Goal: Transaction & Acquisition: Purchase product/service

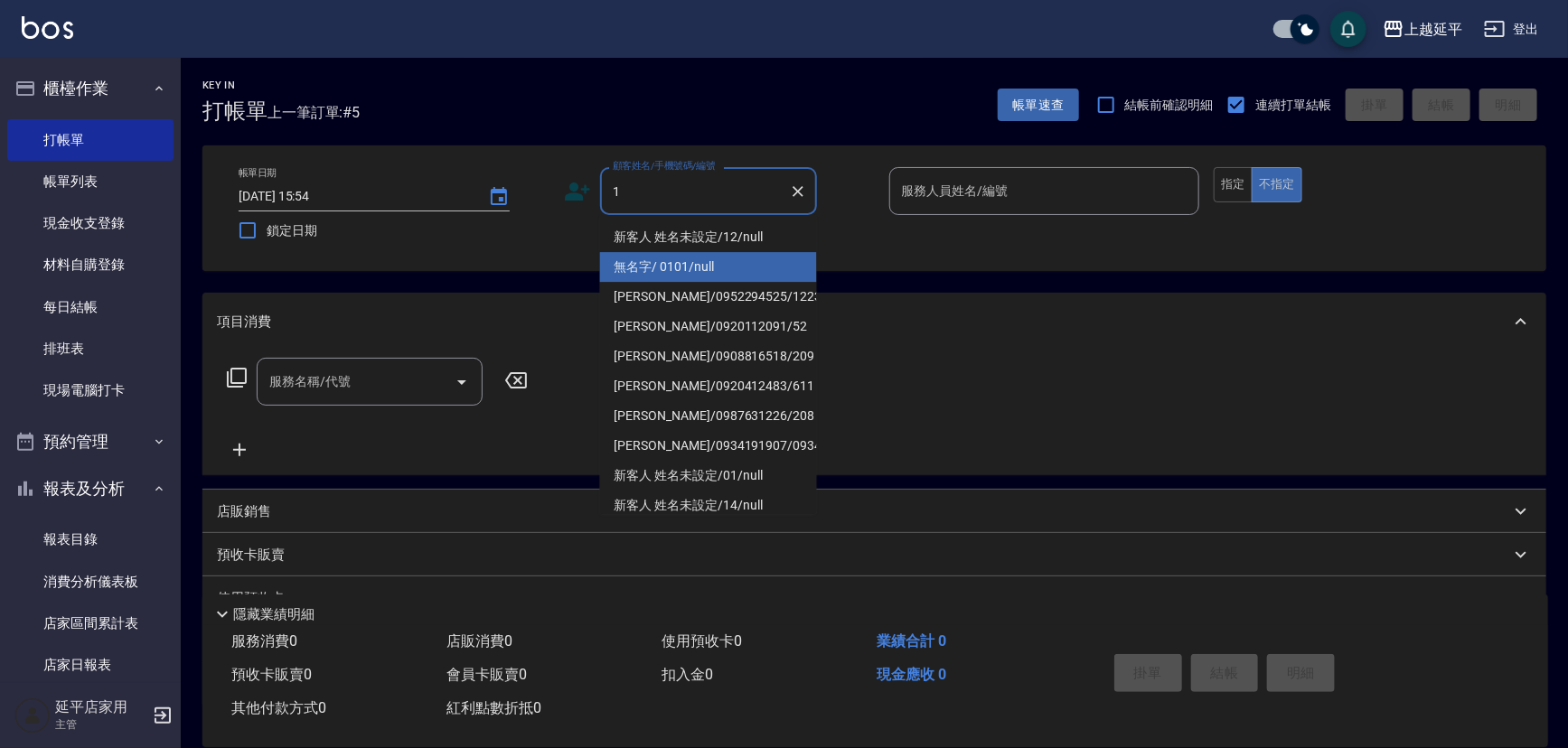
click at [661, 268] on li "無名字/ 0101/null" at bounding box center [707, 266] width 216 height 30
type input "無名字/ 0101/null"
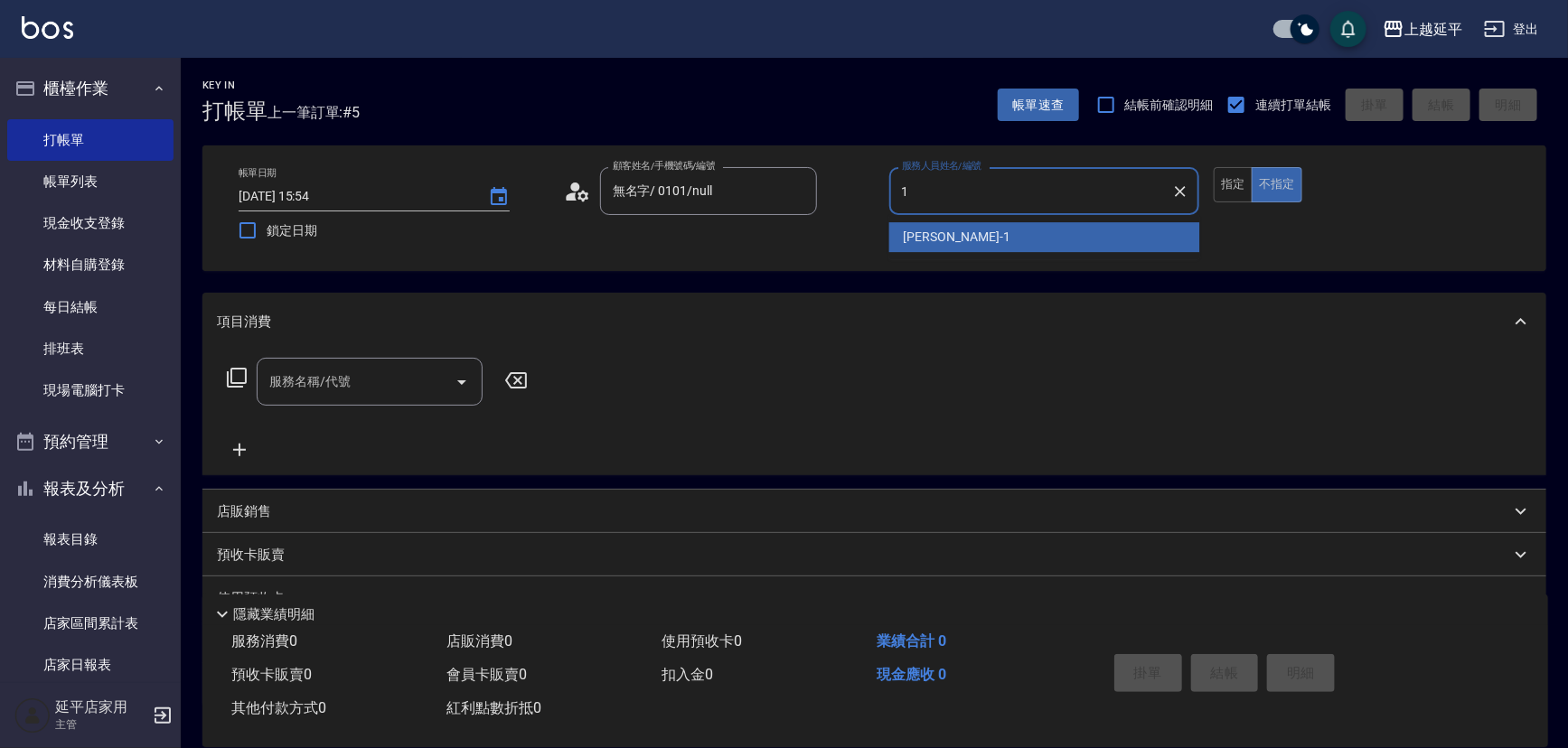
click at [893, 238] on div "[PERSON_NAME]-1" at bounding box center [1044, 236] width 311 height 30
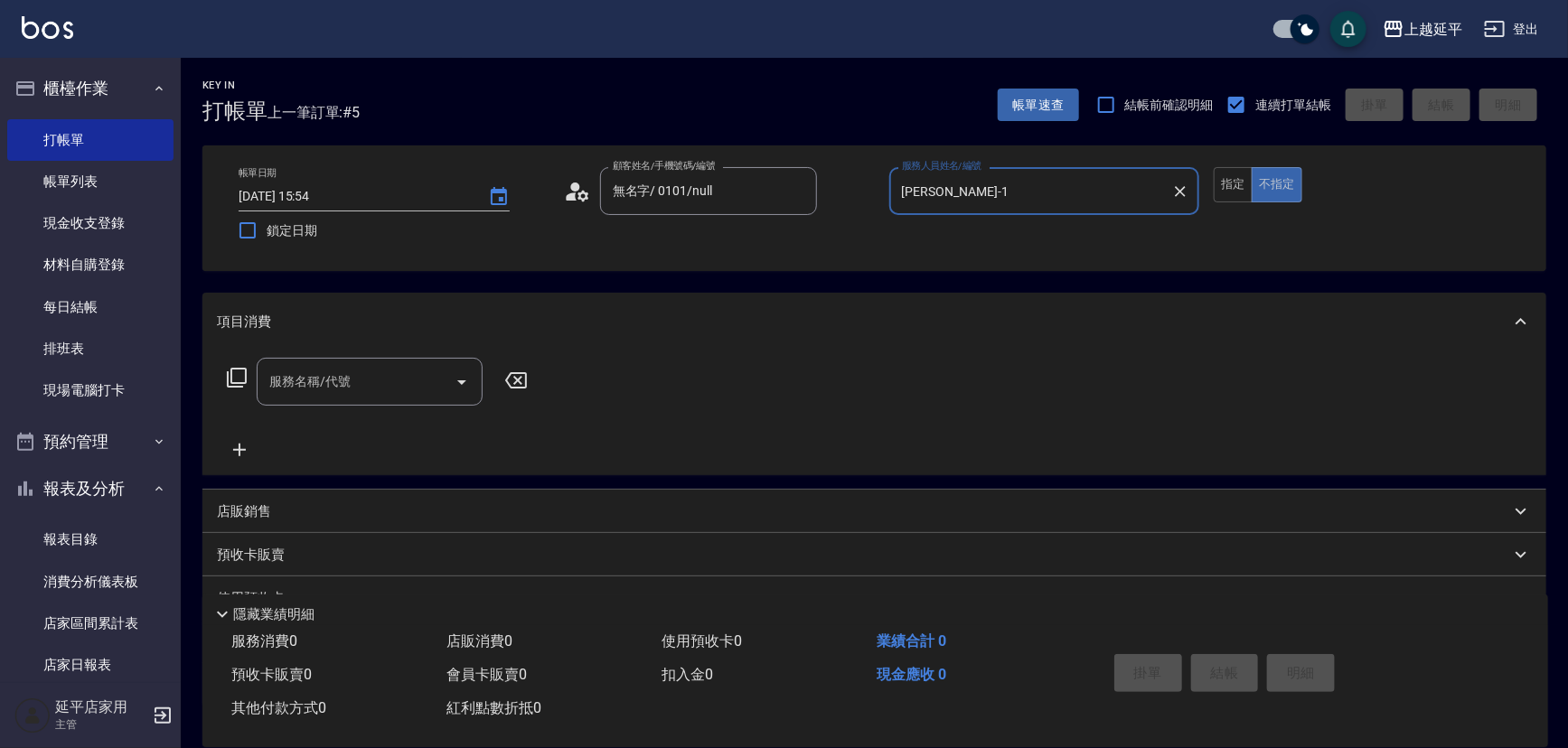
type input "[PERSON_NAME]-1"
click at [240, 379] on icon at bounding box center [236, 378] width 22 height 22
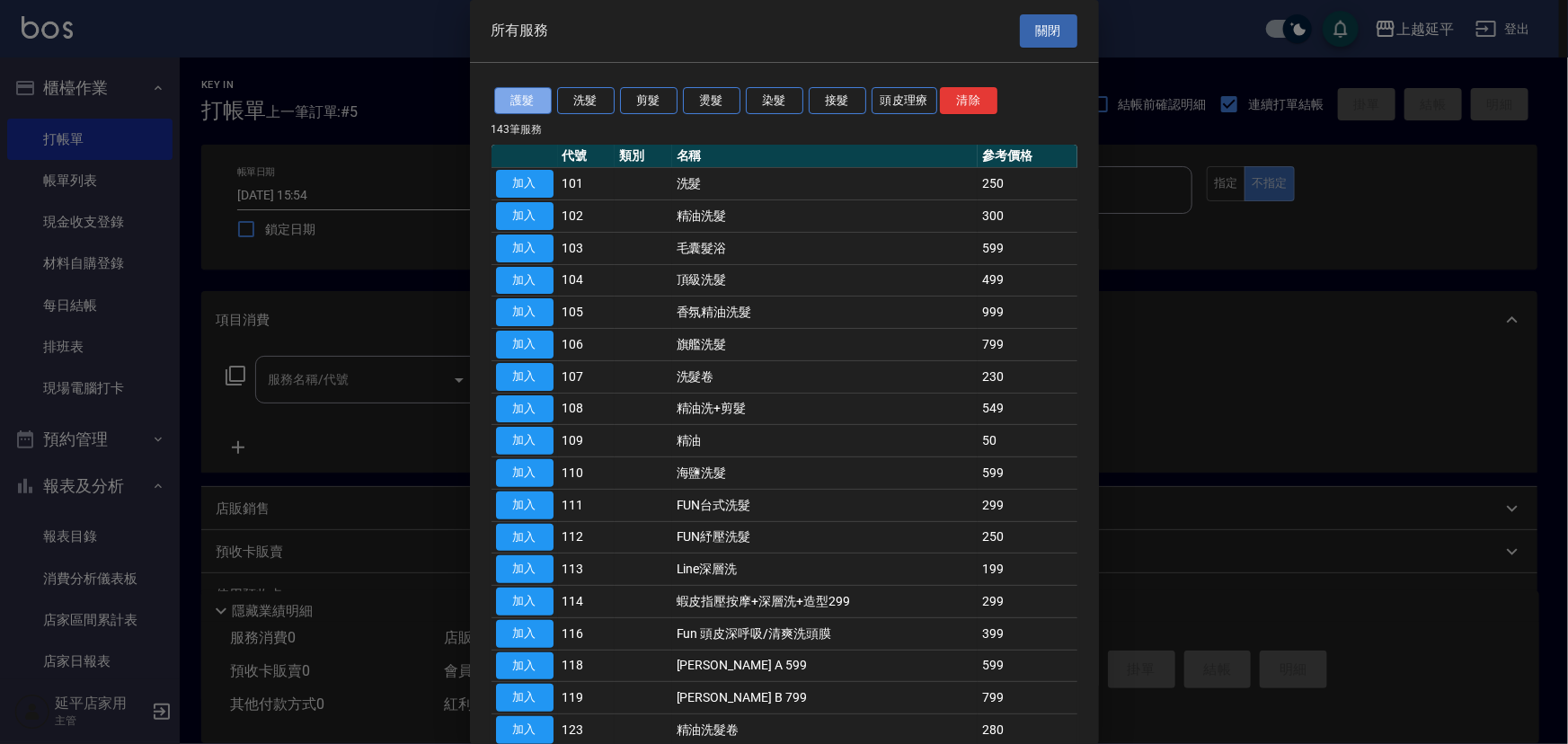
click at [510, 98] on button "護髮" at bounding box center [523, 101] width 58 height 28
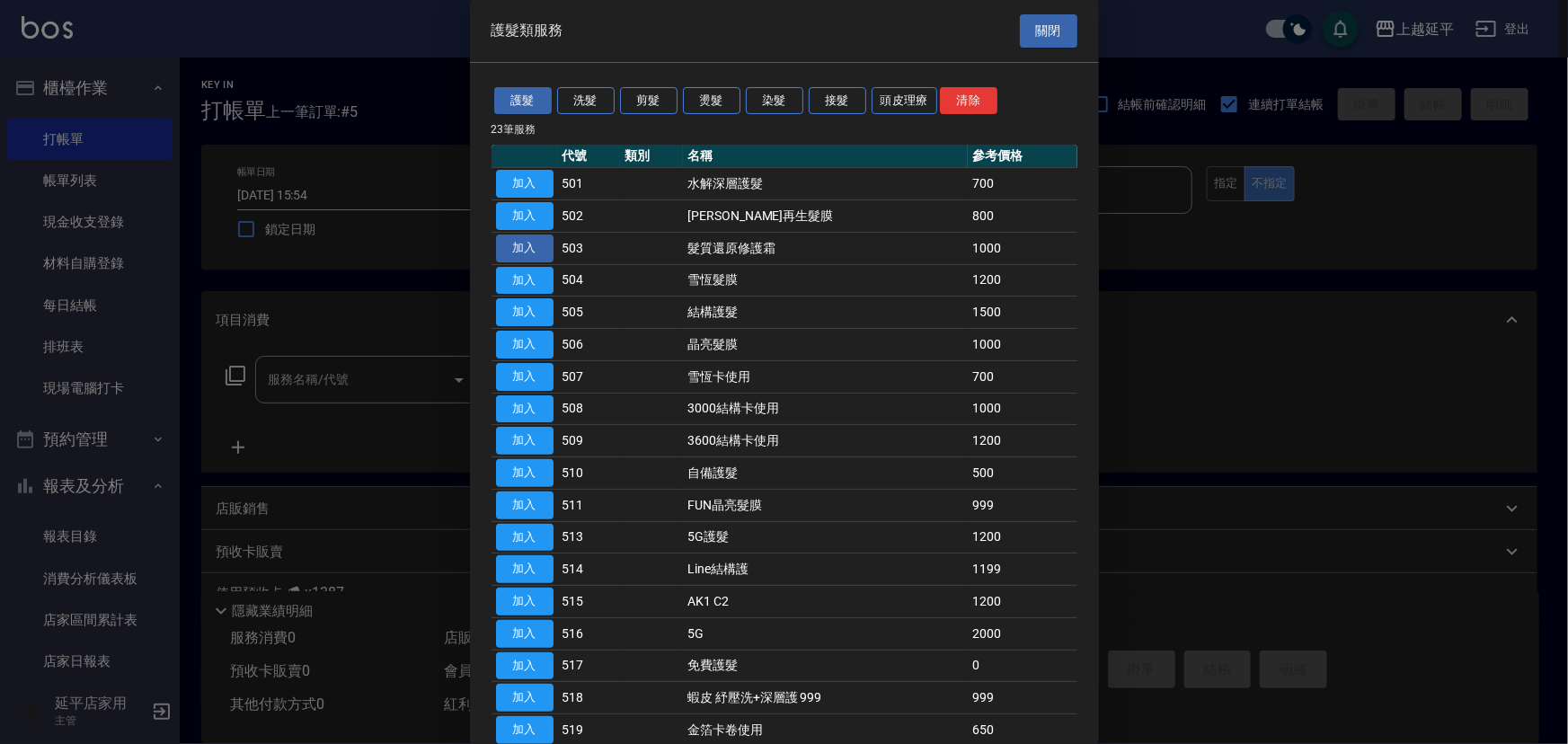
click at [539, 242] on button "加入" at bounding box center [525, 248] width 58 height 28
type input "髮質還原修護霜(503)"
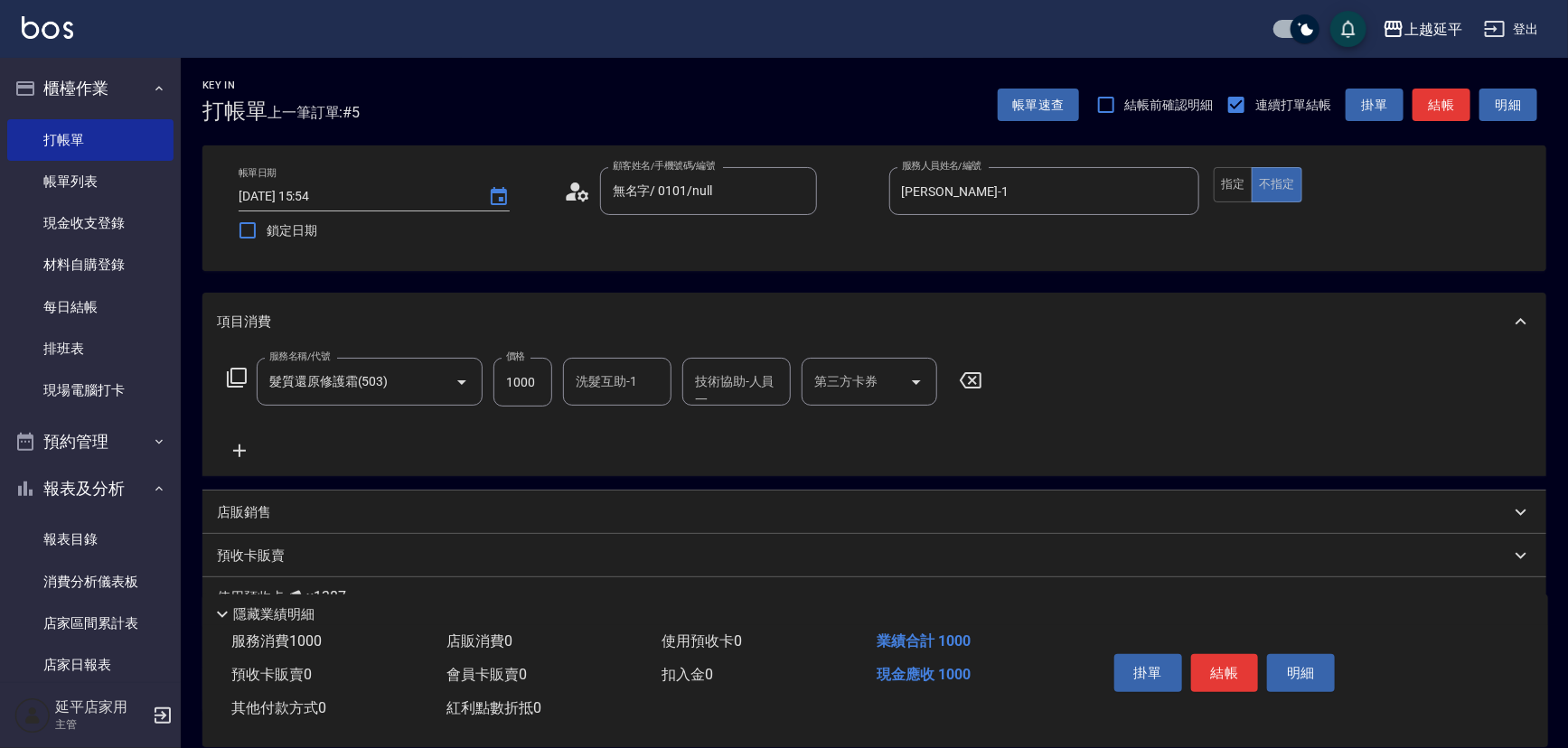
click at [601, 371] on div "洗髮互助-1 洗髮互助-1" at bounding box center [618, 381] width 109 height 48
click at [596, 430] on span "恩恩 -23" at bounding box center [635, 427] width 114 height 19
click at [687, 397] on div "技術協助-人員一" at bounding box center [736, 381] width 109 height 48
type input "恩恩-23"
click at [697, 428] on span "恩恩 -23" at bounding box center [754, 427] width 114 height 19
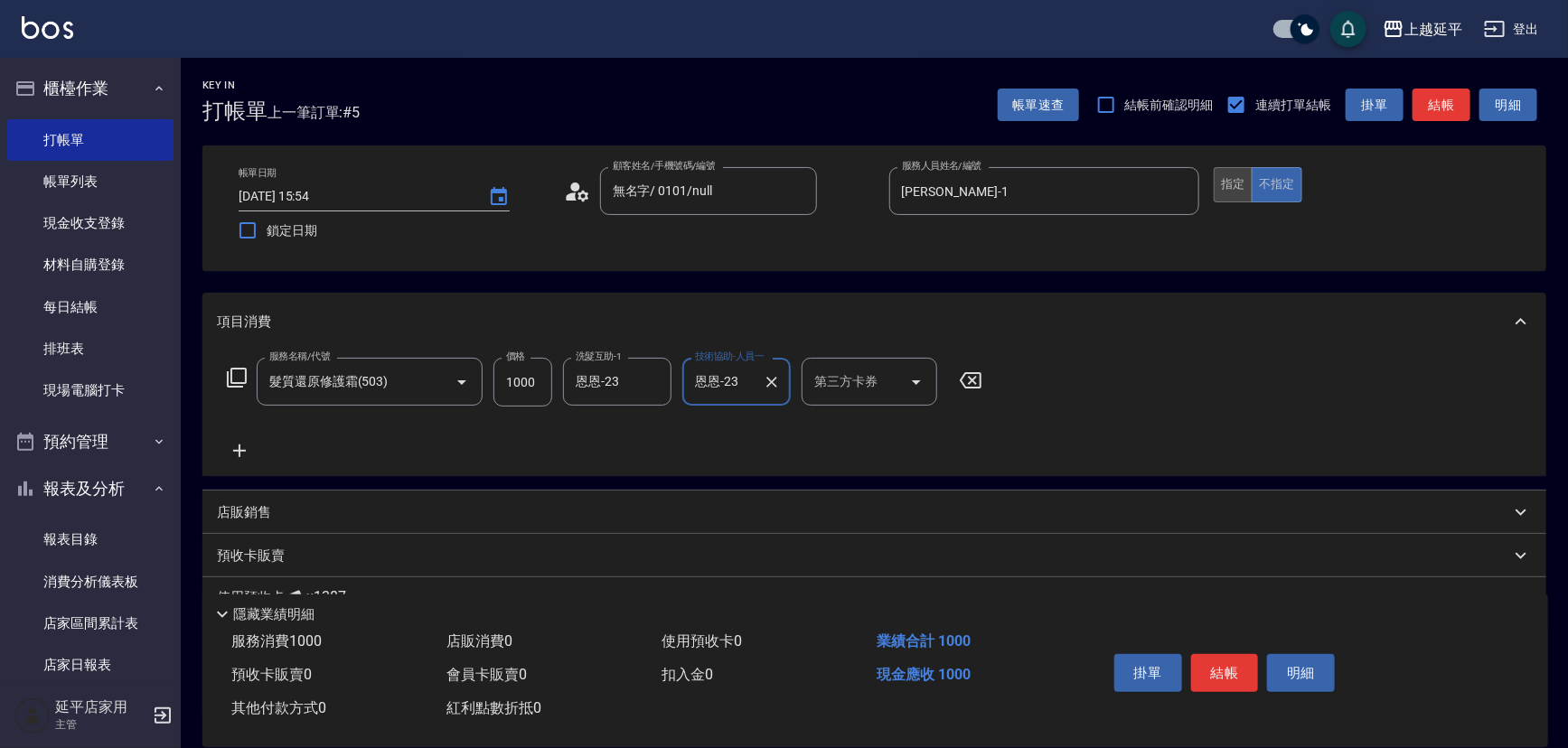
type input "恩恩-23"
click at [1225, 180] on button "指定" at bounding box center [1233, 185] width 39 height 35
click at [1215, 667] on button "結帳" at bounding box center [1225, 673] width 68 height 38
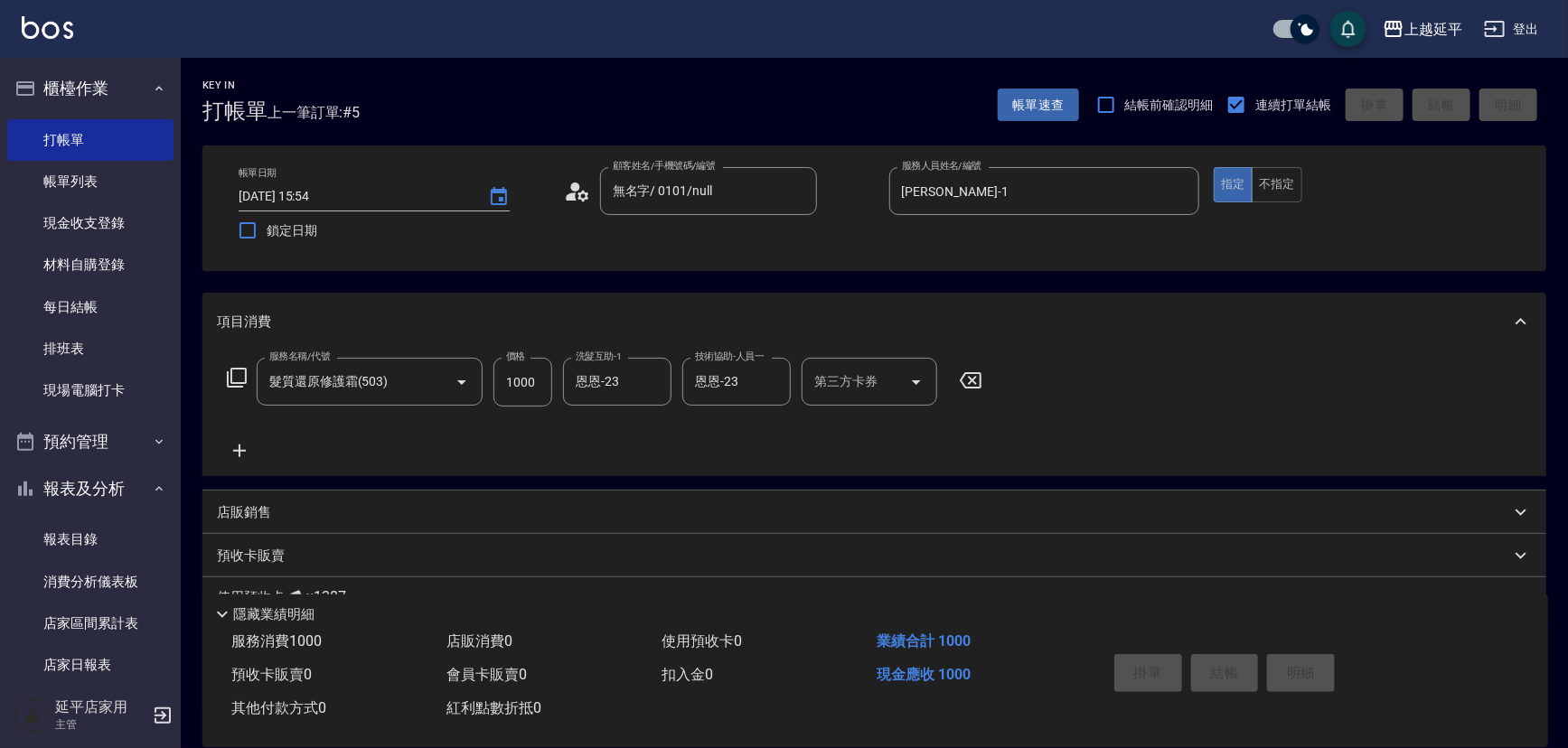
type input "[DATE] 17:02"
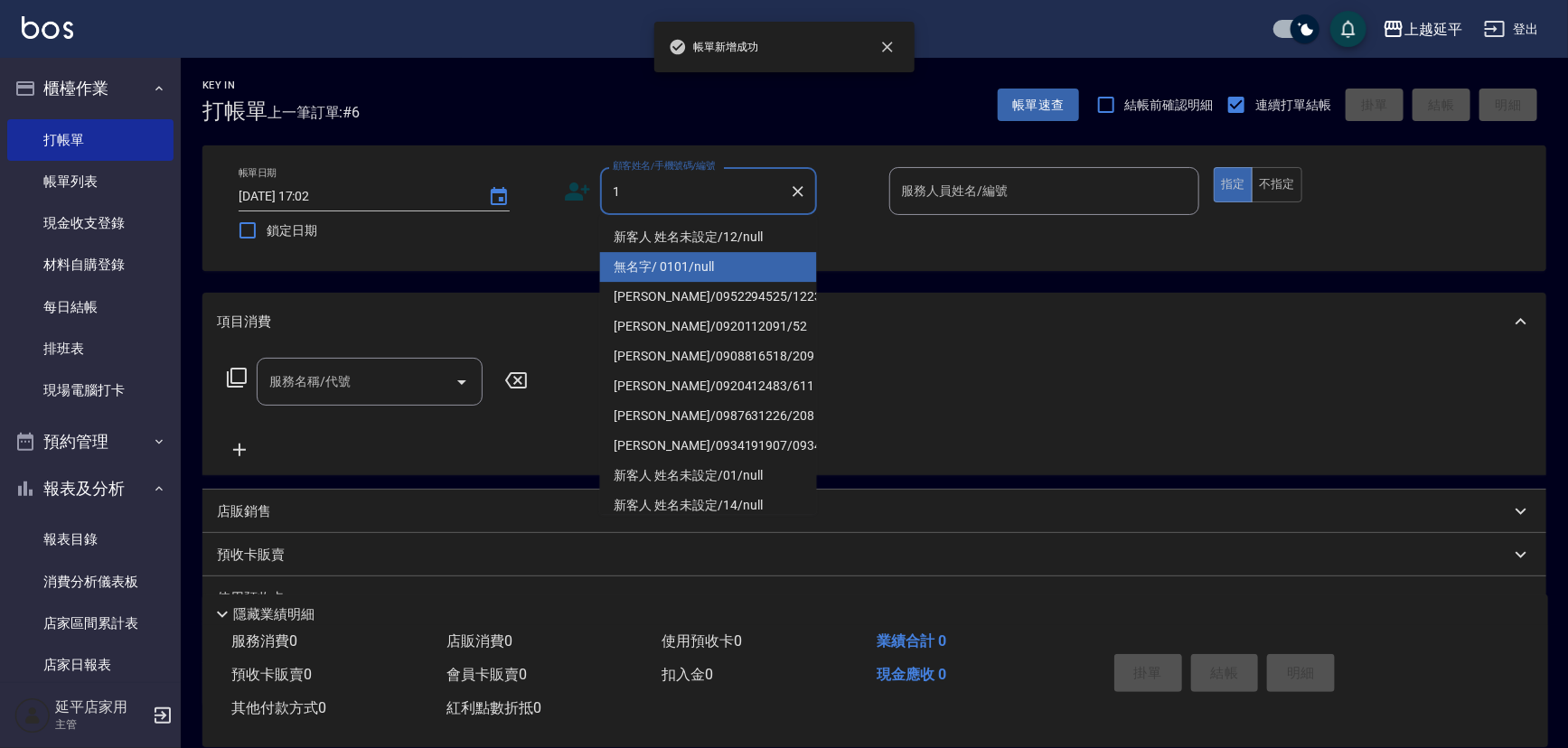
click at [652, 261] on li "無名字/ 0101/null" at bounding box center [707, 266] width 216 height 30
type input "無名字/ 0101/null"
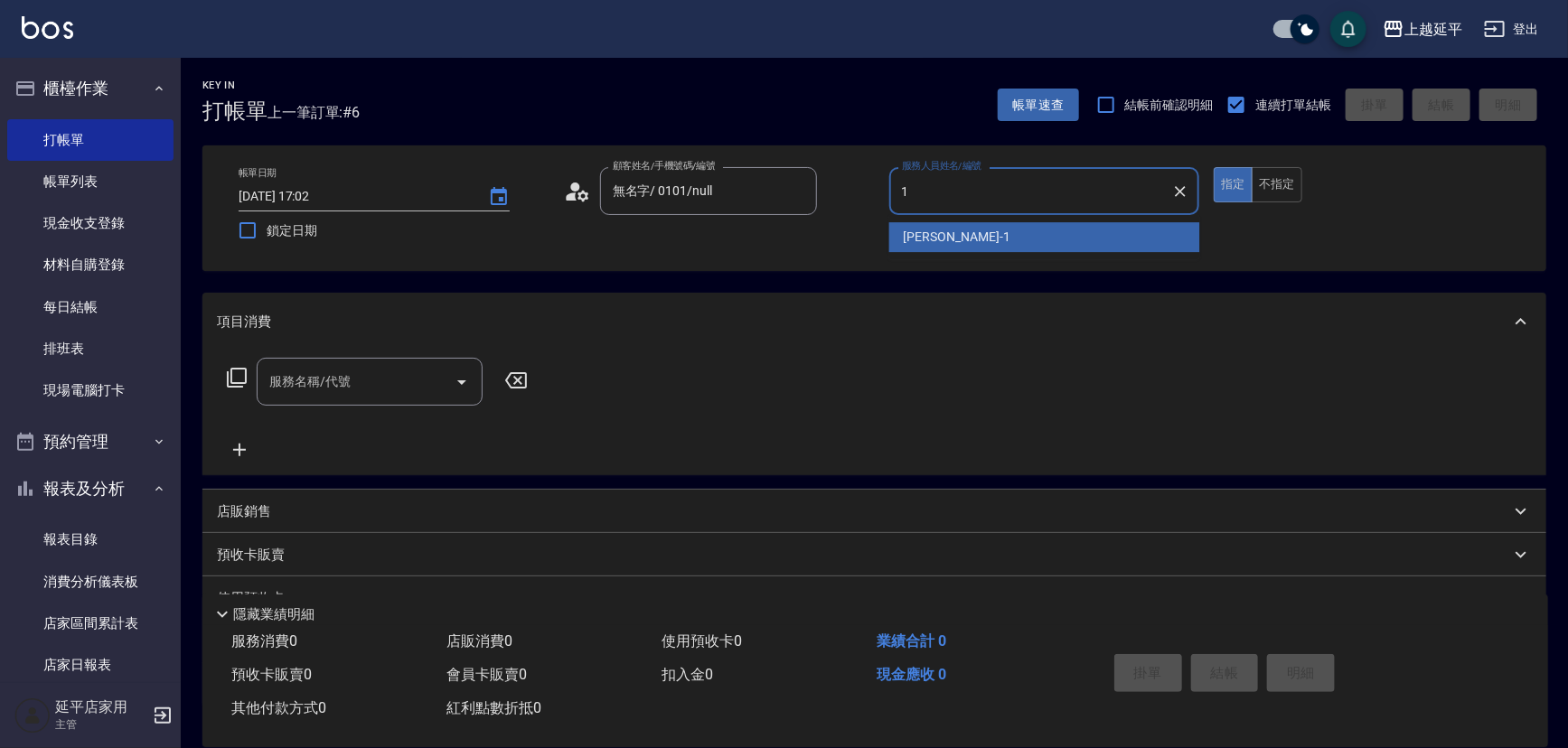
click at [898, 235] on div "[PERSON_NAME]-1" at bounding box center [1044, 236] width 311 height 30
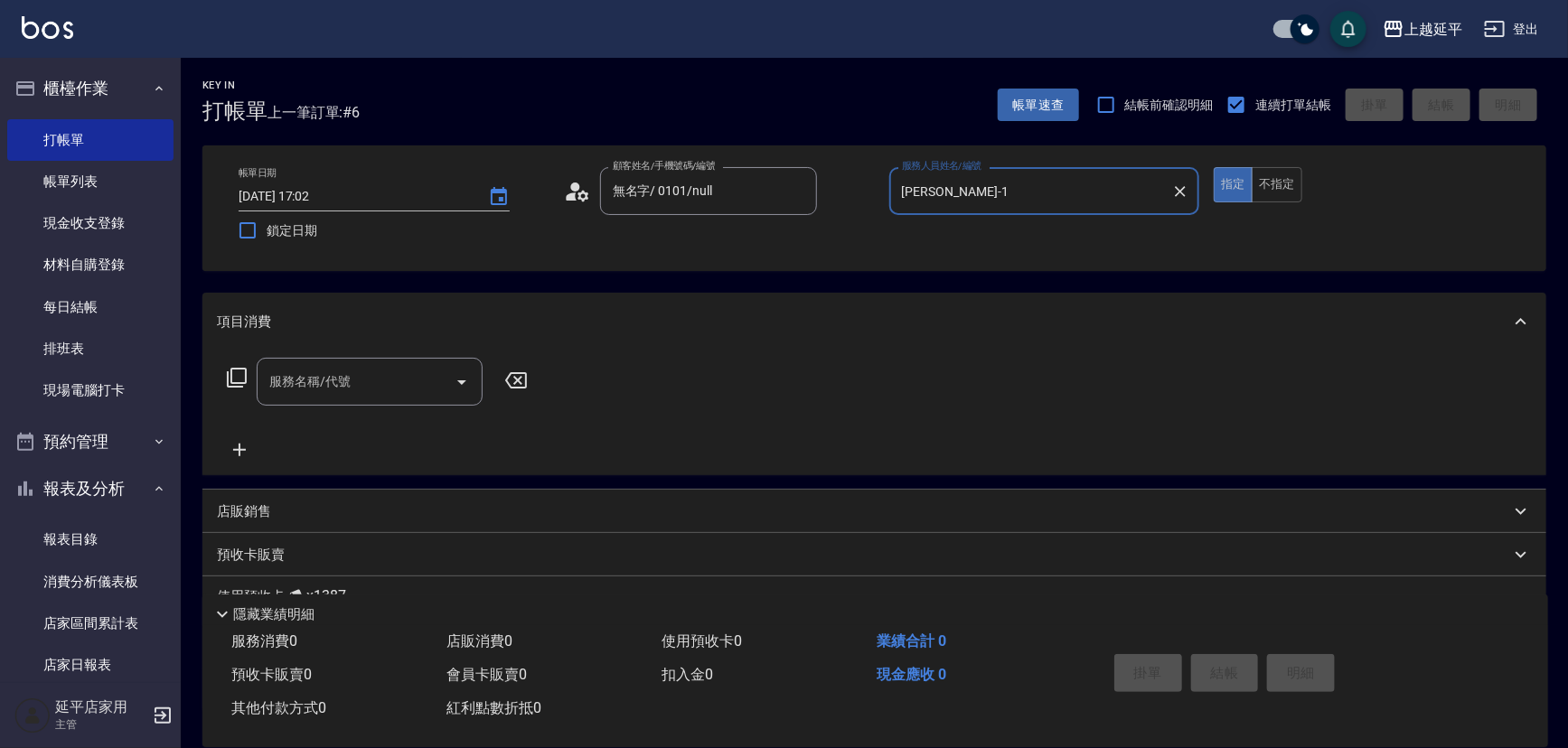
click at [457, 383] on icon "Open" at bounding box center [462, 382] width 22 height 22
type input "[PERSON_NAME]-1"
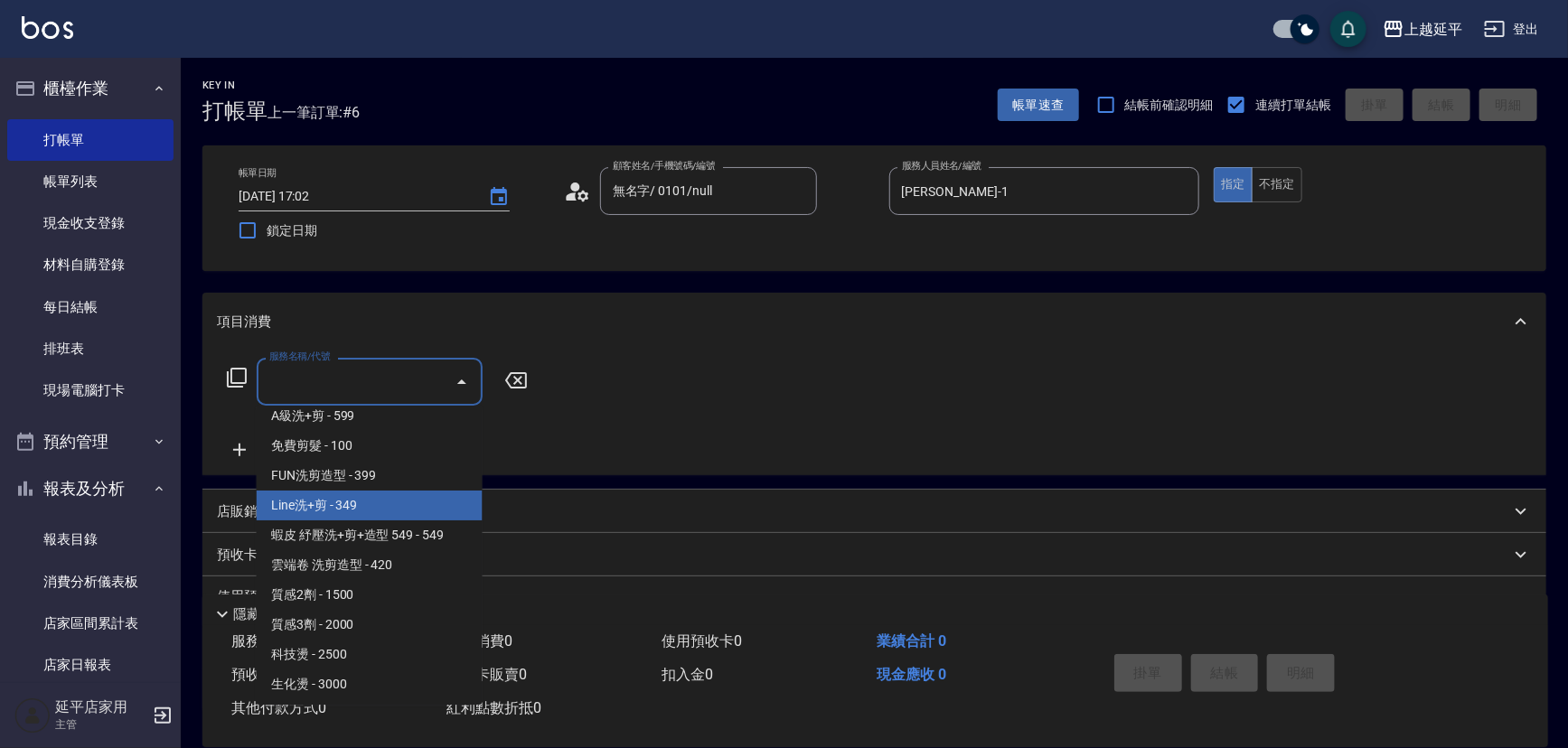
scroll to position [575, 0]
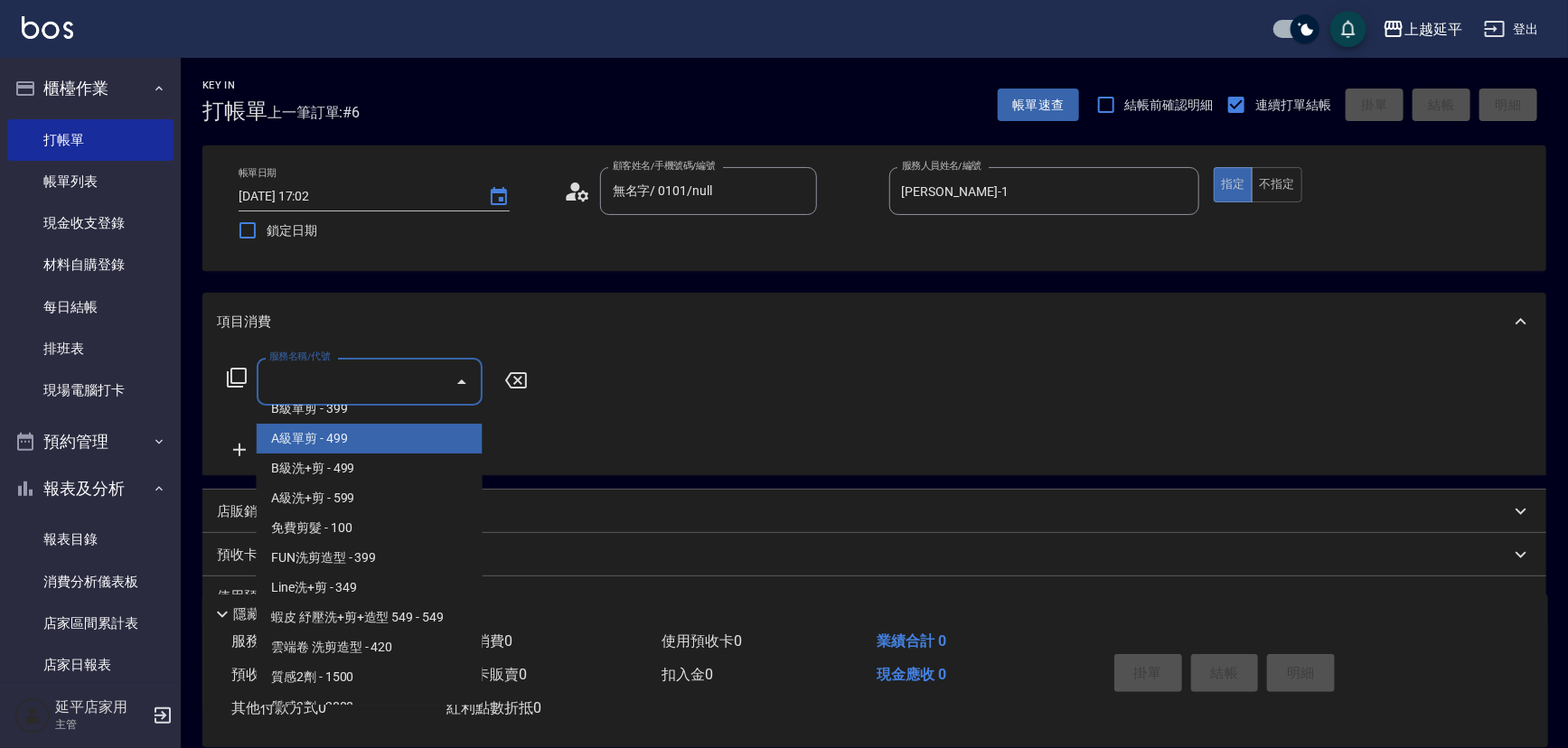
click at [363, 442] on span "A級單剪 - 499" at bounding box center [369, 438] width 226 height 30
type input "A級單剪(202)"
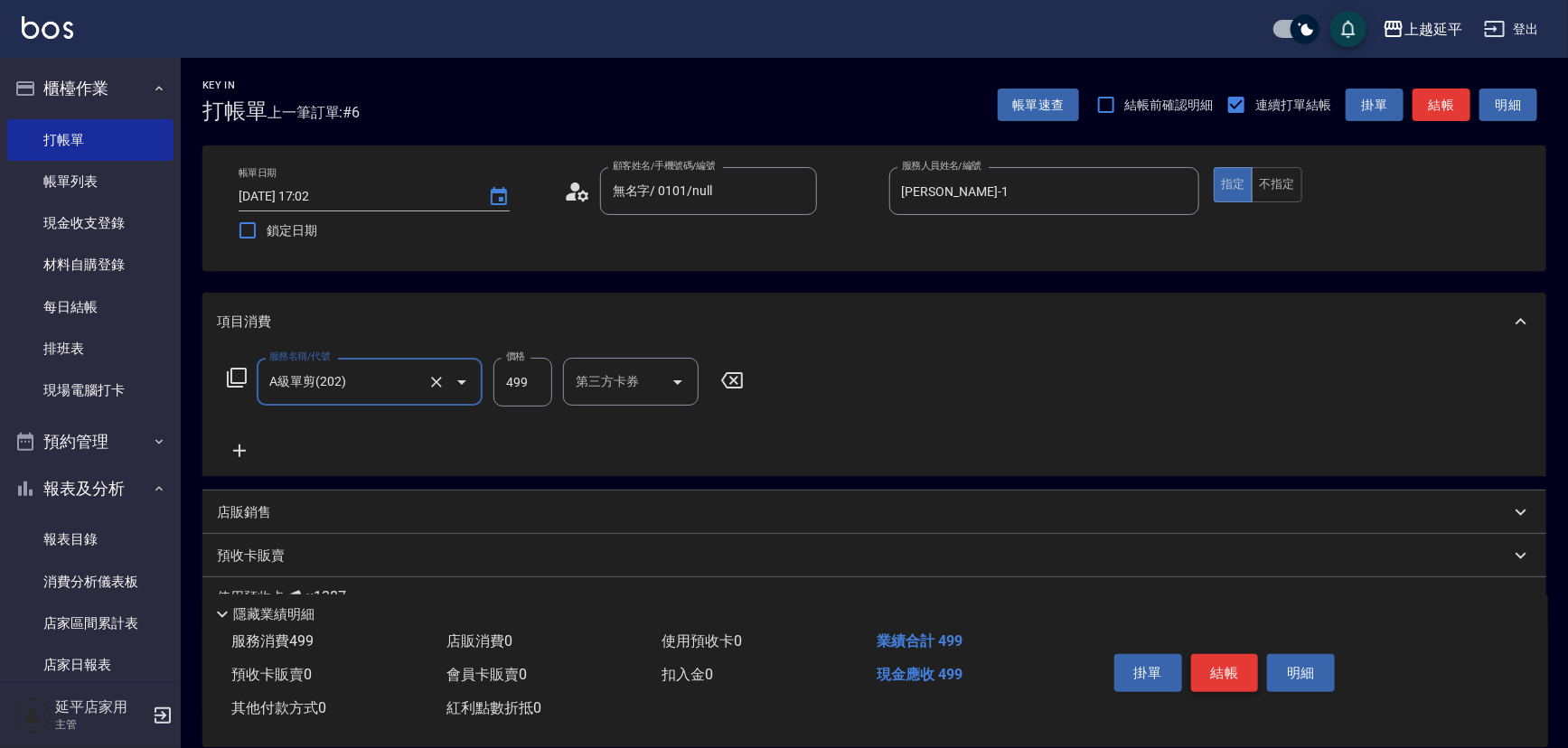
click at [1234, 671] on button "結帳" at bounding box center [1225, 673] width 68 height 38
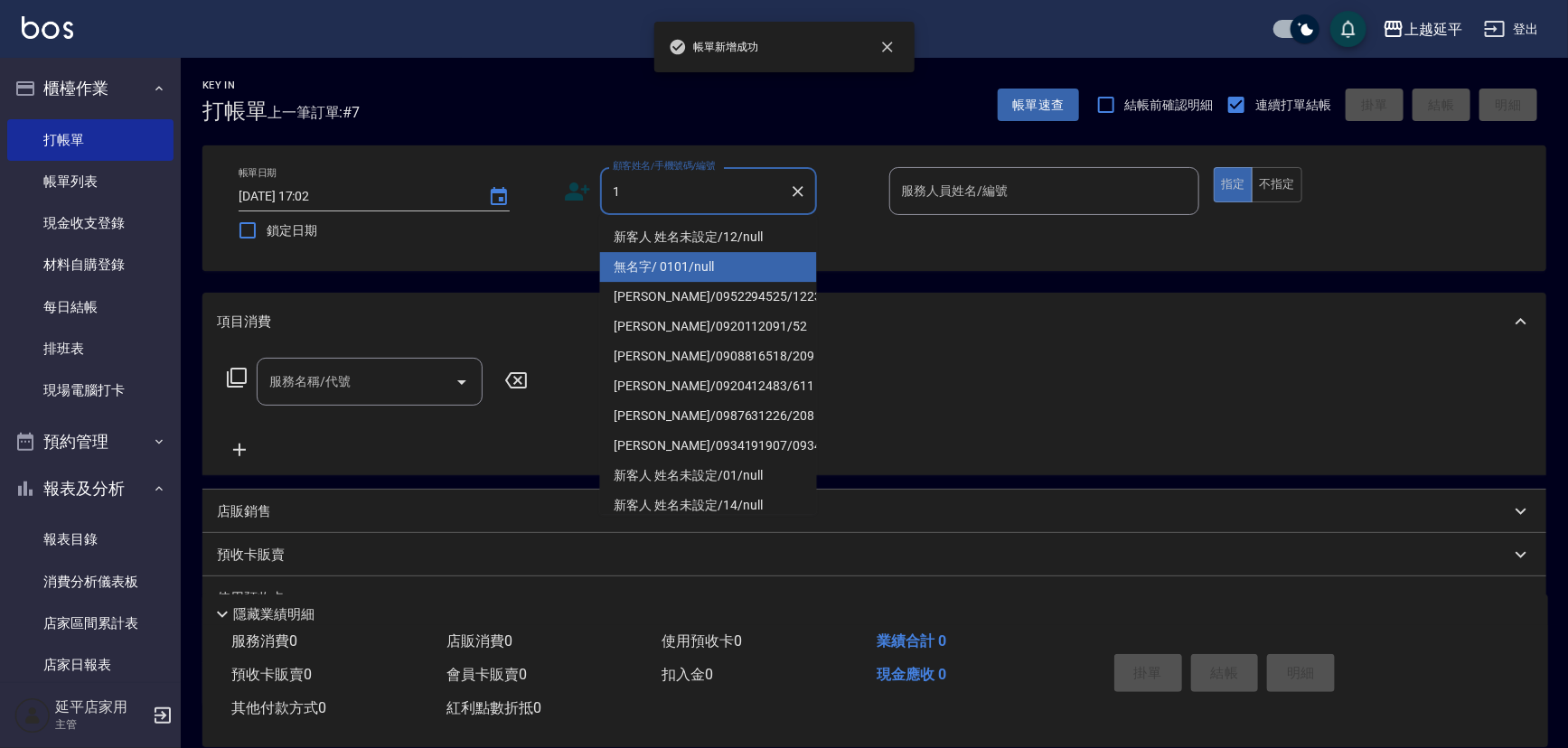
click at [675, 269] on li "無名字/ 0101/null" at bounding box center [707, 266] width 216 height 30
type input "無名字/ 0101/null"
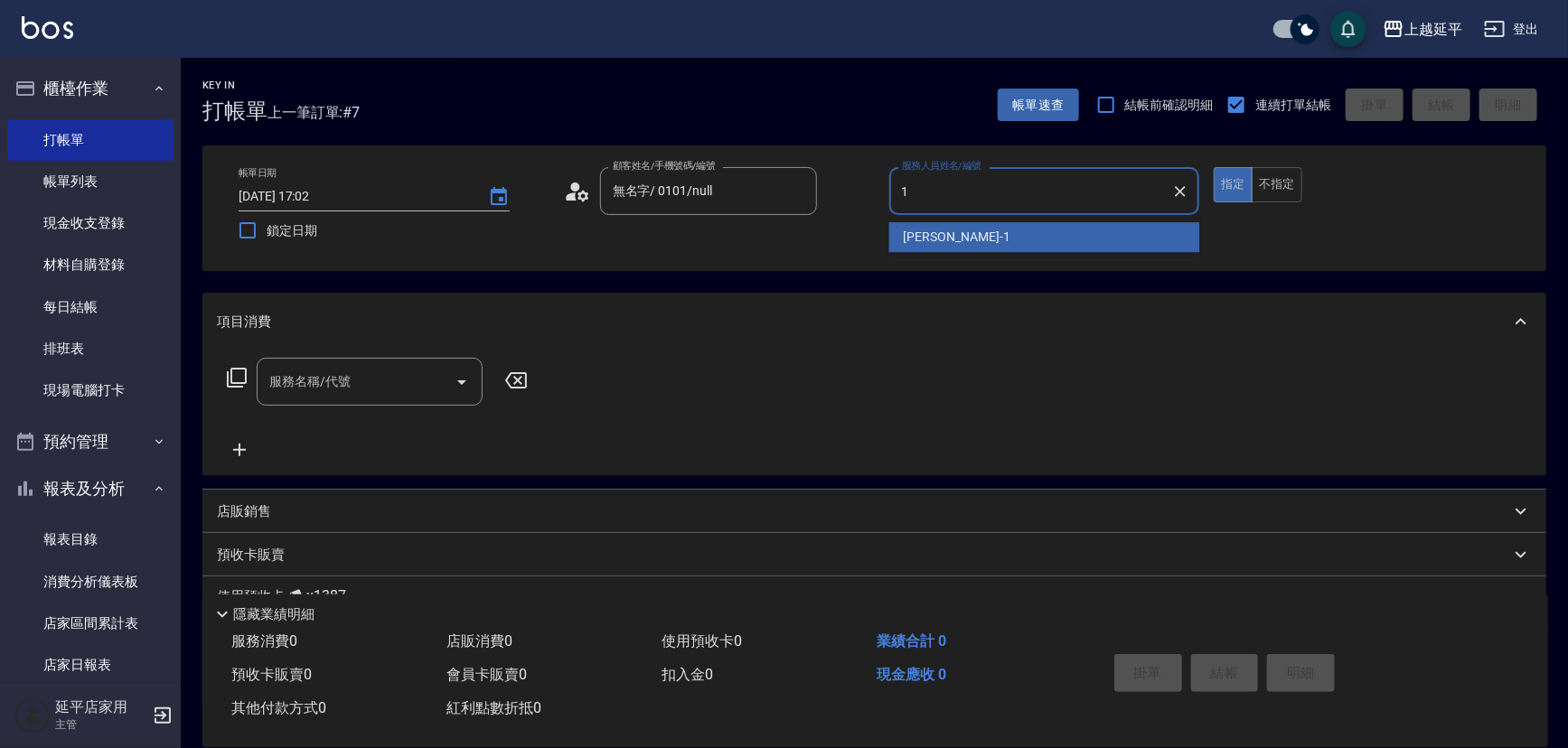
click at [899, 244] on div "[PERSON_NAME]-1" at bounding box center [1044, 236] width 311 height 30
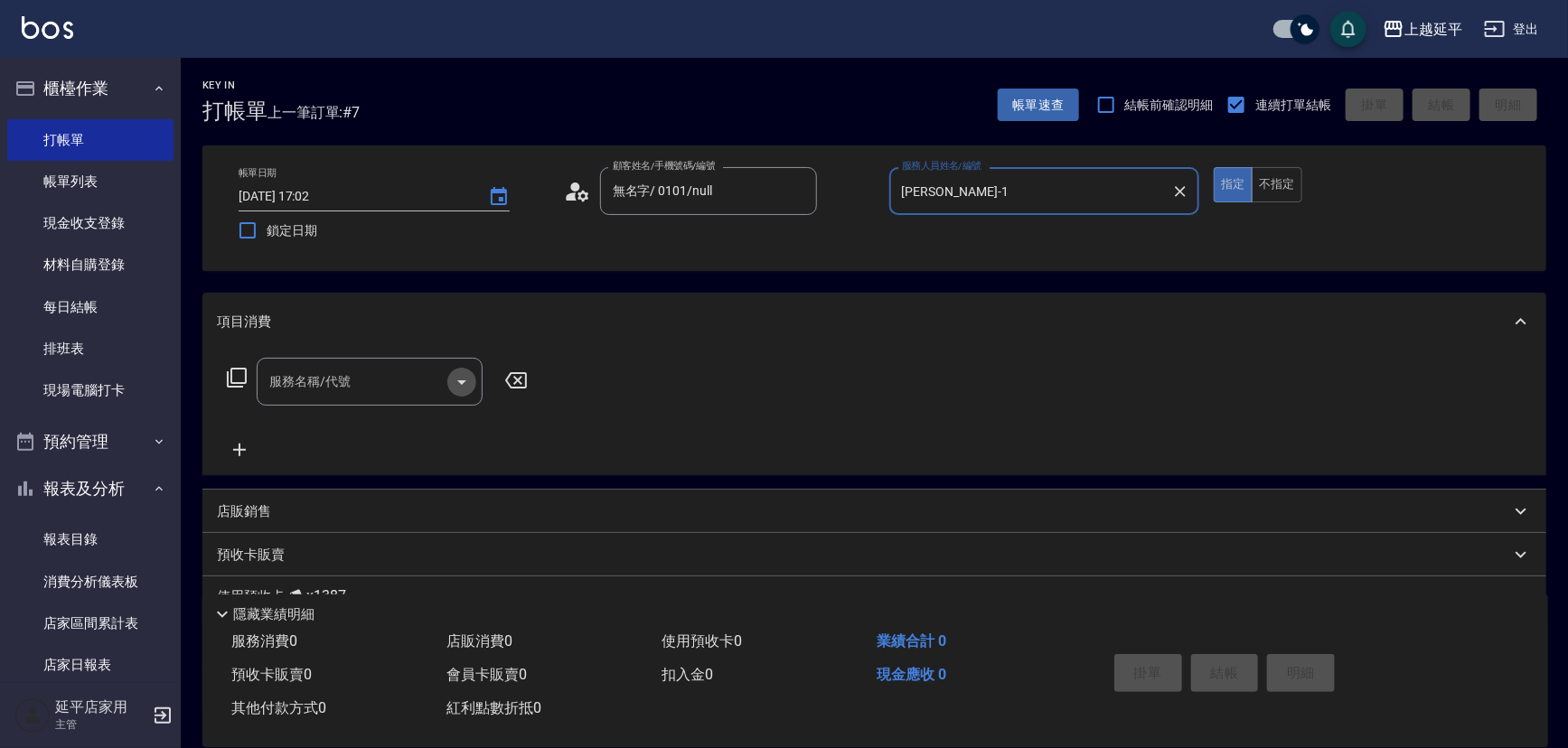
click at [470, 382] on icon "Open" at bounding box center [462, 382] width 22 height 22
type input "[PERSON_NAME]-1"
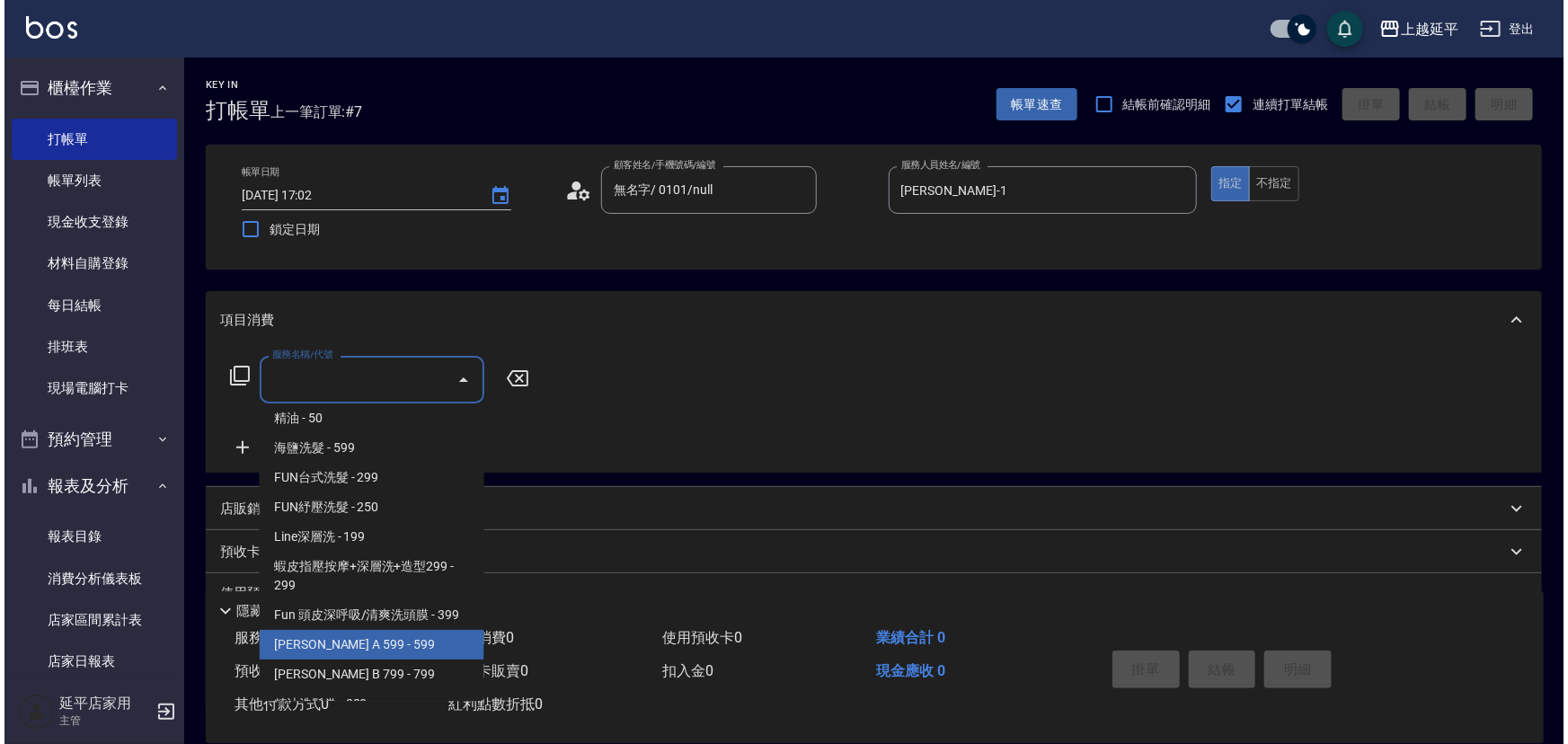
scroll to position [408, 0]
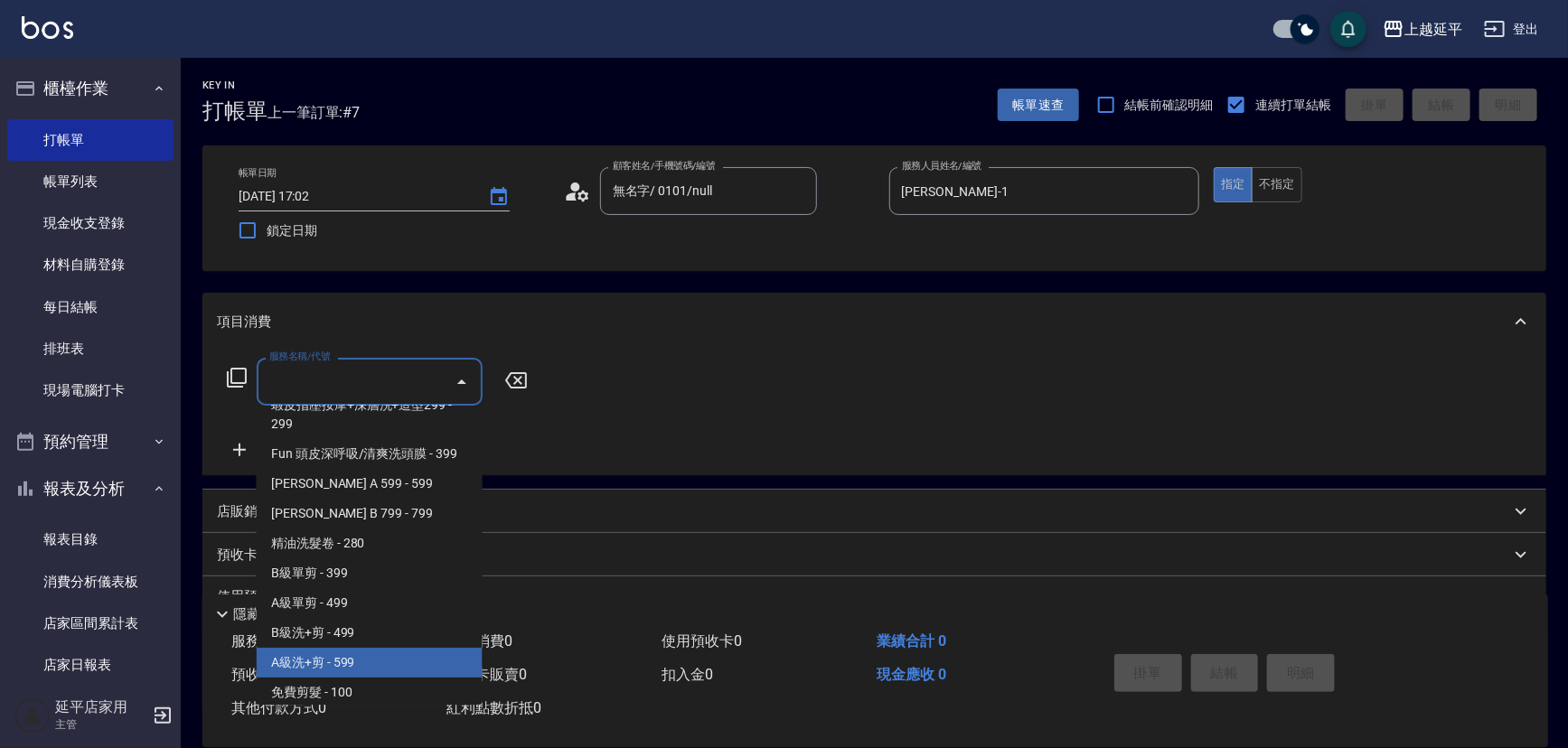
click at [379, 656] on span "A級洗+剪 - 599" at bounding box center [369, 662] width 226 height 30
type input "A級洗+剪(204)"
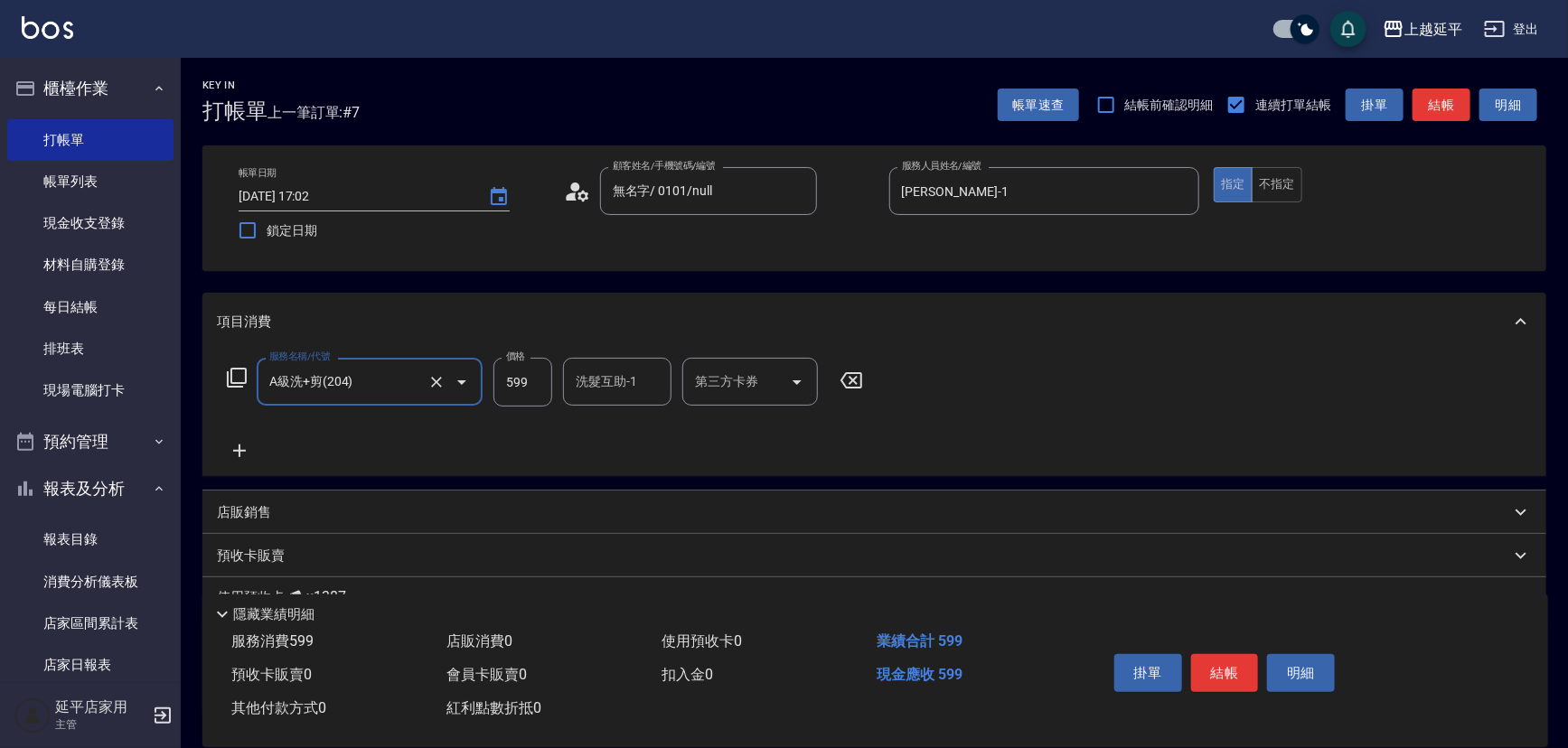
click at [610, 395] on input "洗髮互助-1" at bounding box center [618, 381] width 92 height 32
click at [615, 427] on span "[PERSON_NAME] -12" at bounding box center [635, 427] width 114 height 19
type input "[PERSON_NAME]-12"
click at [1212, 664] on button "結帳" at bounding box center [1225, 673] width 68 height 38
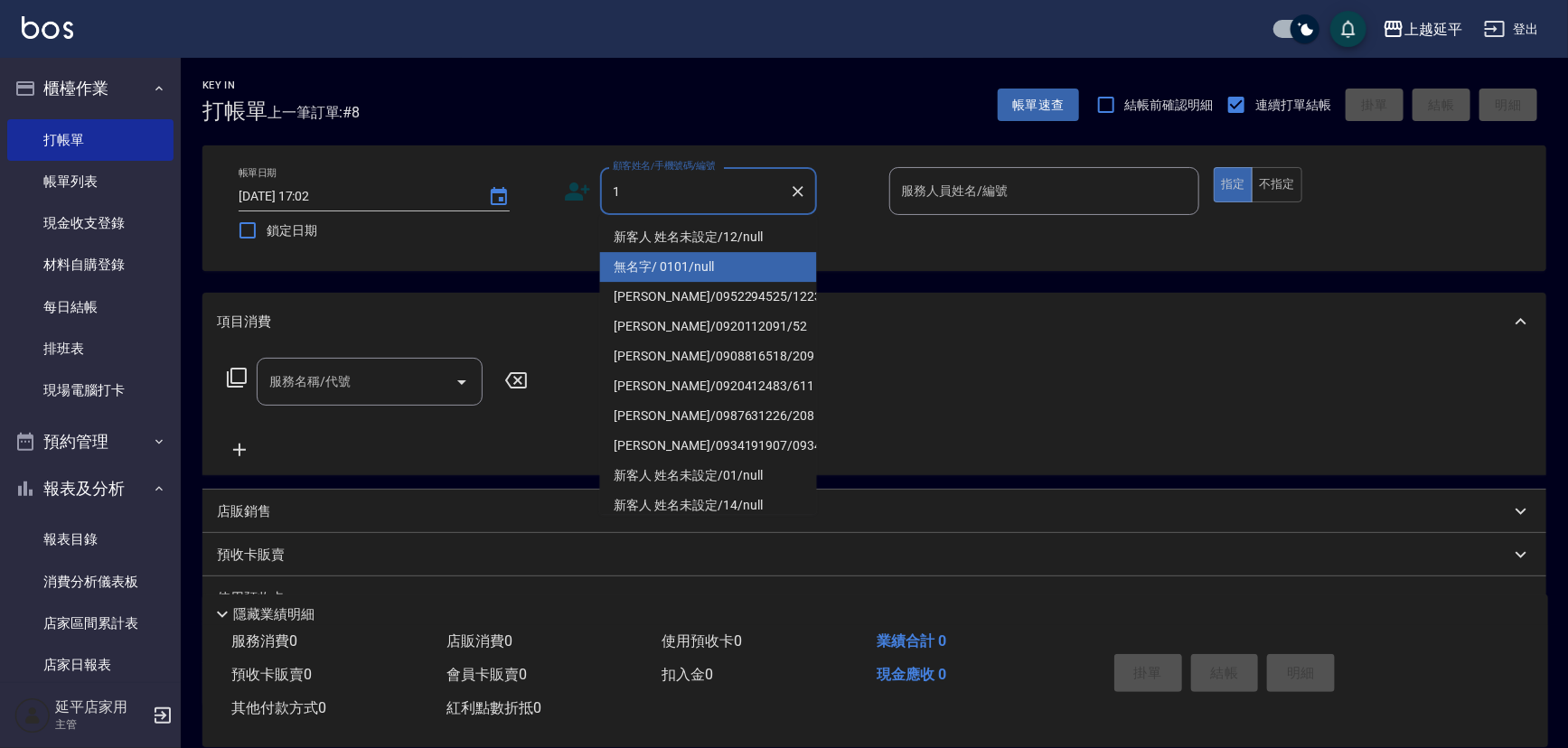
click at [640, 259] on li "無名字/ 0101/null" at bounding box center [707, 266] width 216 height 30
type input "無名字/ 0101/null"
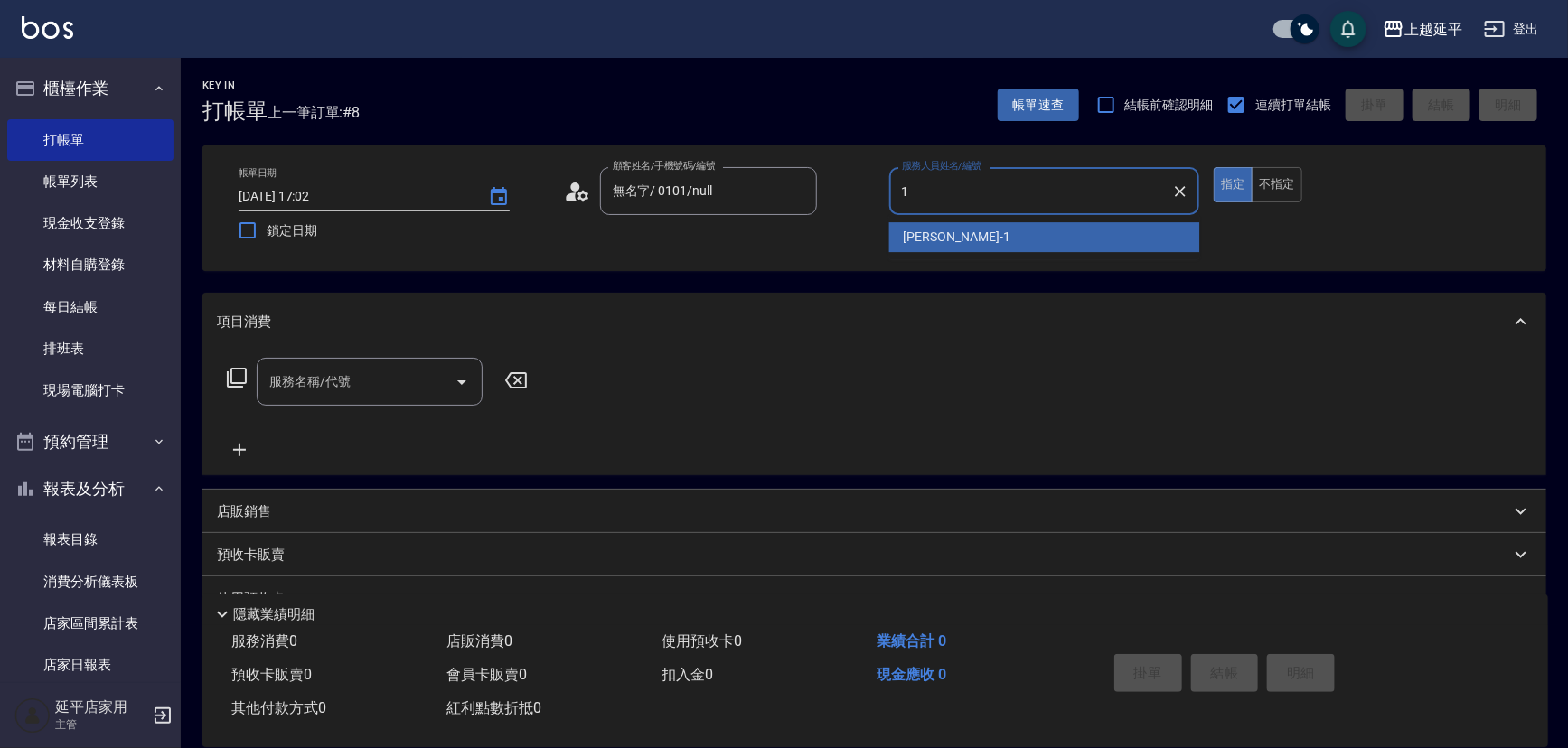
click at [935, 235] on span "[PERSON_NAME]-1" at bounding box center [957, 236] width 107 height 19
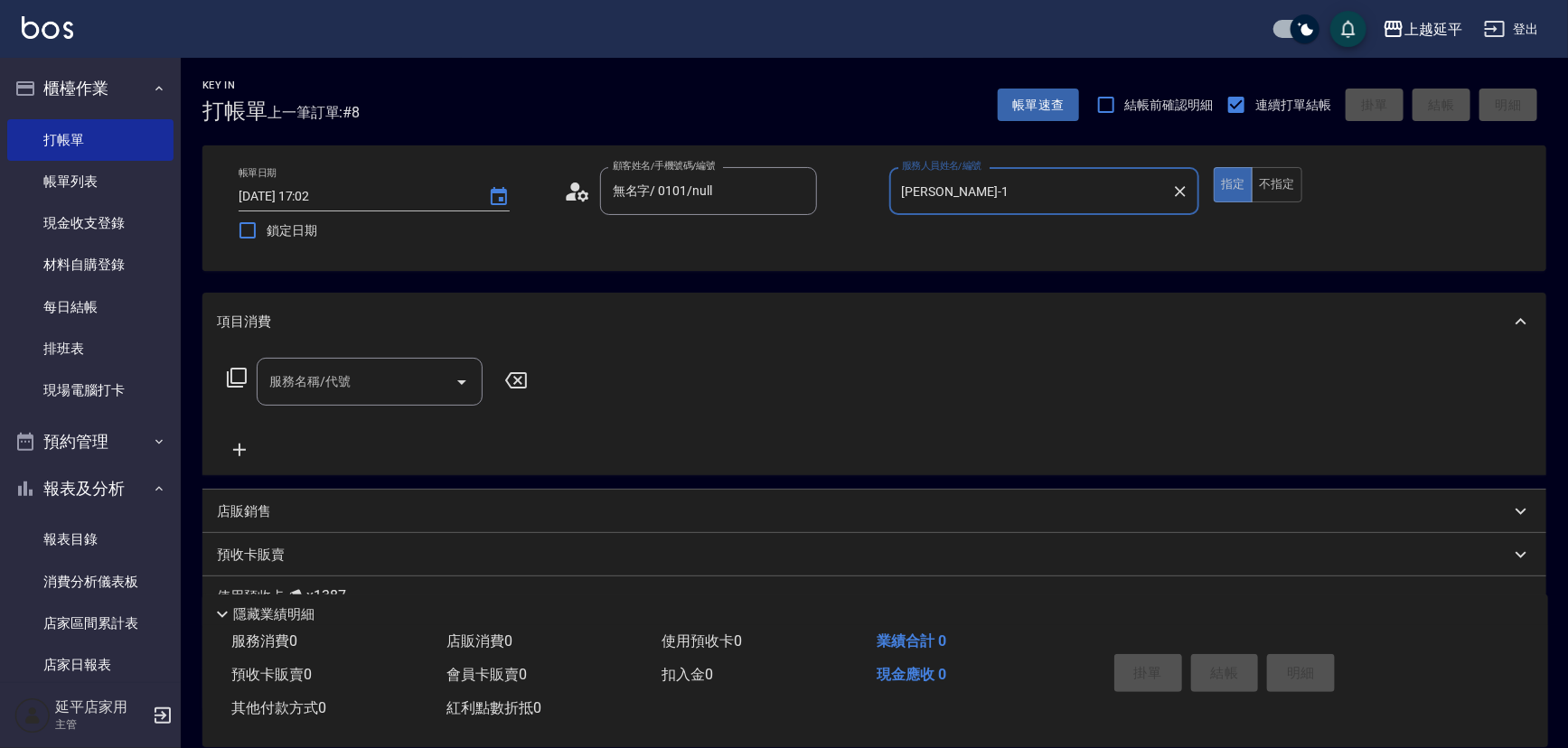
type input "[PERSON_NAME]-1"
click at [233, 379] on icon at bounding box center [236, 378] width 22 height 22
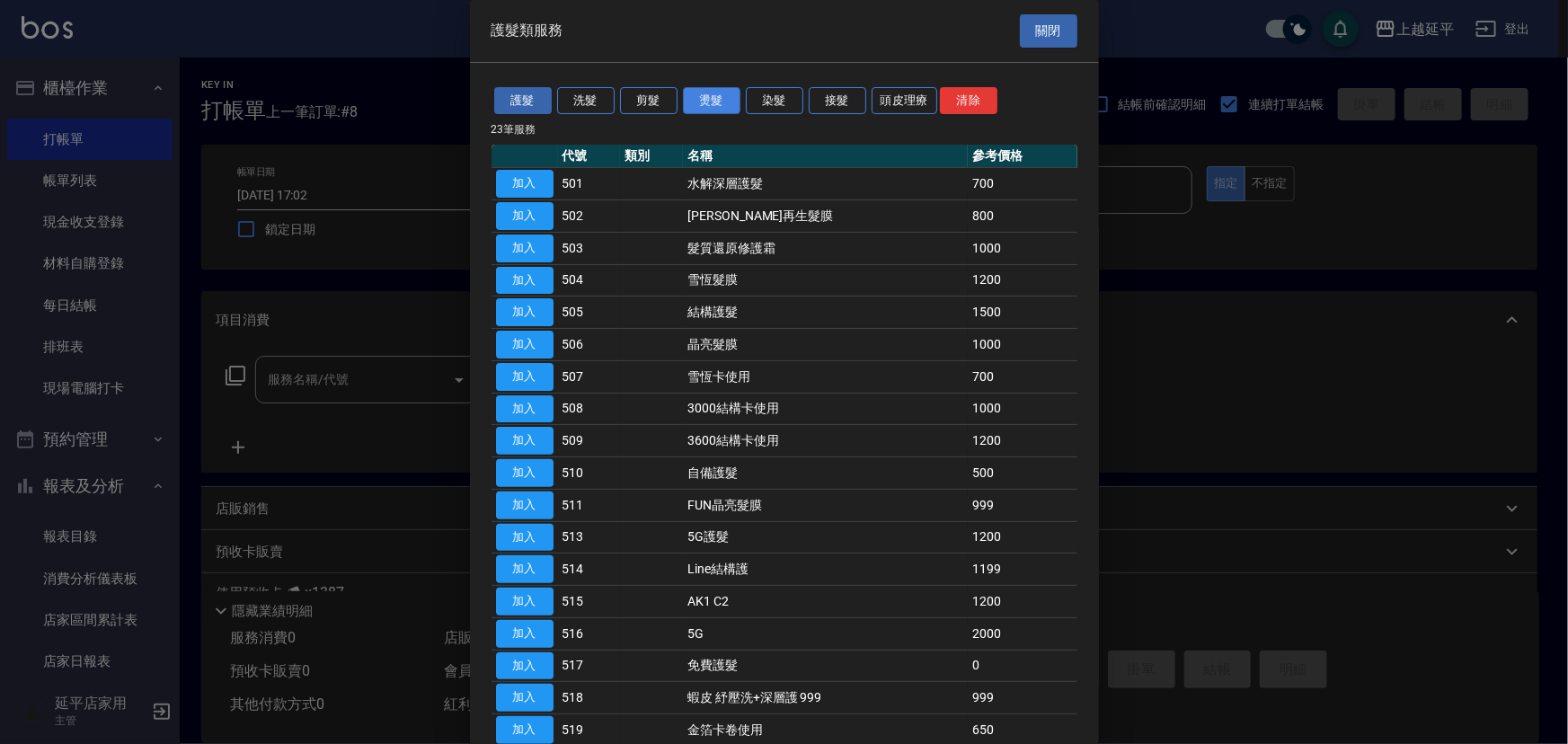
click at [718, 97] on button "燙髮" at bounding box center [711, 101] width 58 height 28
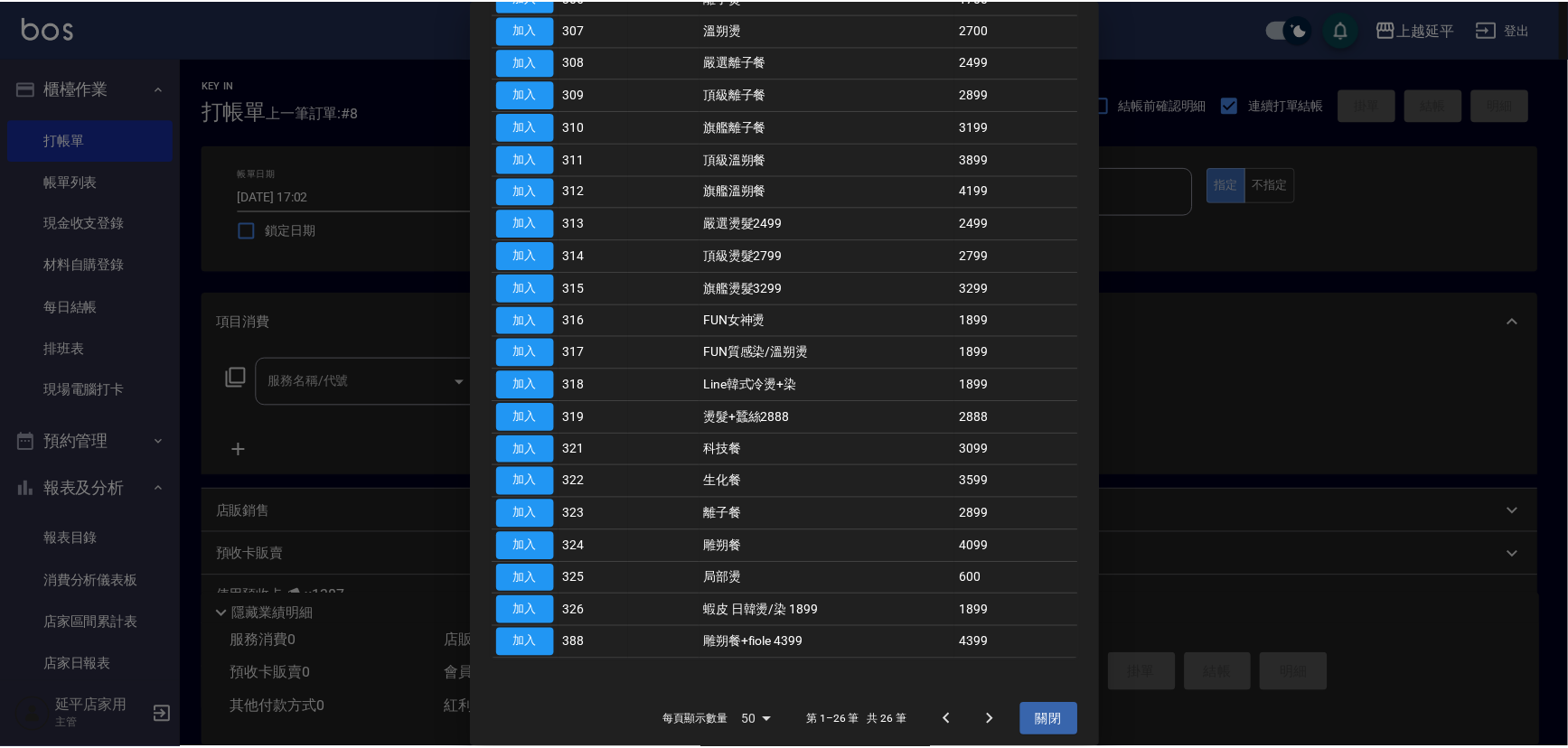
scroll to position [356, 0]
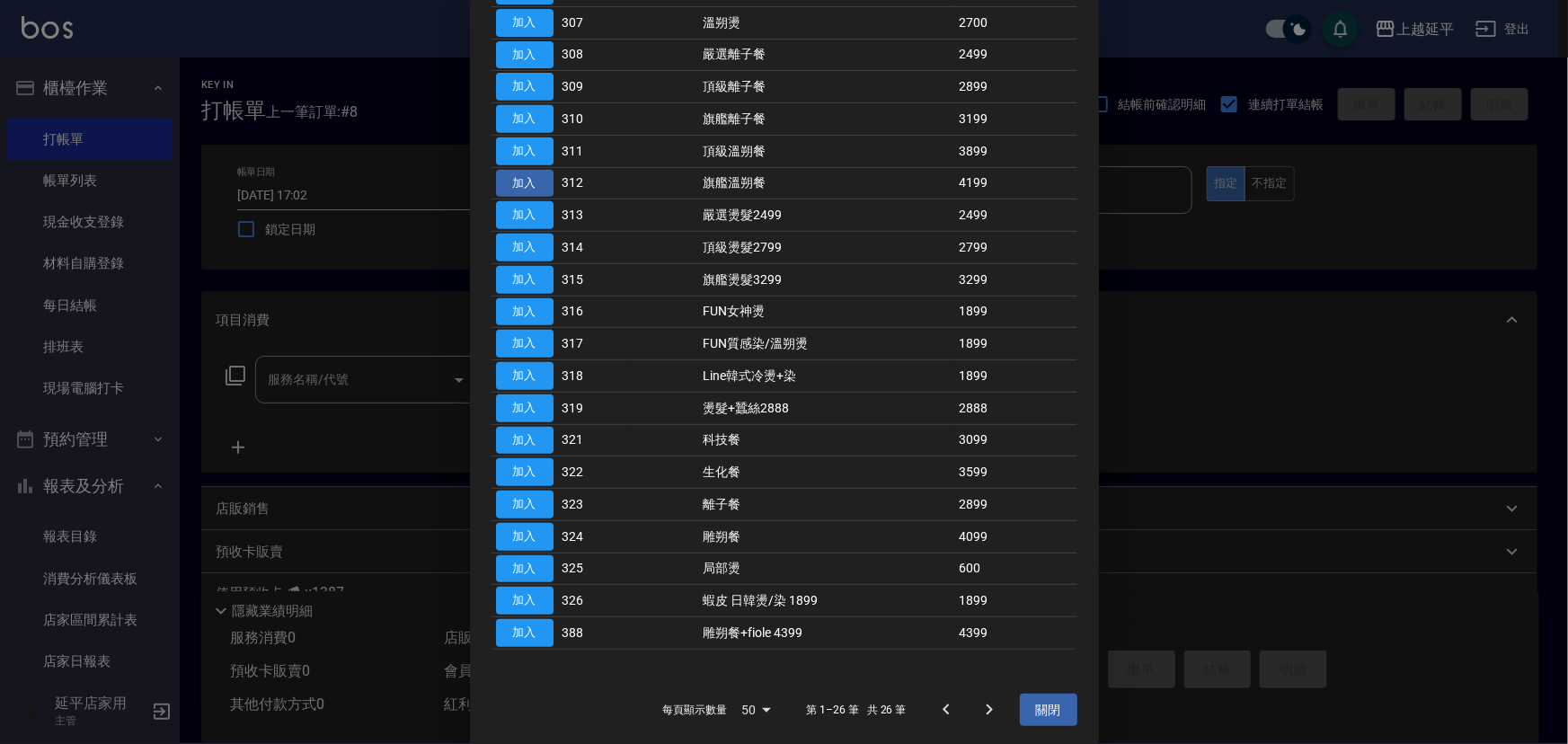
click at [543, 180] on button "加入" at bounding box center [525, 184] width 58 height 28
type input "旗艦溫朔餐(312)"
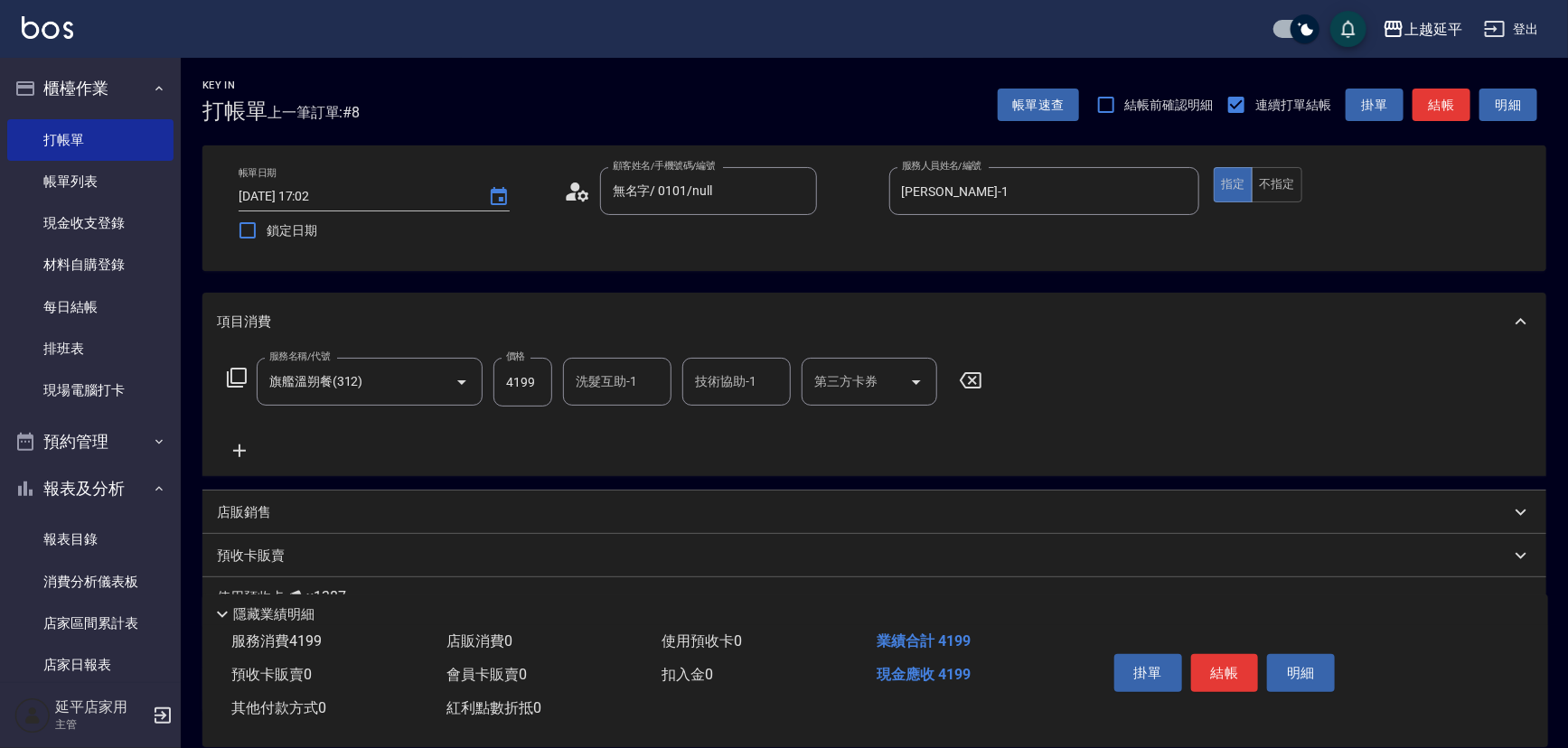
click at [615, 373] on input "洗髮互助-1" at bounding box center [618, 381] width 92 height 32
click at [640, 427] on div "恩恩 -23" at bounding box center [618, 427] width 109 height 30
type input "恩恩-23"
click at [230, 445] on icon at bounding box center [239, 451] width 45 height 22
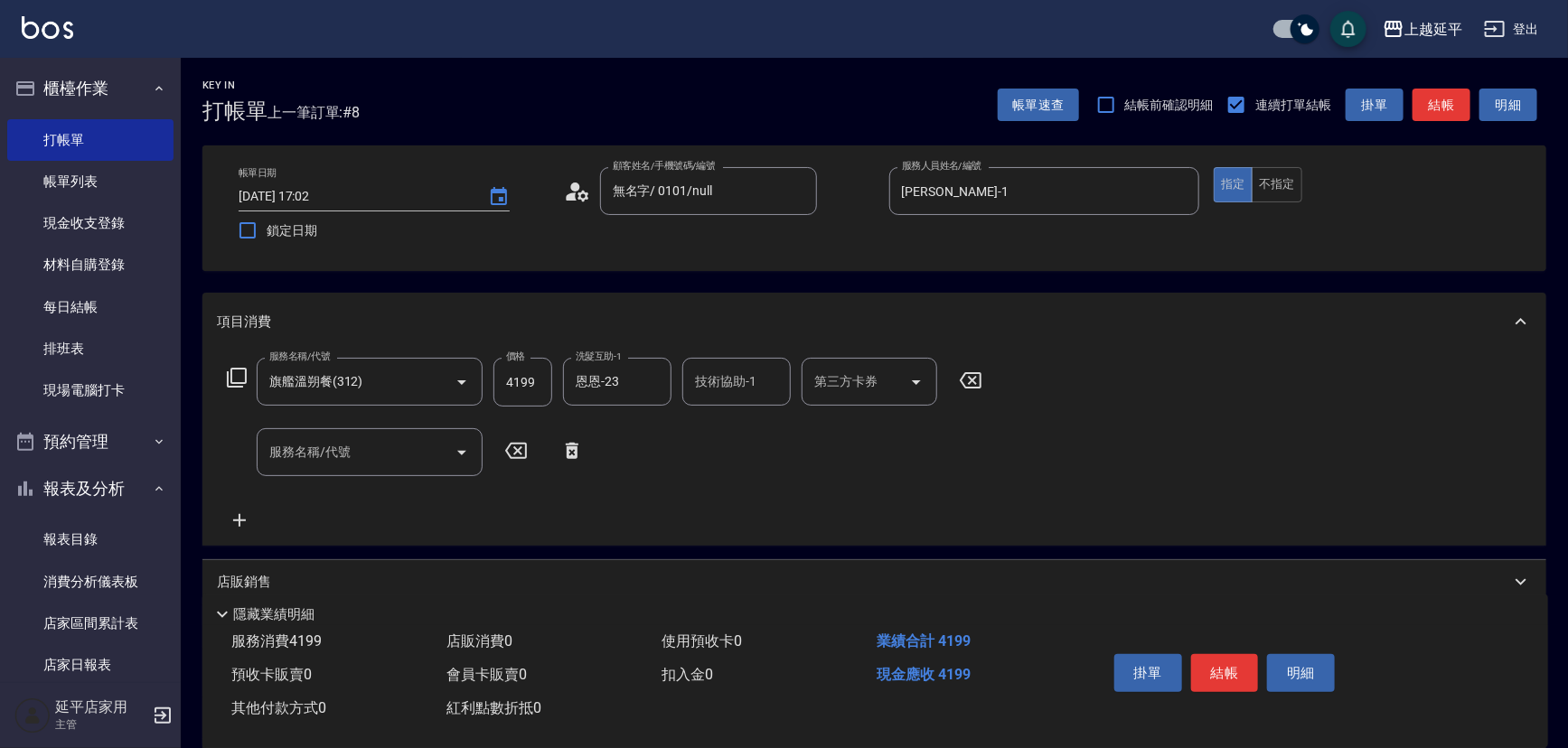
click at [242, 379] on icon at bounding box center [236, 378] width 22 height 22
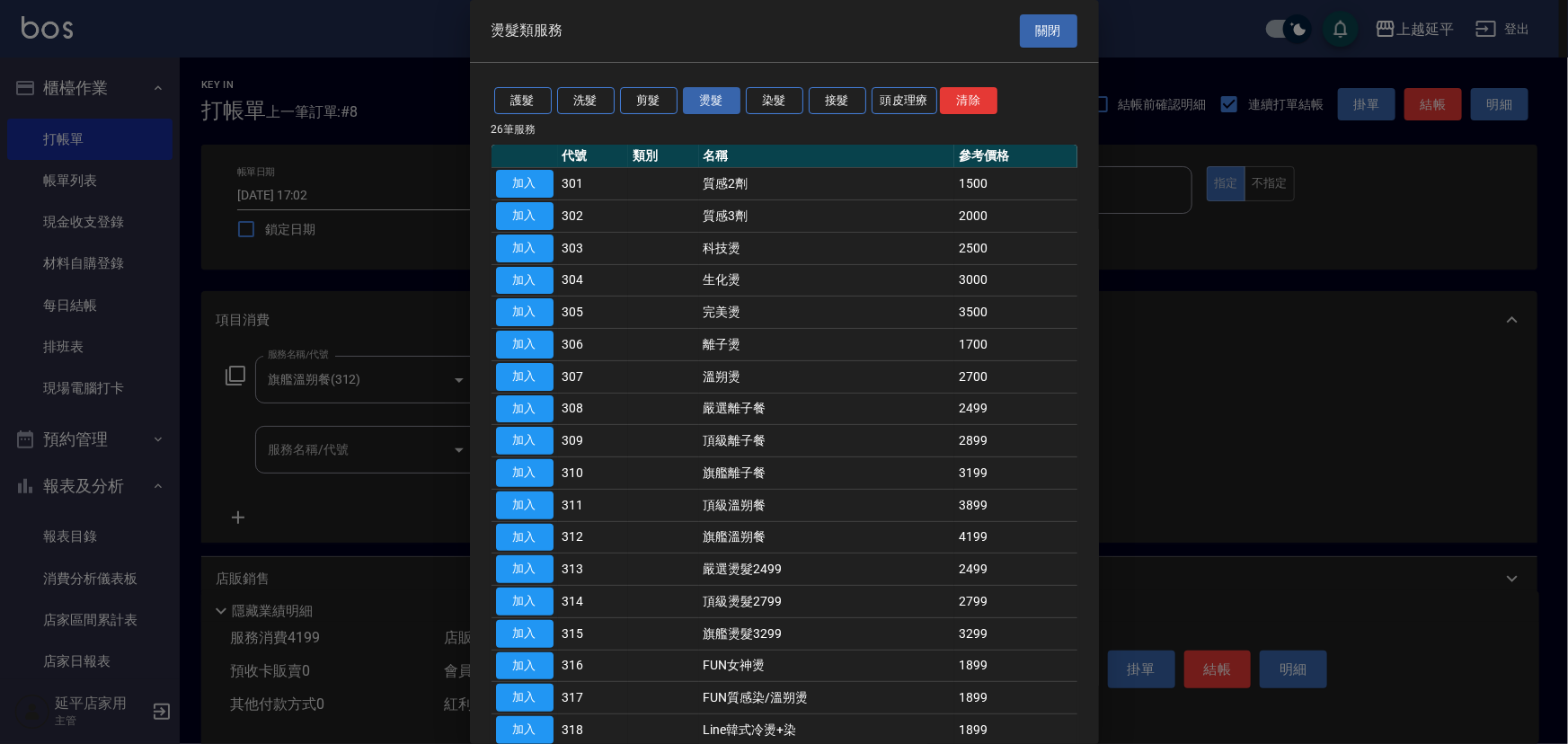
click at [769, 116] on div "護髮 洗髮 剪髮 燙髮 染髮 接髮 頭皮理療 清除" at bounding box center [784, 101] width 585 height 33
click at [769, 111] on button "染髮" at bounding box center [775, 101] width 58 height 28
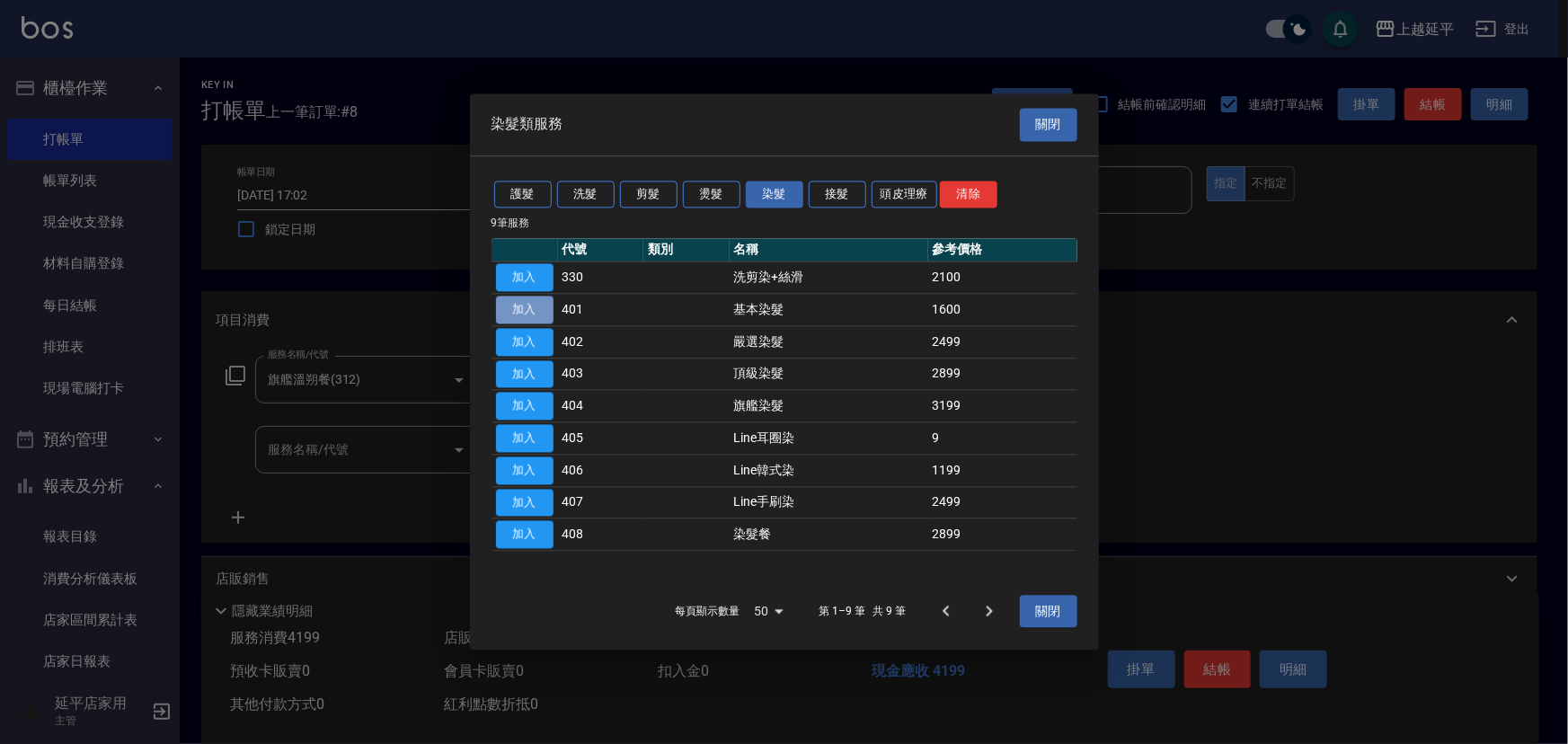
click at [539, 314] on button "加入" at bounding box center [525, 309] width 58 height 28
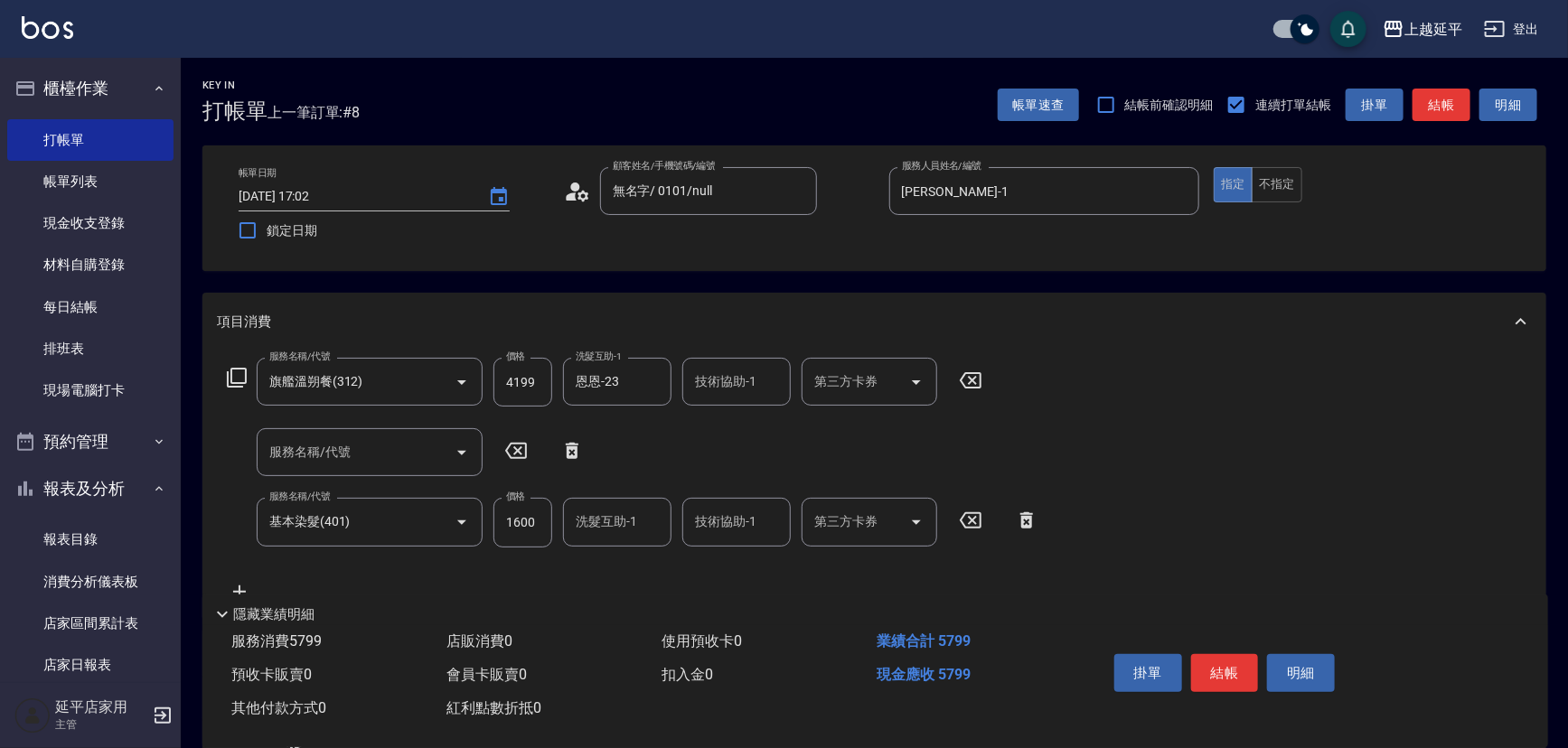
click at [540, 515] on input "1600" at bounding box center [523, 523] width 59 height 49
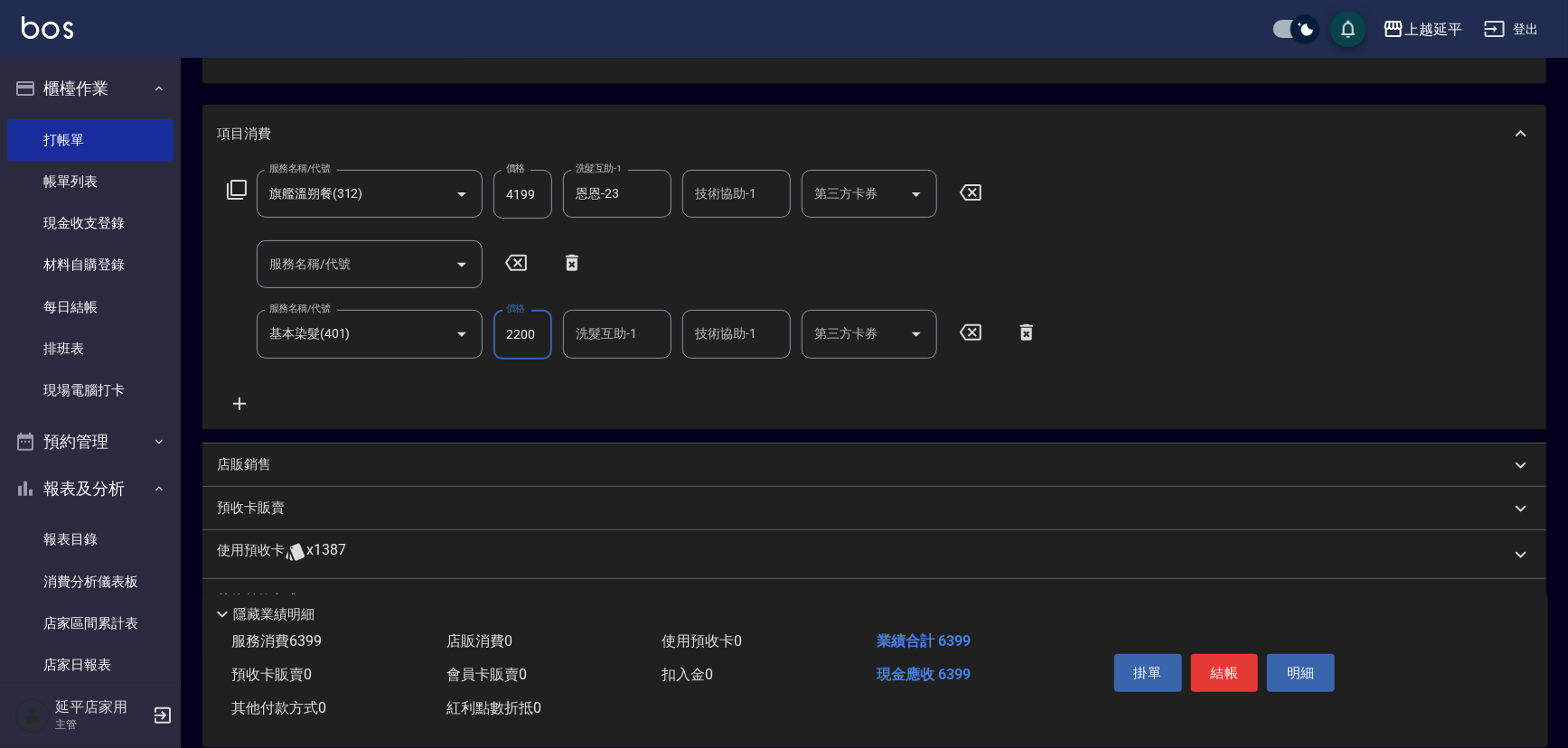
scroll to position [273, 0]
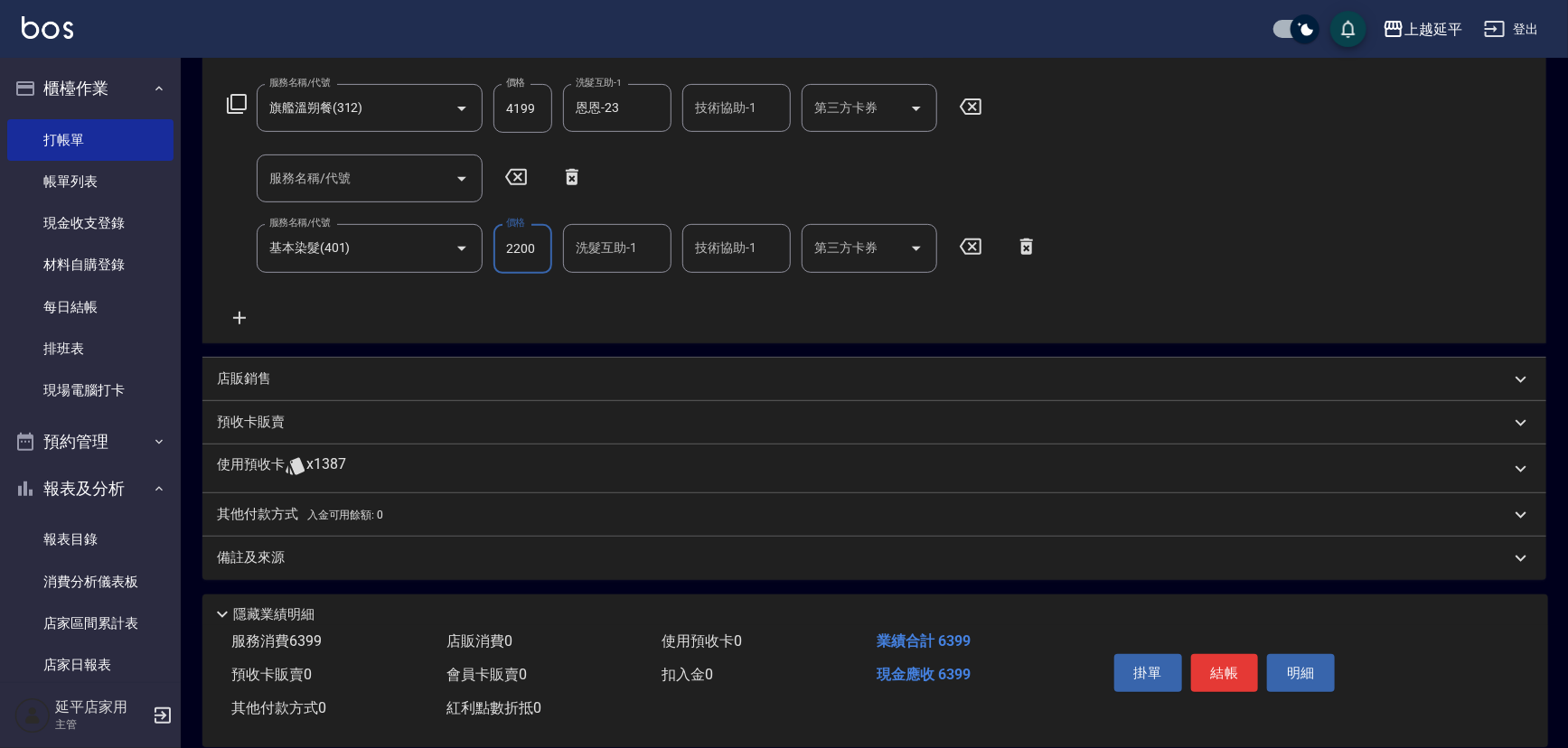
type input "2200"
click at [275, 507] on p "其他付款方式 入金可用餘額: 0" at bounding box center [300, 515] width 167 height 20
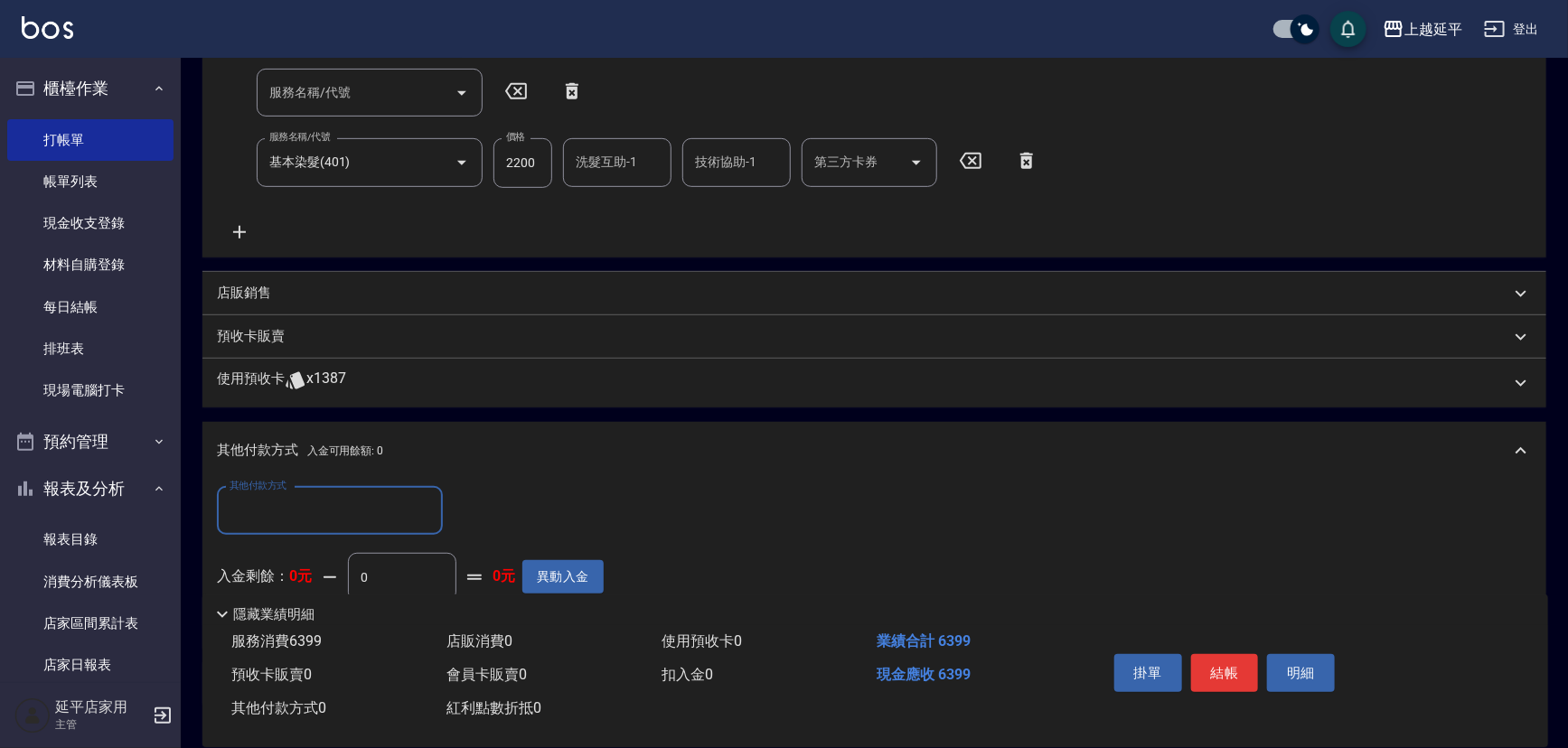
scroll to position [487, 0]
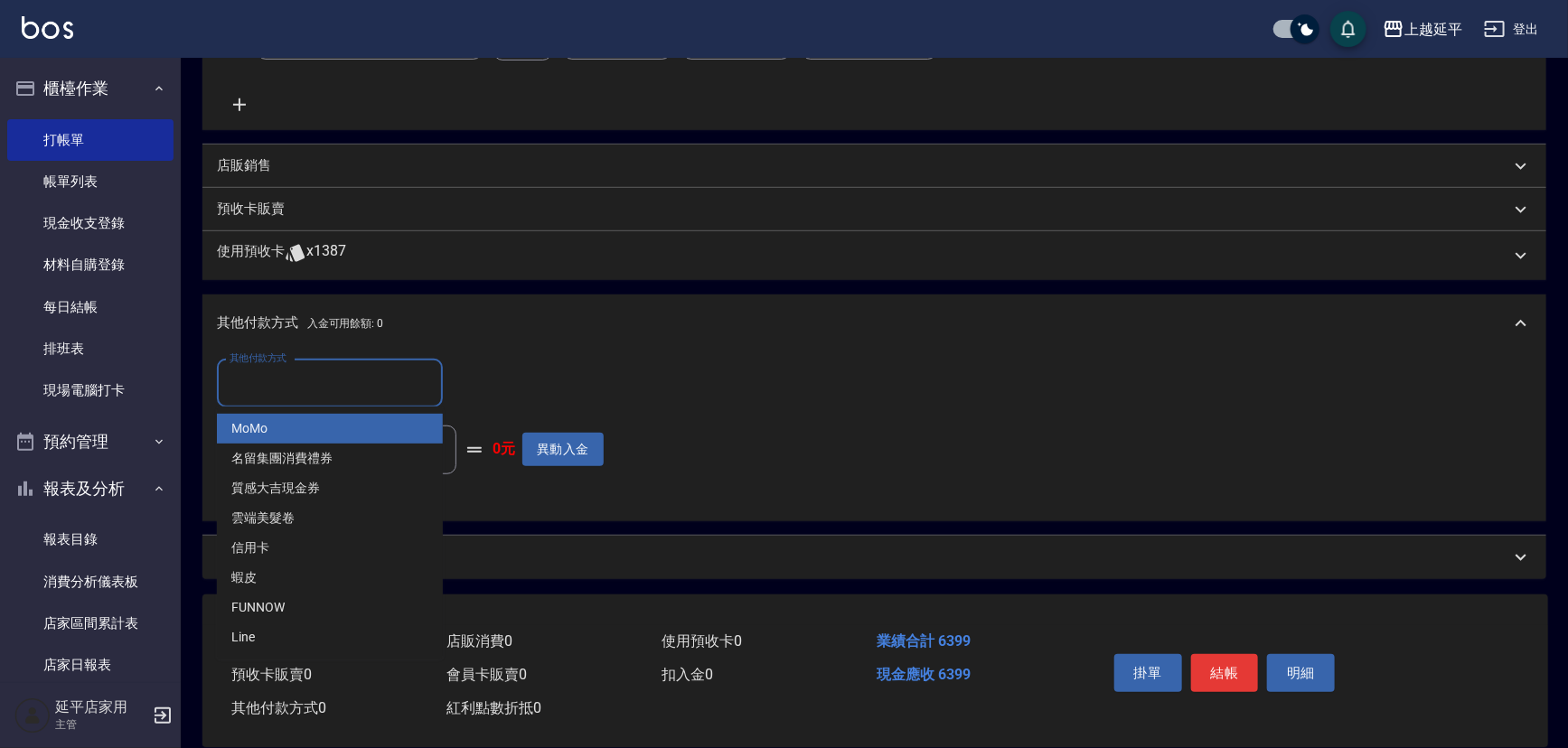
click at [308, 387] on input "其他付款方式" at bounding box center [329, 383] width 209 height 32
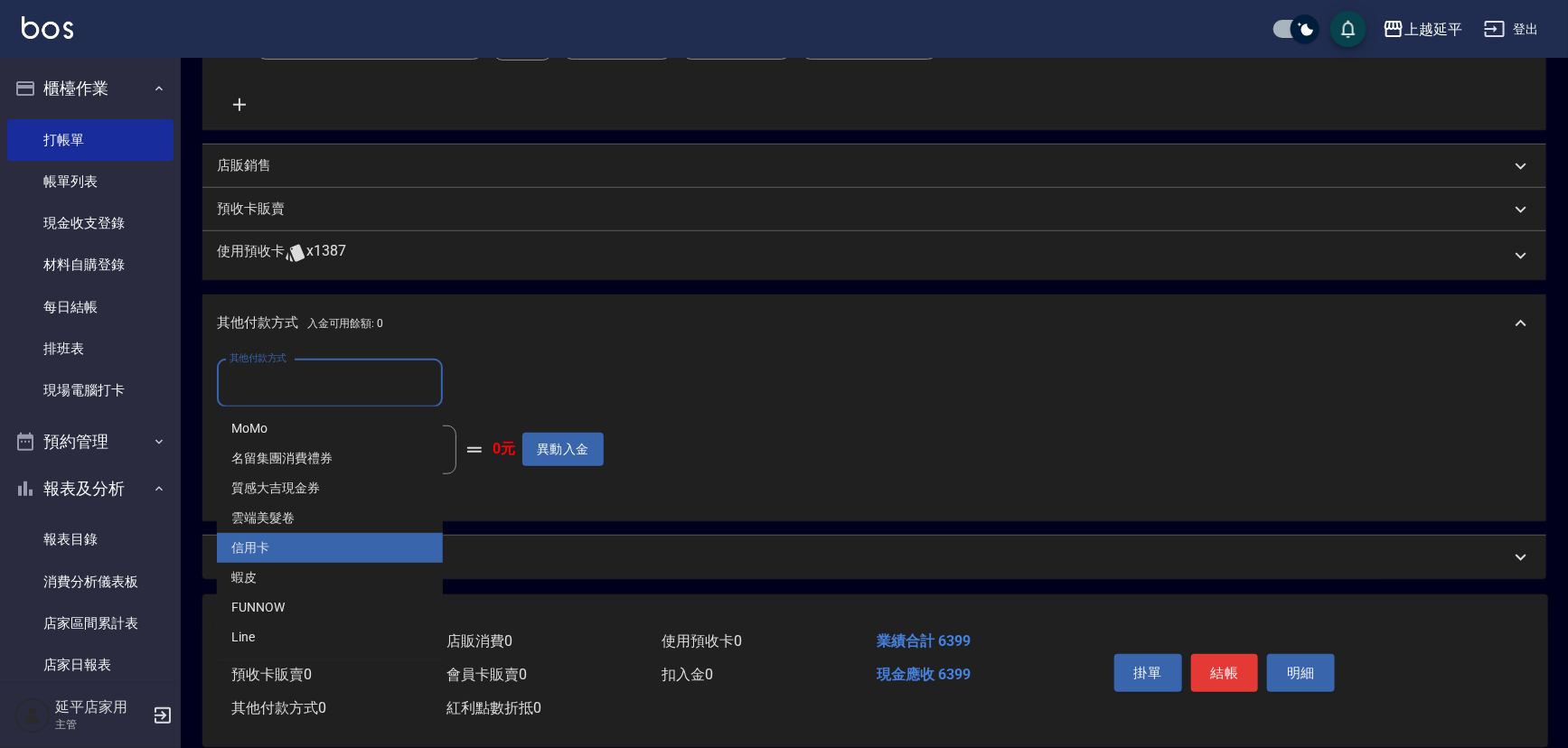
click at [286, 542] on span "信用卡" at bounding box center [329, 548] width 226 height 30
type input "信用卡"
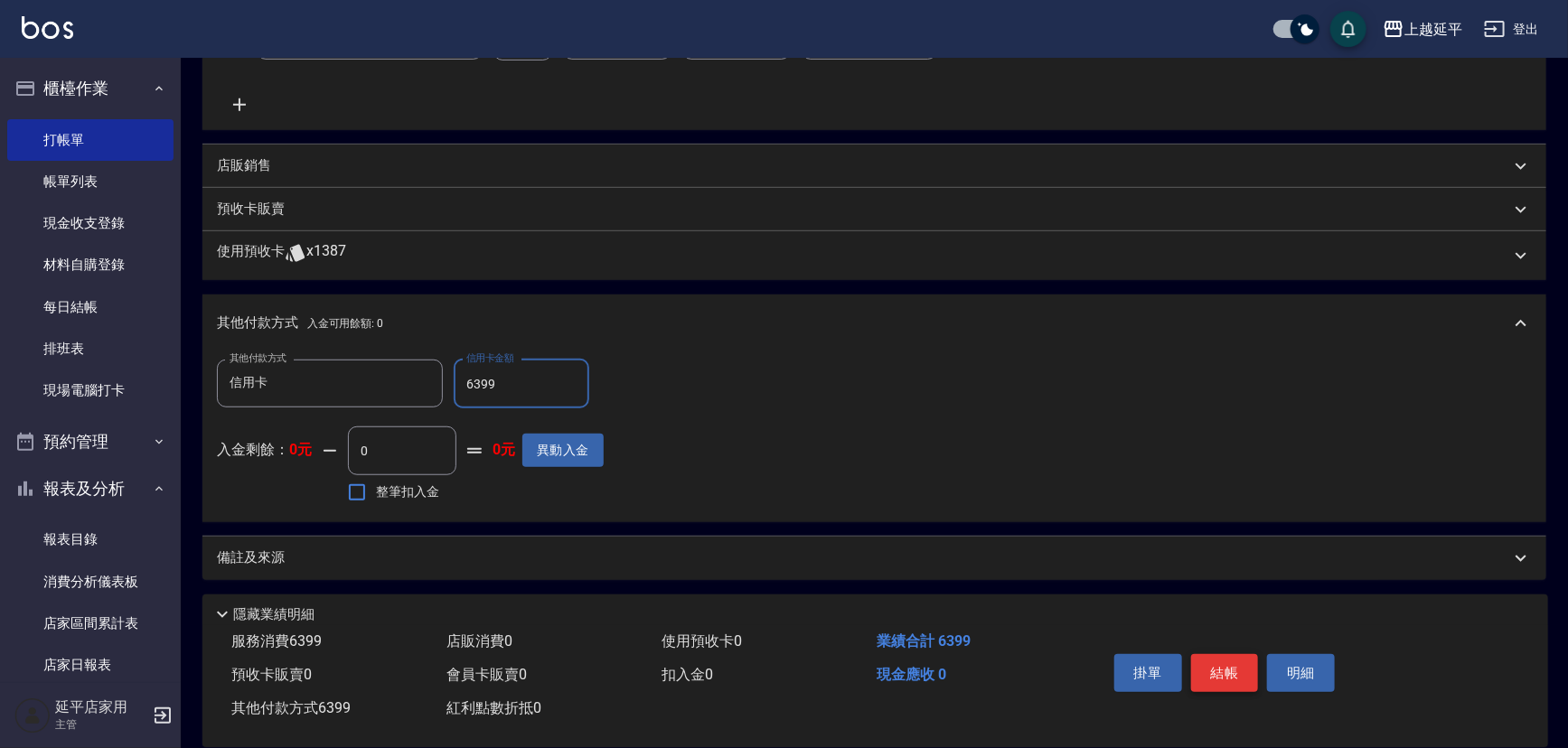
type input "6399"
click at [1217, 660] on button "結帳" at bounding box center [1225, 673] width 68 height 38
type input "[DATE] 17:03"
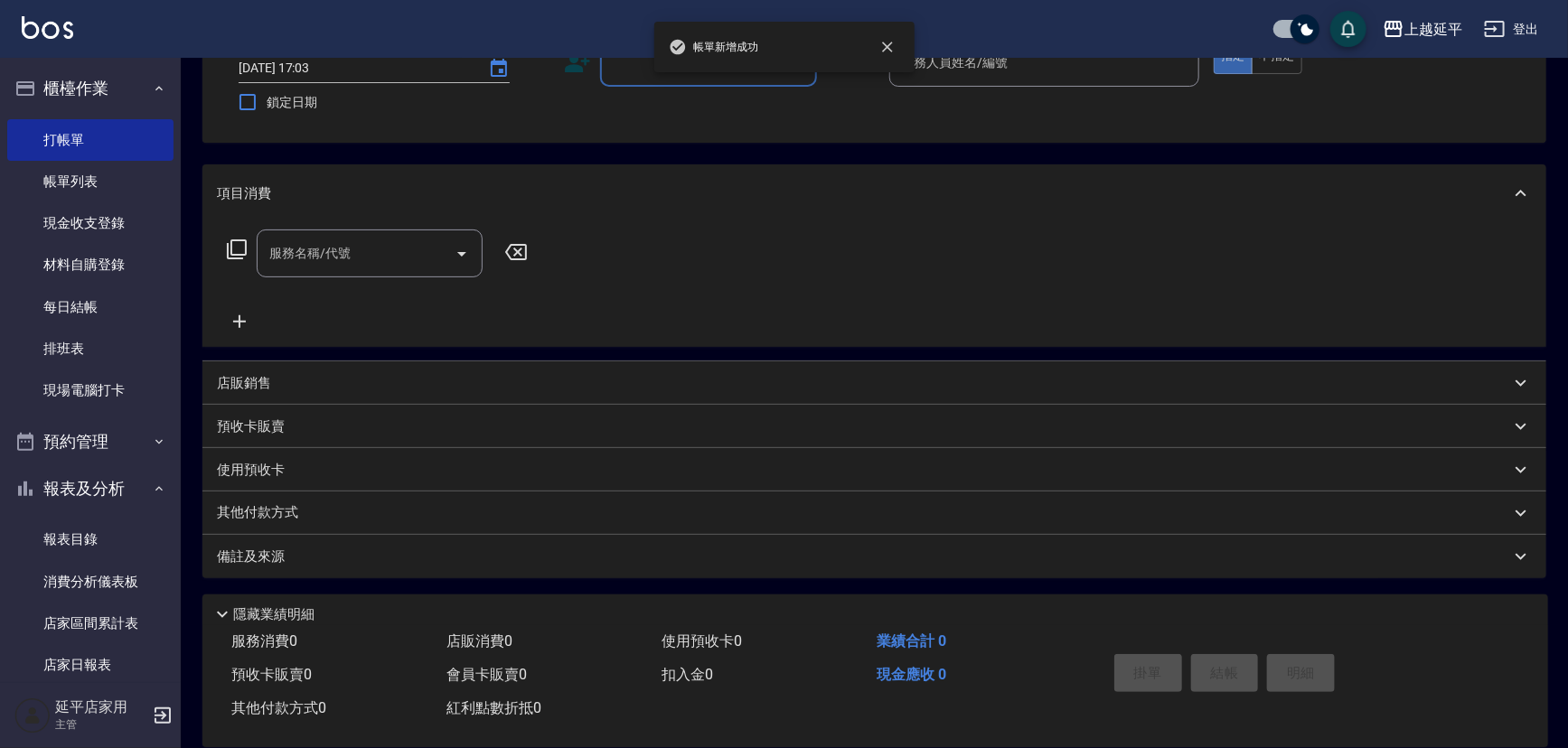
scroll to position [0, 0]
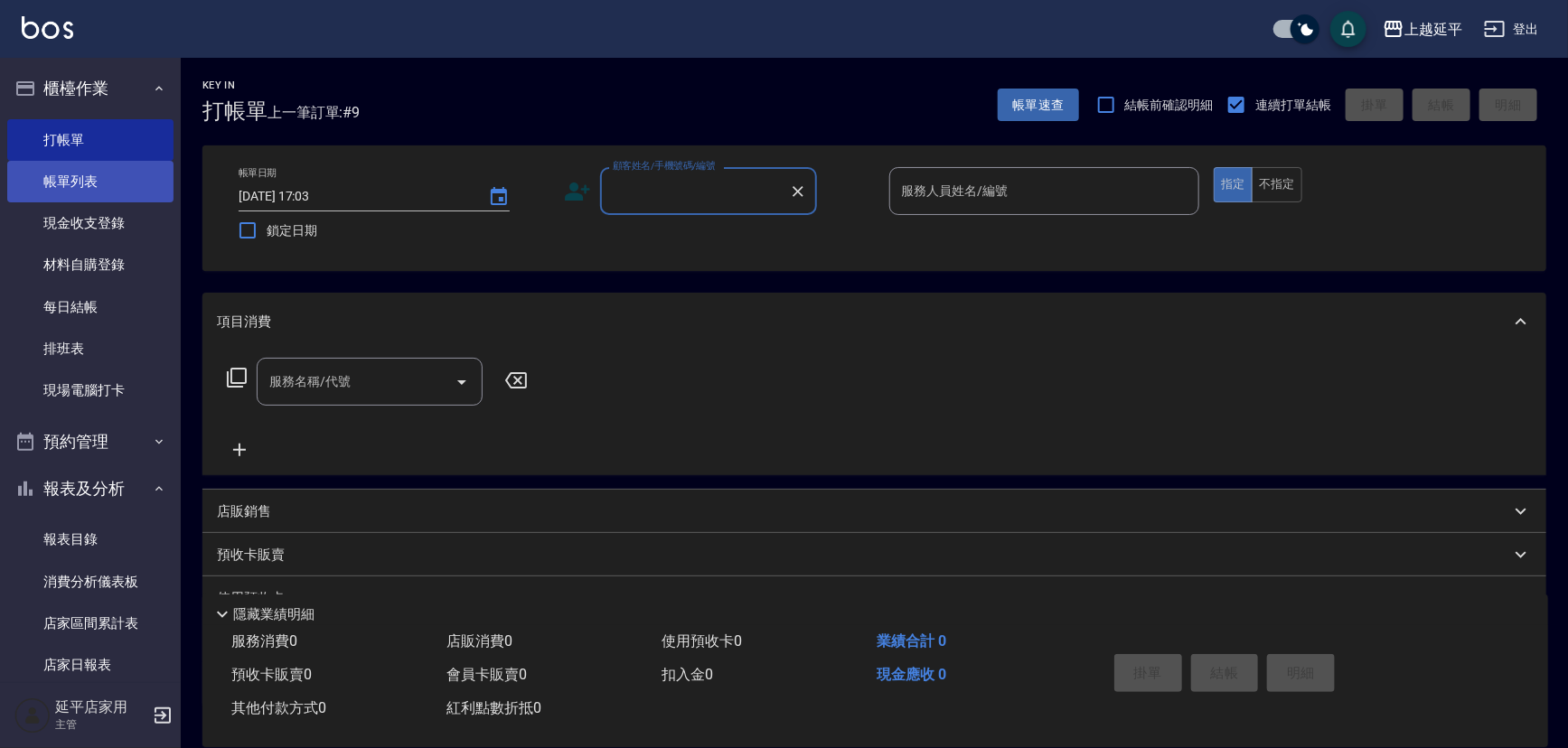
click at [50, 190] on link "帳單列表" at bounding box center [91, 182] width 167 height 42
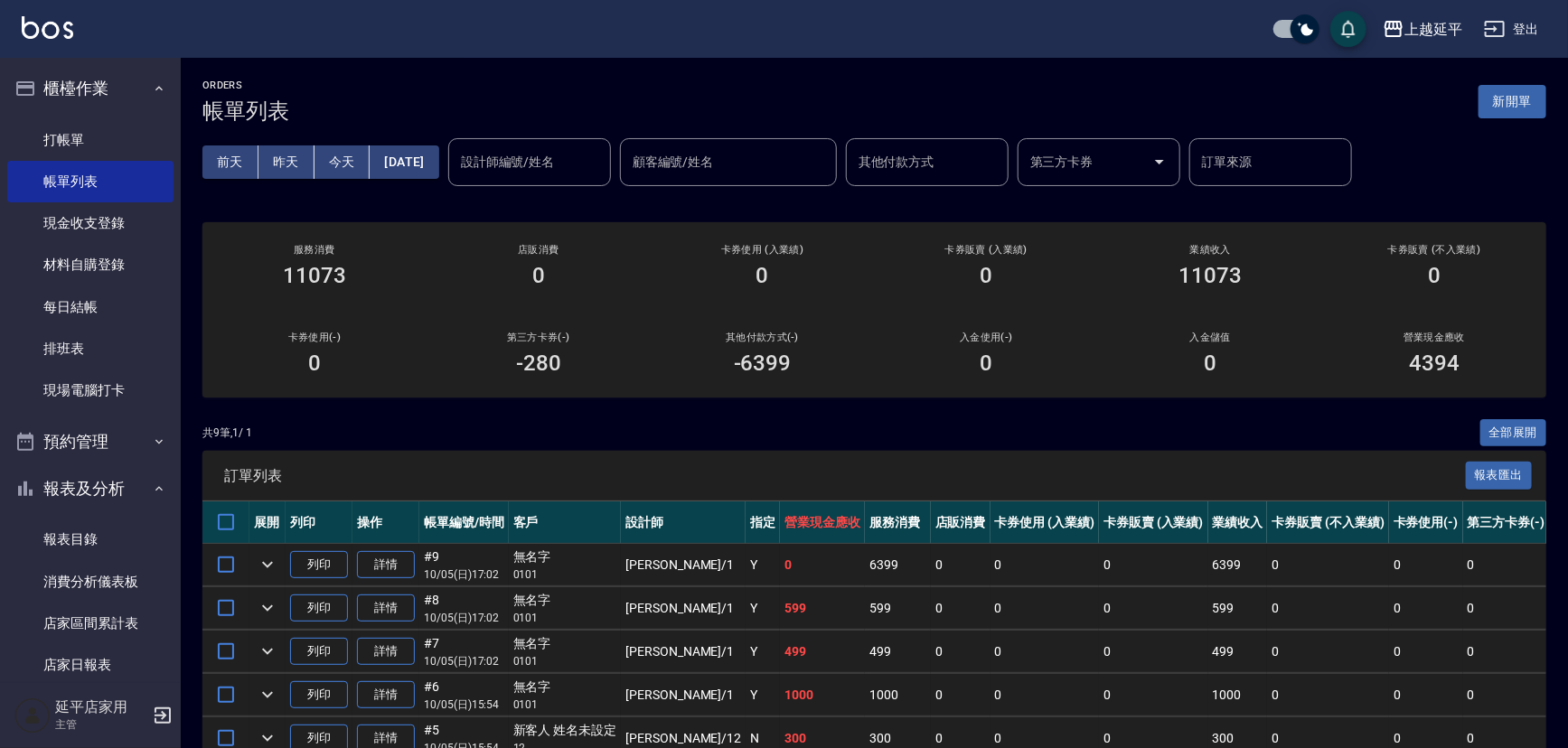
click at [542, 155] on input "設計師編號/姓名" at bounding box center [530, 162] width 147 height 32
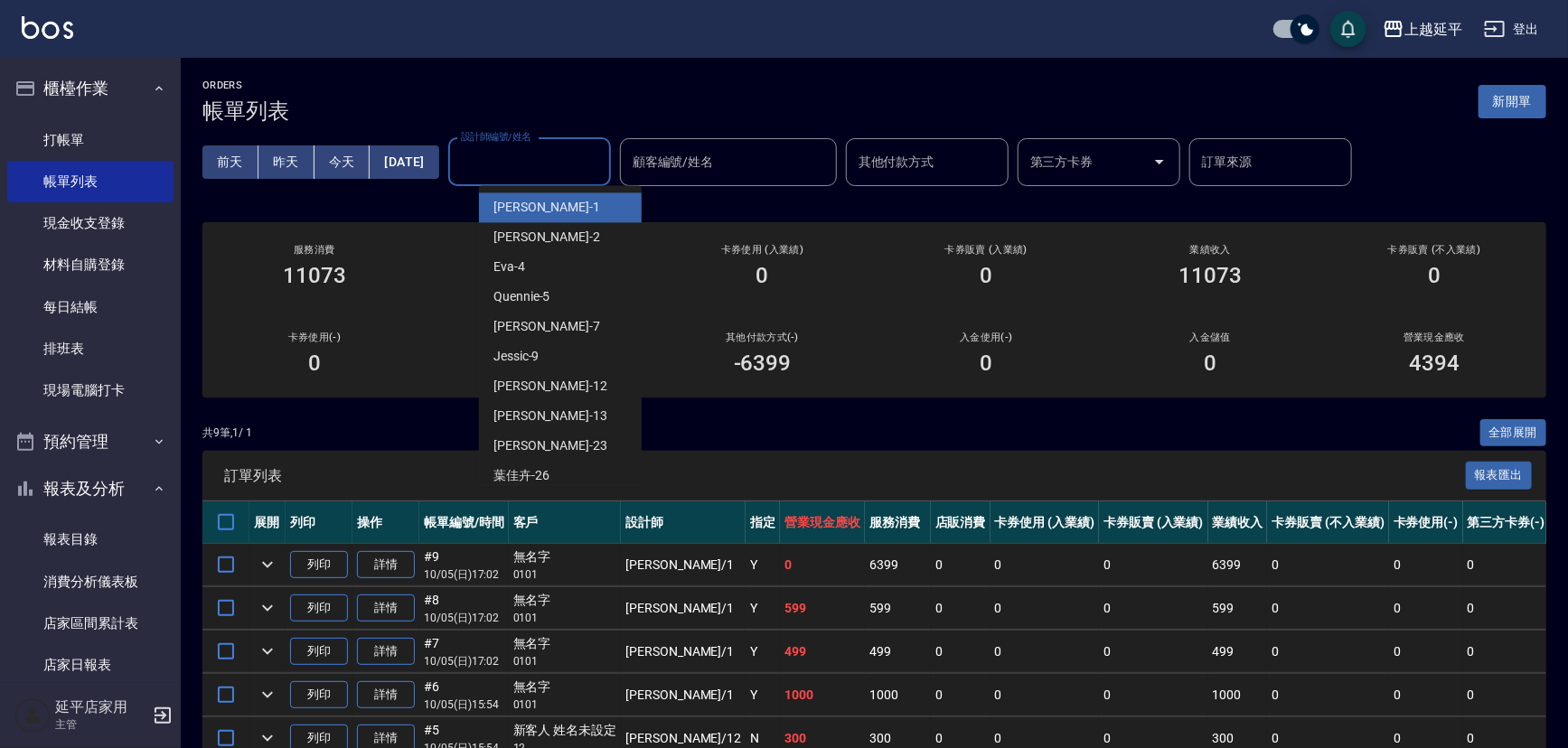
click at [556, 201] on div "[PERSON_NAME]-1" at bounding box center [561, 207] width 163 height 30
type input "[PERSON_NAME]-1"
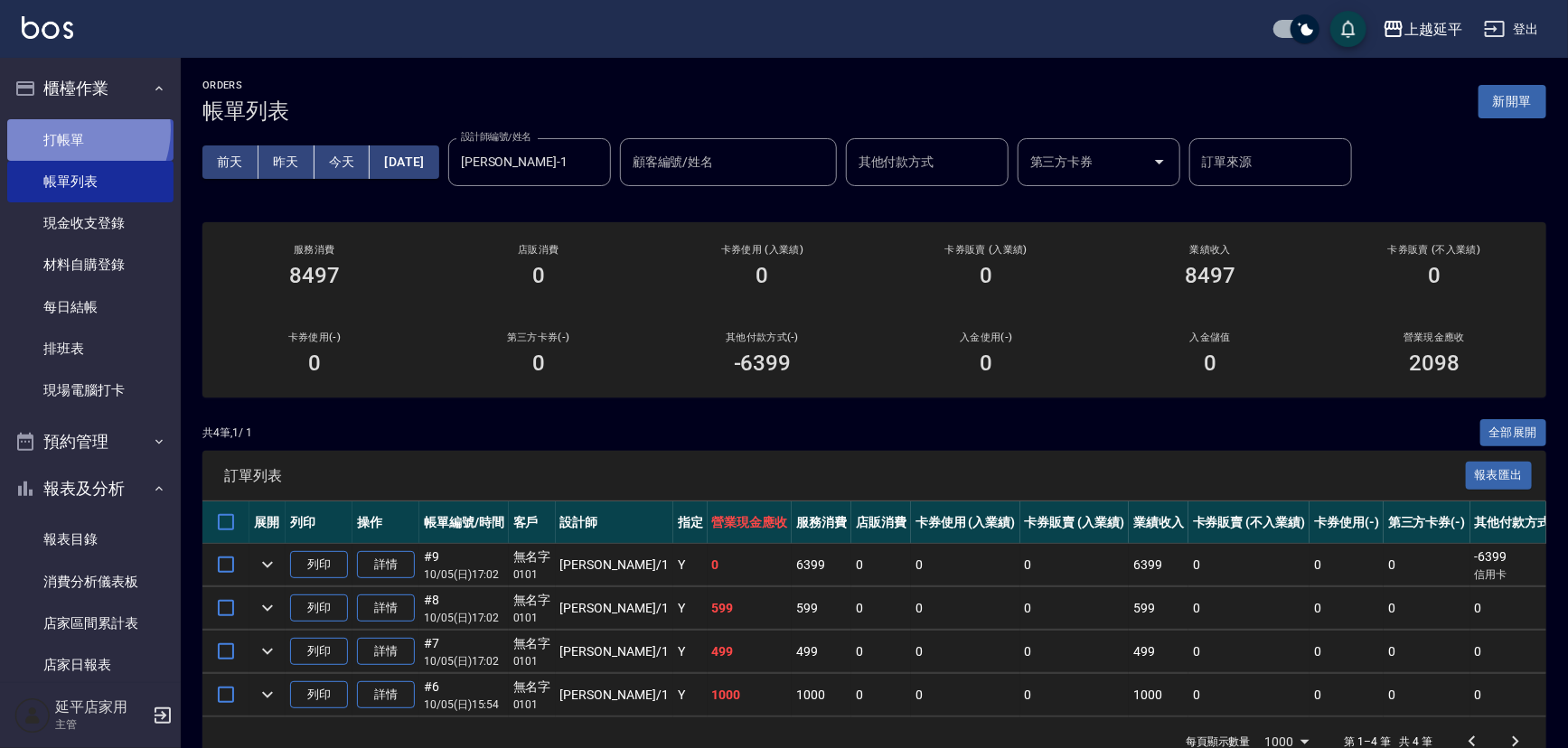
click at [68, 129] on link "打帳單" at bounding box center [91, 140] width 167 height 42
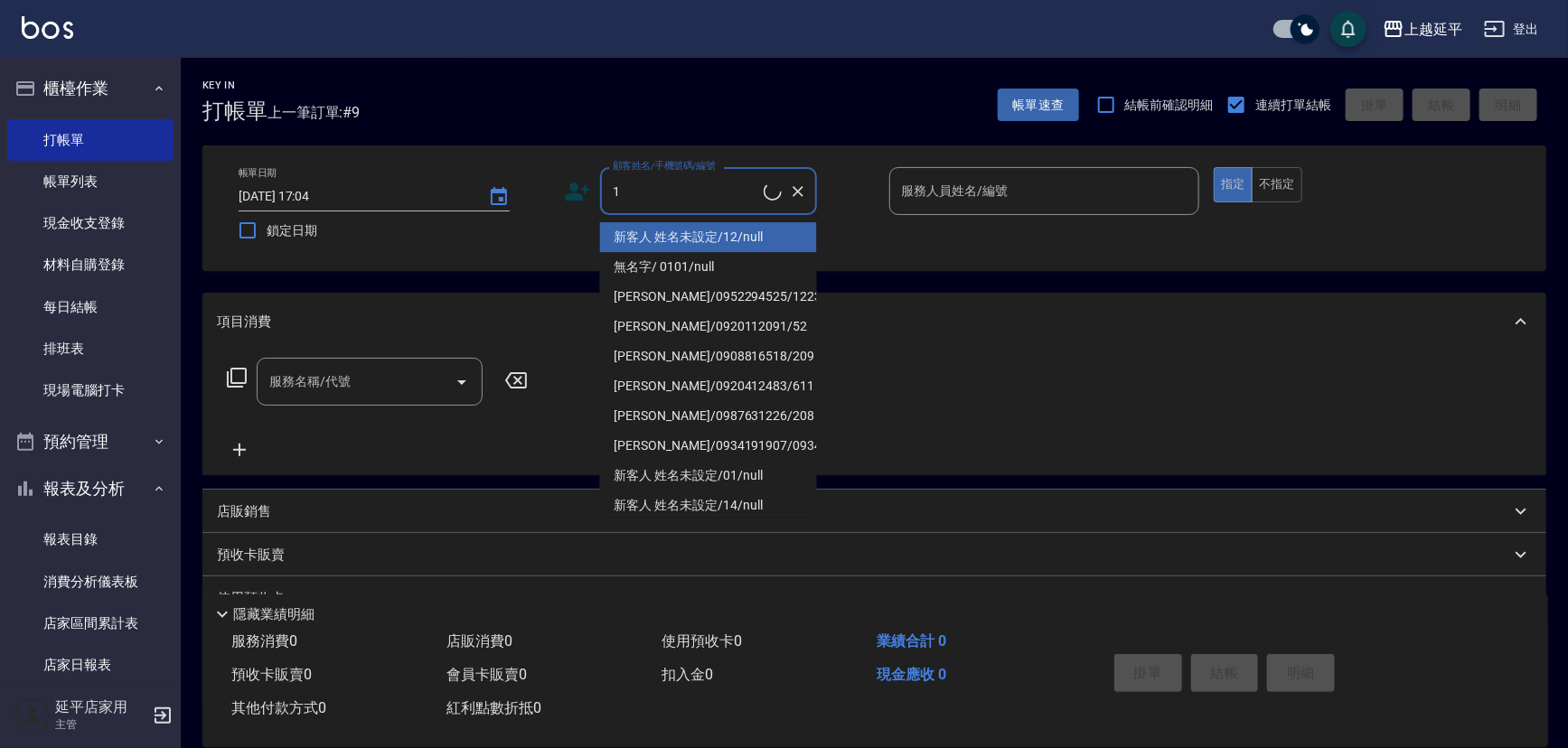
click at [678, 252] on li "無名字/ 0101/null" at bounding box center [707, 266] width 216 height 30
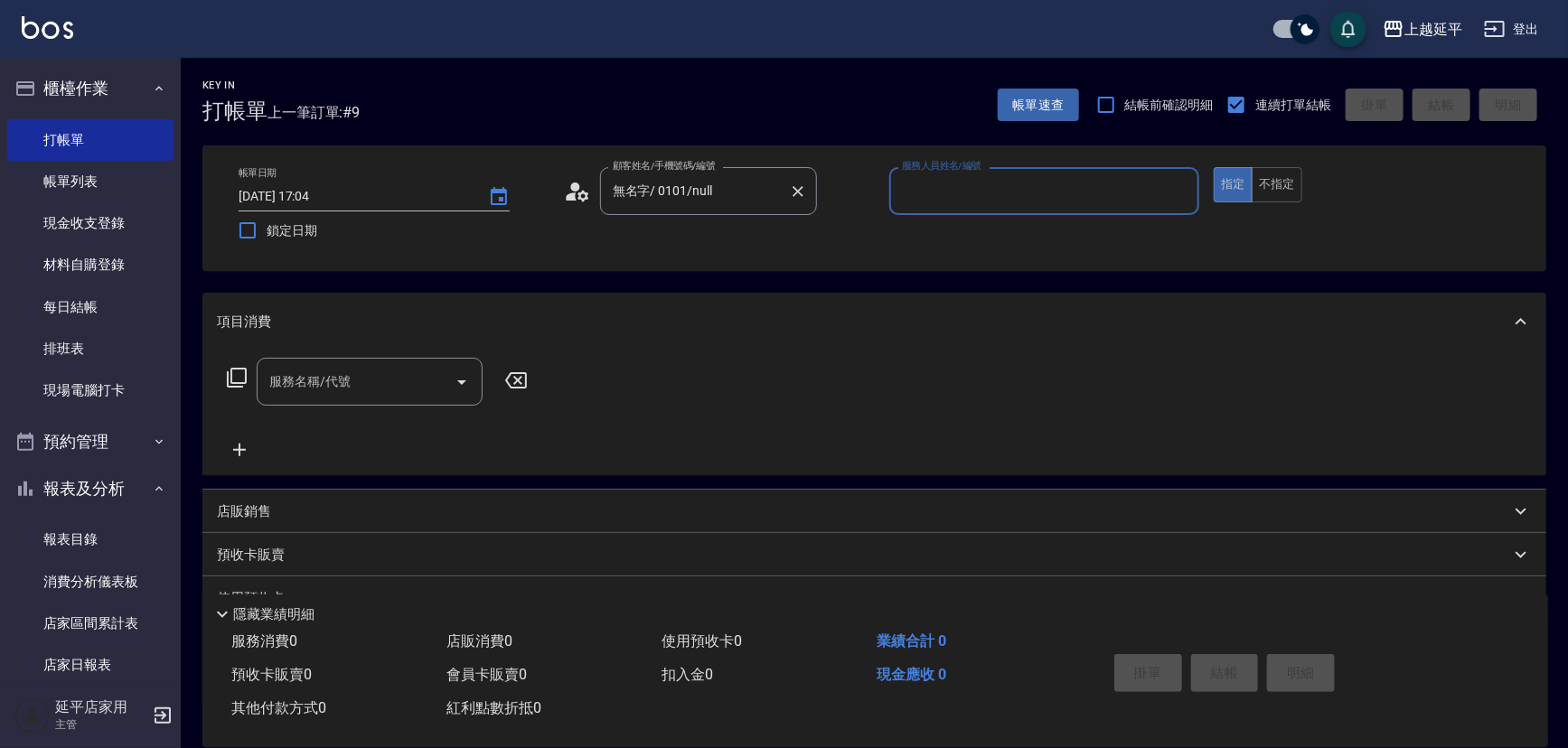
click at [659, 197] on input "無名字/ 0101/null" at bounding box center [695, 191] width 174 height 32
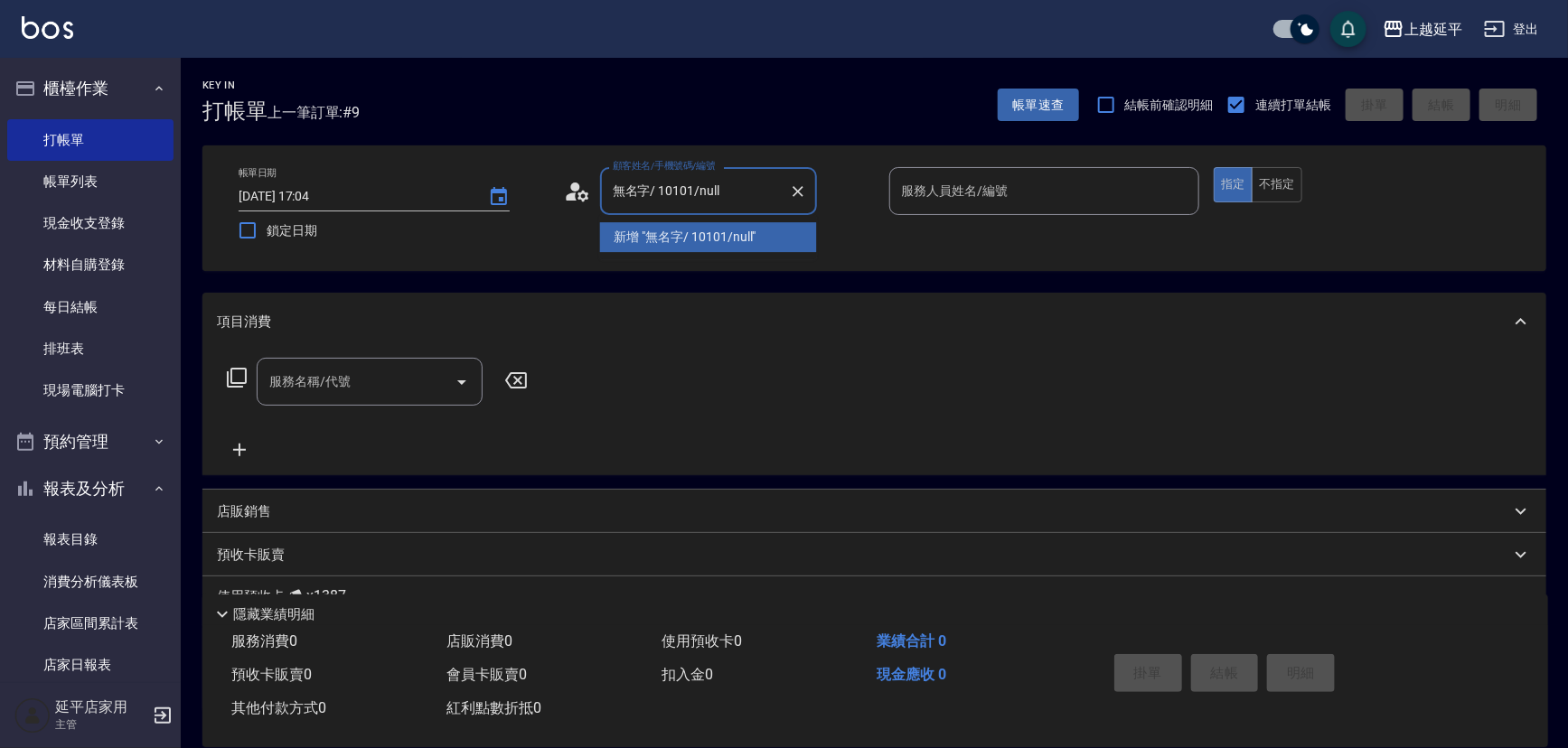
type input "無名字/ 0101/null"
click at [919, 242] on div "帳單日期 [DATE] 17:04 鎖定日期 顧客姓名/手機號碼/編號 無名字/ 0101/null 顧客姓名/手機號碼/編號 服務人員姓名/編號 服務人員姓…" at bounding box center [874, 208] width 1301 height 82
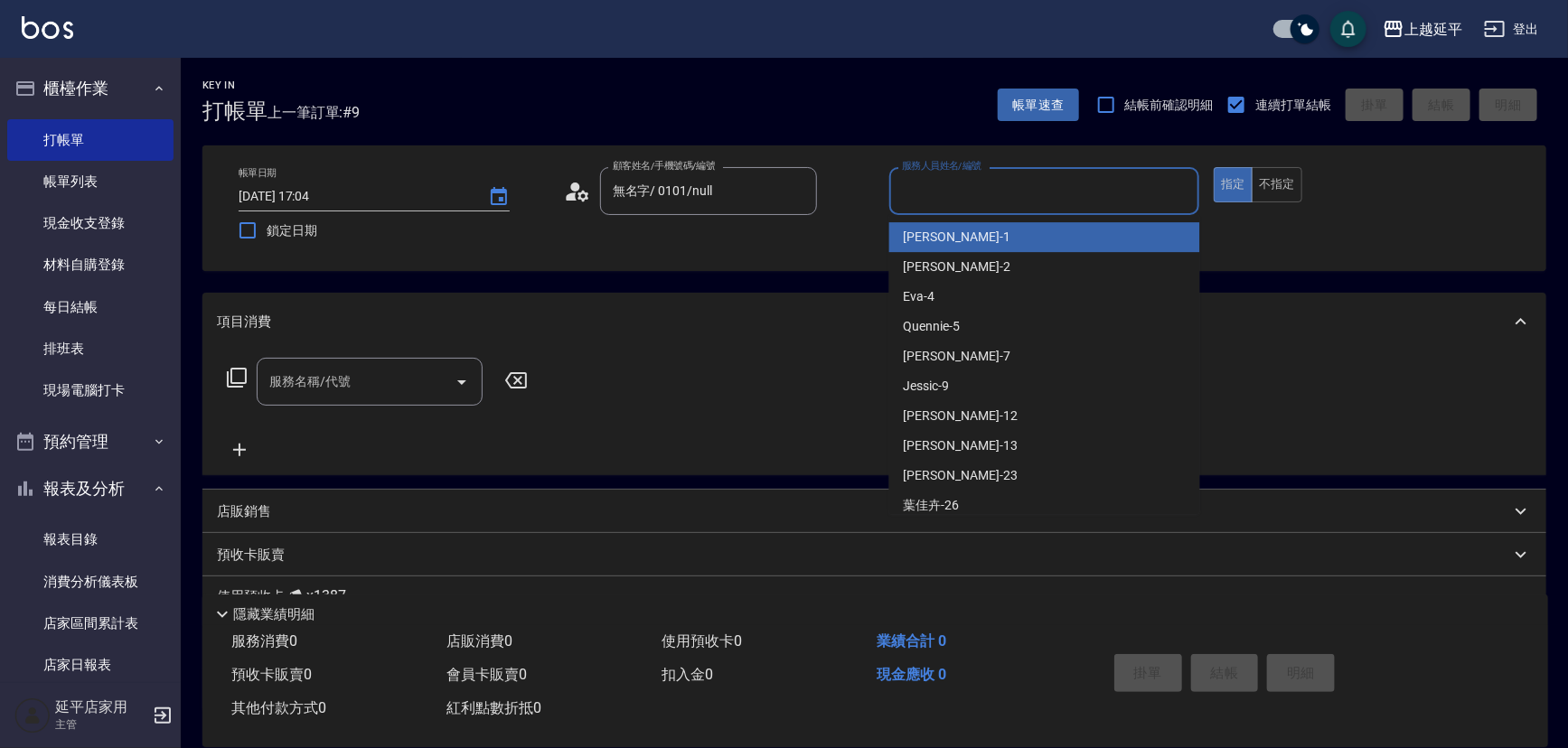
click at [921, 190] on input "服務人員姓名/編號" at bounding box center [1044, 191] width 294 height 32
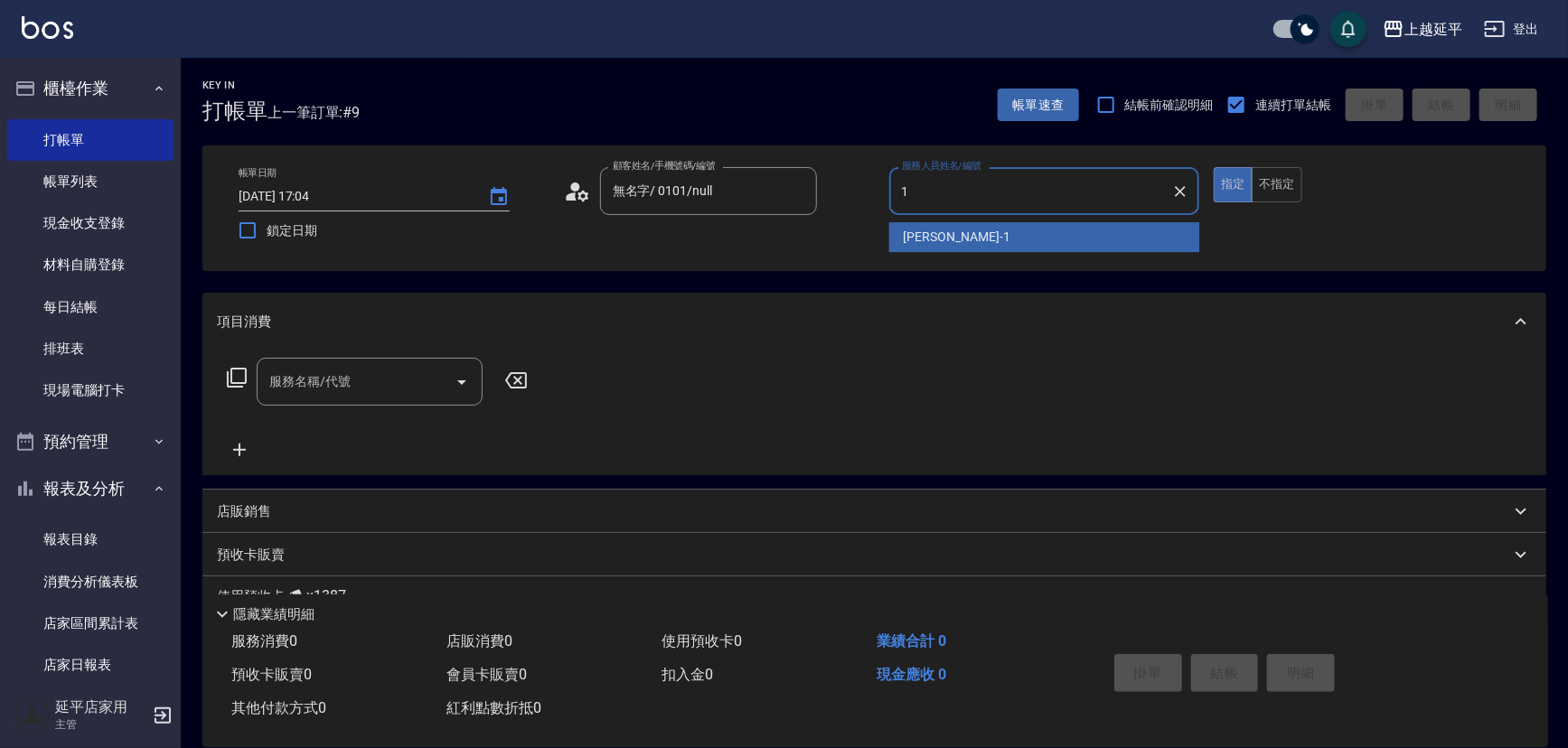
click at [922, 234] on span "[PERSON_NAME]-1" at bounding box center [957, 236] width 107 height 19
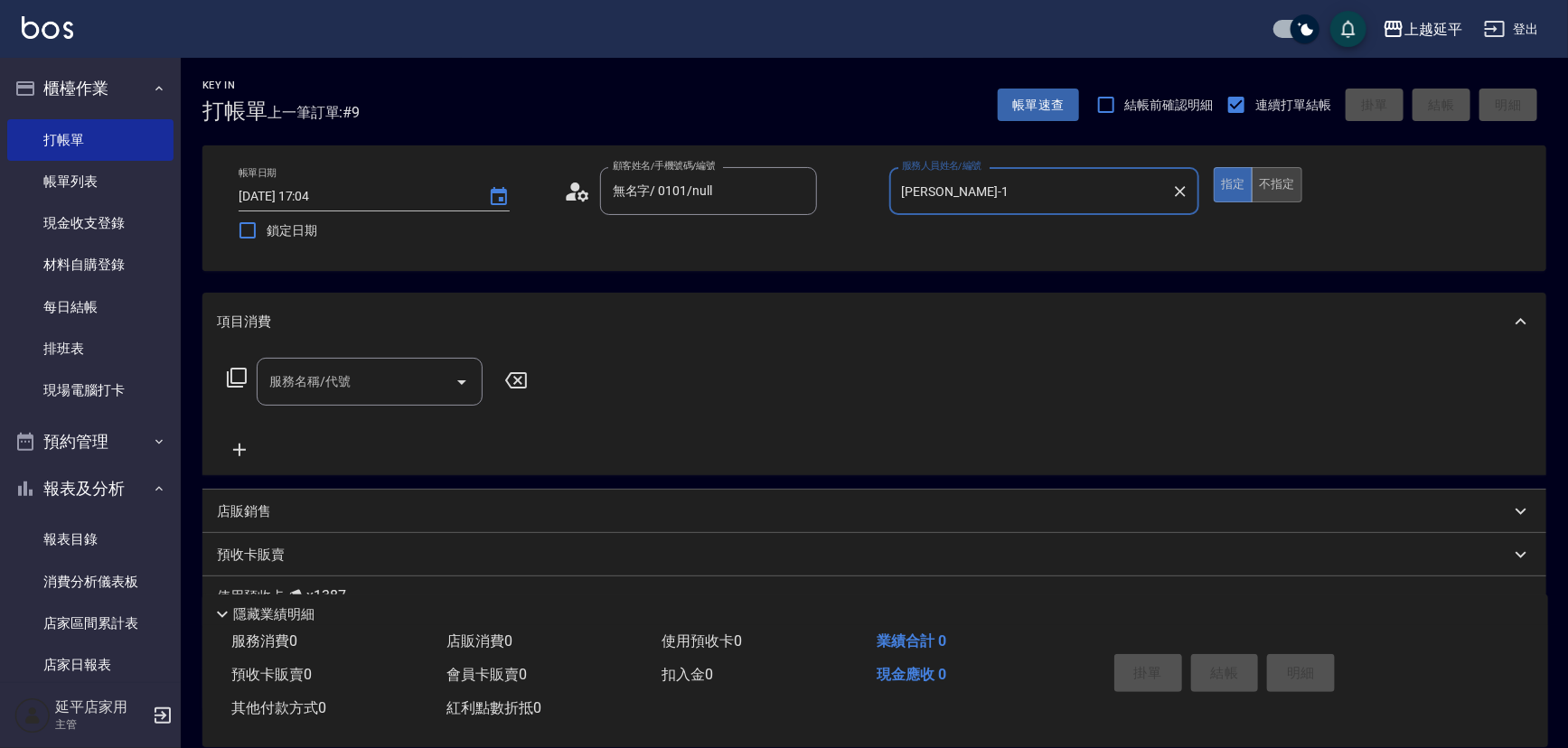
type input "[PERSON_NAME]-1"
click at [1270, 179] on button "不指定" at bounding box center [1277, 185] width 51 height 35
click at [466, 375] on icon "Open" at bounding box center [462, 382] width 22 height 22
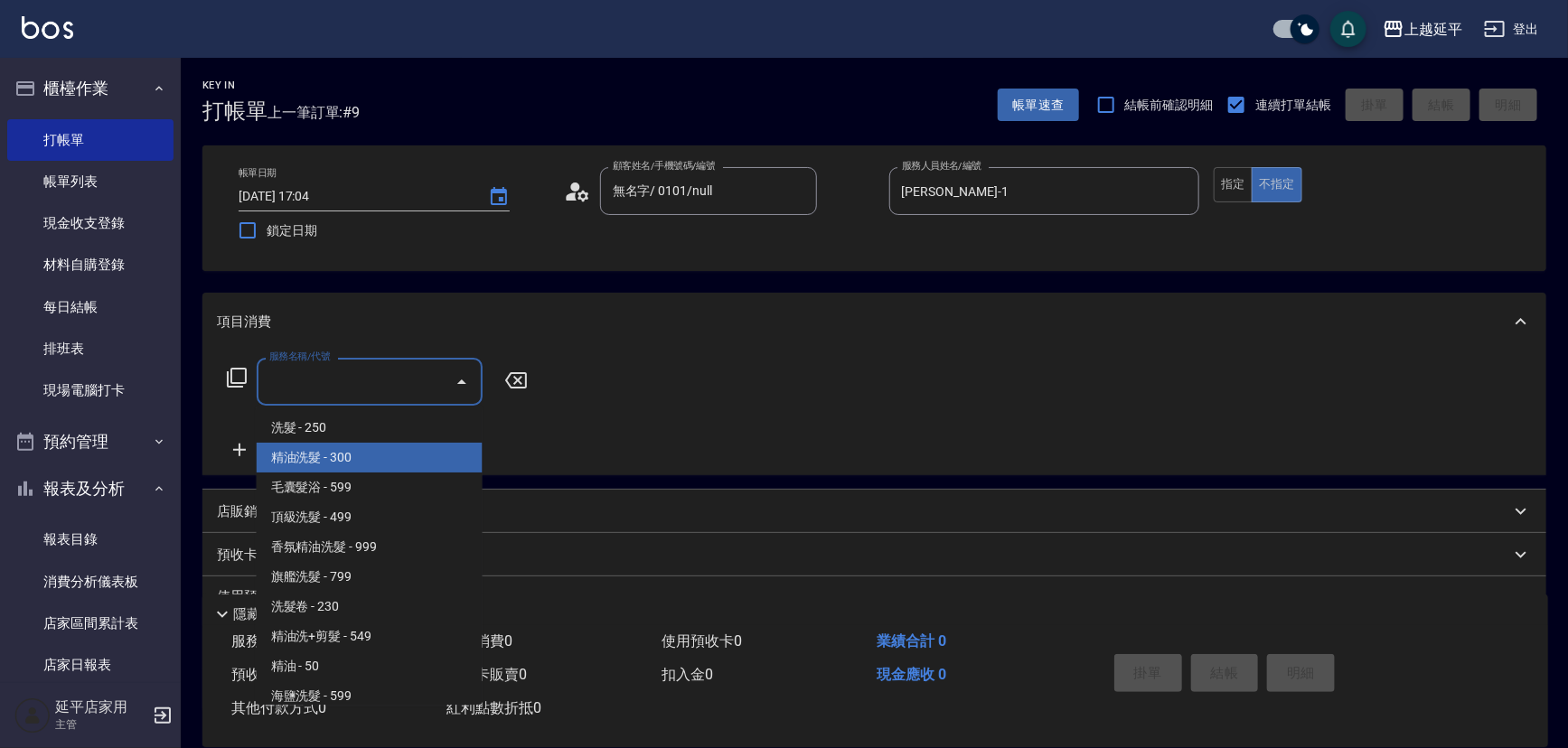
click at [397, 450] on span "精油洗髮 - 300" at bounding box center [369, 457] width 226 height 30
type input "精油洗髮(102)"
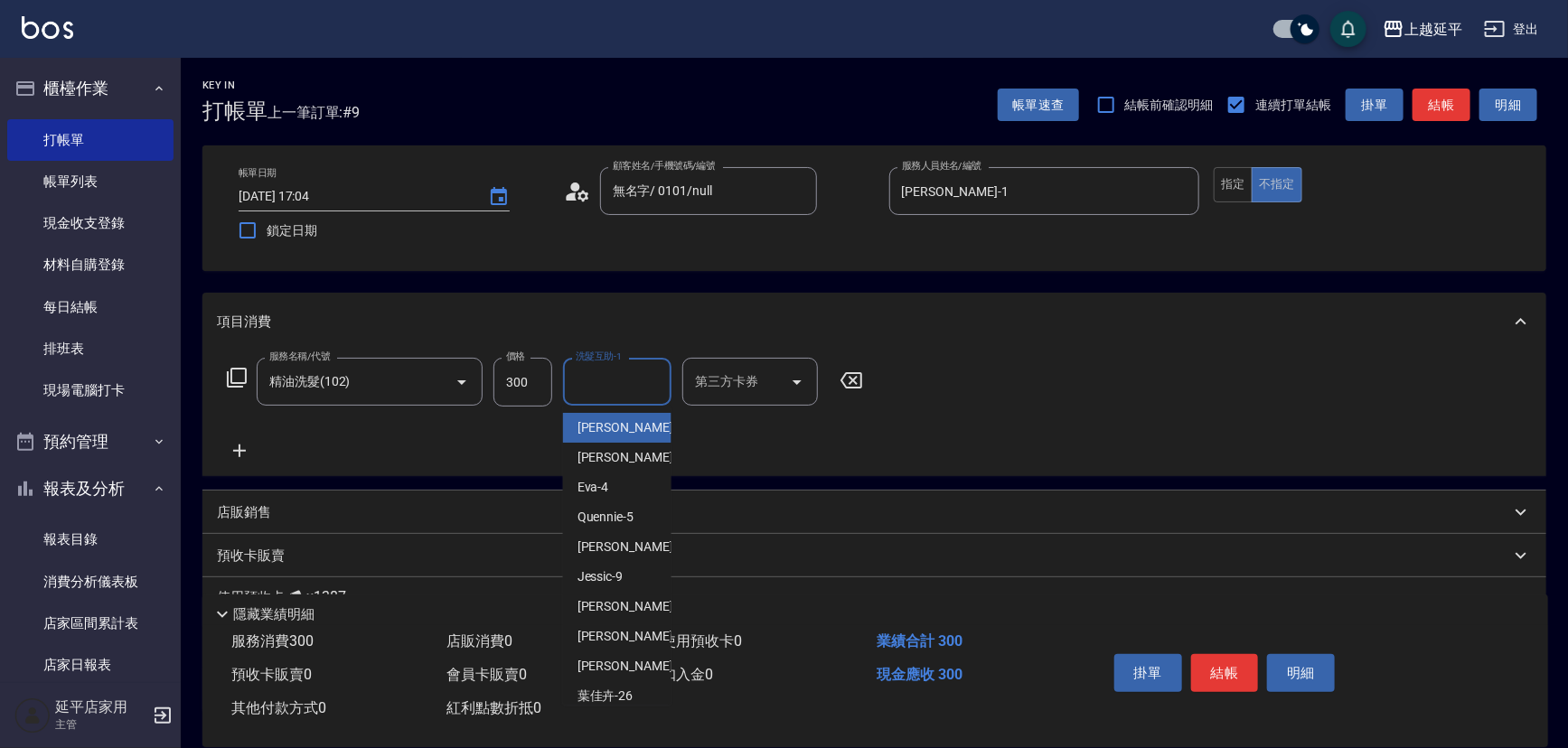
click at [605, 395] on input "洗髮互助-1" at bounding box center [618, 381] width 92 height 32
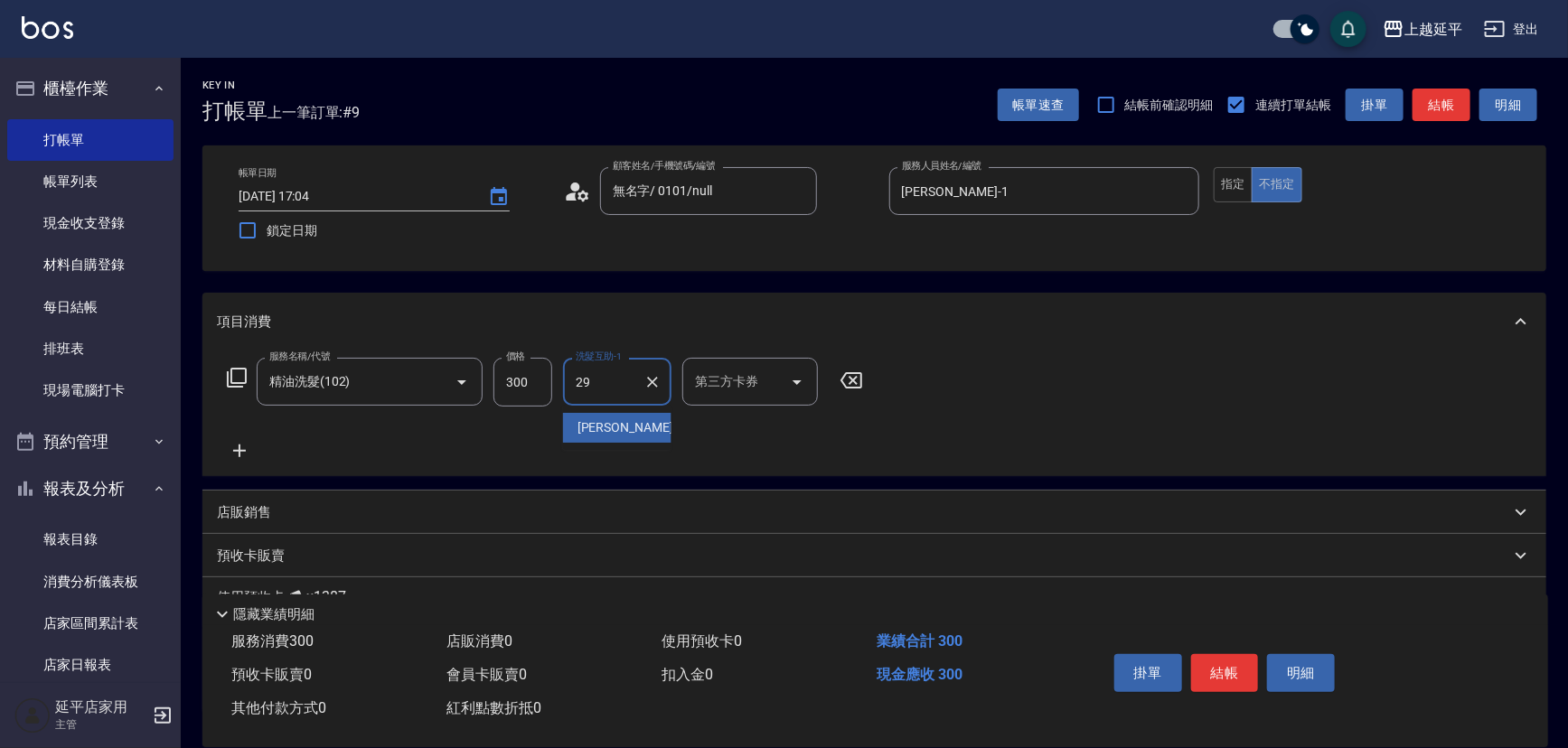
click at [657, 432] on div "丞宗 -29" at bounding box center [618, 427] width 109 height 30
type input "丞宗-29"
click at [1220, 678] on button "結帳" at bounding box center [1225, 673] width 68 height 38
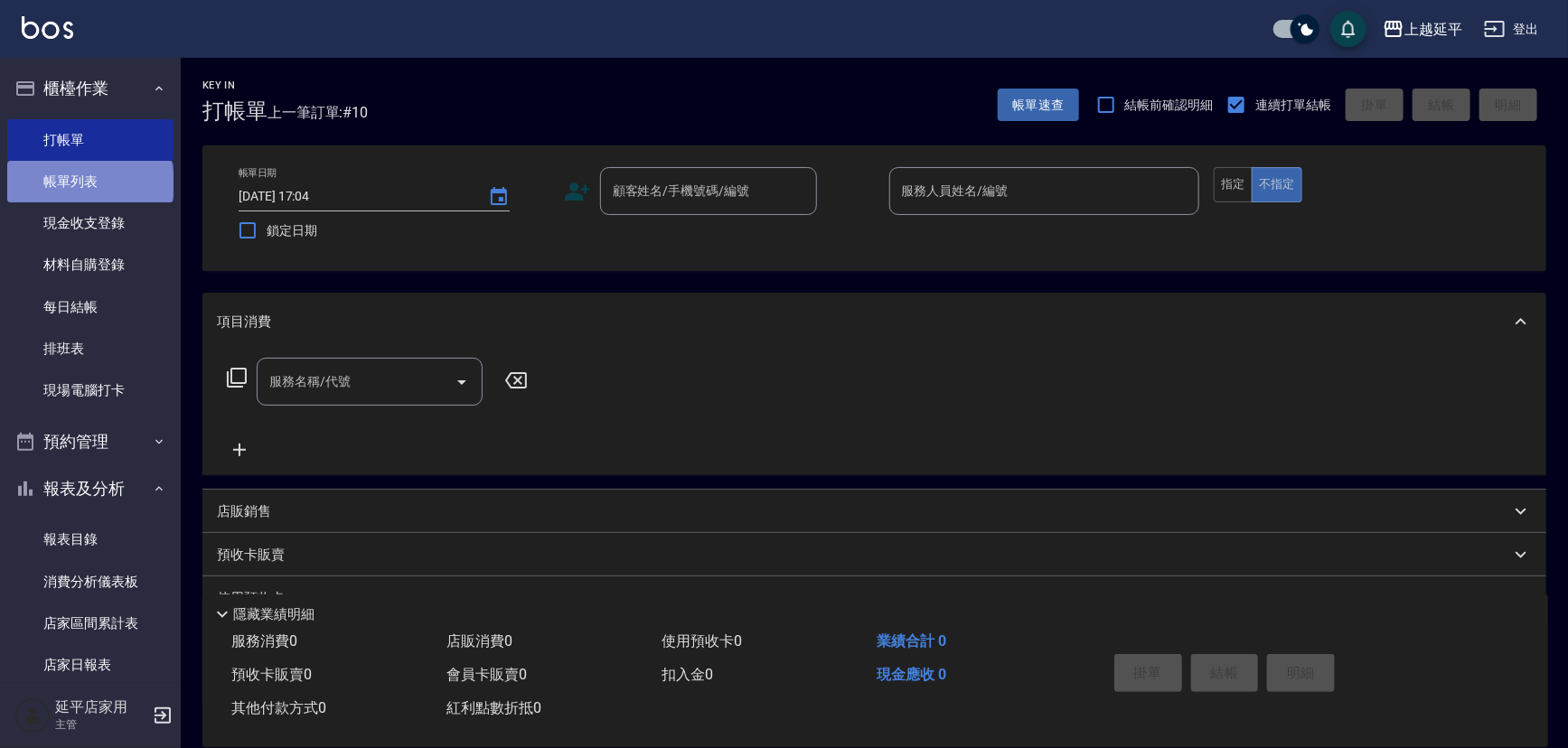
click at [89, 184] on link "帳單列表" at bounding box center [91, 182] width 167 height 42
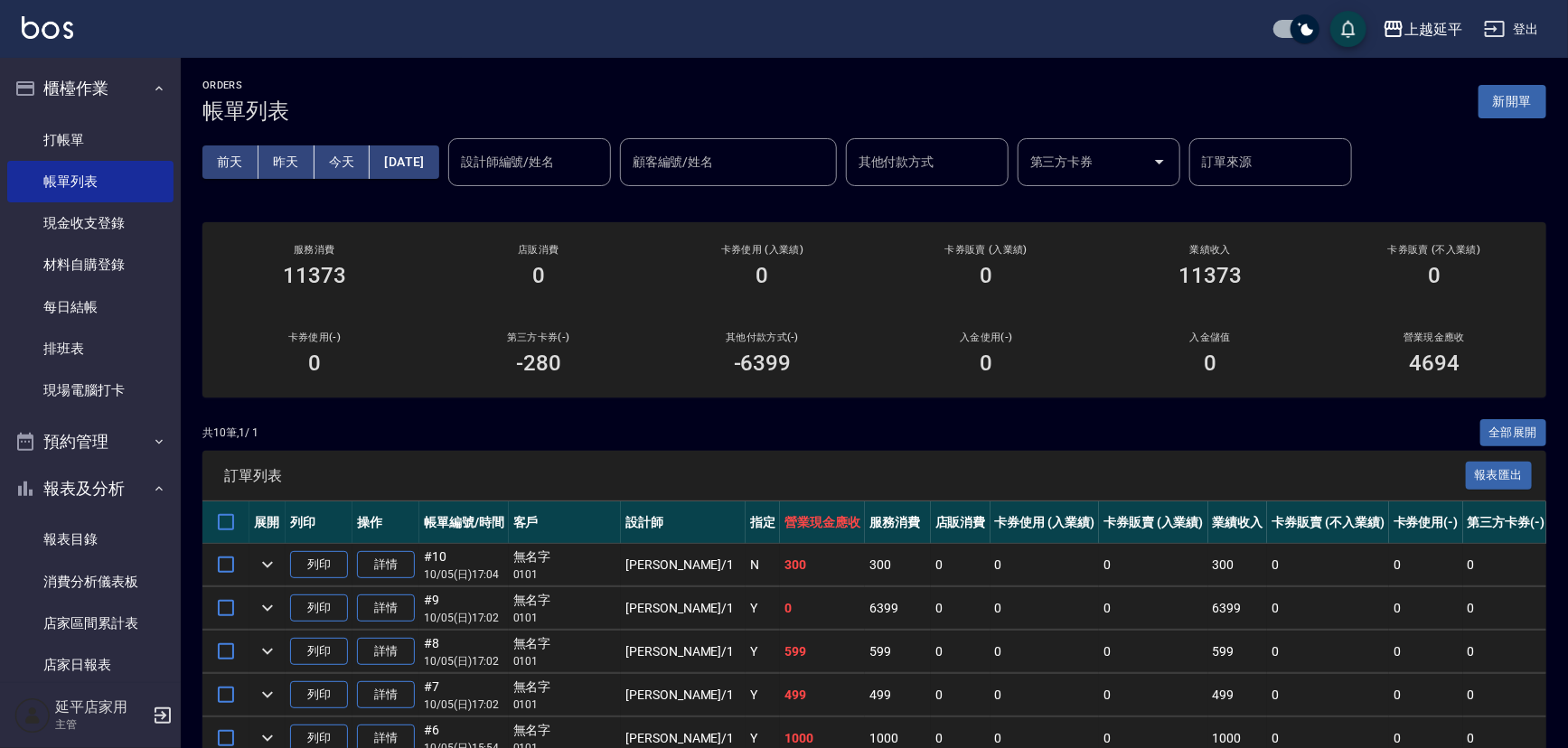
click at [516, 163] on input "設計師編號/姓名" at bounding box center [530, 162] width 147 height 32
click at [552, 206] on div "[PERSON_NAME]-1" at bounding box center [561, 207] width 163 height 30
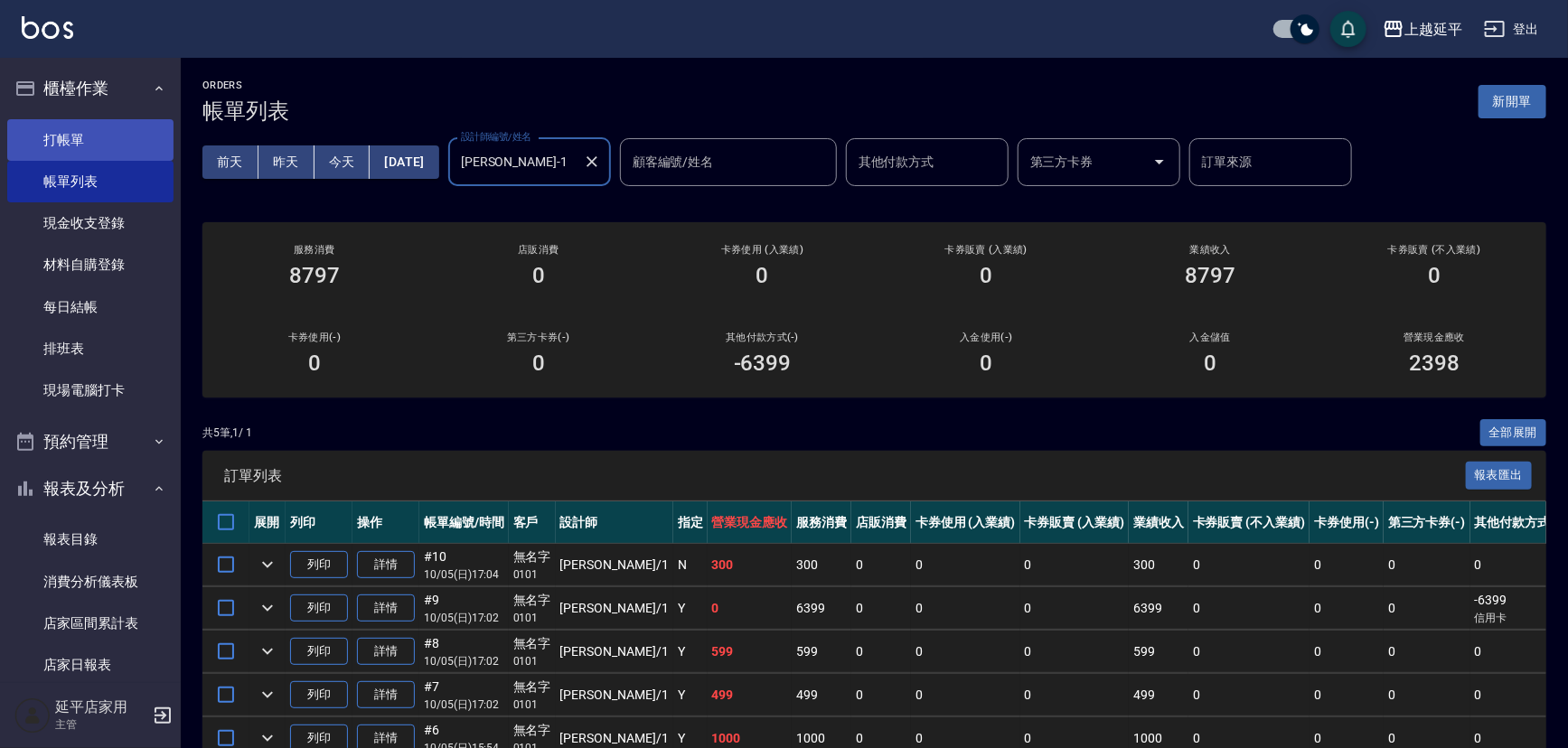
type input "[PERSON_NAME]-1"
click at [51, 131] on link "打帳單" at bounding box center [91, 140] width 167 height 42
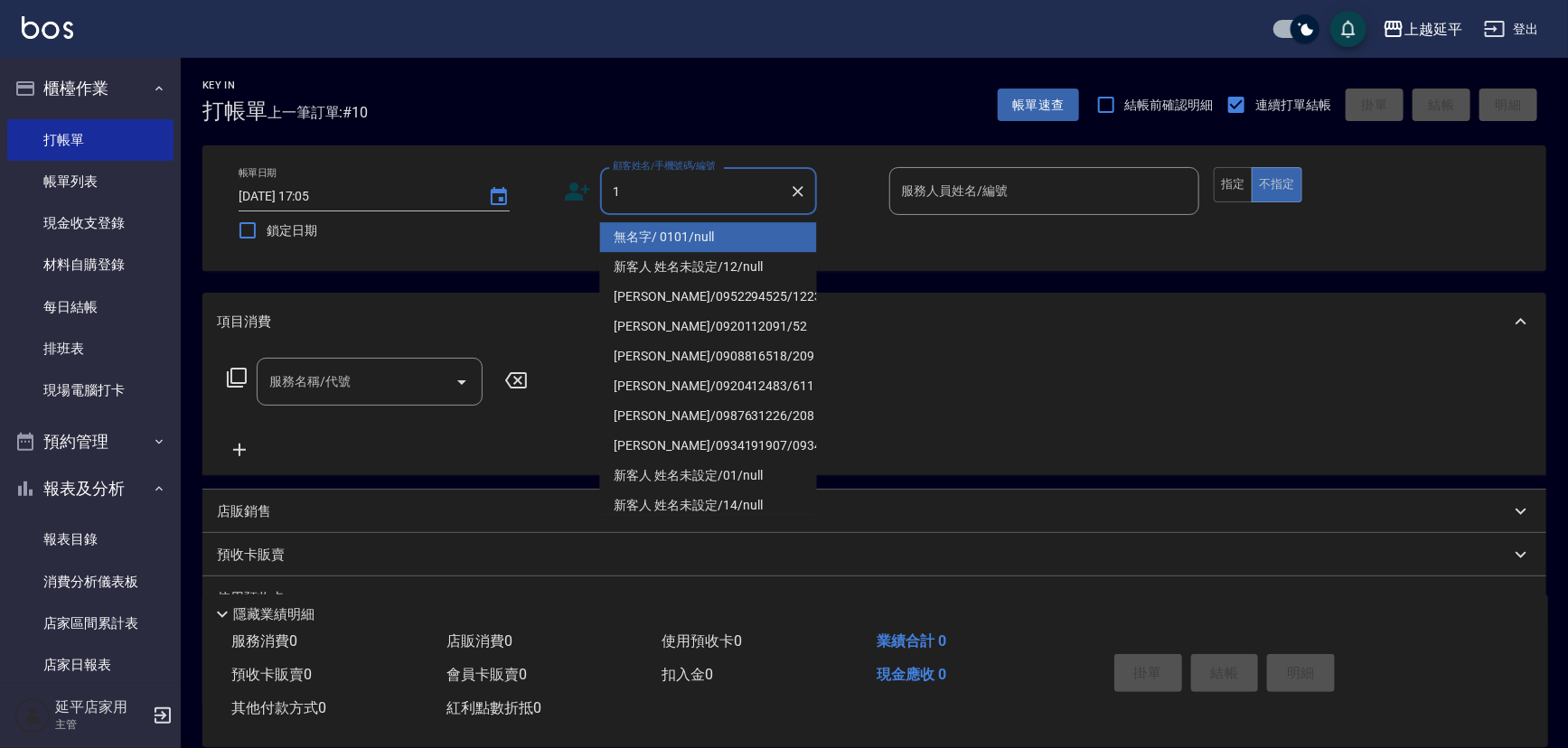
click at [645, 235] on li "無名字/ 0101/null" at bounding box center [707, 236] width 216 height 30
type input "無名字/ 0101/null"
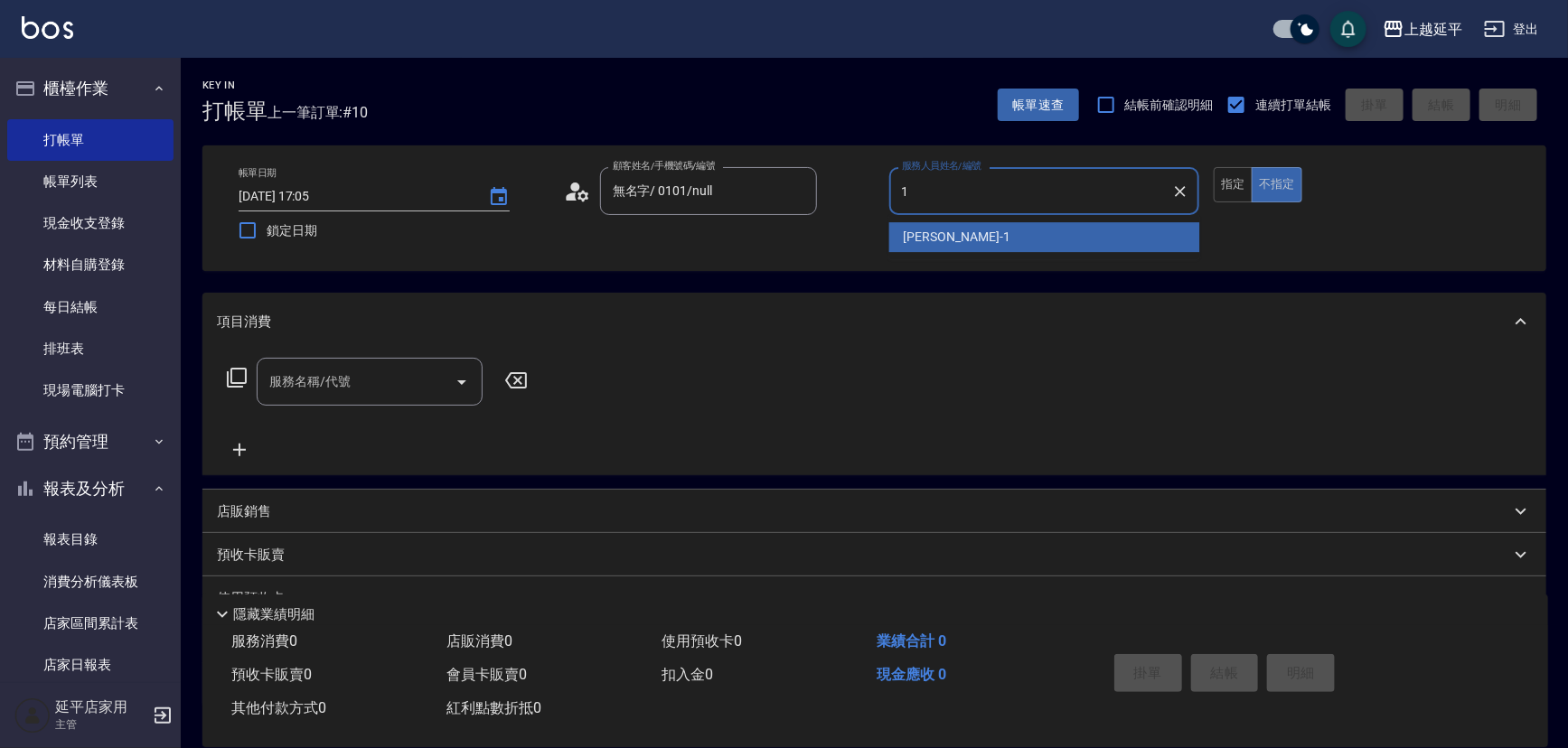
click at [953, 225] on div "[PERSON_NAME]-1" at bounding box center [1044, 236] width 311 height 30
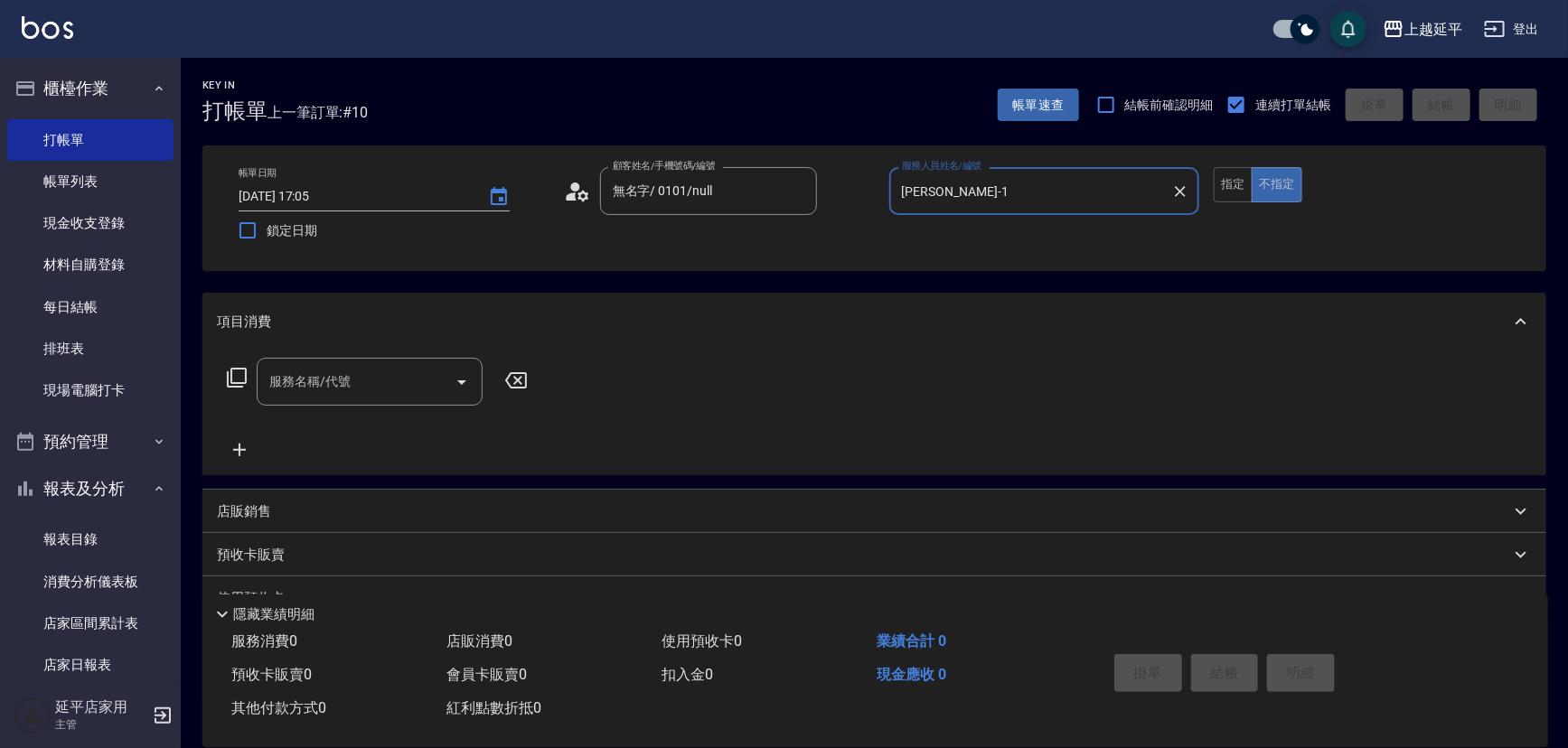
click at [460, 387] on icon "Open" at bounding box center [462, 382] width 22 height 22
type input "[PERSON_NAME]-1"
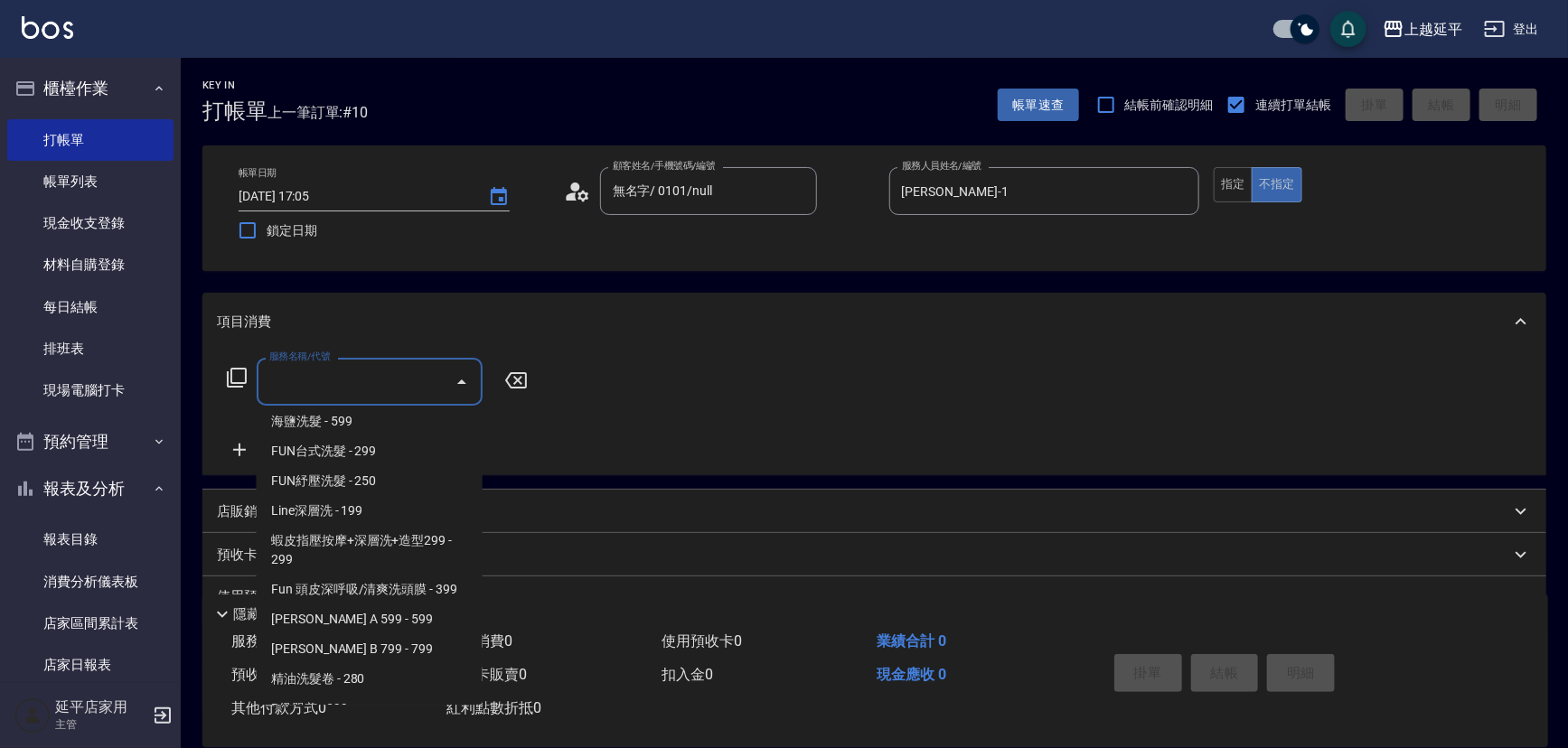
scroll to position [493, 0]
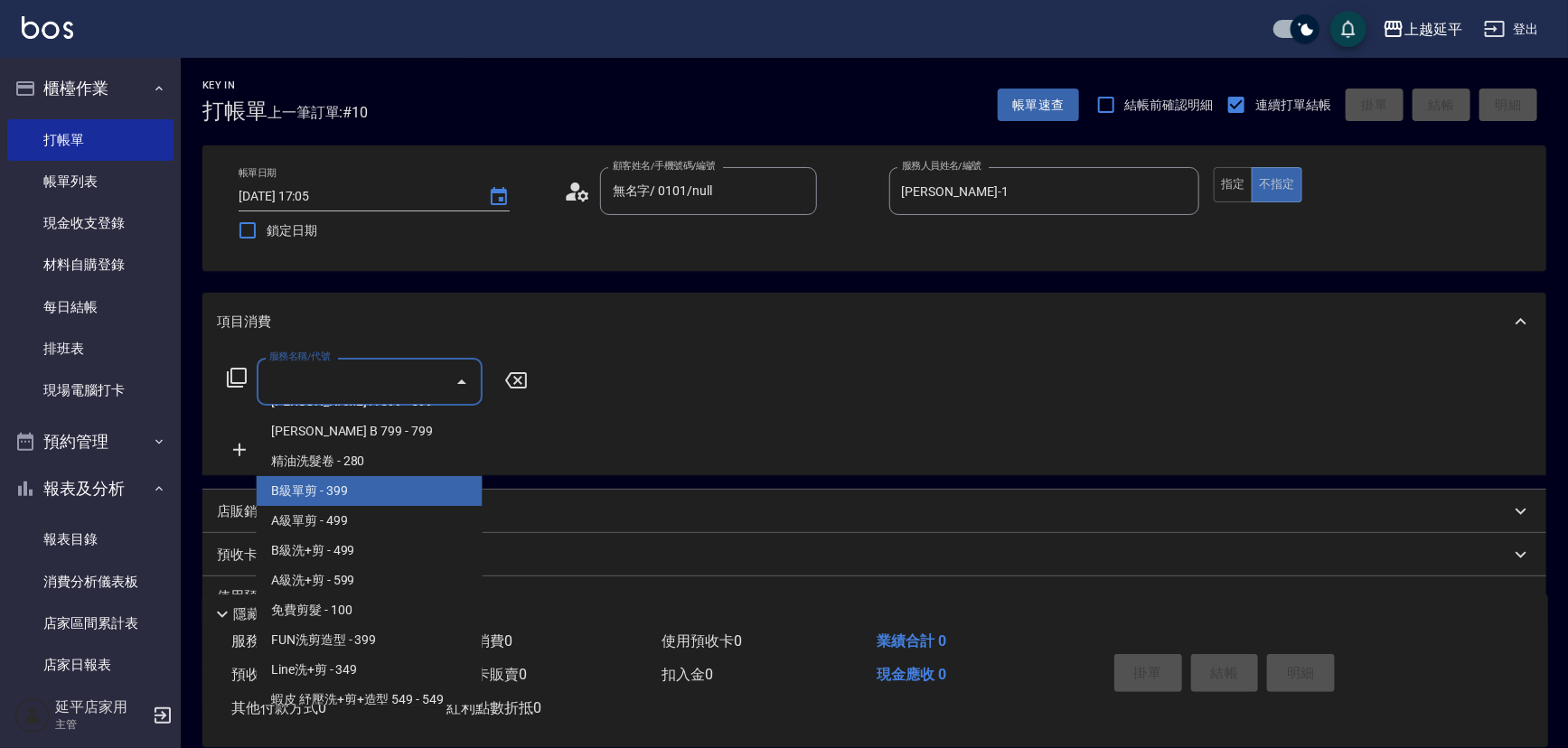
click at [374, 489] on span "B級單剪 - 399" at bounding box center [369, 491] width 226 height 30
type input "B級單剪(201)"
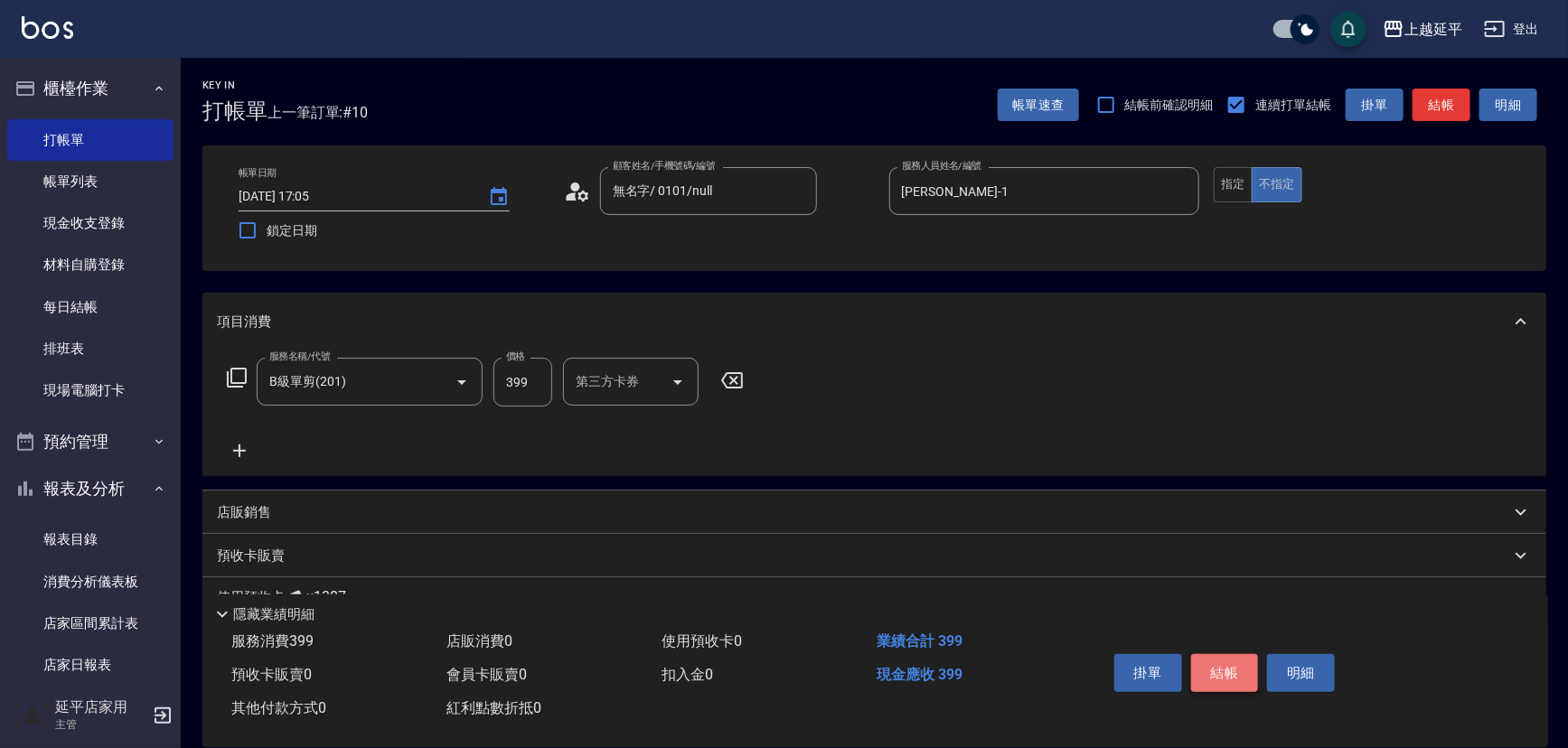
click at [1234, 668] on button "結帳" at bounding box center [1225, 673] width 68 height 38
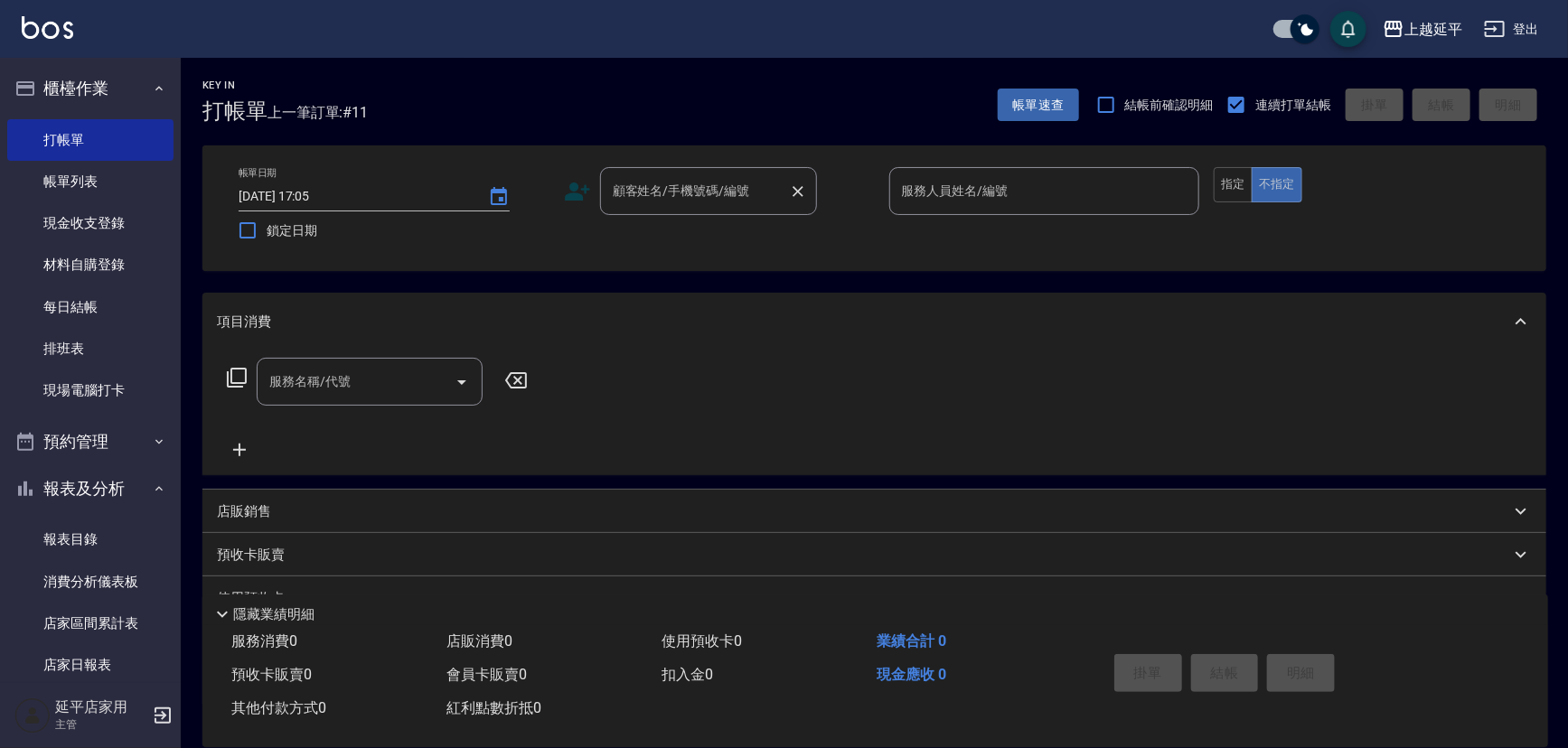
click at [759, 197] on input "顧客姓名/手機號碼/編號" at bounding box center [695, 191] width 174 height 32
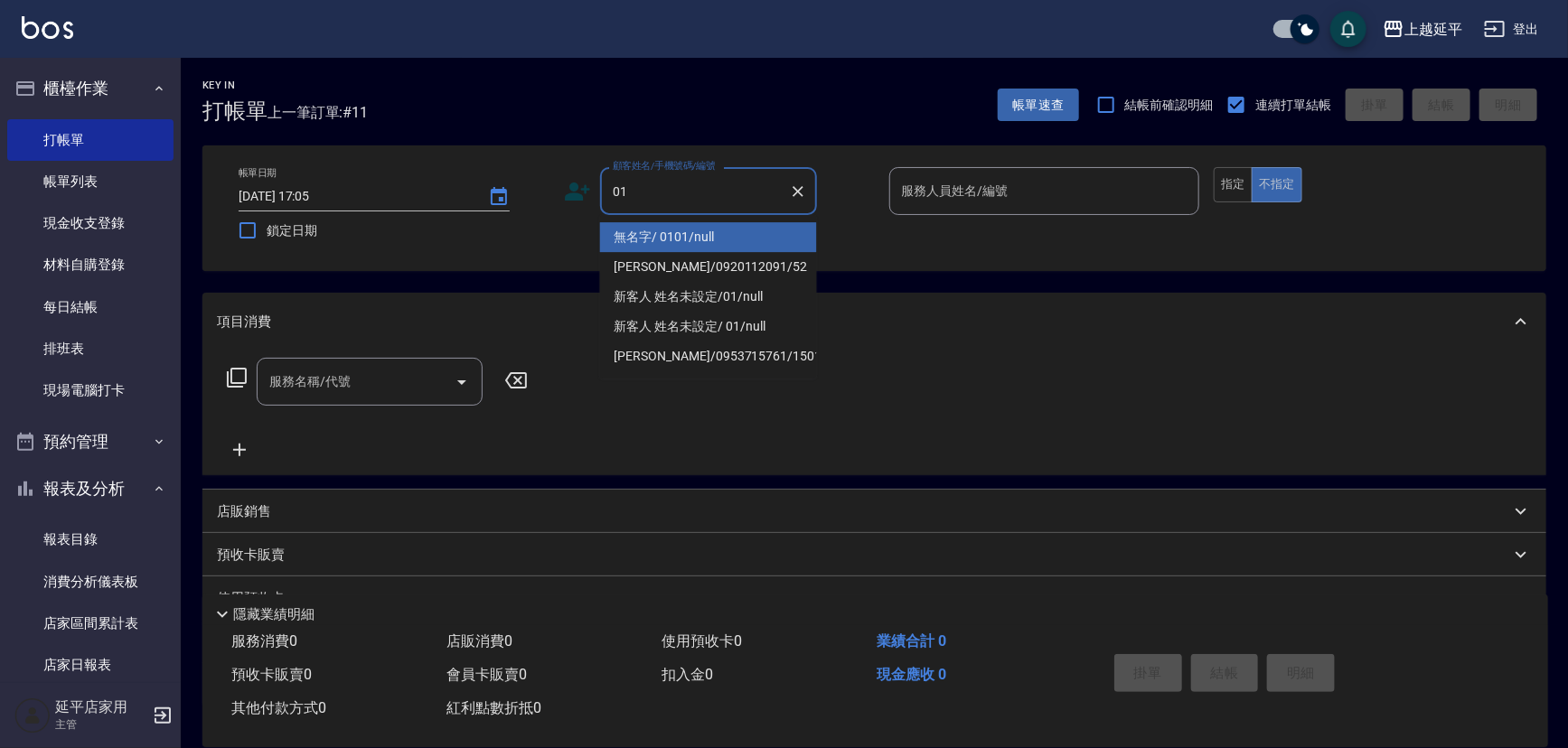
click at [741, 232] on li "無名字/ 0101/null" at bounding box center [707, 236] width 216 height 30
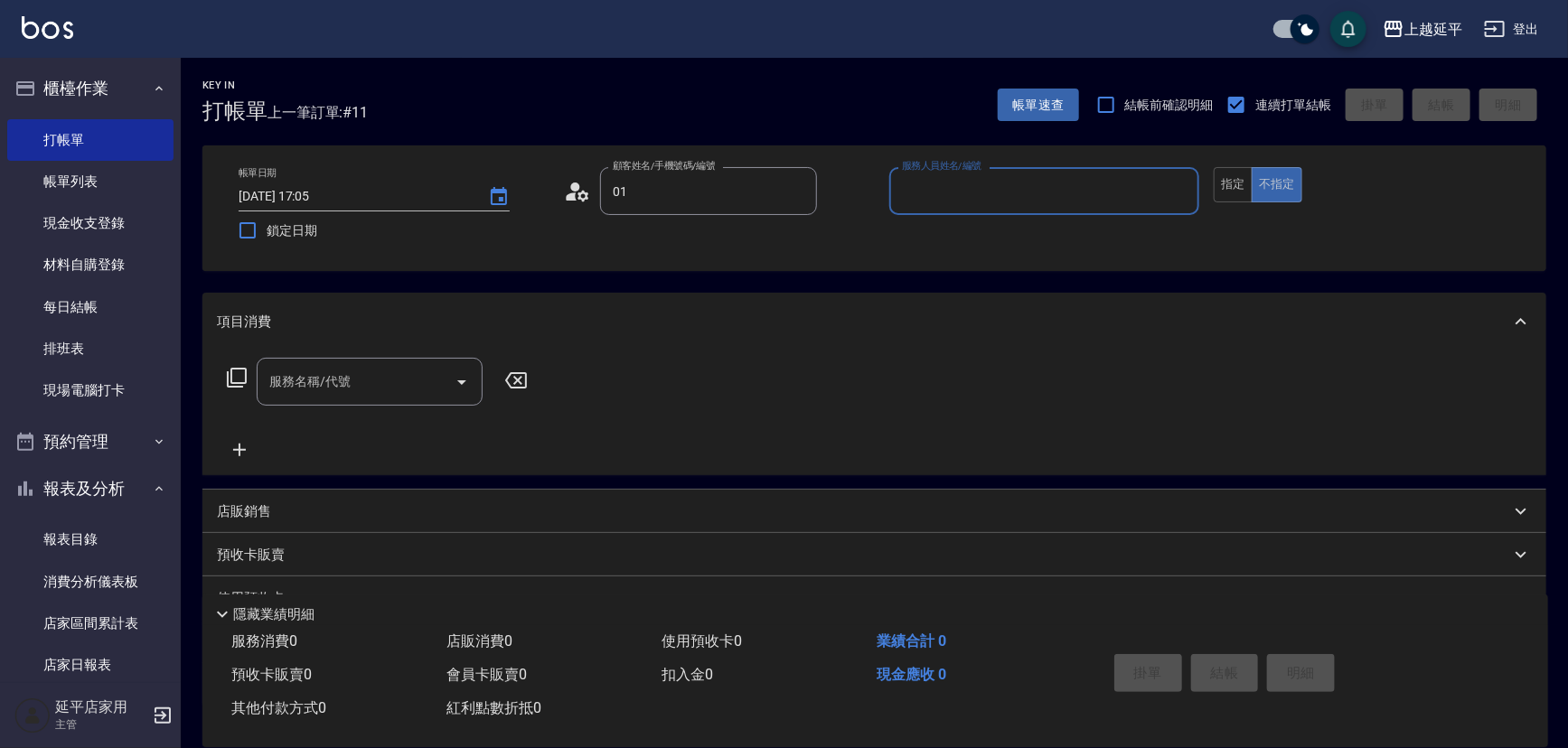
type input "無名字/ 0101/null"
click at [967, 202] on input "服務人員姓名/編號" at bounding box center [1044, 191] width 294 height 32
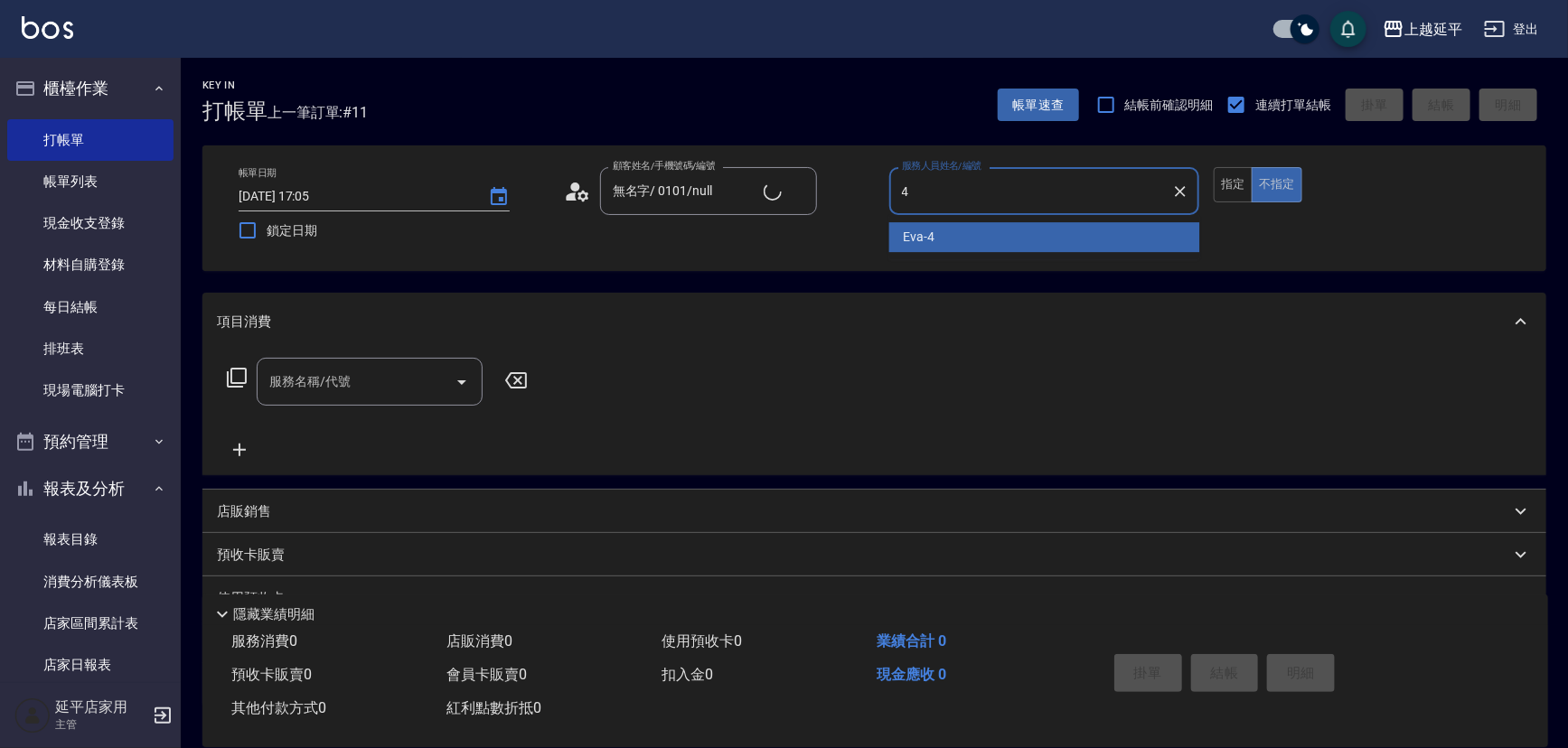
click at [966, 227] on div "[PERSON_NAME] -4" at bounding box center [1044, 236] width 311 height 30
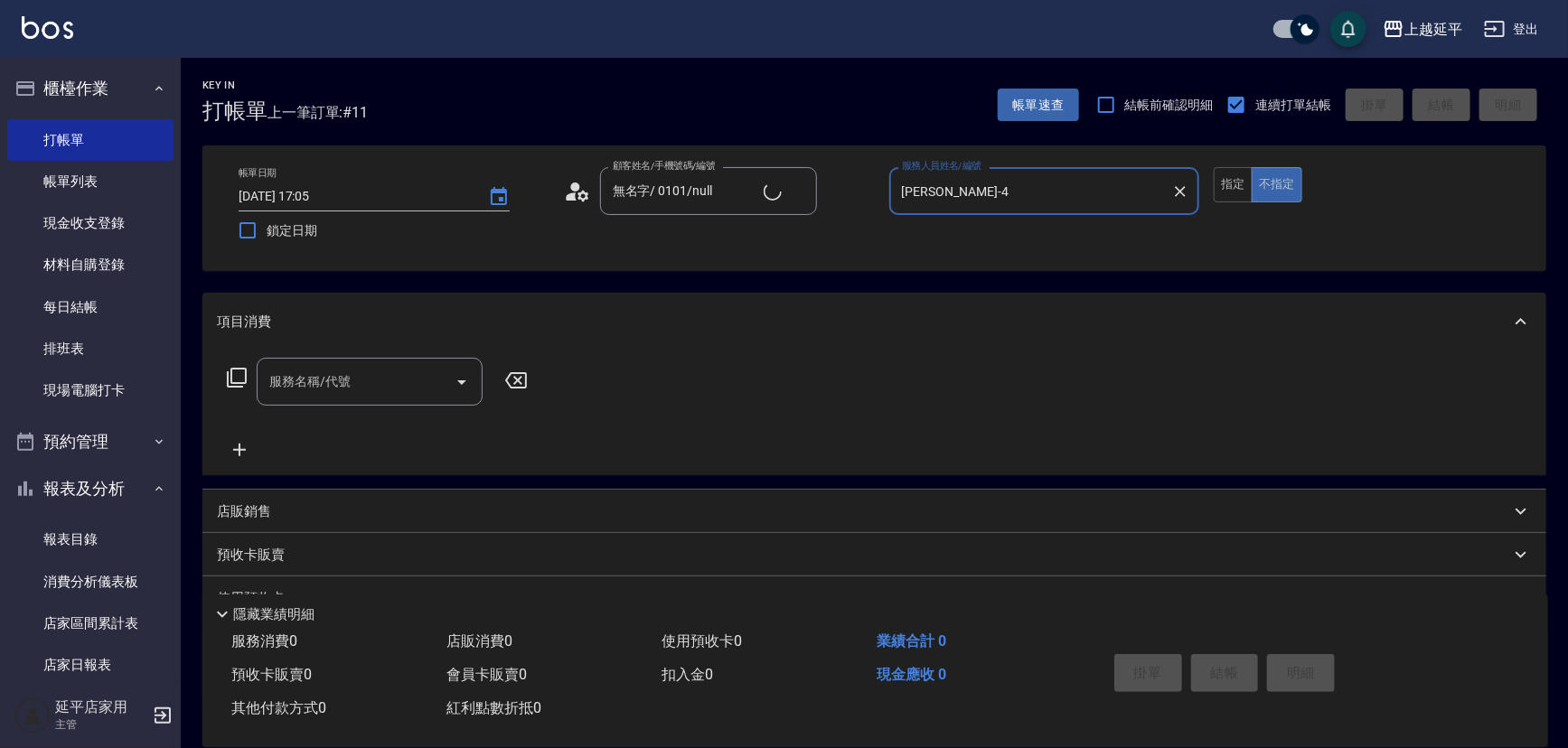
type input "[PERSON_NAME]-4"
click at [440, 371] on input "服務名稱/代號" at bounding box center [356, 381] width 183 height 32
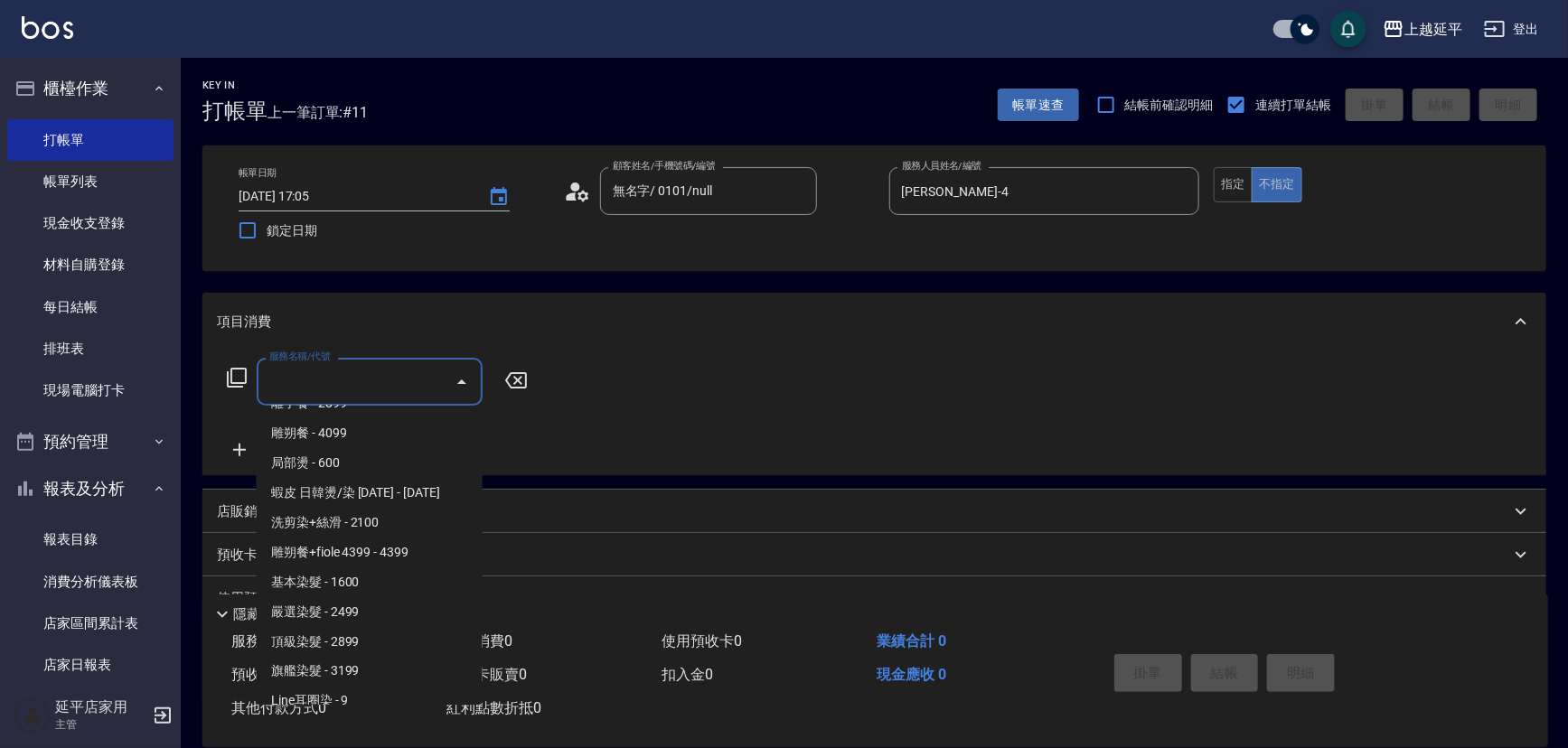
scroll to position [1478, 0]
click at [374, 609] on span "嚴選染髮 - 2499" at bounding box center [369, 608] width 226 height 30
type input "嚴選染髮(402)"
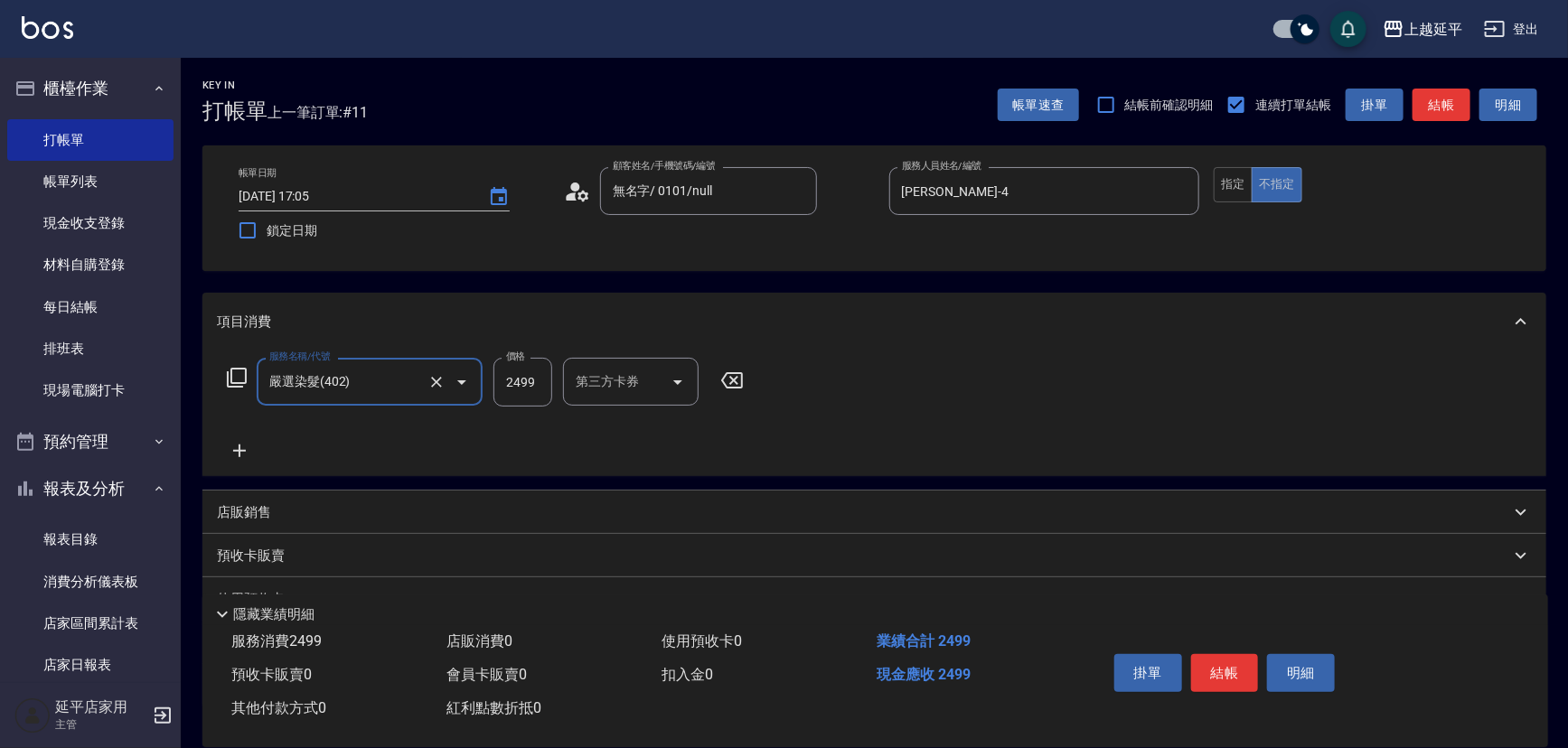
click at [528, 380] on input "2499" at bounding box center [523, 382] width 59 height 49
type input "2799"
click at [1238, 187] on button "指定" at bounding box center [1233, 185] width 39 height 35
click at [1463, 97] on button "結帳" at bounding box center [1441, 105] width 58 height 34
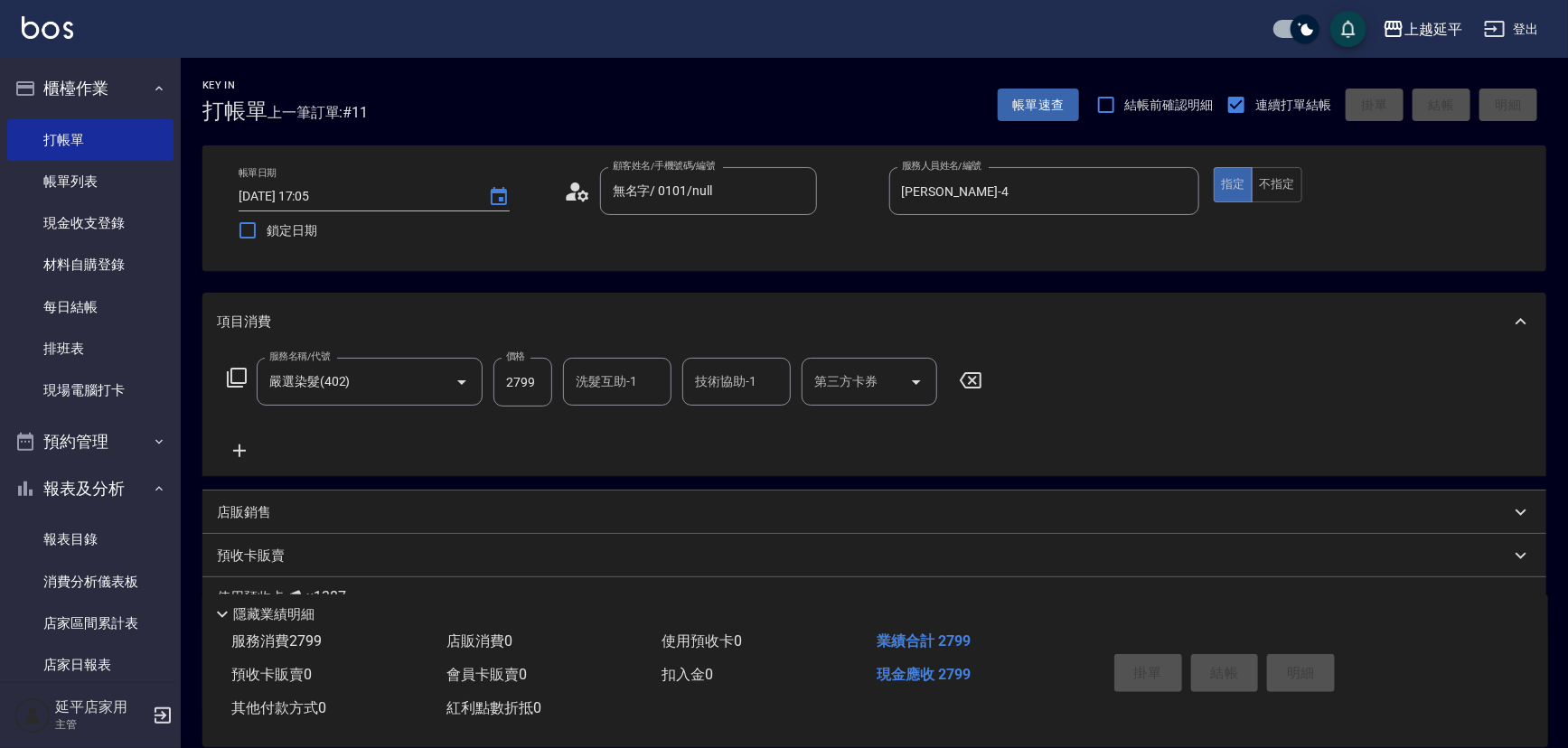
type input "[DATE] 17:33"
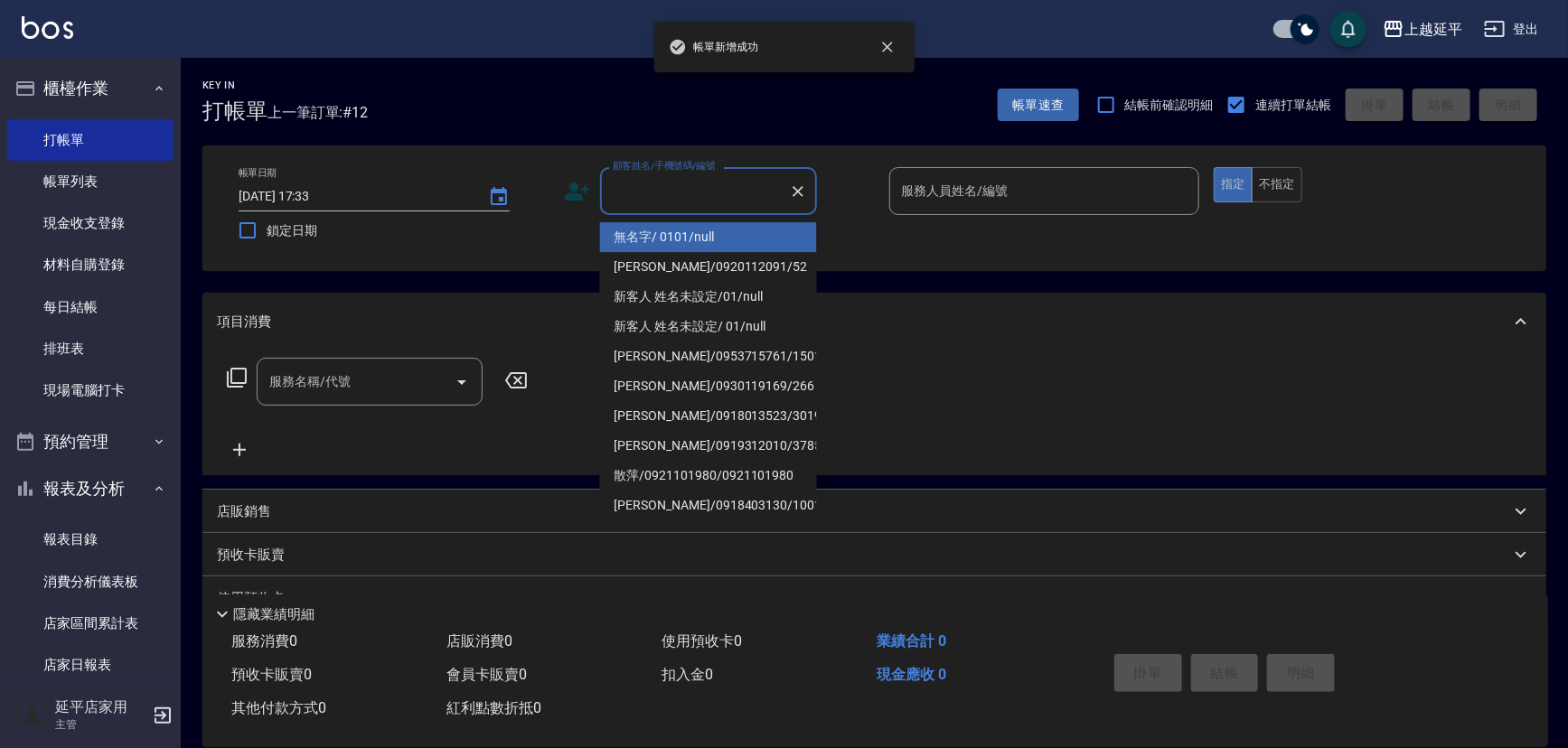
click at [749, 190] on input "顧客姓名/手機號碼/編號" at bounding box center [695, 191] width 174 height 32
click at [736, 225] on li "無名字/ 0101/null" at bounding box center [707, 236] width 216 height 30
type input "無名字/ 0101/null"
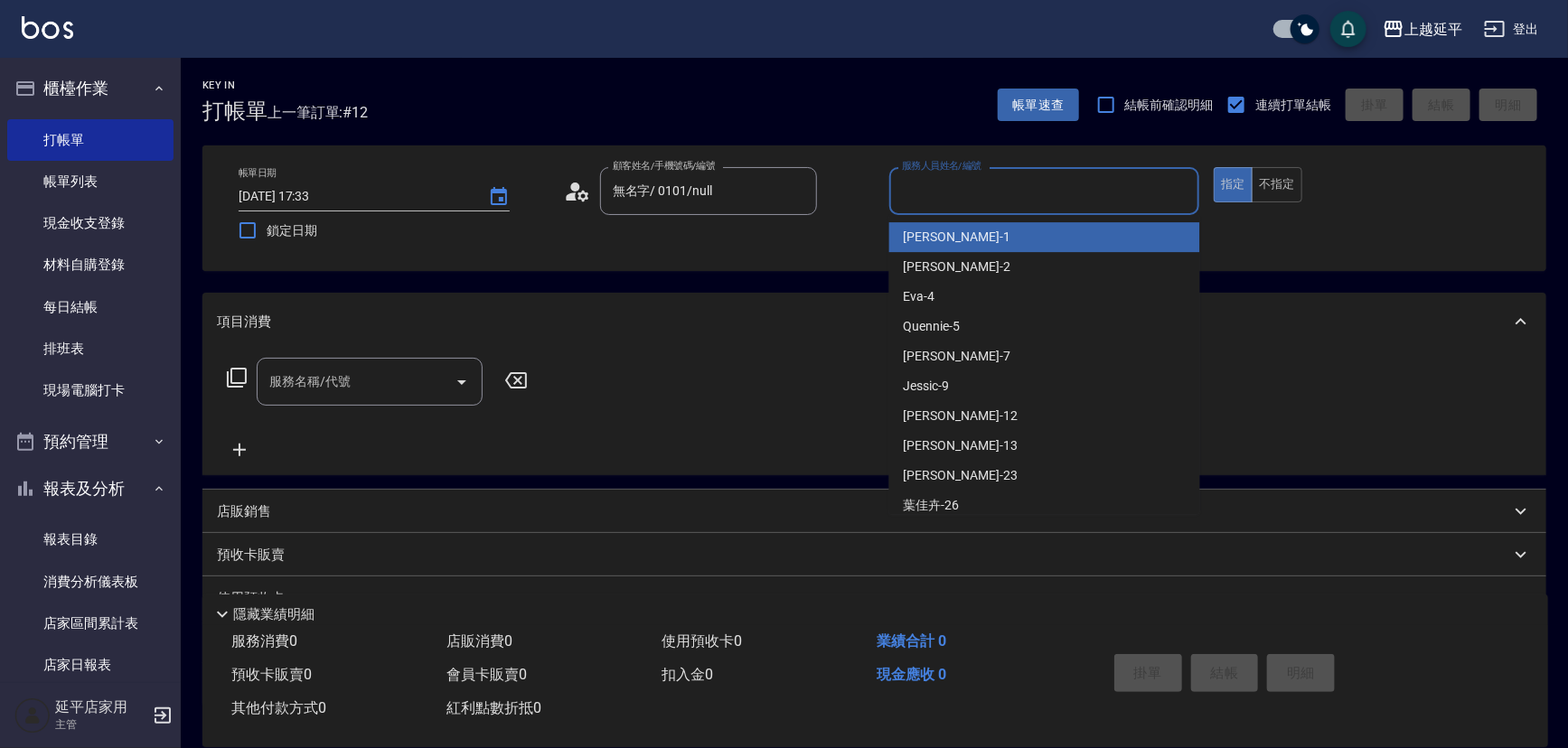
drag, startPoint x: 899, startPoint y: 184, endPoint x: 908, endPoint y: 180, distance: 9.8
click at [903, 171] on div "服務人員姓名/編號 服務人員姓名/編號" at bounding box center [1044, 191] width 311 height 48
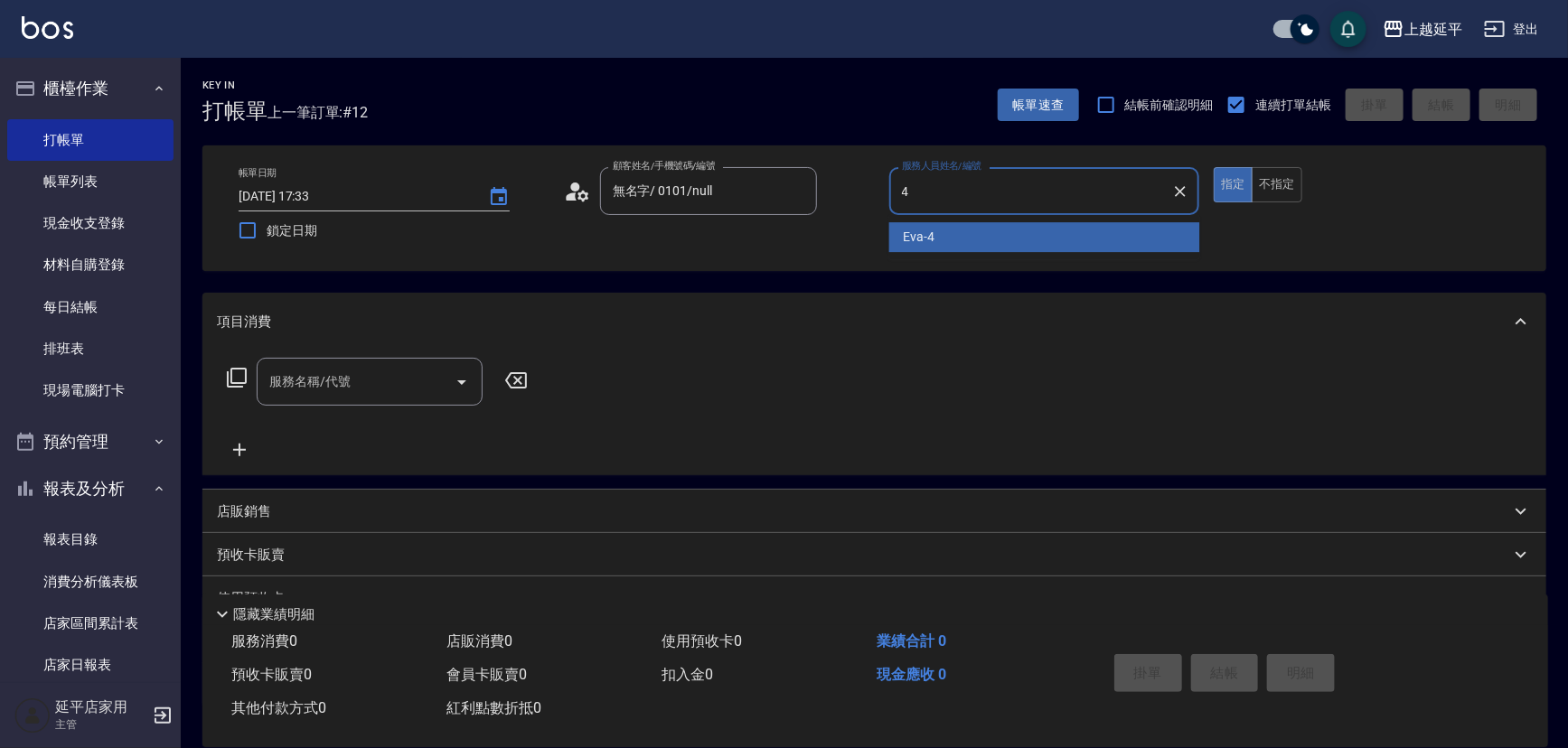
click at [930, 235] on span "[PERSON_NAME] -4" at bounding box center [919, 236] width 32 height 19
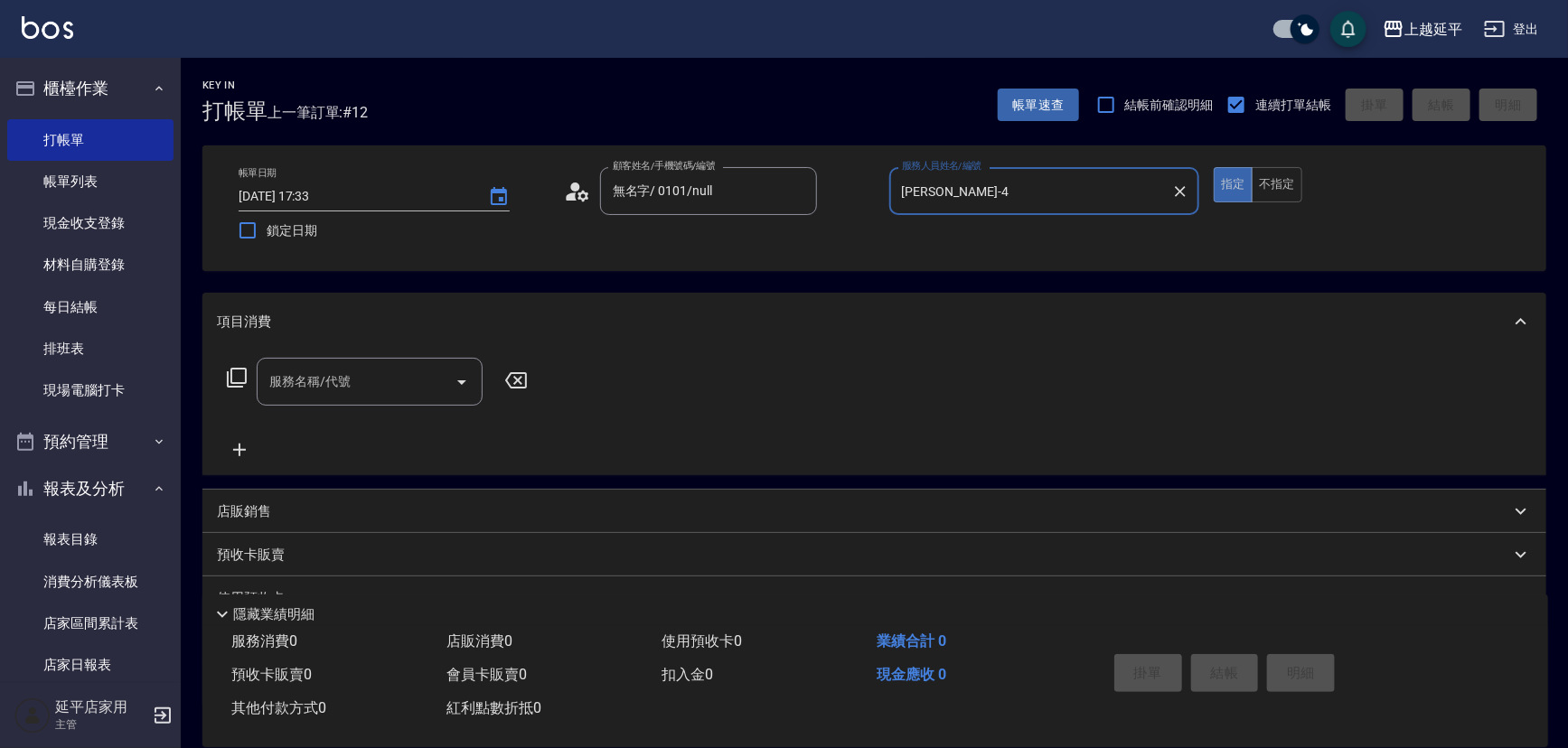
type input "[PERSON_NAME]-4"
click at [405, 375] on input "服務名稱/代號" at bounding box center [356, 381] width 183 height 32
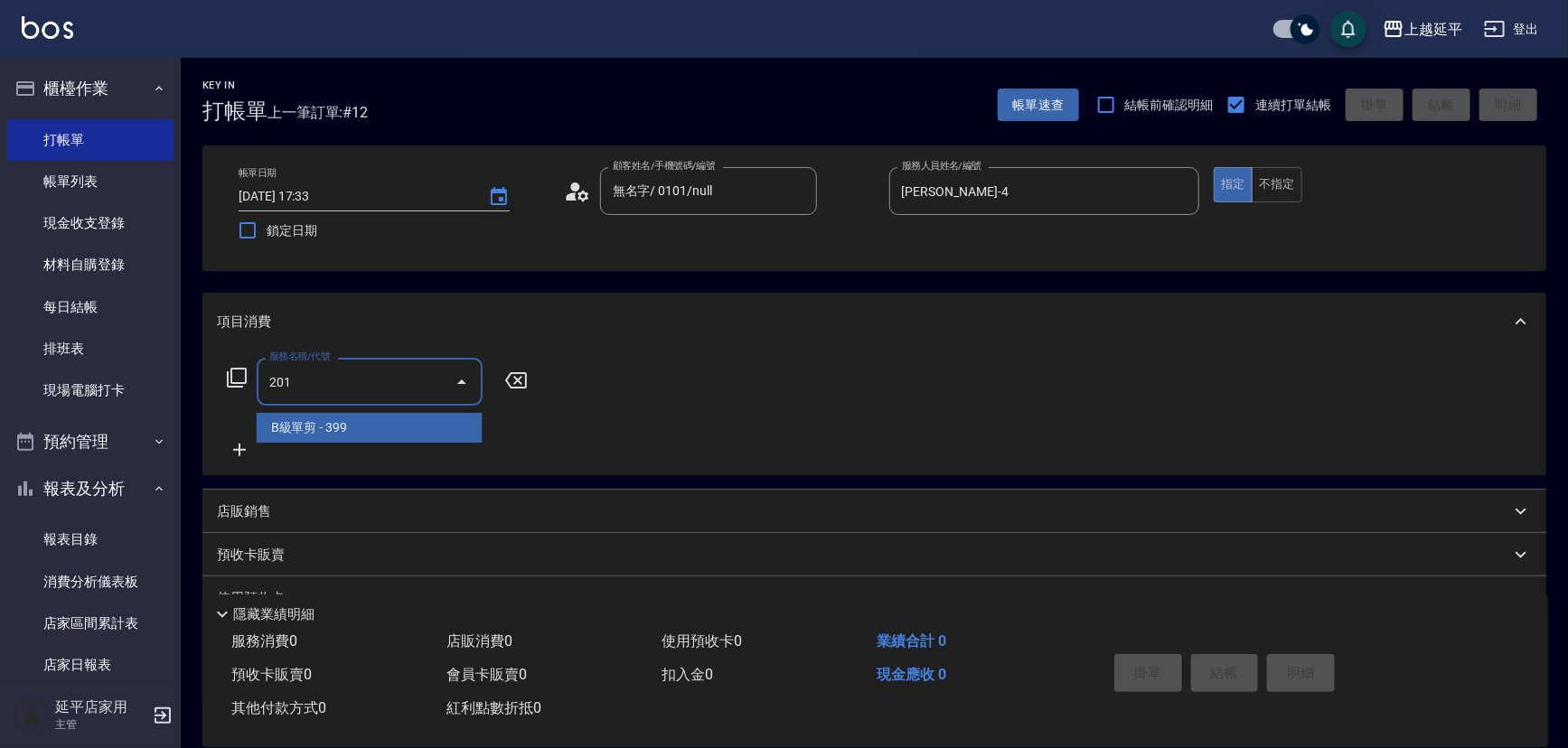
click at [393, 431] on span "B級單剪 - 399" at bounding box center [369, 427] width 226 height 30
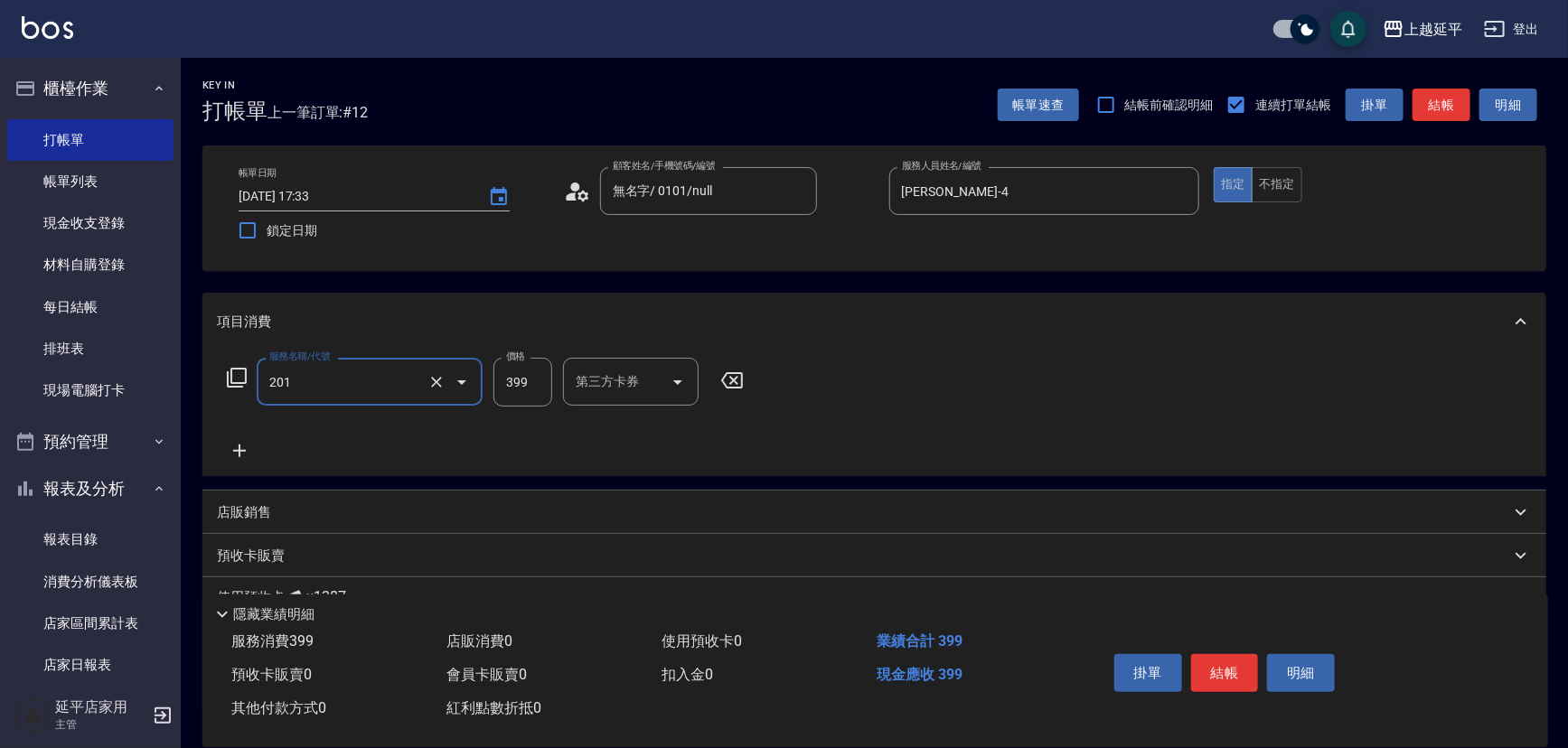
type input "B級單剪(201)"
click at [1438, 108] on button "結帳" at bounding box center [1441, 105] width 58 height 34
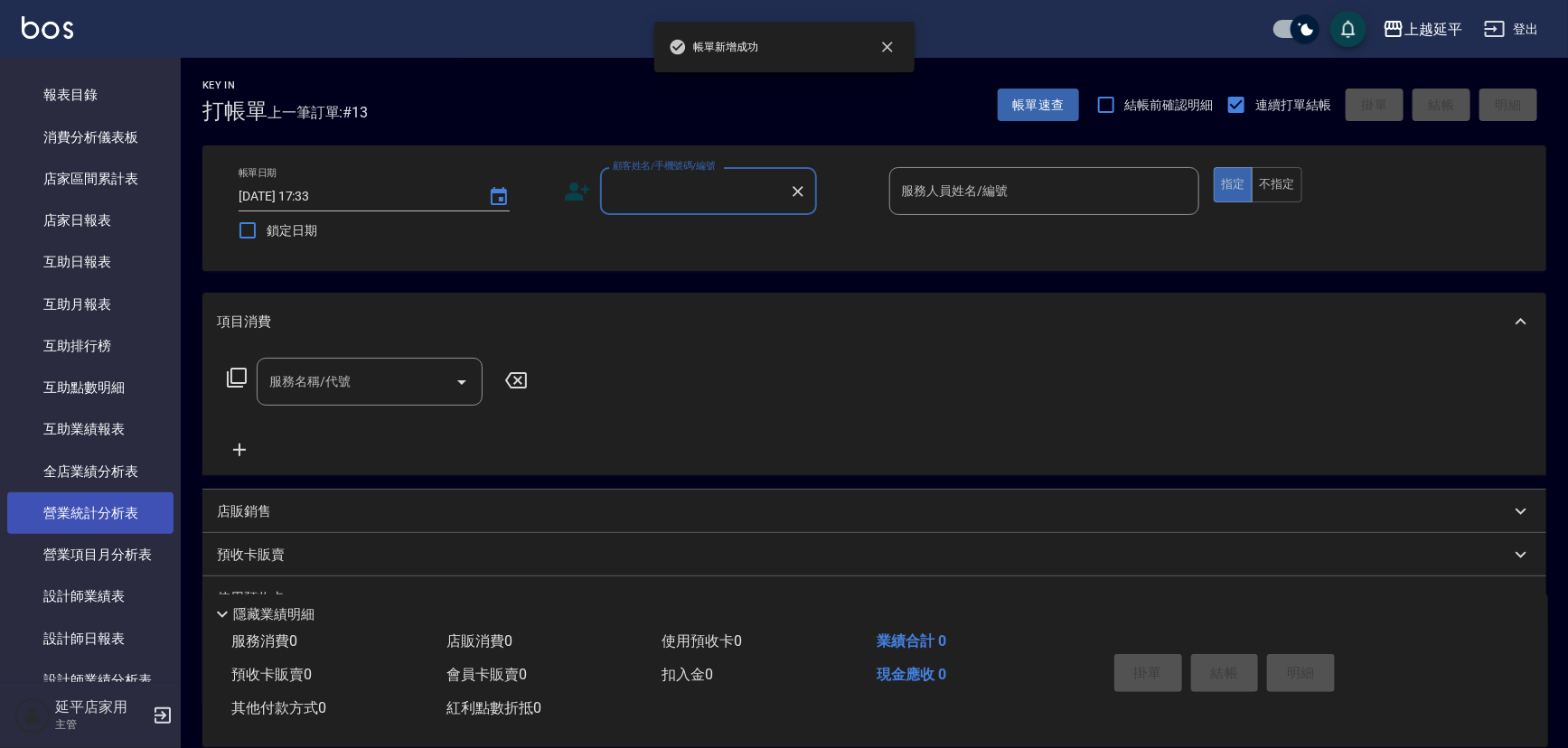
scroll to position [575, 0]
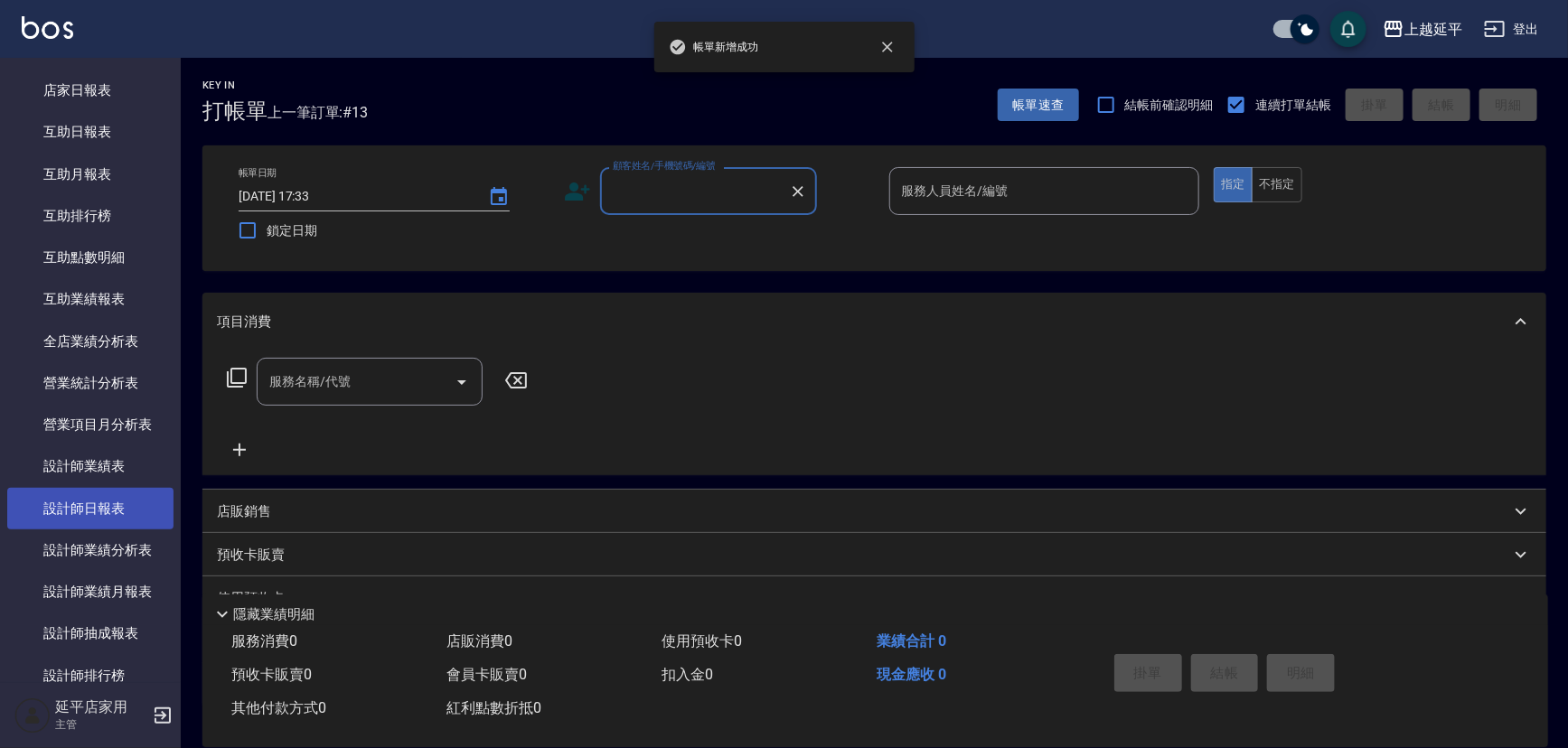
click at [120, 504] on link "設計師日報表" at bounding box center [91, 509] width 167 height 42
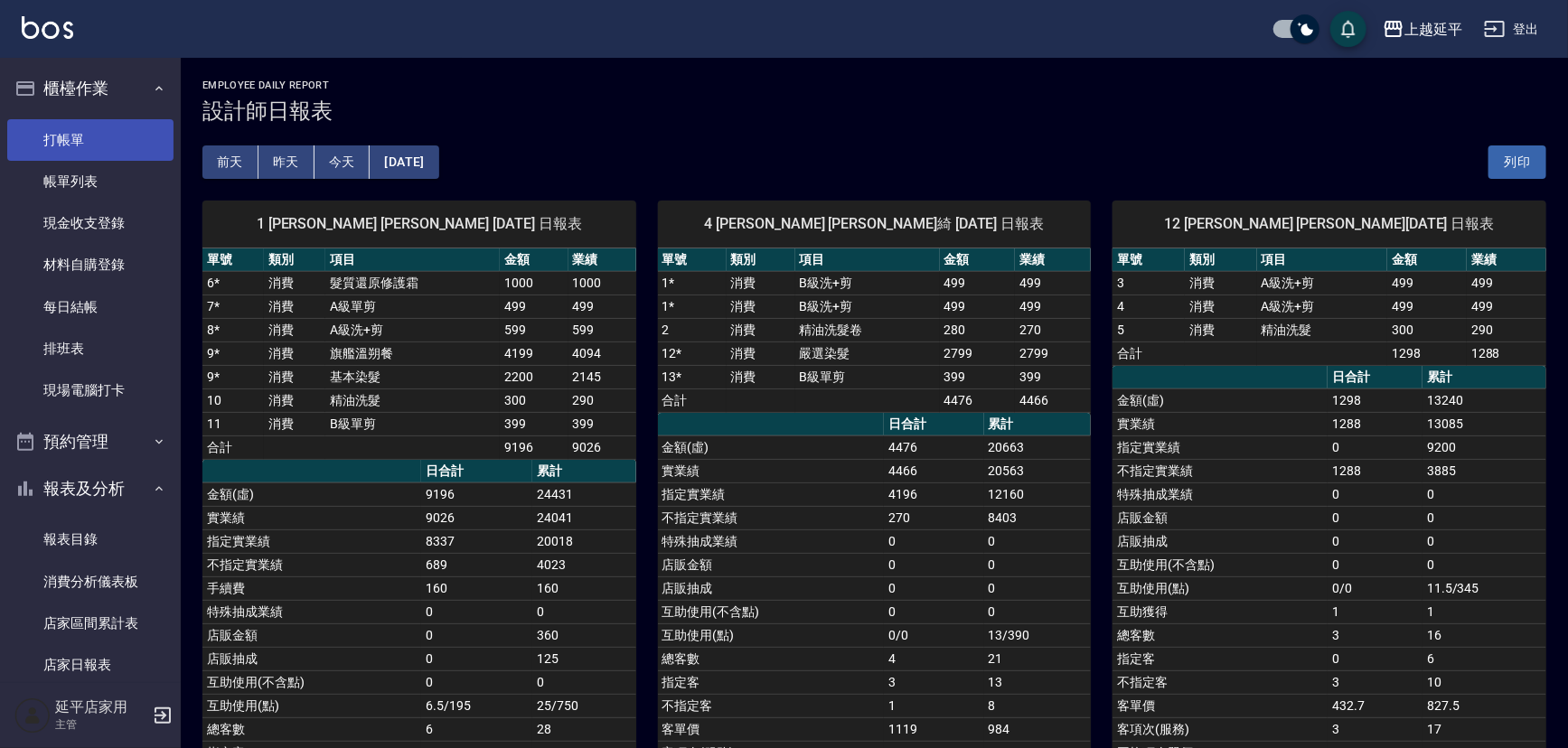
click at [107, 154] on link "打帳單" at bounding box center [91, 140] width 167 height 42
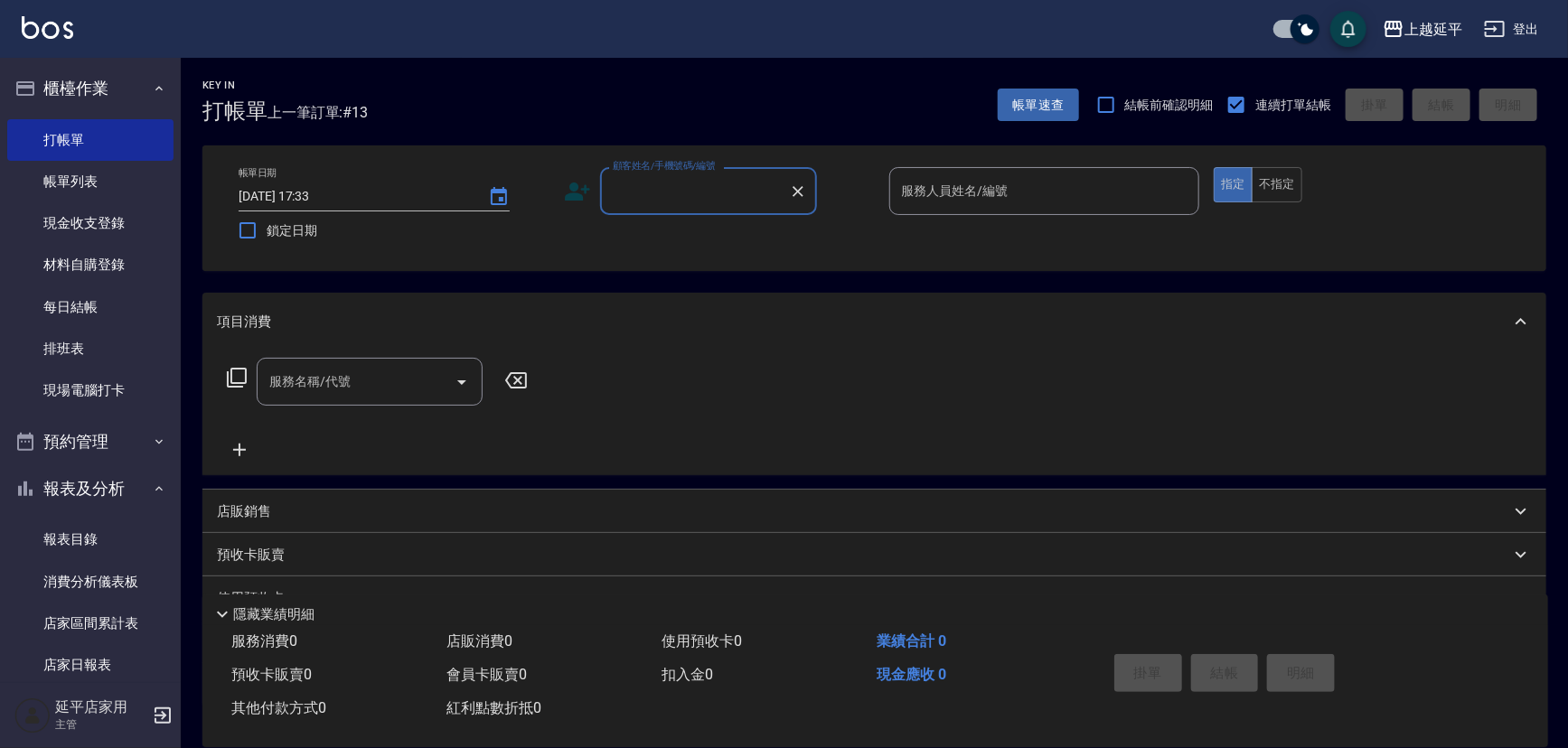
click at [723, 197] on input "顧客姓名/手機號碼/編號" at bounding box center [695, 191] width 174 height 32
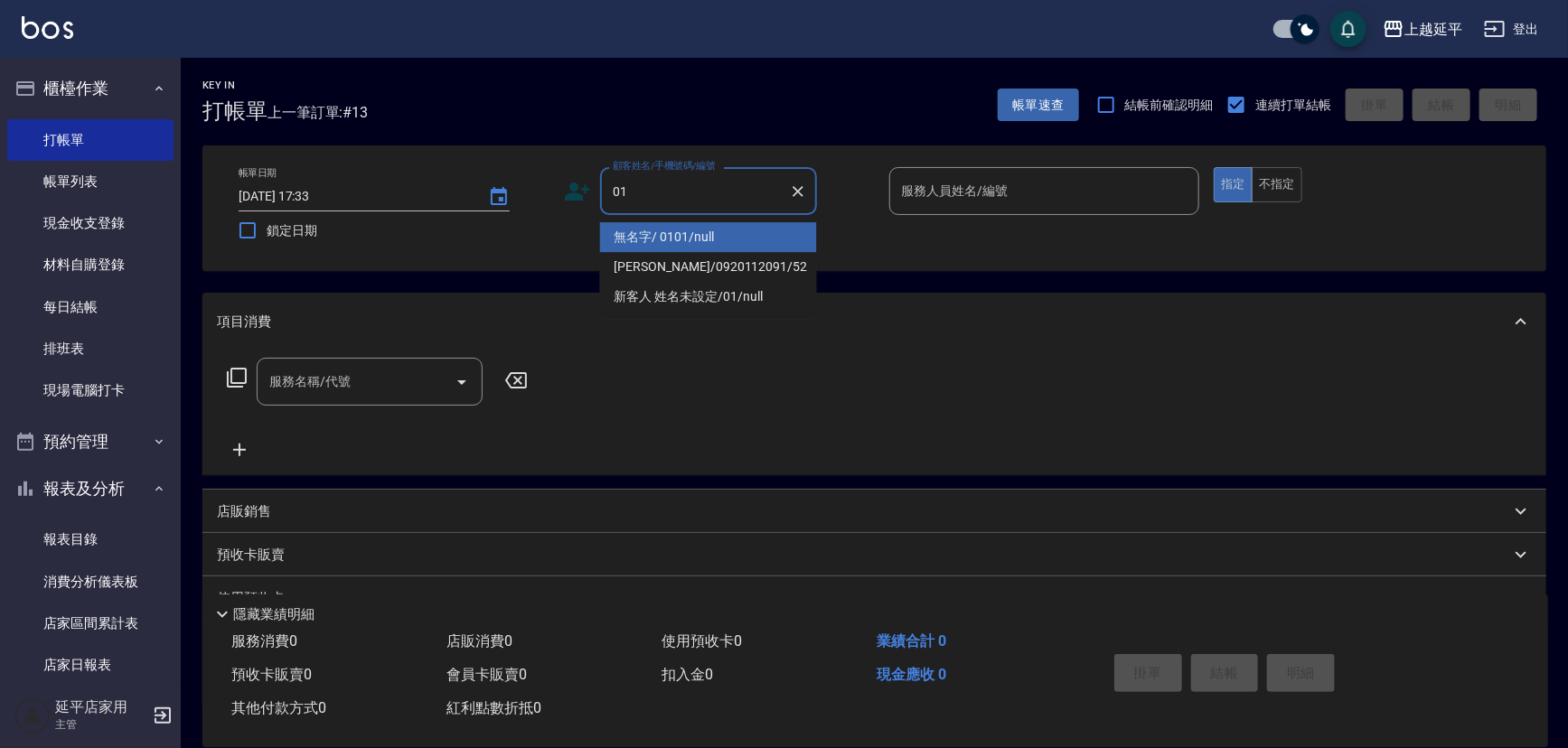
drag, startPoint x: 704, startPoint y: 237, endPoint x: 881, endPoint y: 221, distance: 177.7
click at [704, 236] on li "無名字/ 0101/null" at bounding box center [707, 236] width 216 height 30
type input "無名字/ 0101/null"
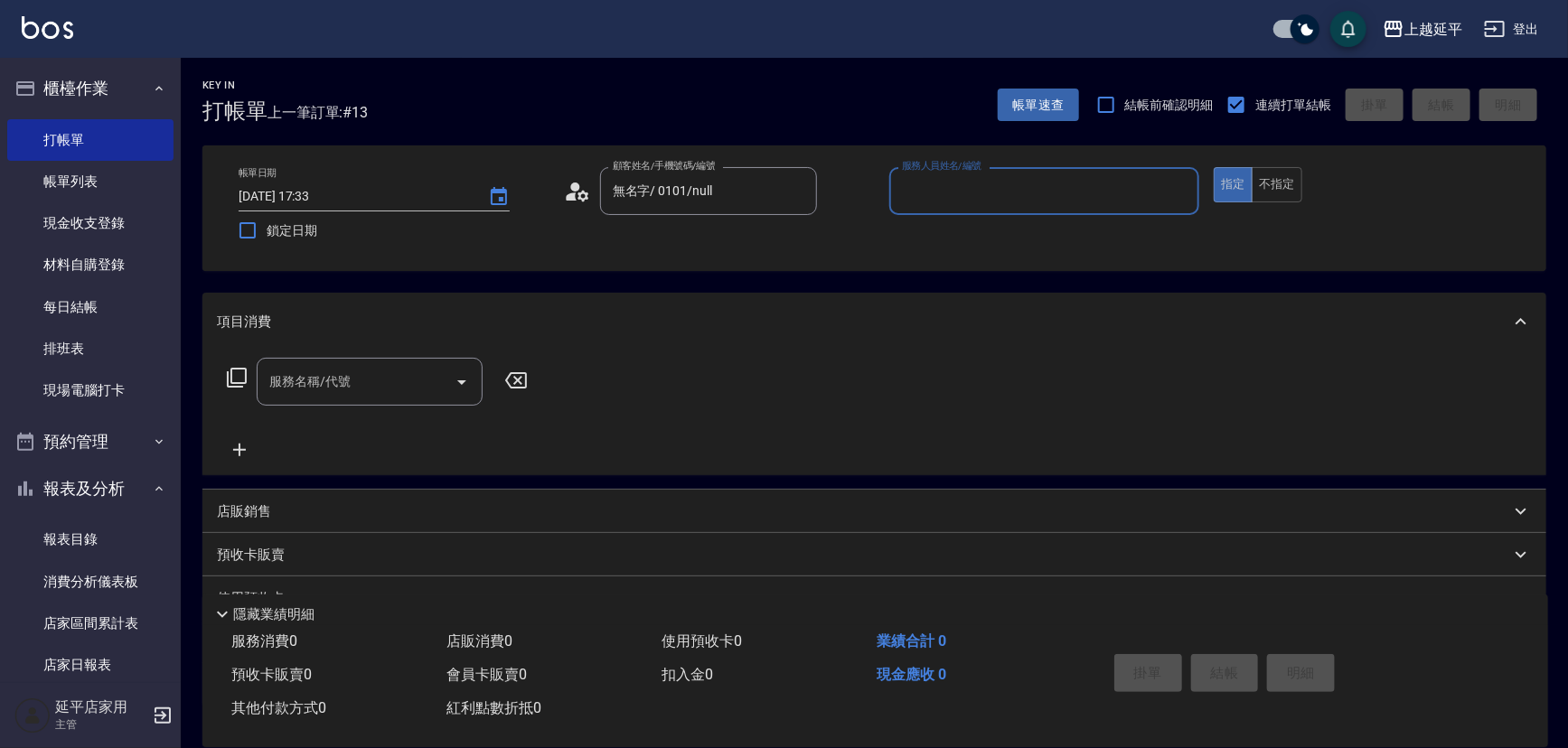
click at [941, 186] on input "服務人員姓名/編號" at bounding box center [1044, 191] width 294 height 32
click at [946, 235] on div "[PERSON_NAME] -4" at bounding box center [1044, 236] width 311 height 30
type input "[PERSON_NAME]-4"
click at [377, 391] on input "服務名稱/代號" at bounding box center [356, 381] width 183 height 32
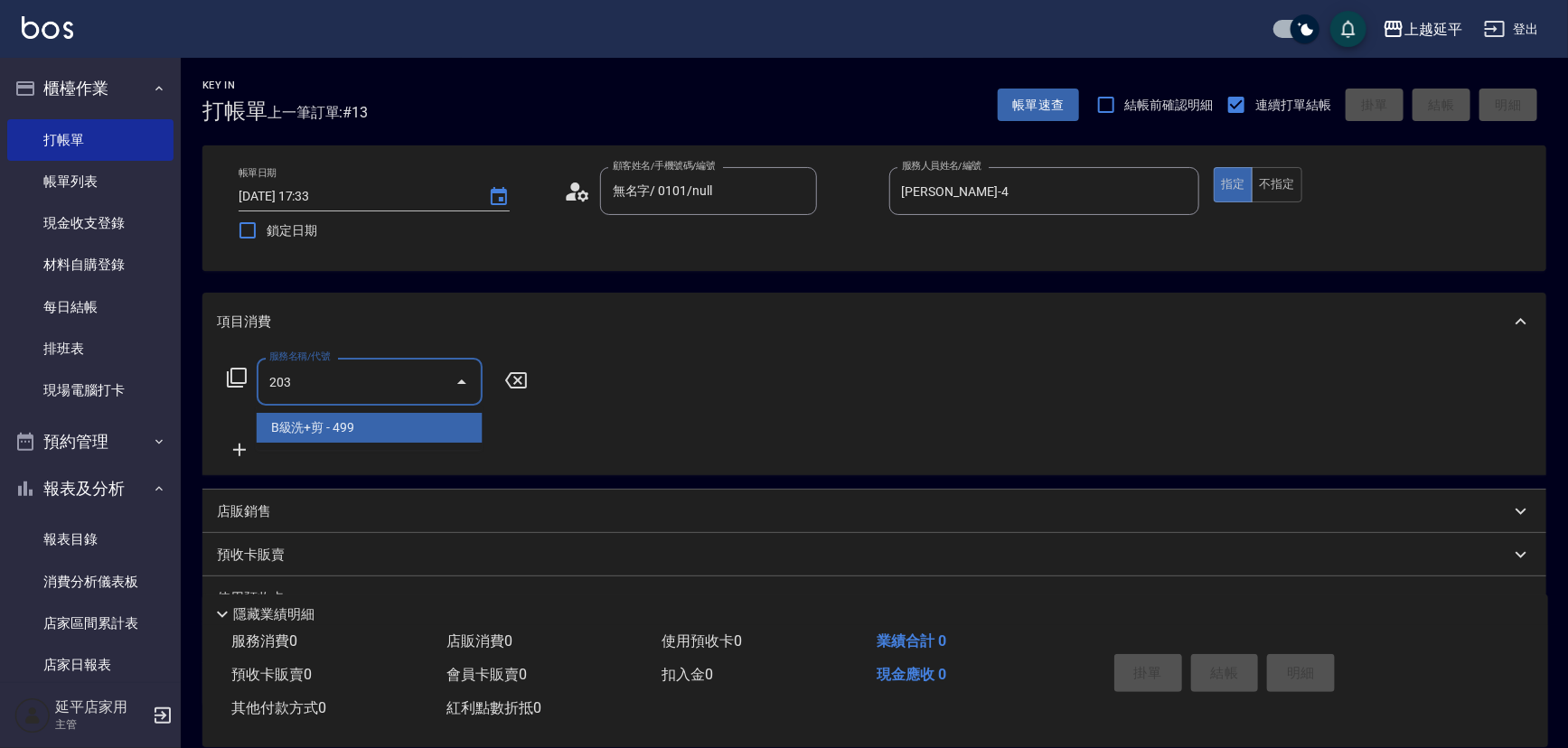
click at [379, 437] on span "B級洗+剪 - 499" at bounding box center [369, 427] width 226 height 30
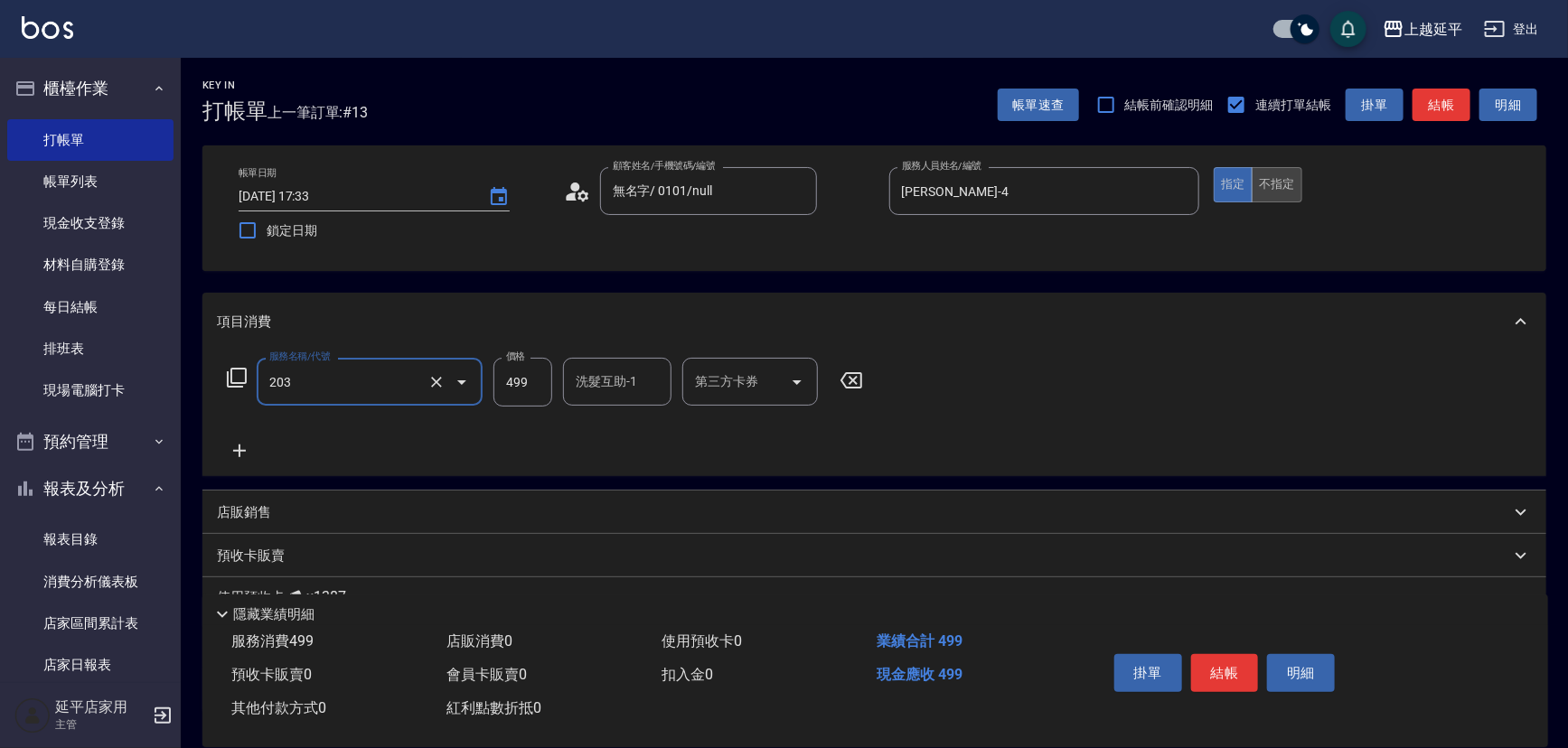
type input "B級洗+剪(203)"
click at [1284, 190] on button "不指定" at bounding box center [1277, 185] width 51 height 35
click at [1441, 105] on button "結帳" at bounding box center [1441, 105] width 58 height 34
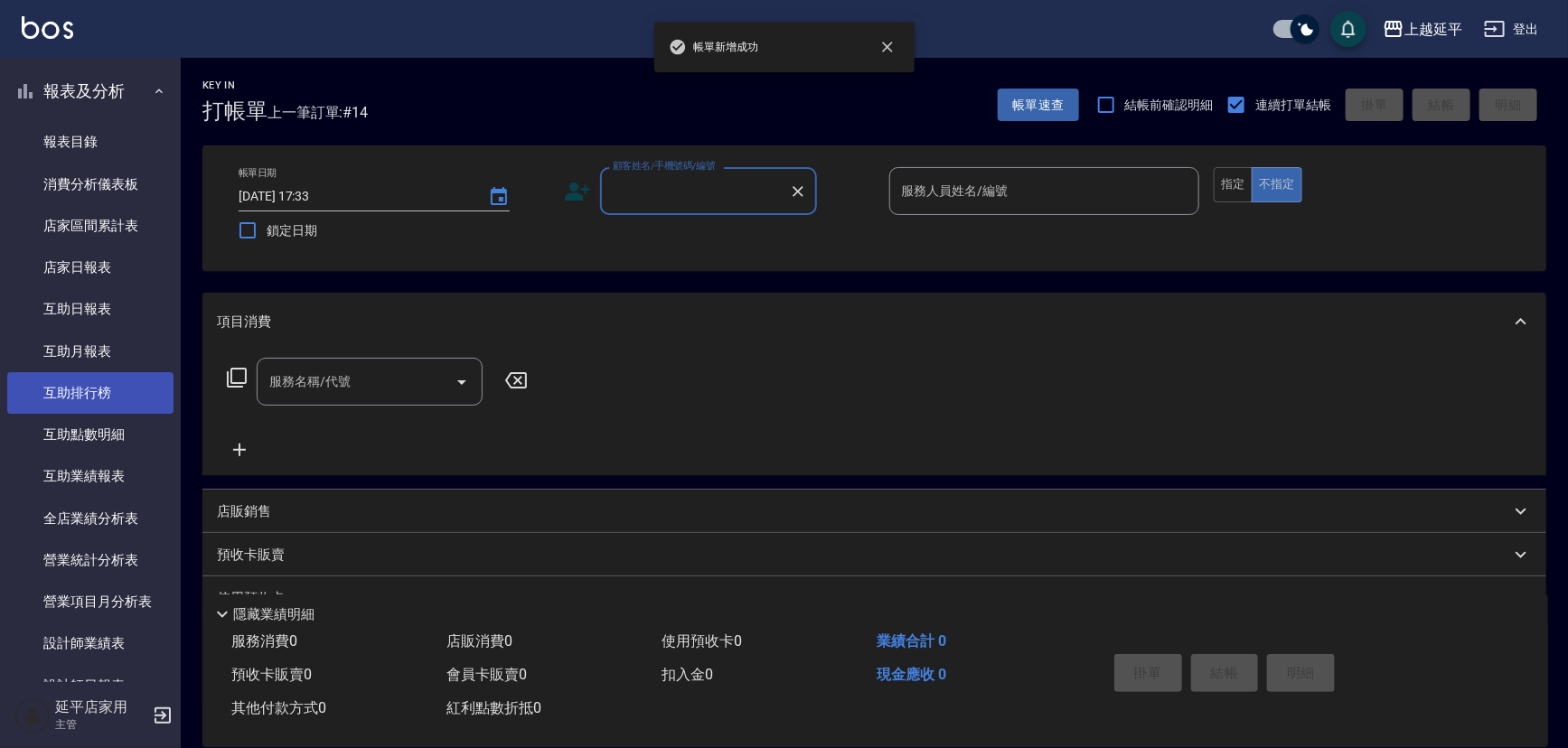
scroll to position [410, 0]
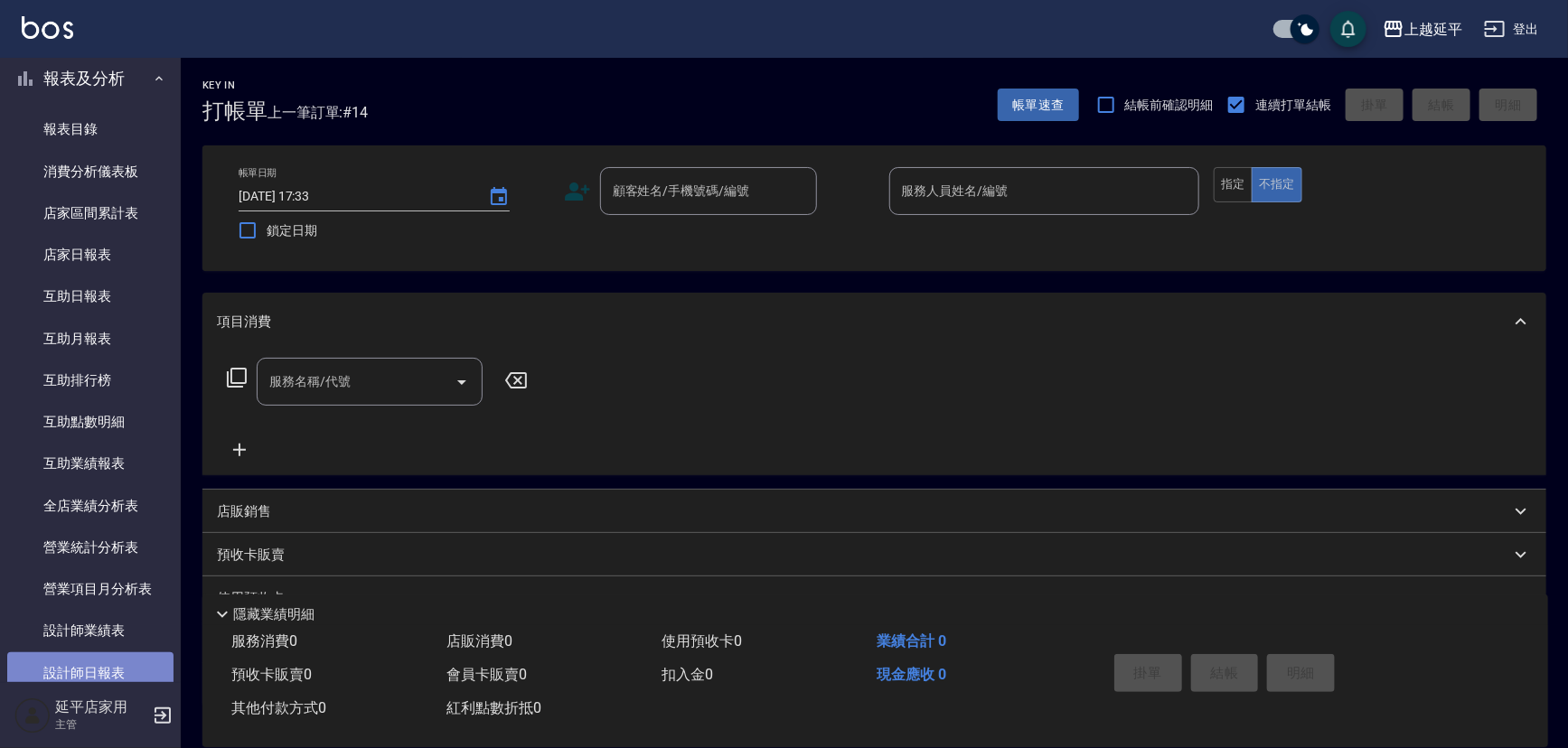
click at [113, 661] on link "設計師日報表" at bounding box center [91, 673] width 167 height 42
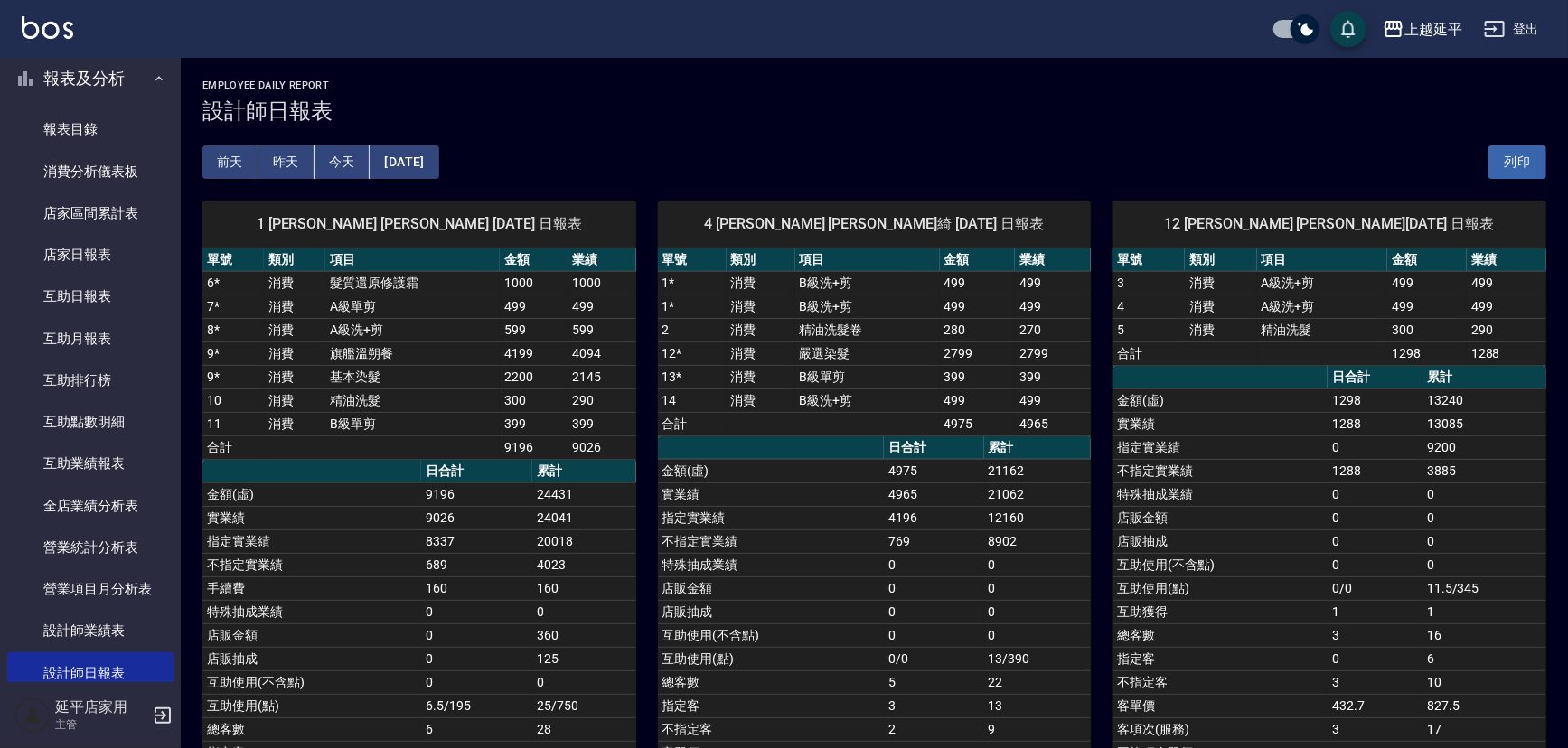
drag, startPoint x: 548, startPoint y: 538, endPoint x: 478, endPoint y: 547, distance: 70.6
click at [478, 547] on td "8337" at bounding box center [476, 542] width 111 height 24
click at [438, 163] on button "[DATE]" at bounding box center [404, 162] width 69 height 34
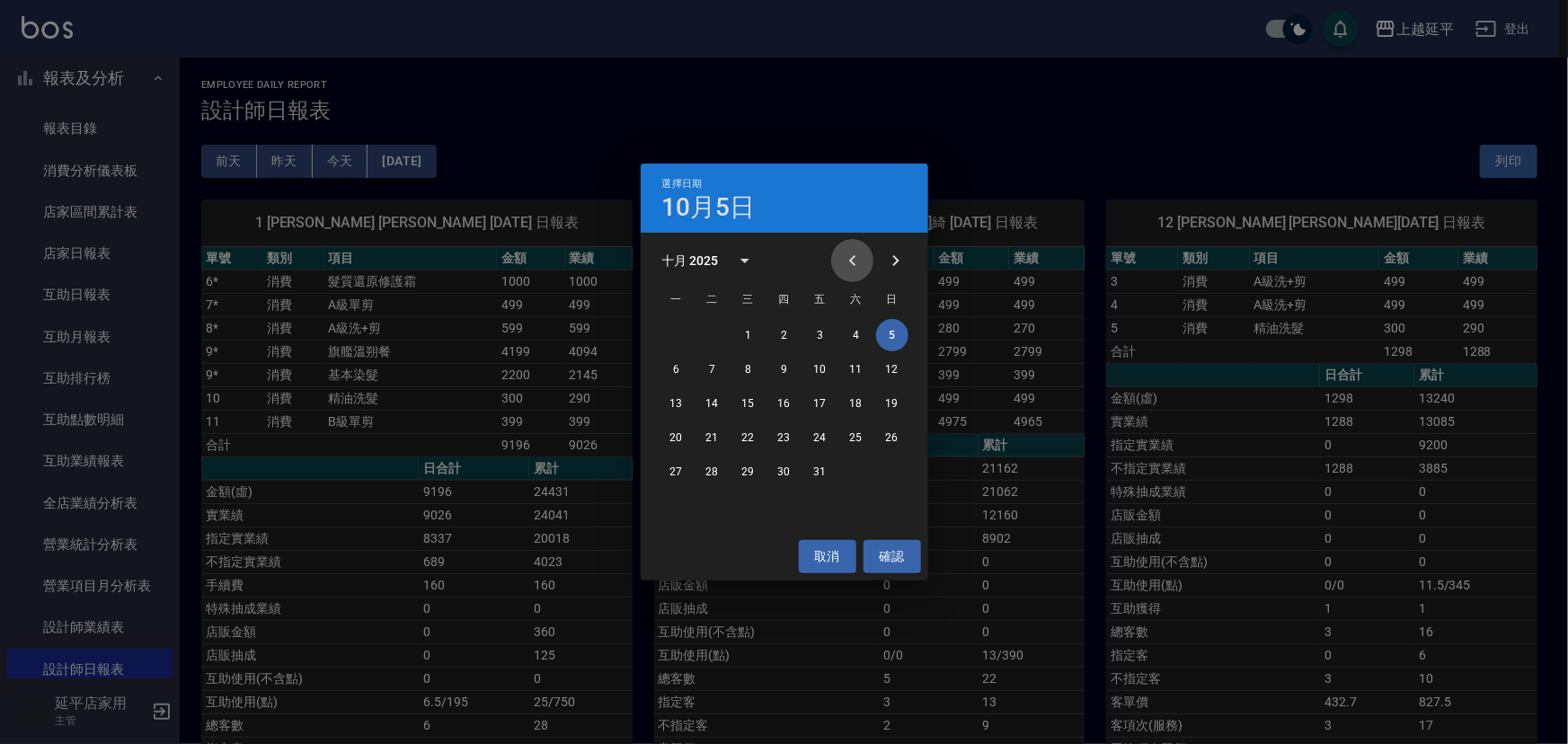
click at [850, 264] on icon "Previous month" at bounding box center [853, 260] width 22 height 22
click at [822, 337] on button "5" at bounding box center [820, 335] width 32 height 32
click at [822, 337] on div "上越延平 [DATE] 設計師日報表 列印時間： [DATE][PHONE_NUMBER]:33 Employee Daily Report 設計師日報表 […" at bounding box center [779, 449] width 1559 height 898
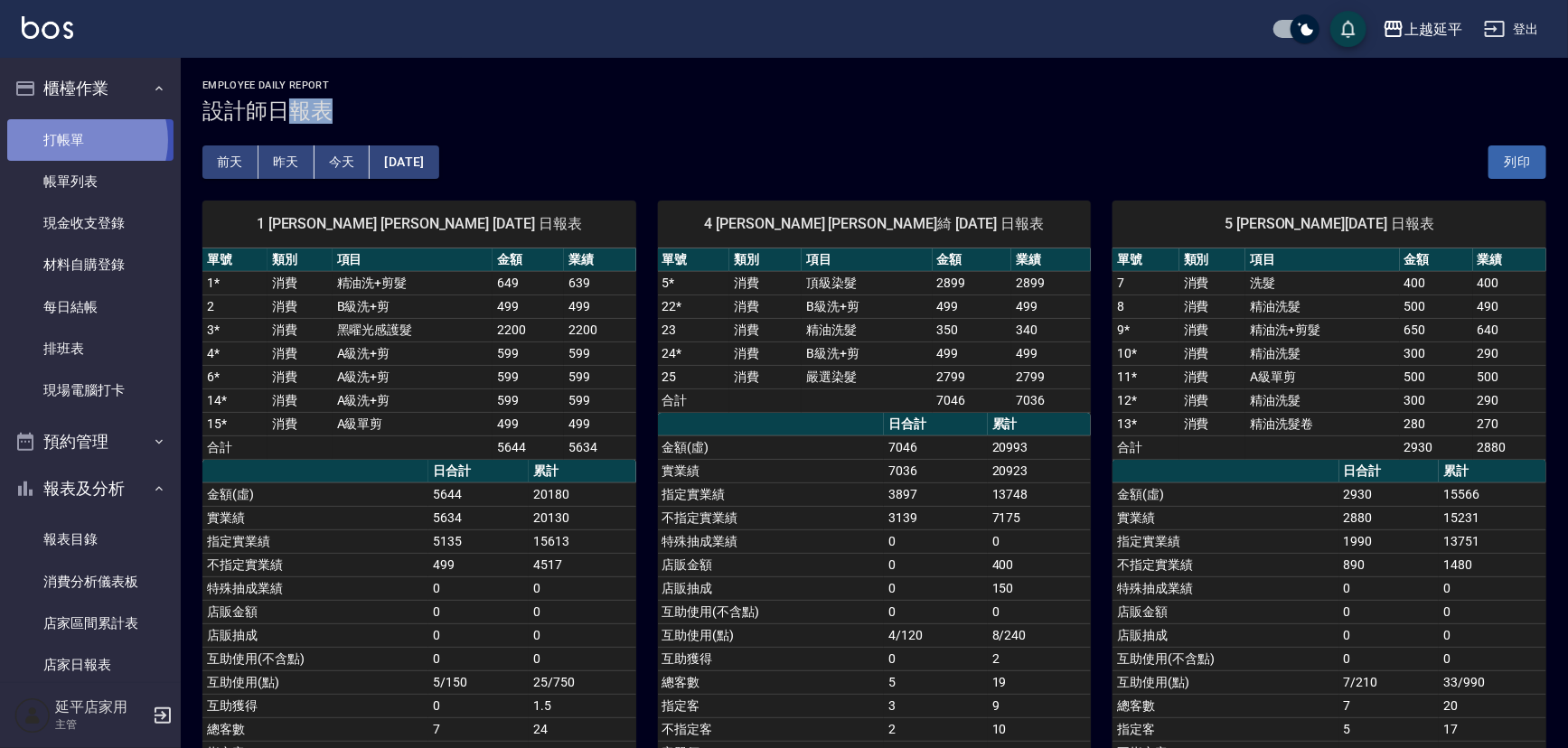
click at [81, 139] on link "打帳單" at bounding box center [91, 140] width 167 height 42
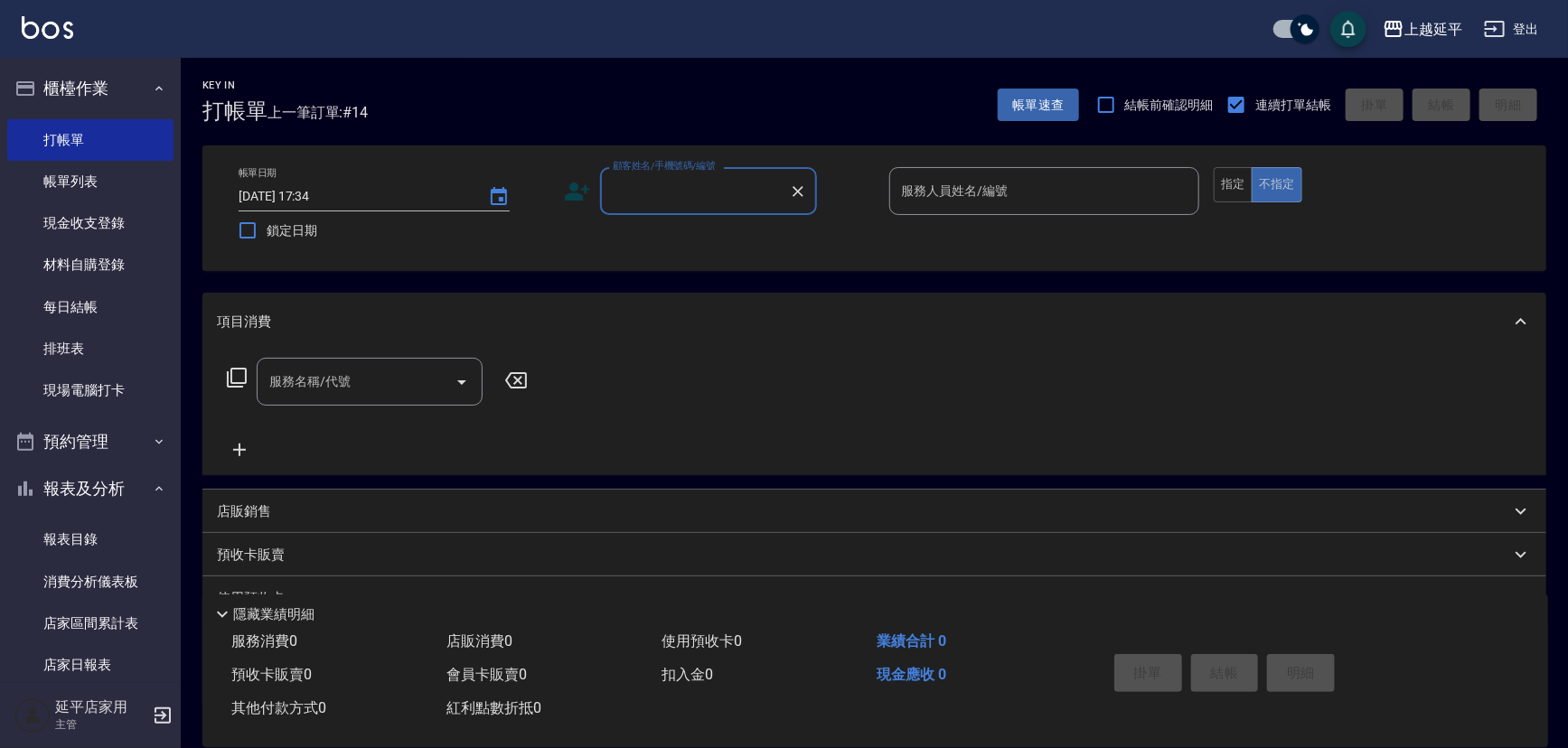
click at [668, 206] on div "顧客姓名/手機號碼/編號" at bounding box center [707, 191] width 216 height 48
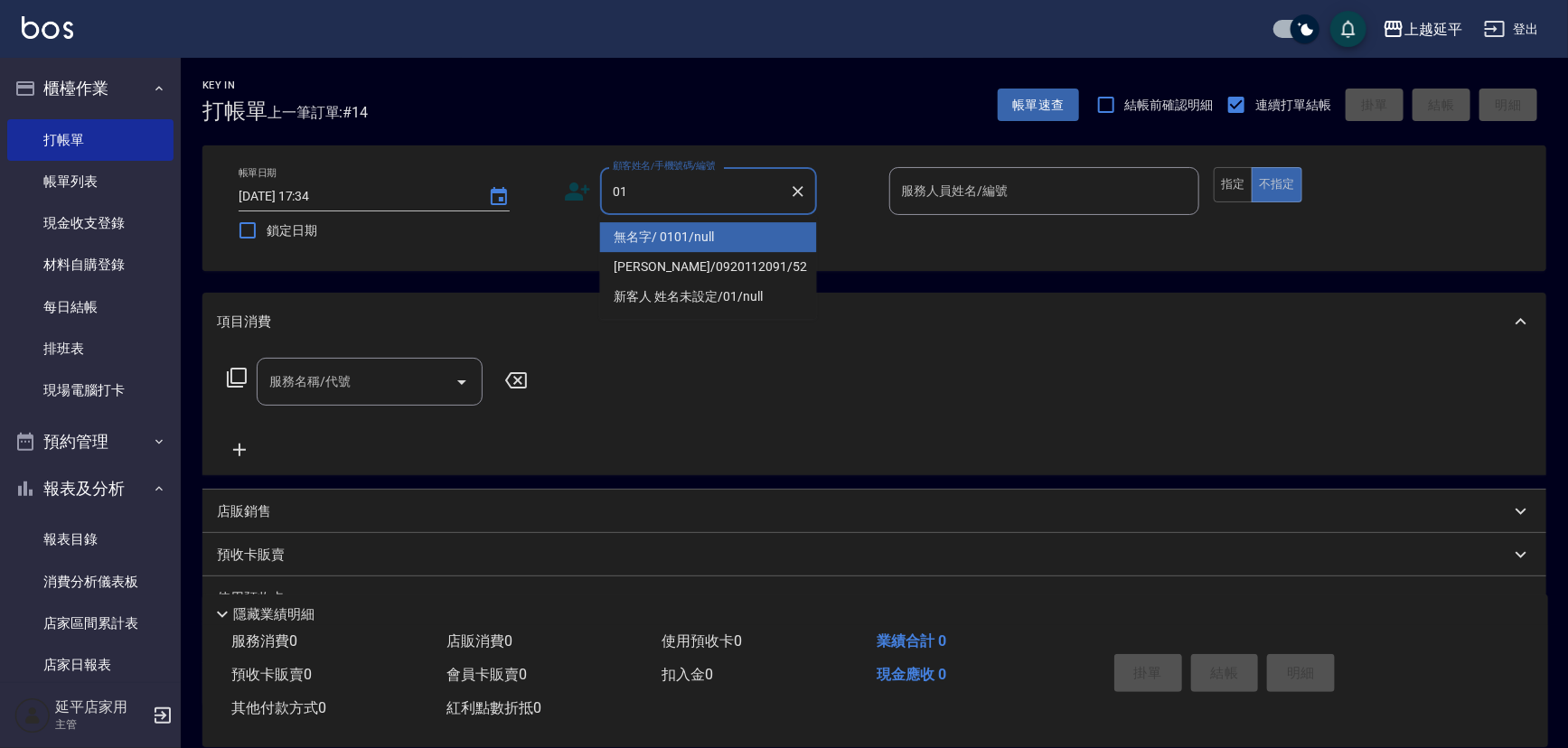
click at [664, 225] on li "無名字/ 0101/null" at bounding box center [707, 236] width 216 height 30
type input "無名字/ 0101/null"
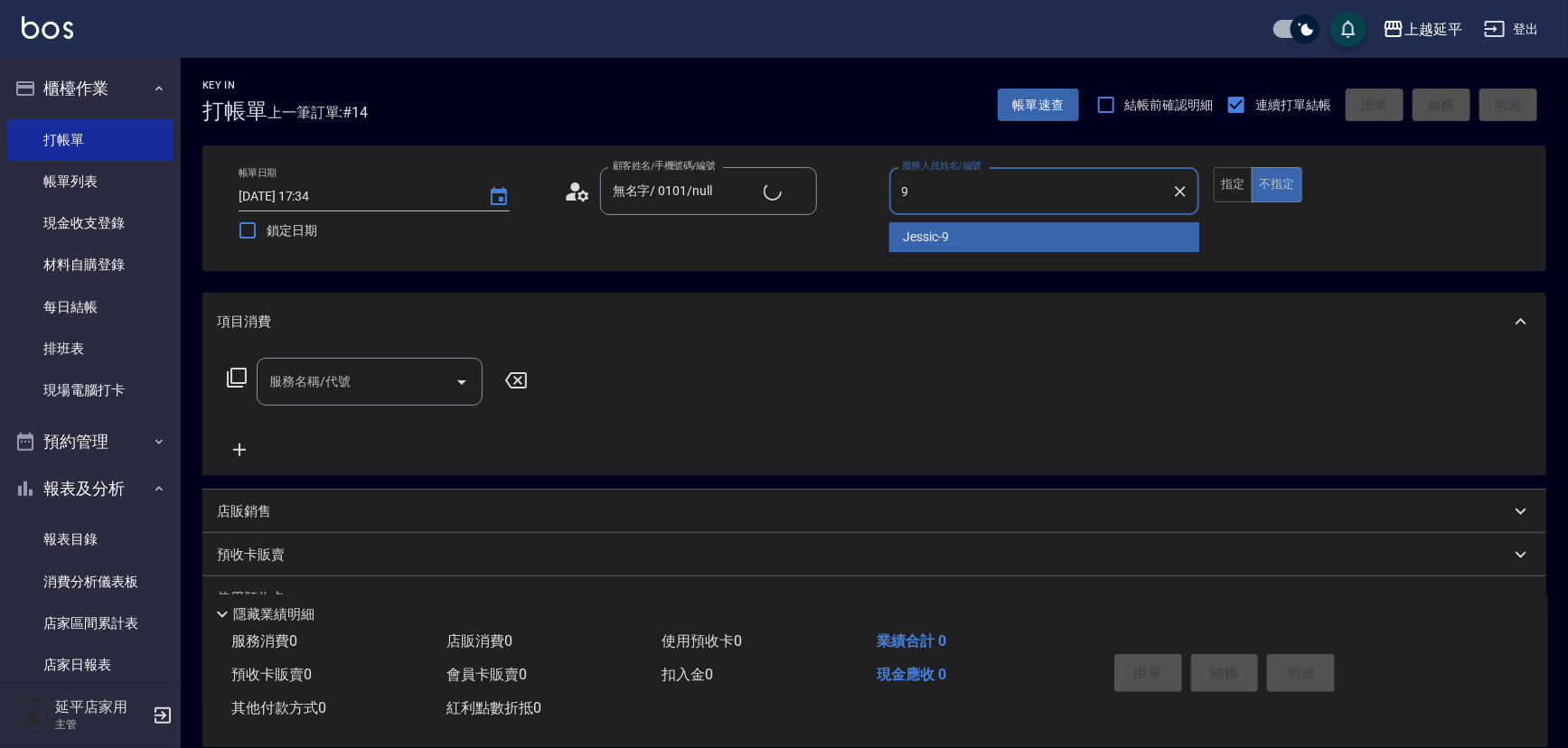
click at [957, 233] on div "Jessic -9" at bounding box center [1044, 236] width 311 height 30
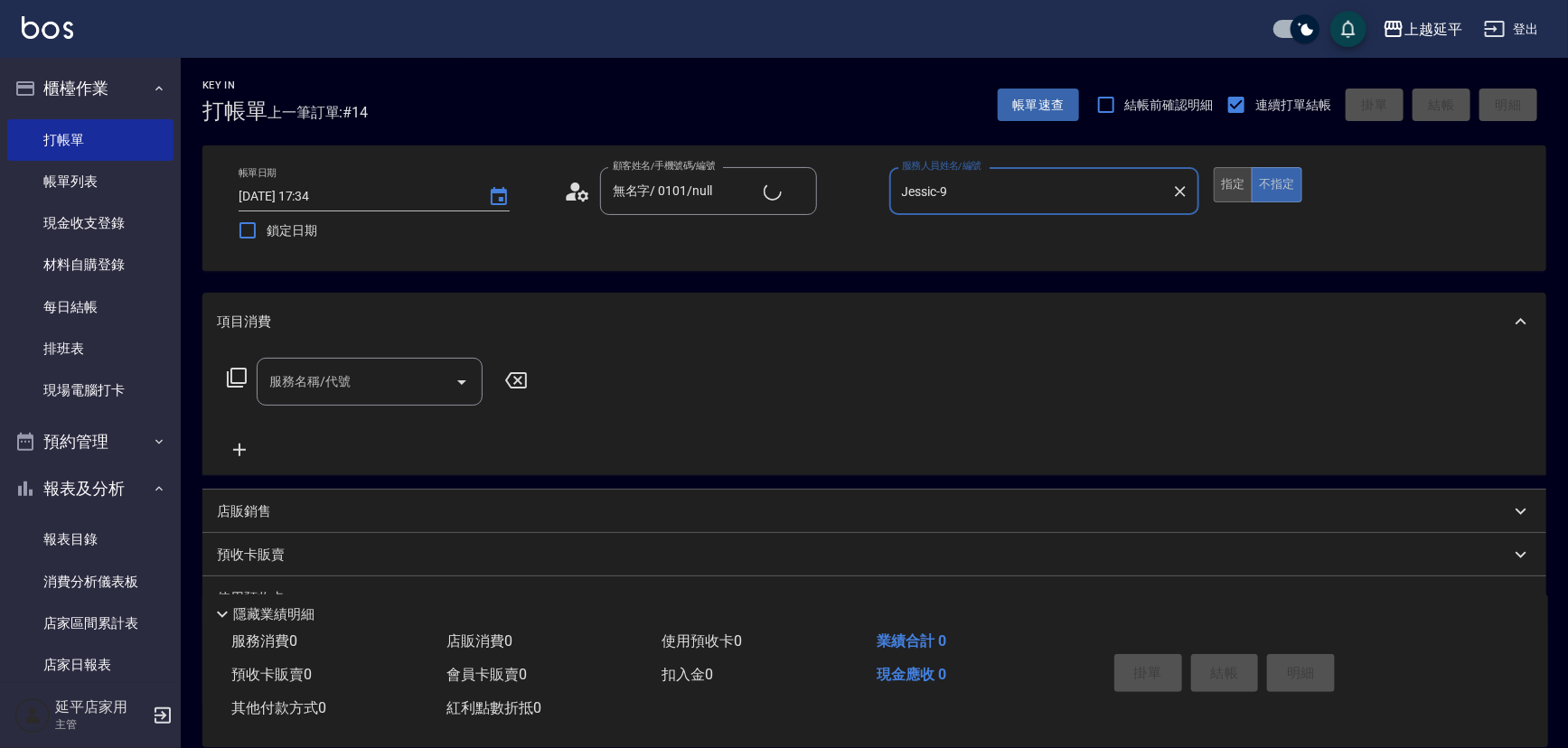
type input "Jessic-9"
click at [1236, 192] on button "指定" at bounding box center [1233, 185] width 39 height 35
click at [337, 379] on div "服務名稱/代號 服務名稱/代號" at bounding box center [369, 381] width 226 height 48
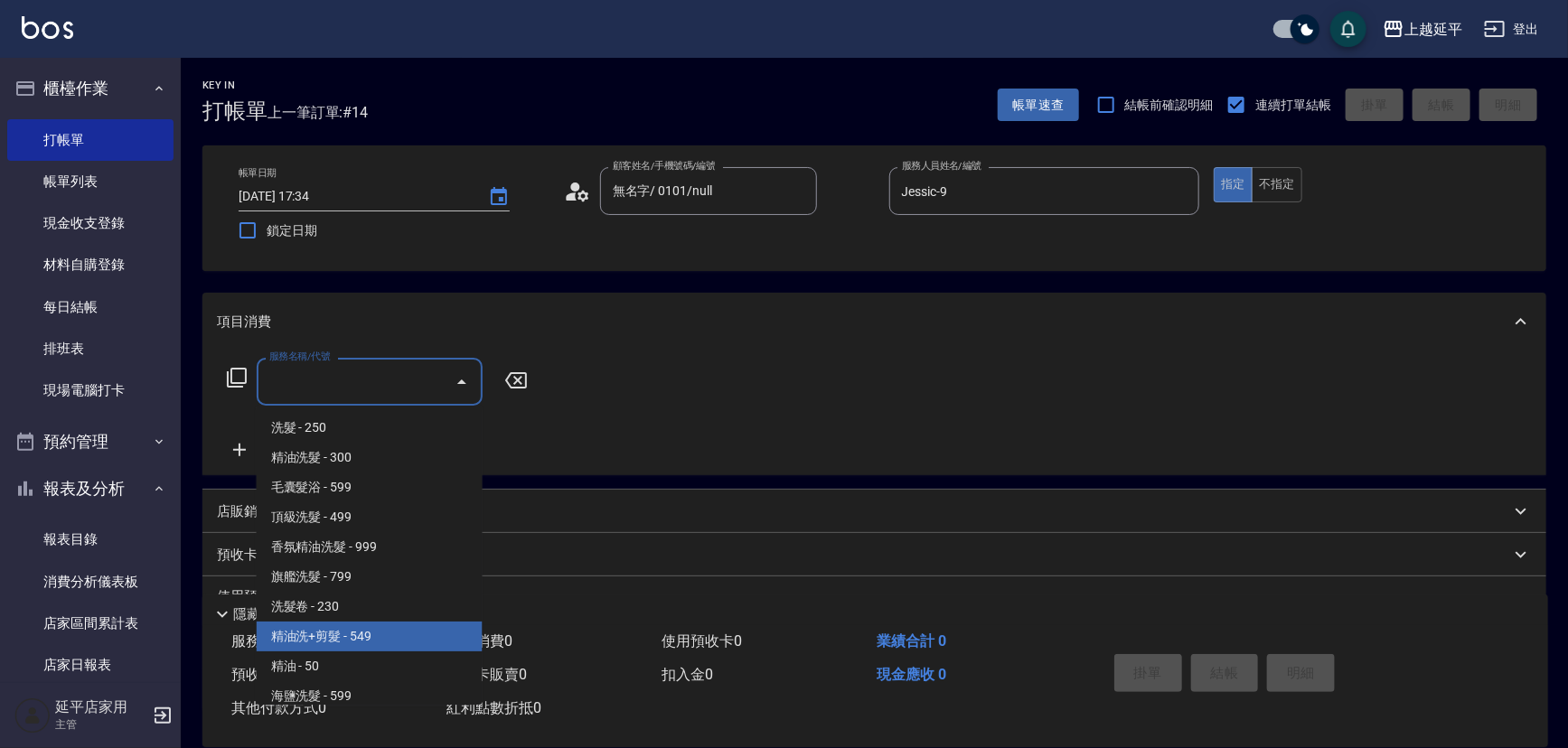
click at [368, 641] on span "精油洗+剪髮 - 549" at bounding box center [369, 636] width 226 height 30
type input "精油洗+剪髮(108)"
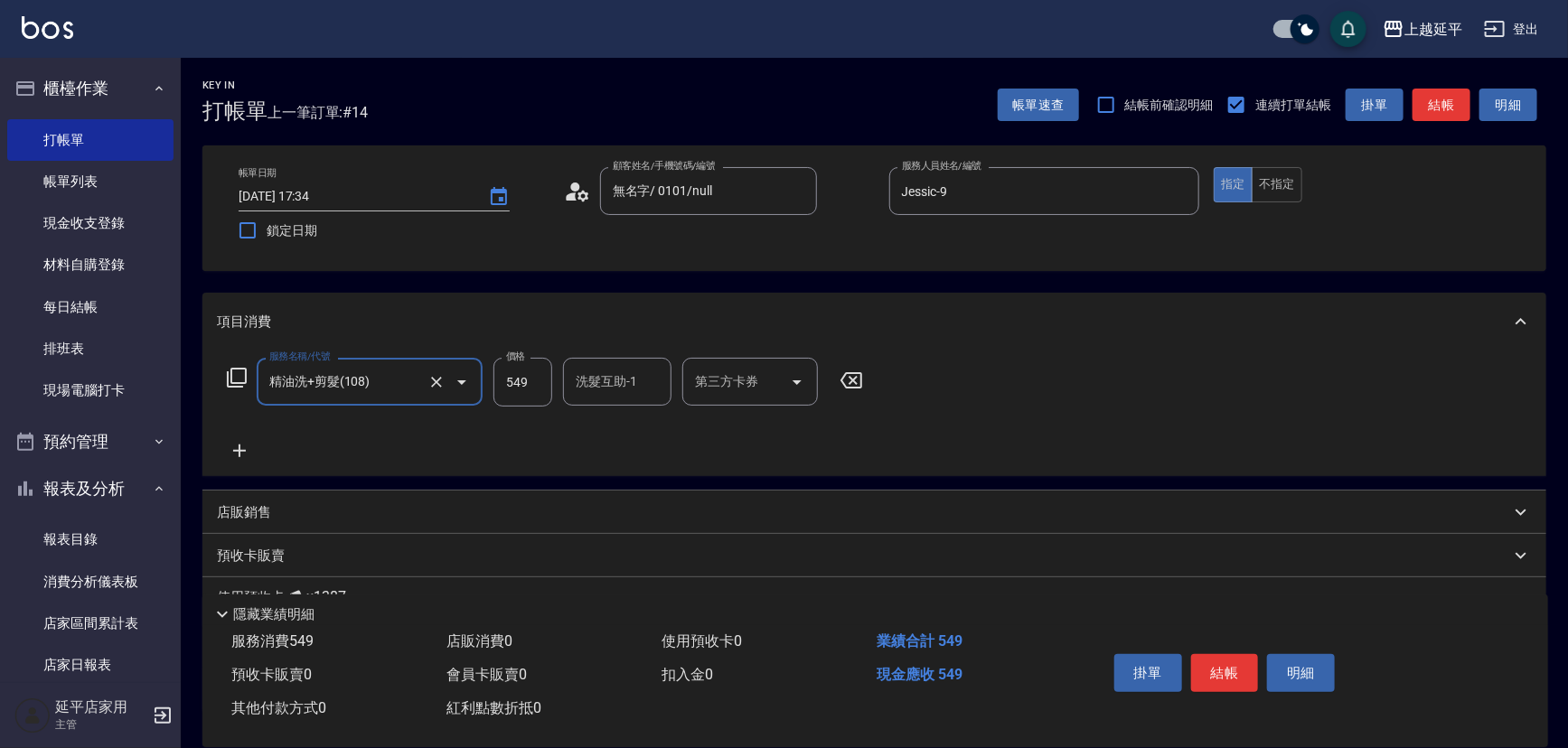
click at [531, 379] on input "549" at bounding box center [523, 382] width 59 height 49
type input "649"
click at [585, 379] on input "洗髮互助-1" at bounding box center [618, 381] width 92 height 32
drag, startPoint x: 589, startPoint y: 424, endPoint x: 667, endPoint y: 451, distance: 82.5
click at [589, 424] on span "恩恩 -23" at bounding box center [635, 427] width 114 height 19
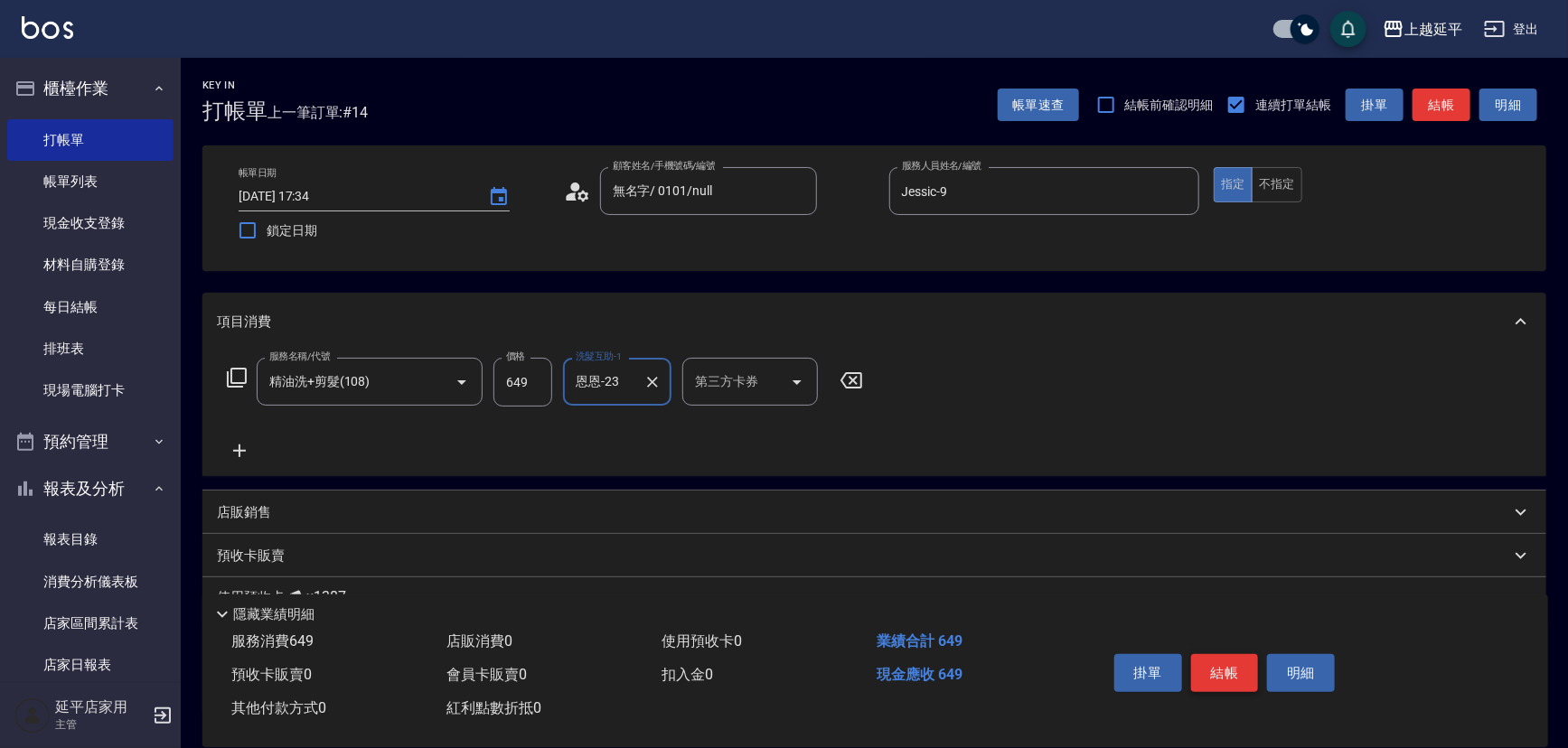
type input "恩恩-23"
click at [1217, 667] on button "結帳" at bounding box center [1225, 673] width 68 height 38
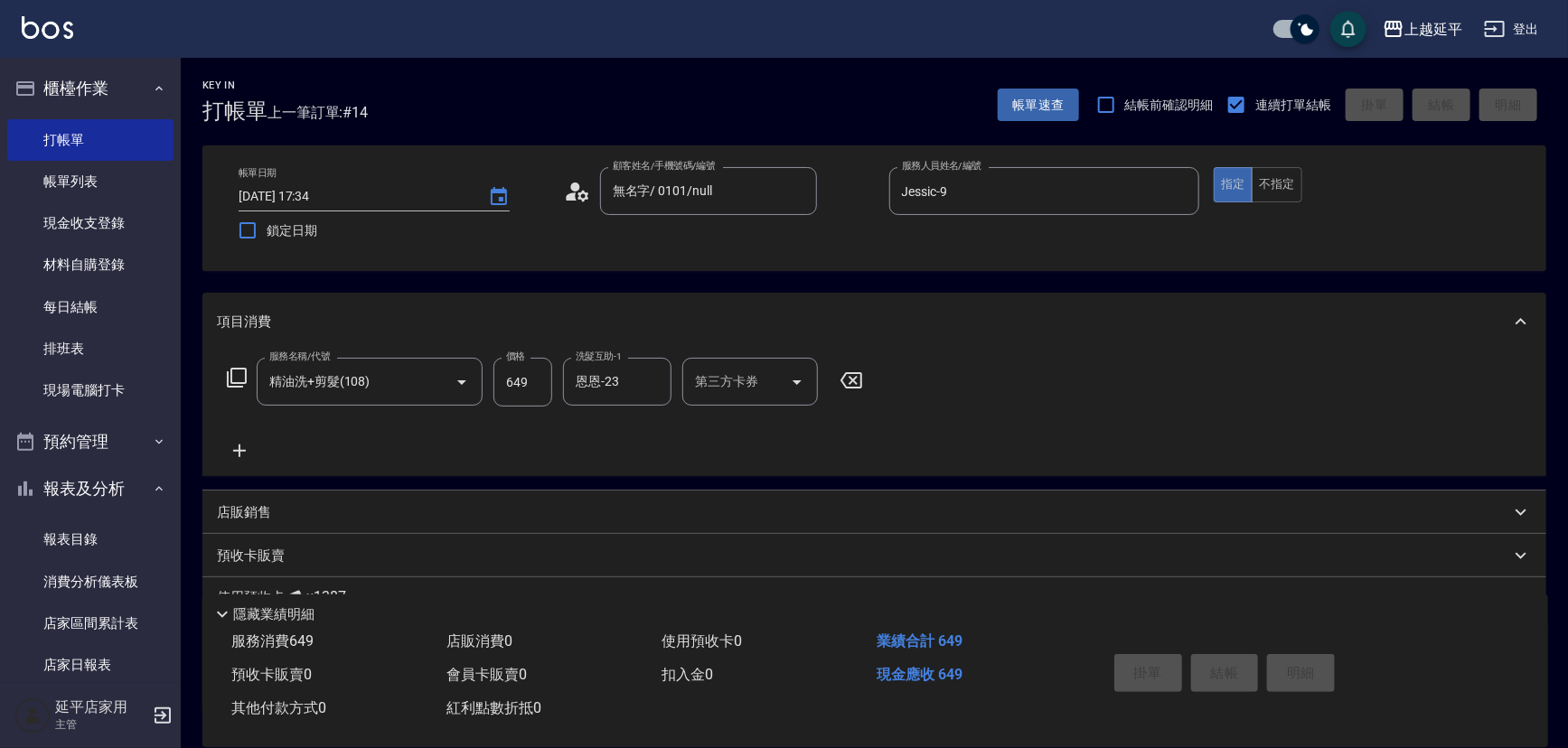
type input "[DATE] 17:51"
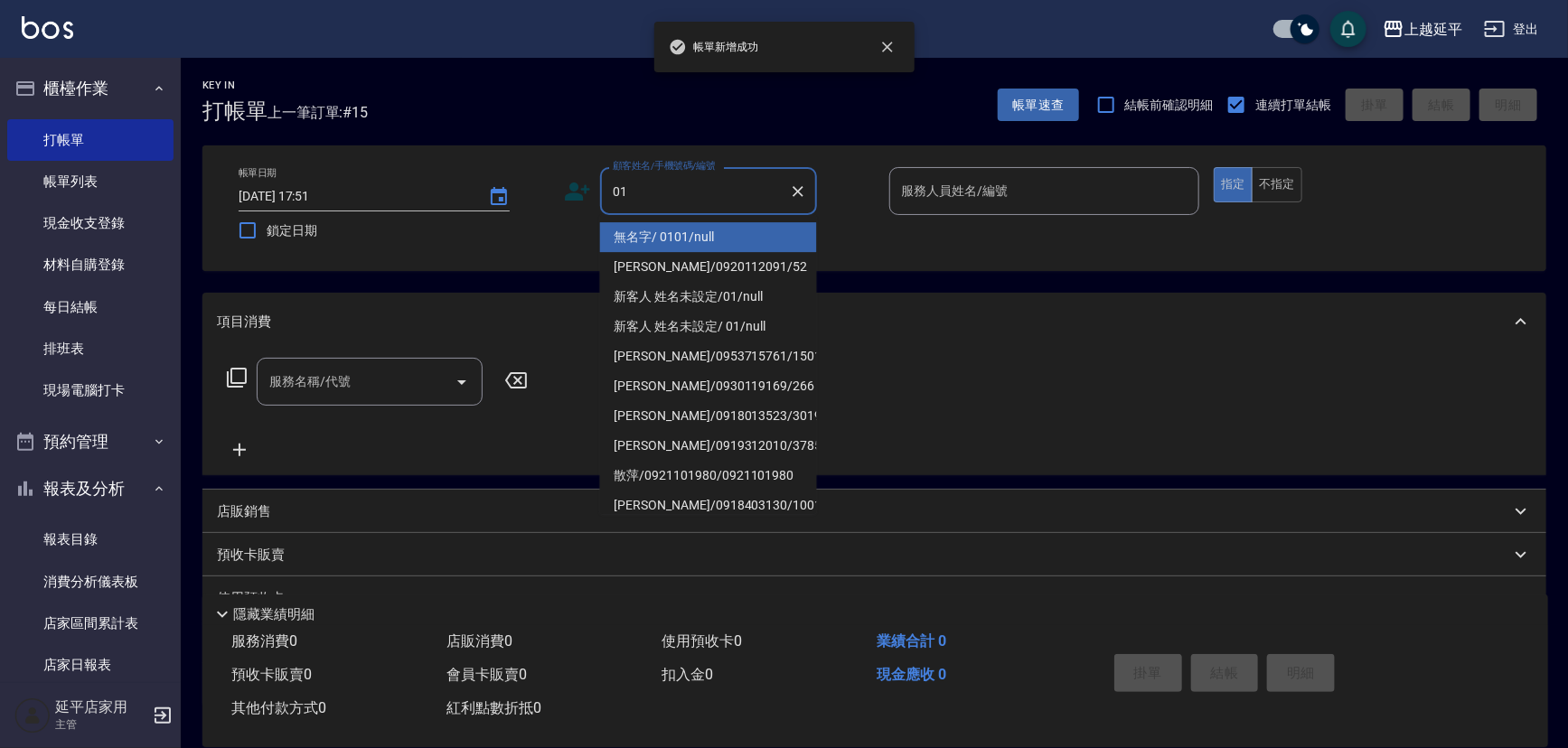
click at [707, 230] on li "無名字/ 0101/null" at bounding box center [707, 236] width 216 height 30
type input "無名字/ 0101/null"
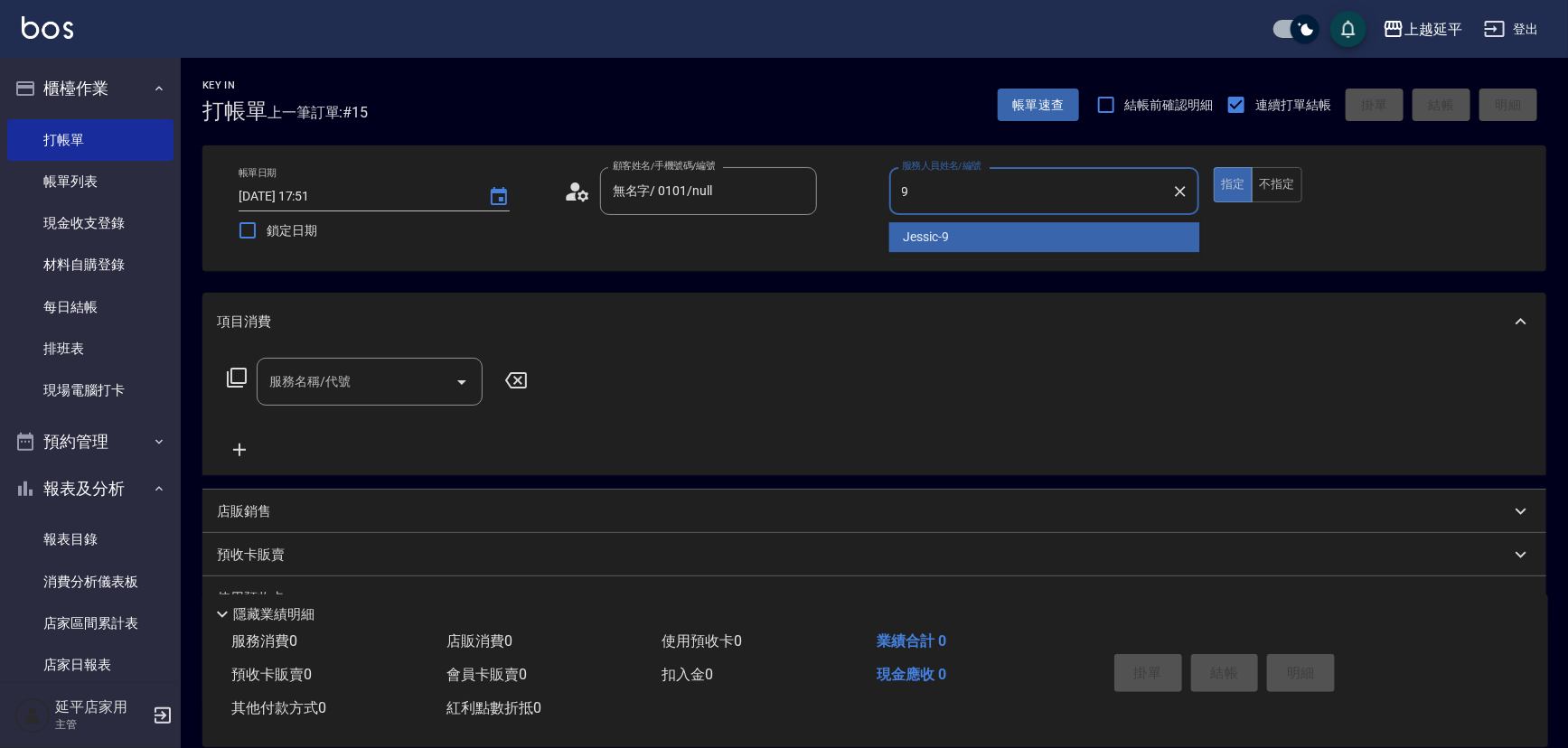
click at [920, 240] on span "Jessic -9" at bounding box center [927, 236] width 46 height 19
type input "Jessic-9"
click at [384, 381] on input "服務名稱/代號" at bounding box center [356, 381] width 183 height 32
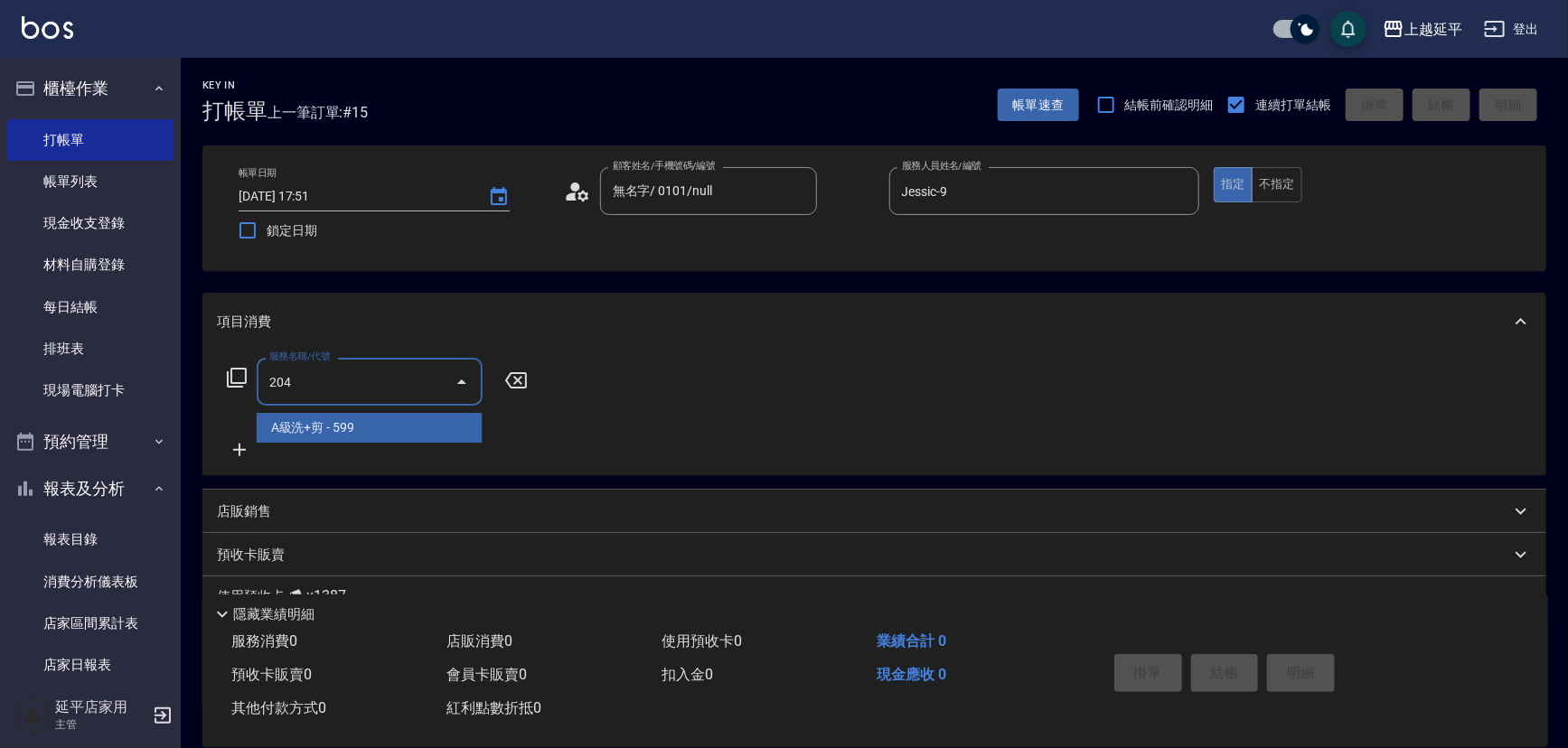
click at [426, 417] on span "A級洗+剪 - 599" at bounding box center [369, 427] width 226 height 30
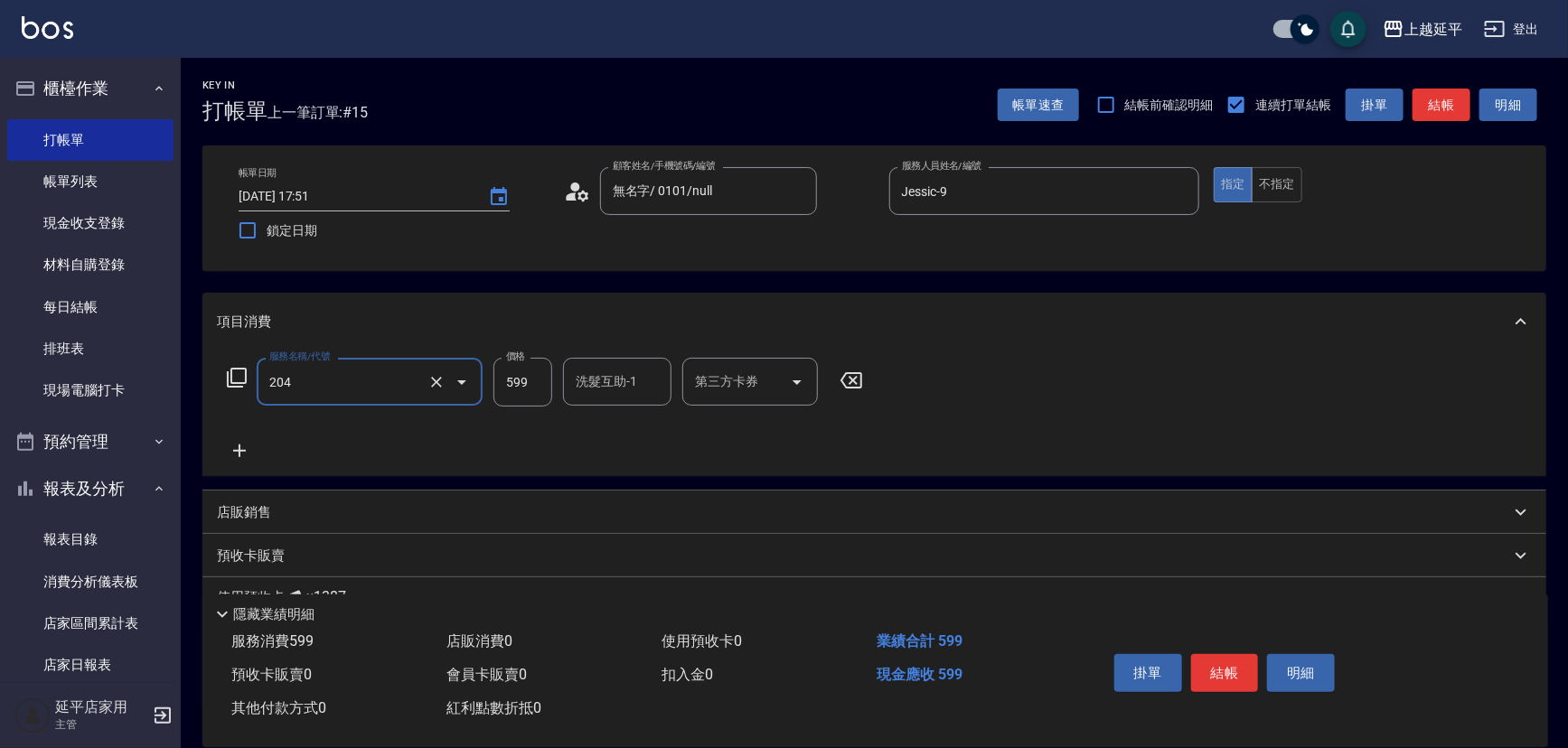
type input "A級洗+剪(204)"
click at [600, 368] on div "洗髮互助-1 洗髮互助-1" at bounding box center [618, 381] width 109 height 48
click at [605, 425] on span "恩恩 -23" at bounding box center [635, 427] width 114 height 19
type input "恩恩-23"
click at [1232, 668] on button "結帳" at bounding box center [1225, 673] width 68 height 38
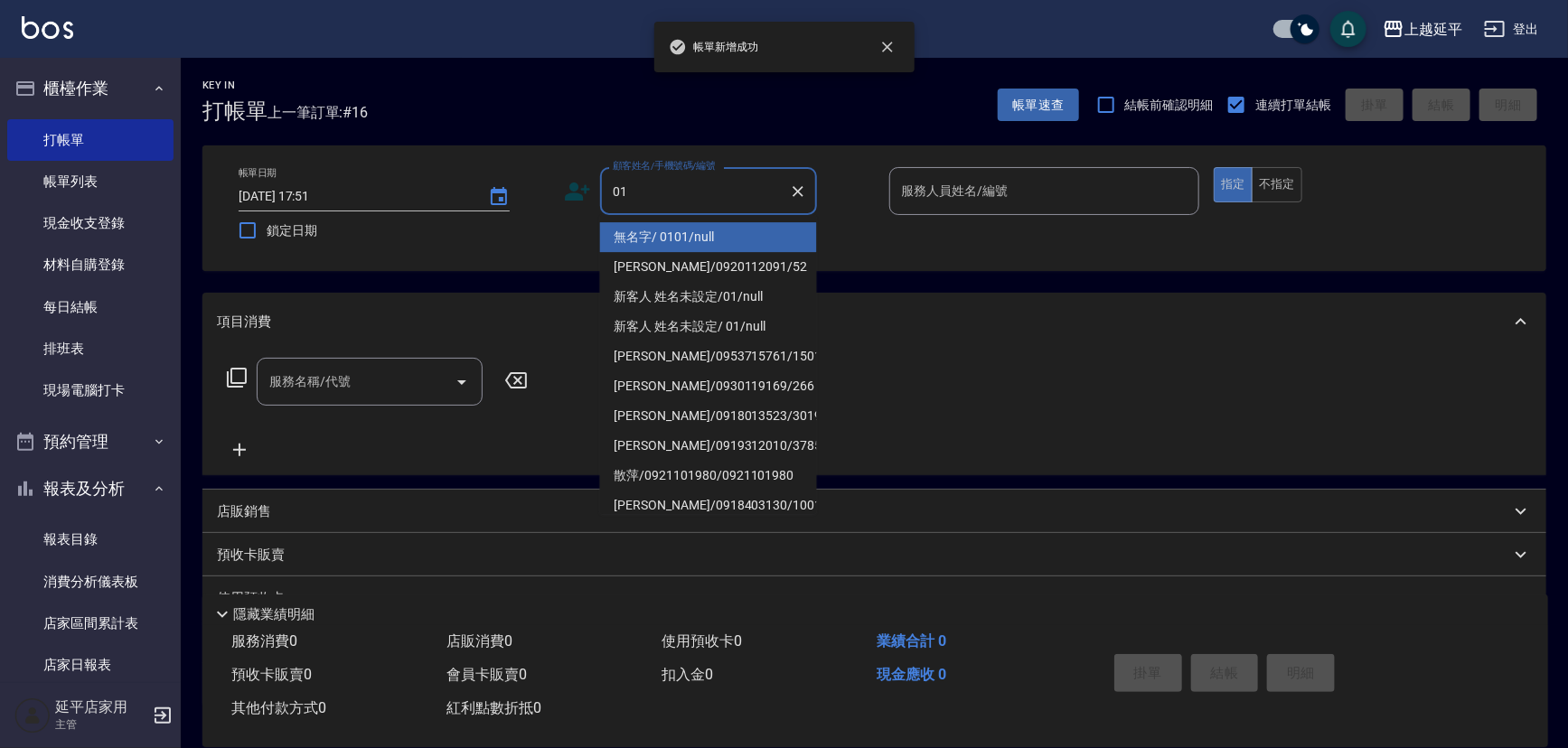
click at [654, 232] on li "無名字/ 0101/null" at bounding box center [707, 236] width 216 height 30
type input "無名字/ 0101/null"
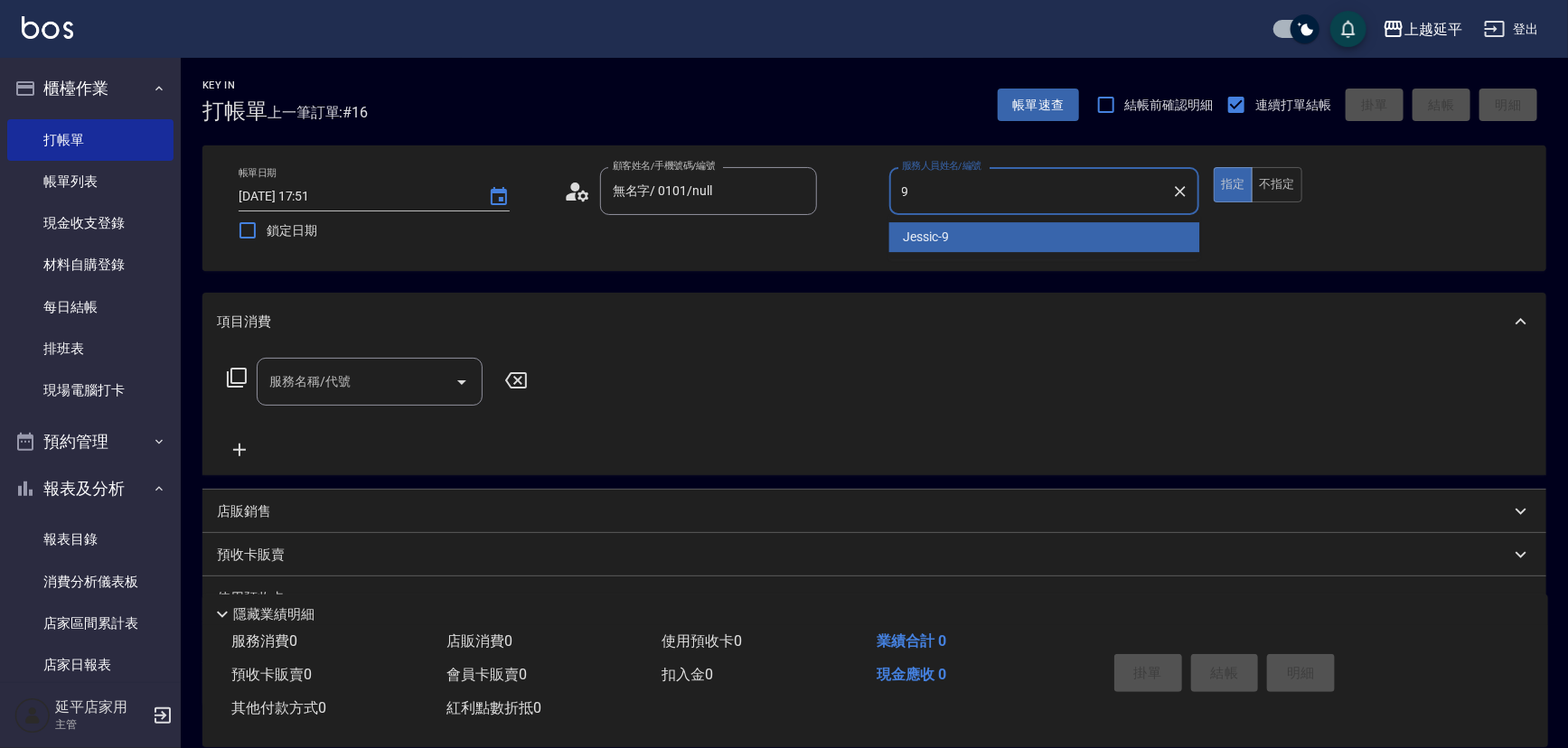
click at [975, 228] on div "Jessic -9" at bounding box center [1044, 236] width 311 height 30
type input "Jessic-9"
click at [368, 376] on input "服務名稱/代號" at bounding box center [356, 381] width 183 height 32
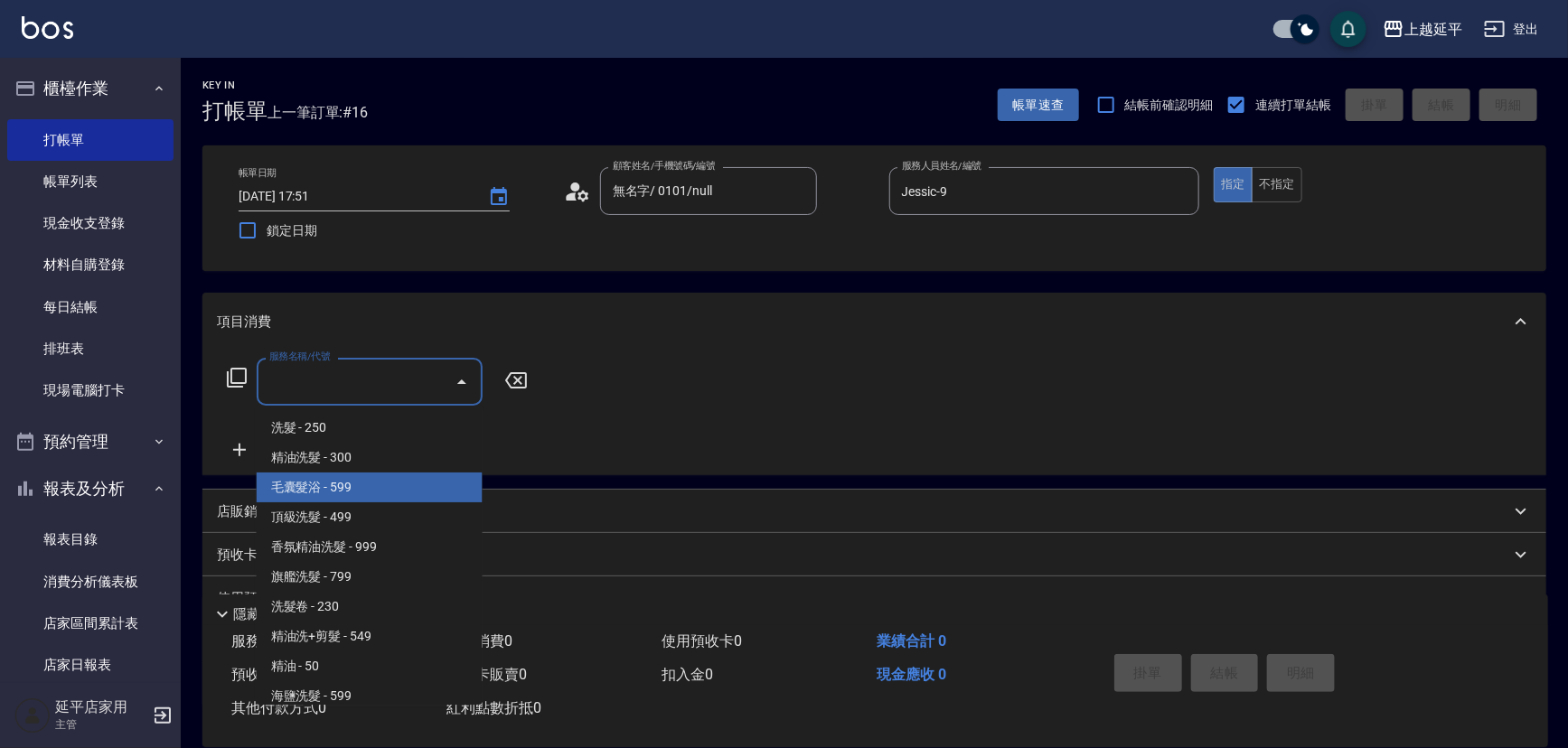
click at [363, 494] on span "毛囊髮浴 - 599" at bounding box center [369, 487] width 226 height 30
click at [363, 494] on div "店販銷售" at bounding box center [874, 512] width 1344 height 43
type input "毛囊髮浴(103)"
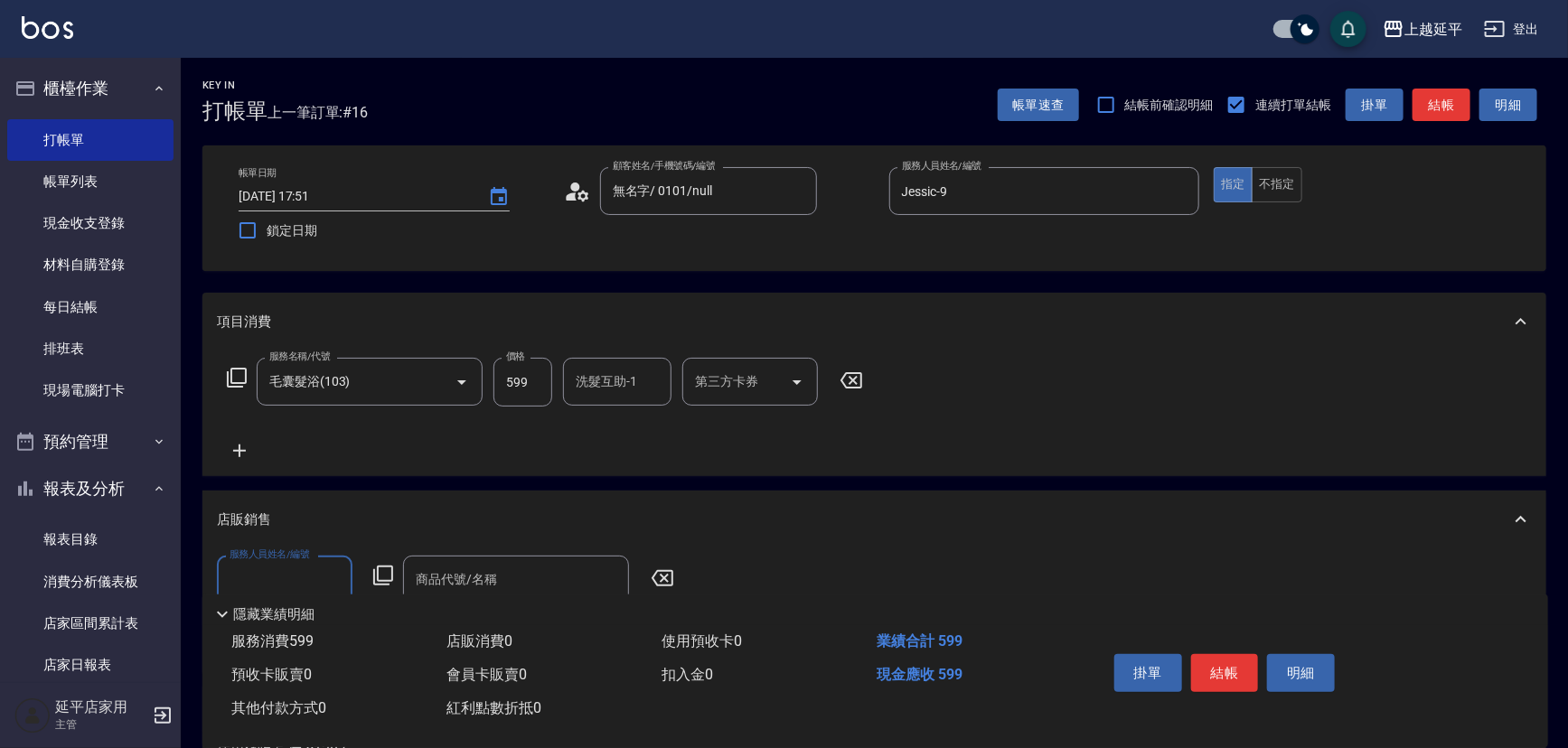
click at [236, 451] on icon at bounding box center [239, 451] width 13 height 13
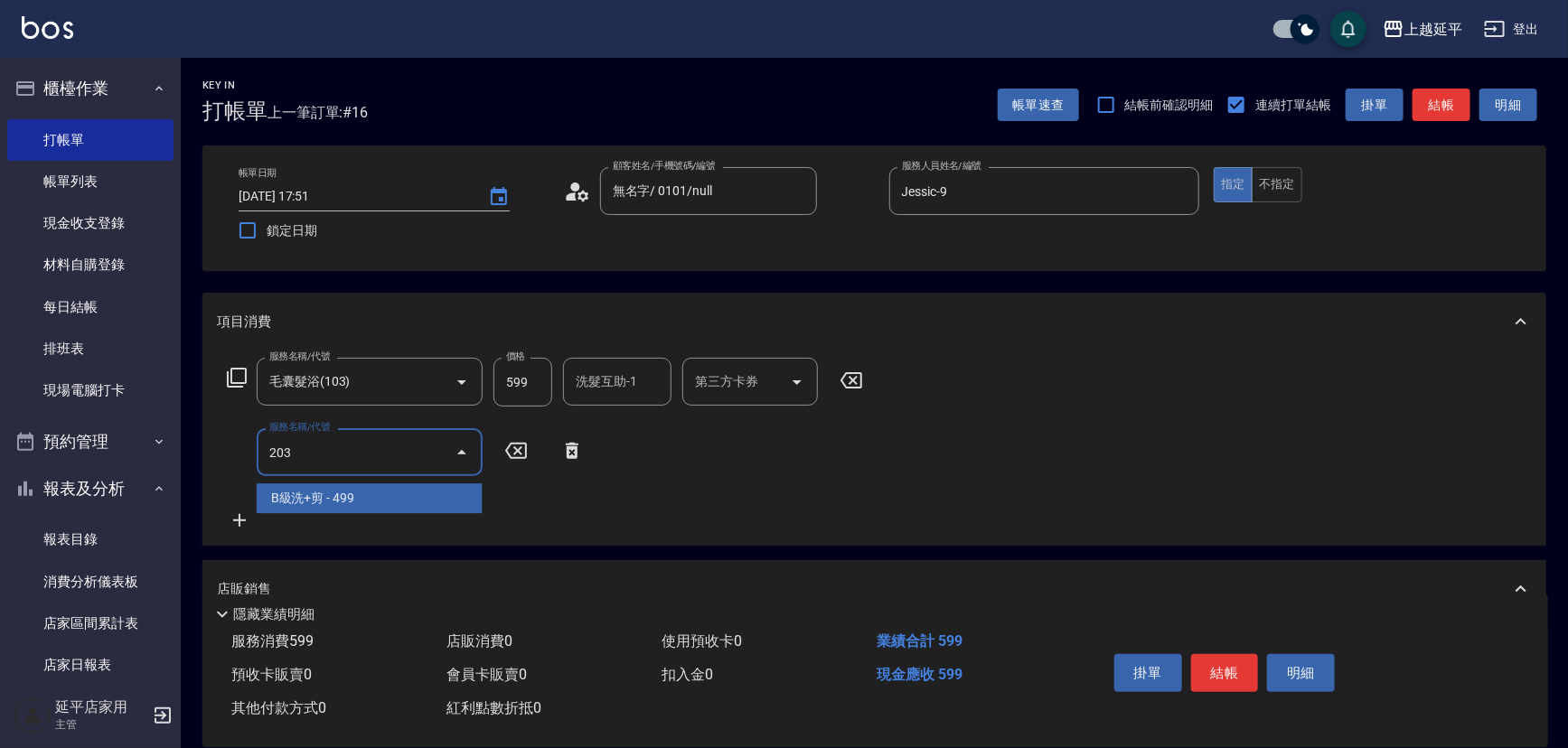
click at [316, 497] on span "B級洗+剪 - 499" at bounding box center [369, 498] width 226 height 30
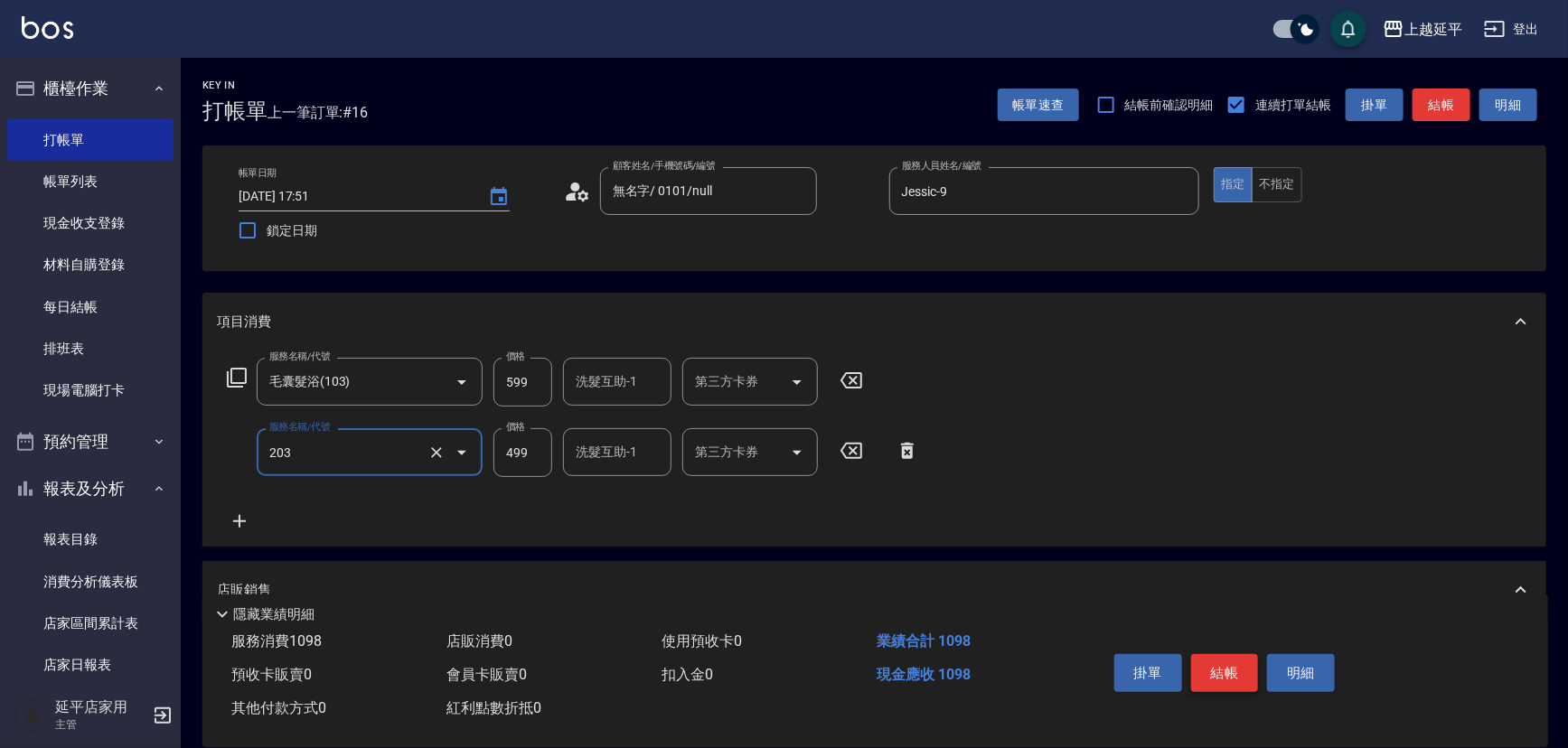
type input "B級洗+剪(203)"
click at [1236, 666] on button "結帳" at bounding box center [1225, 673] width 68 height 38
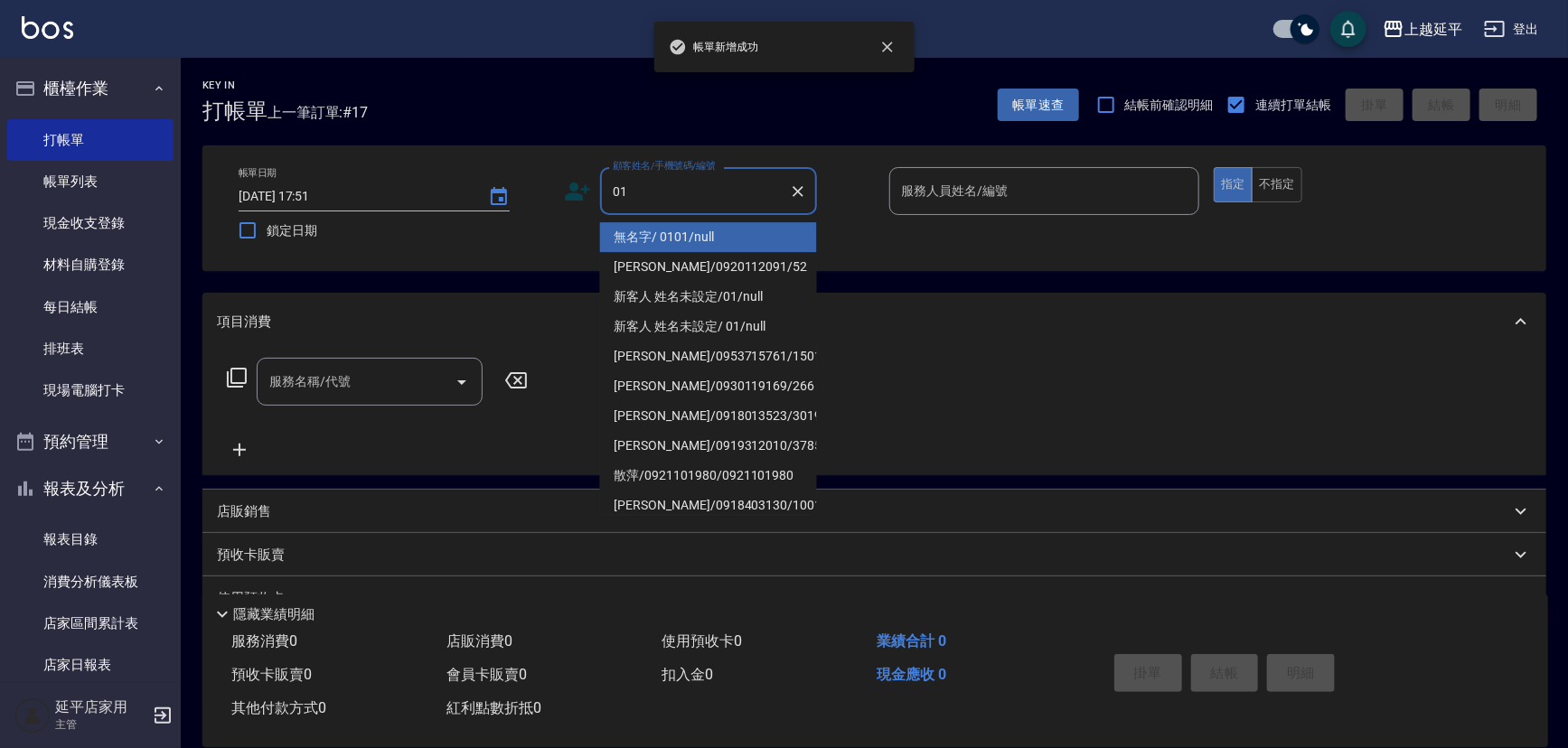
click at [681, 232] on li "無名字/ 0101/null" at bounding box center [707, 236] width 216 height 30
type input "無名字/ 0101/null"
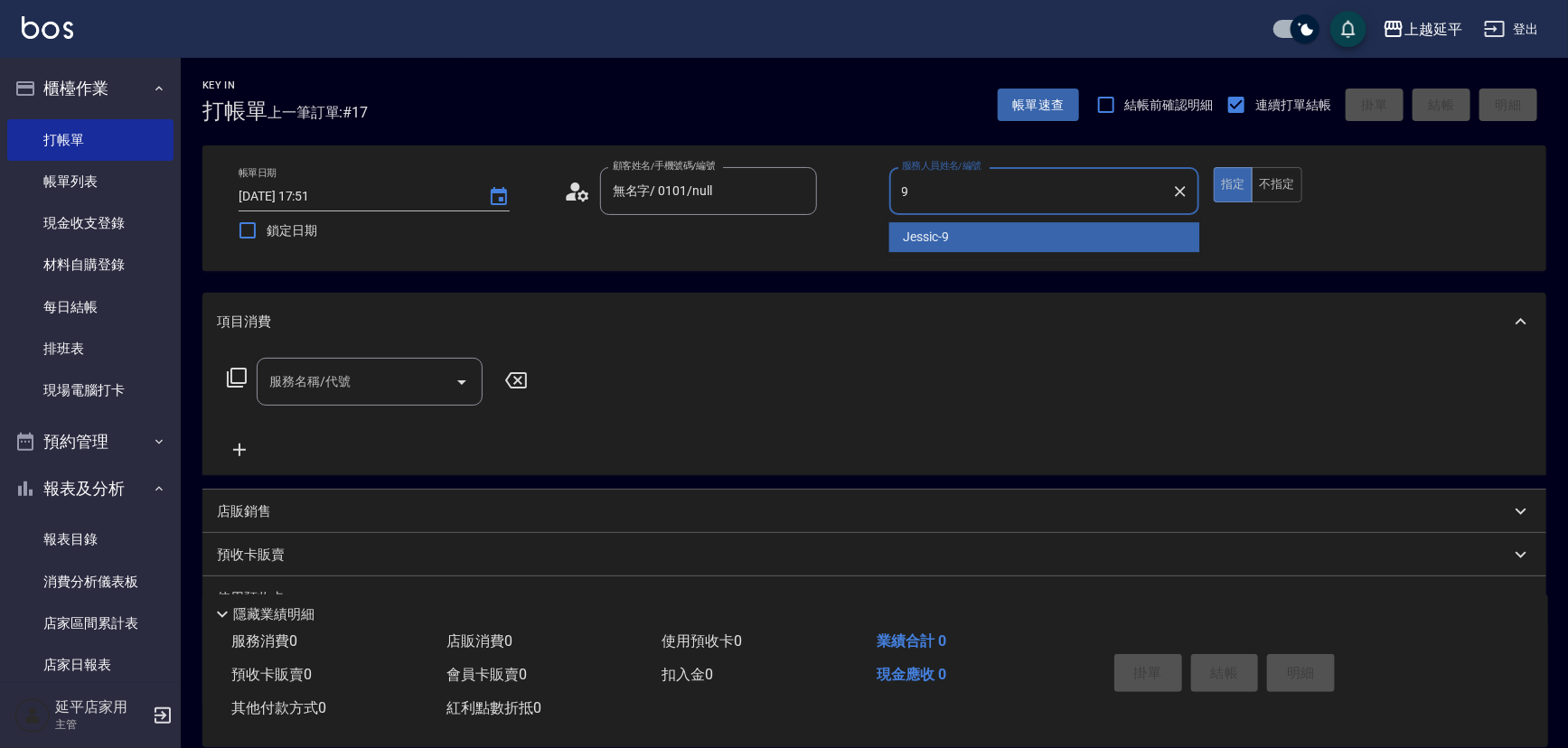
click at [917, 225] on div "Jessic -9" at bounding box center [1044, 236] width 311 height 30
type input "Jessic-9"
click at [390, 388] on input "服務名稱/代號" at bounding box center [356, 381] width 183 height 32
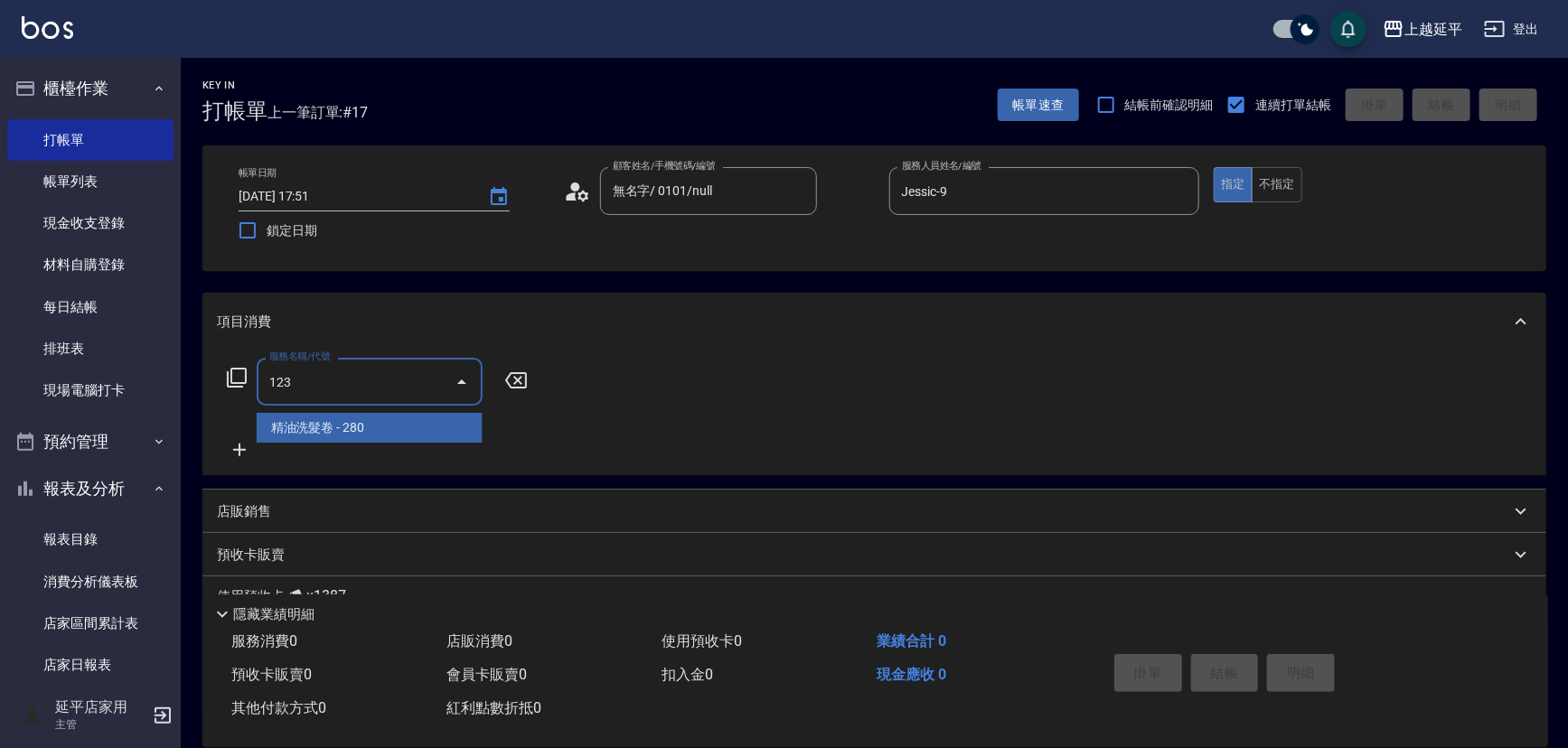
click at [393, 429] on span "精油洗髮卷 - 280" at bounding box center [369, 427] width 226 height 30
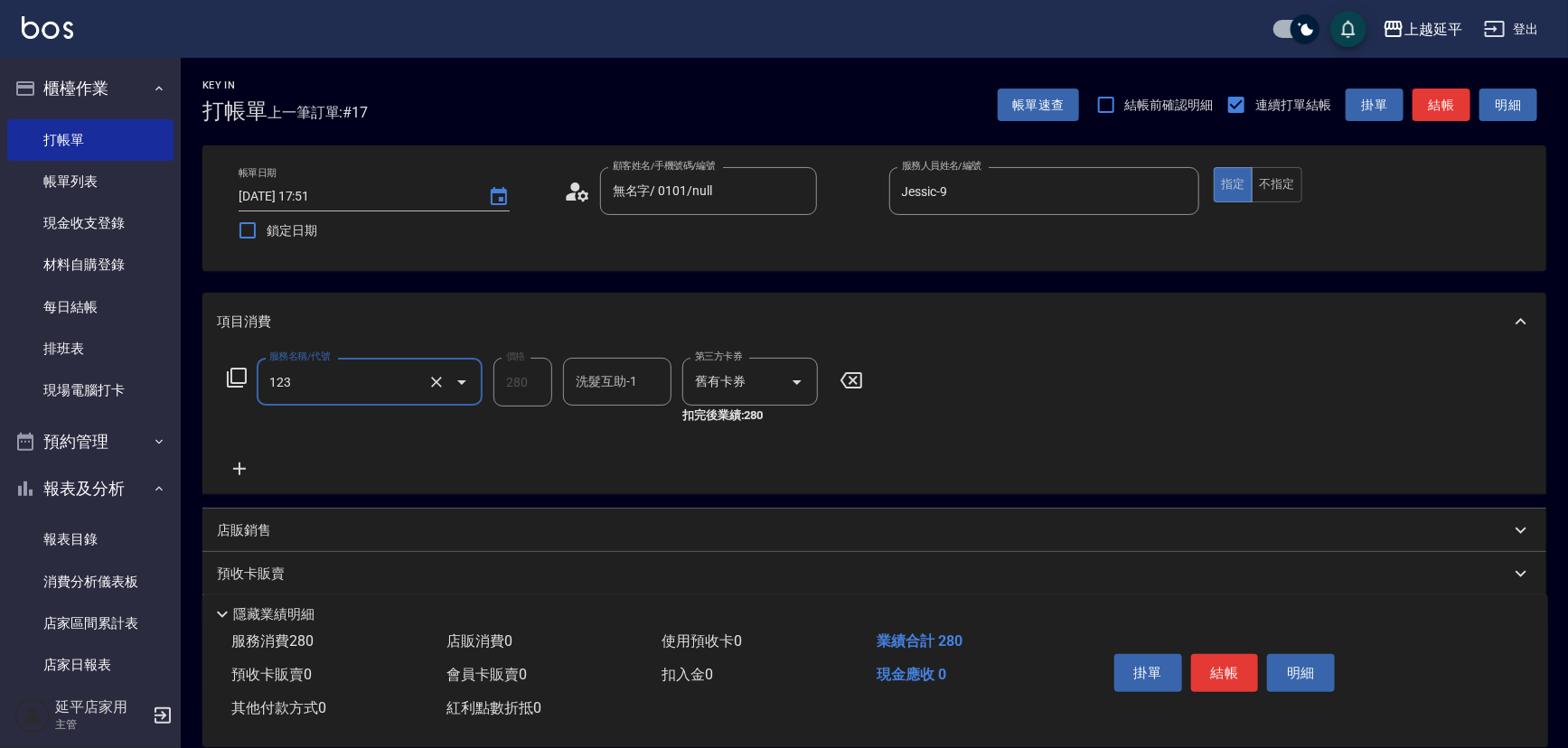
type input "精油洗髮卷(123)"
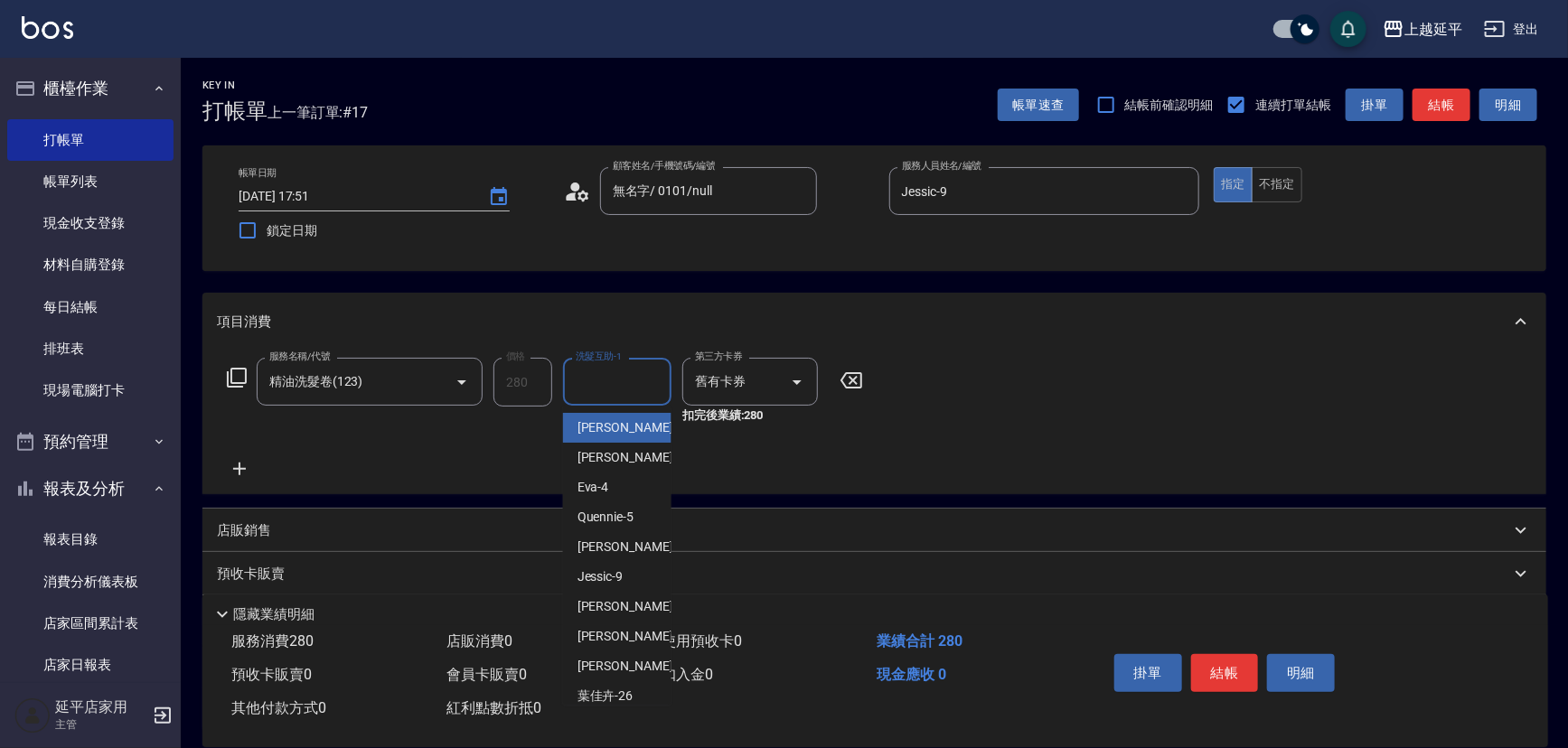
click at [603, 384] on input "洗髮互助-1" at bounding box center [618, 381] width 92 height 32
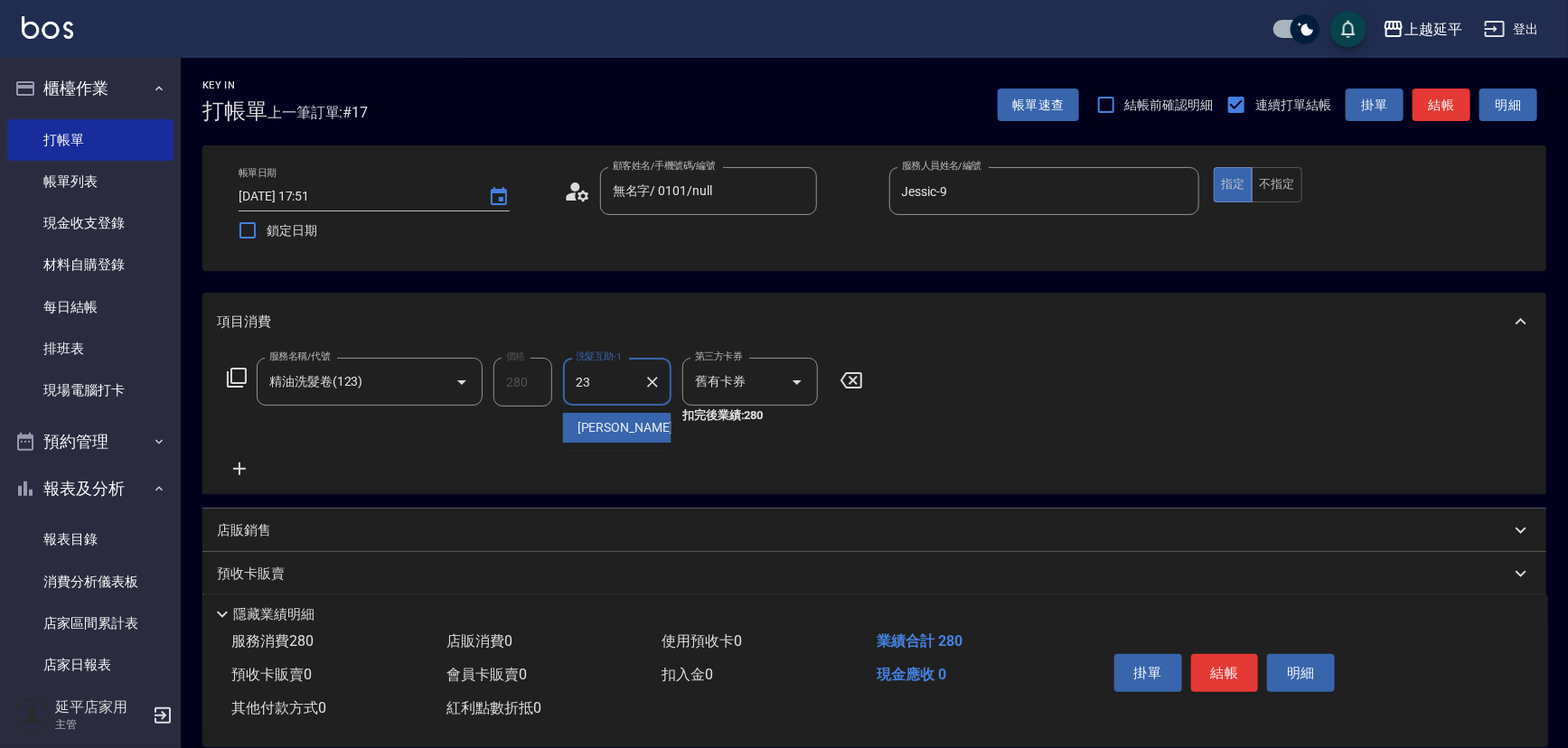
click at [646, 429] on div "恩恩 -23" at bounding box center [618, 427] width 109 height 30
type input "恩恩-23"
click at [1210, 662] on button "結帳" at bounding box center [1225, 673] width 68 height 38
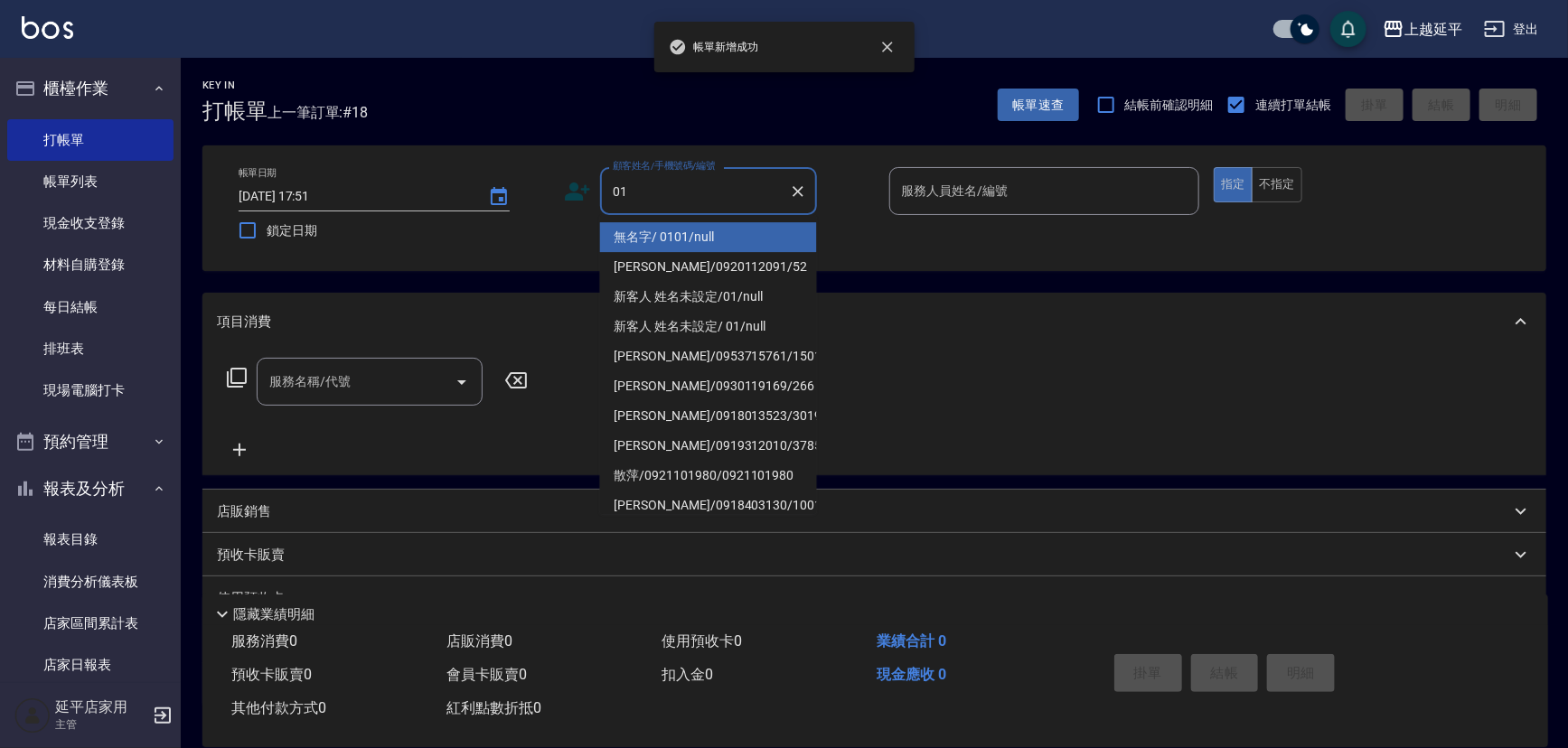
click at [699, 230] on li "無名字/ 0101/null" at bounding box center [707, 236] width 216 height 30
type input "無名字/ 0101/null"
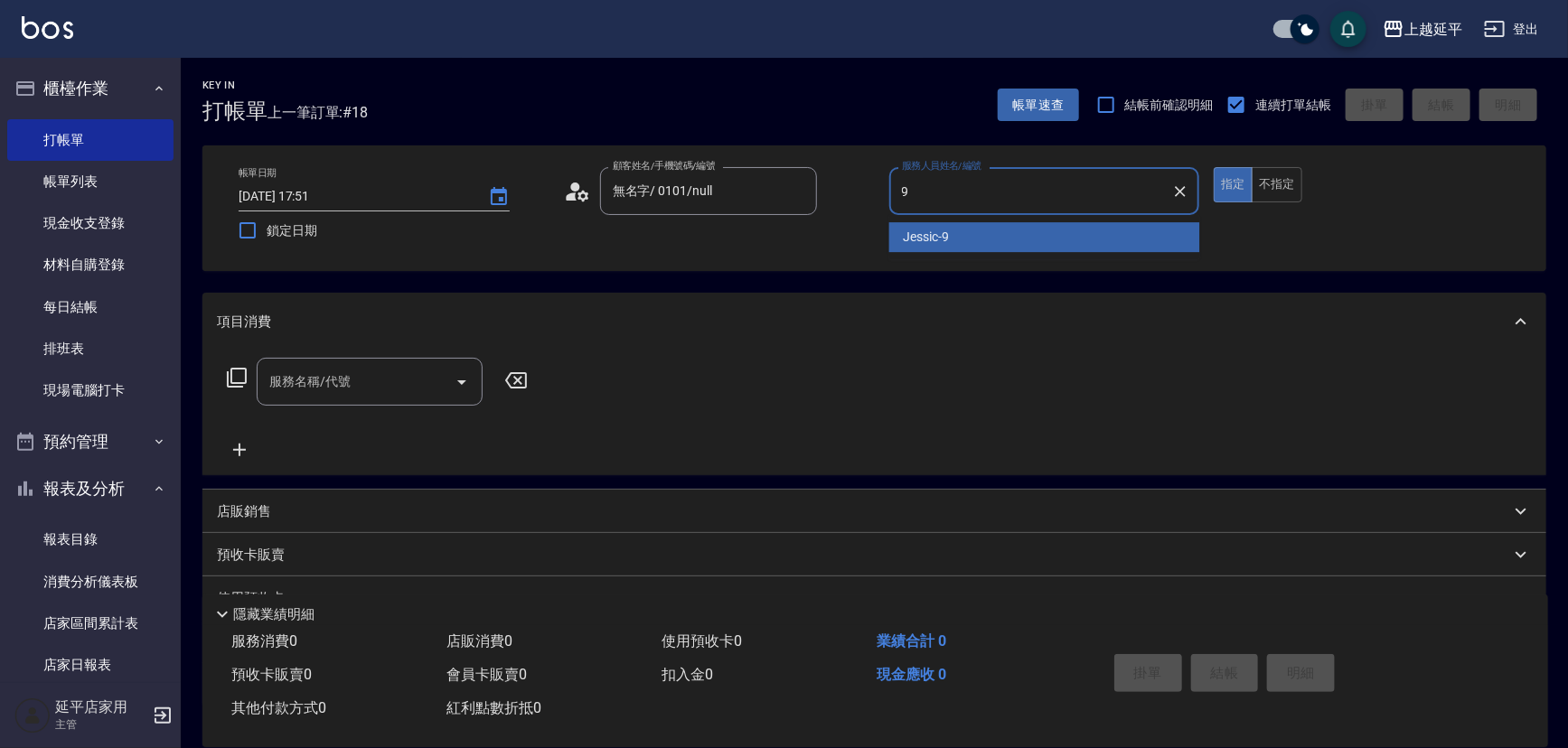
click at [923, 222] on div "Jessic -9" at bounding box center [1044, 236] width 311 height 30
type input "Jessic-9"
click at [360, 388] on input "服務名稱/代號" at bounding box center [356, 381] width 183 height 32
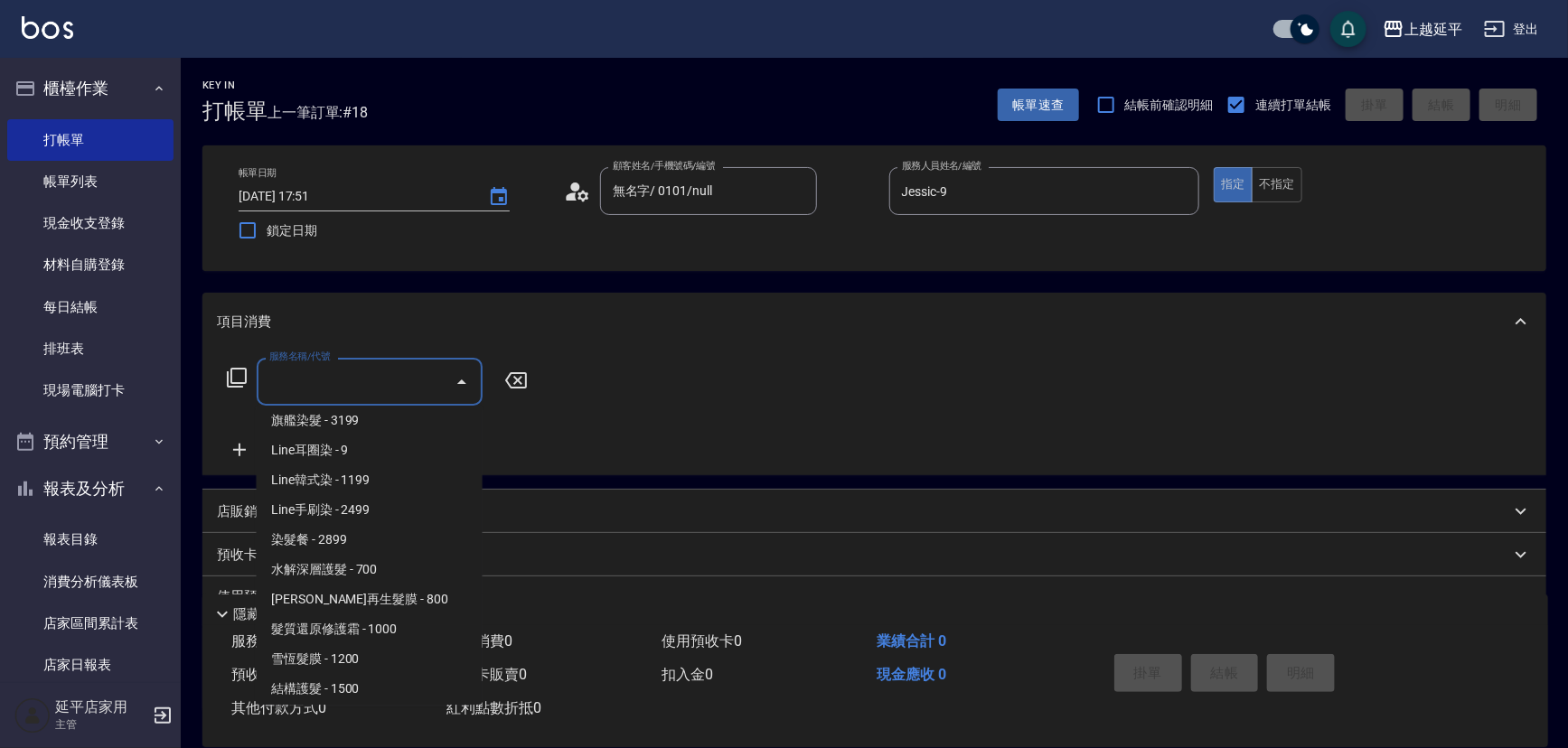
scroll to position [1807, 0]
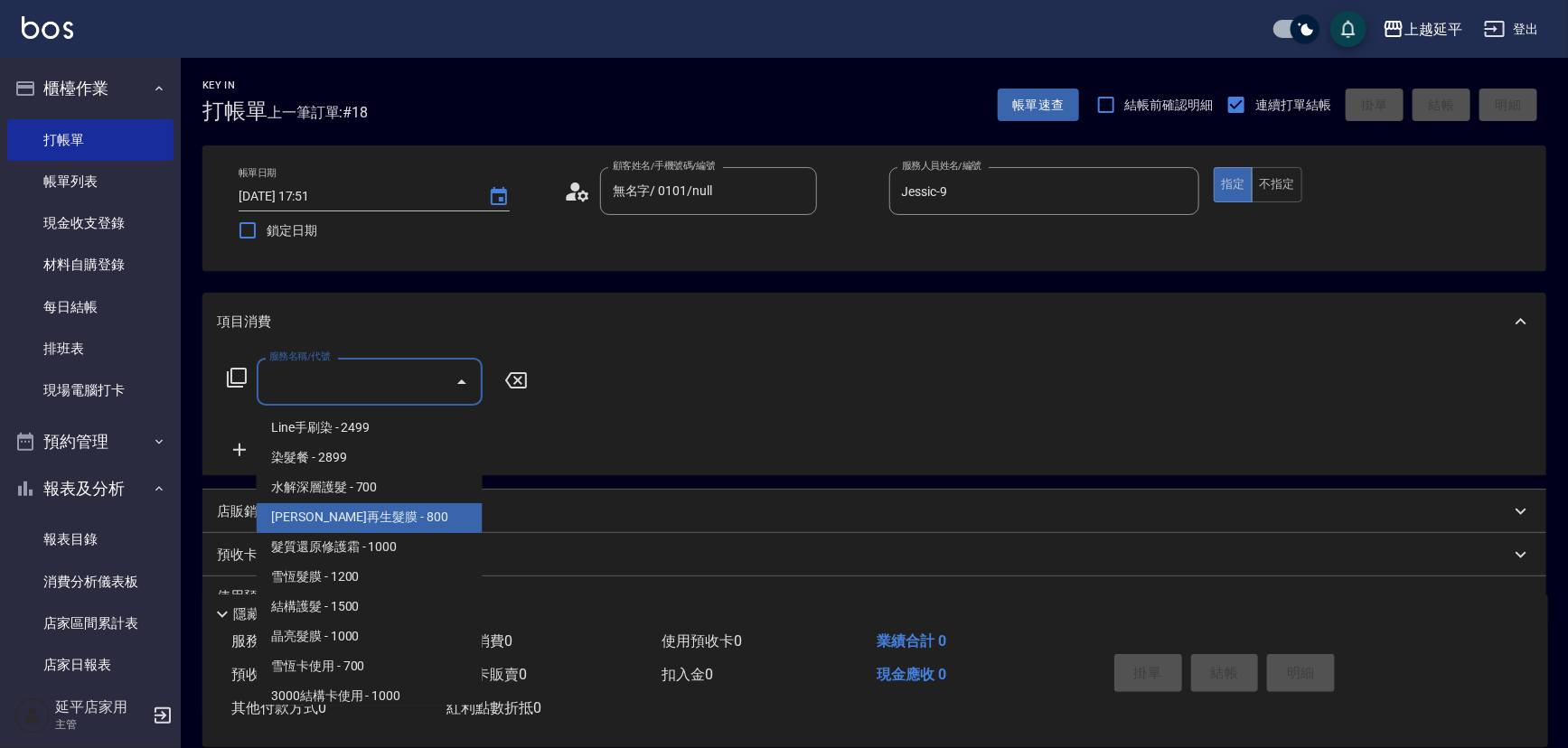
click at [389, 508] on span "[PERSON_NAME]再生髮膜 - 800" at bounding box center [369, 518] width 226 height 30
type input "[PERSON_NAME]再生髮膜(502)"
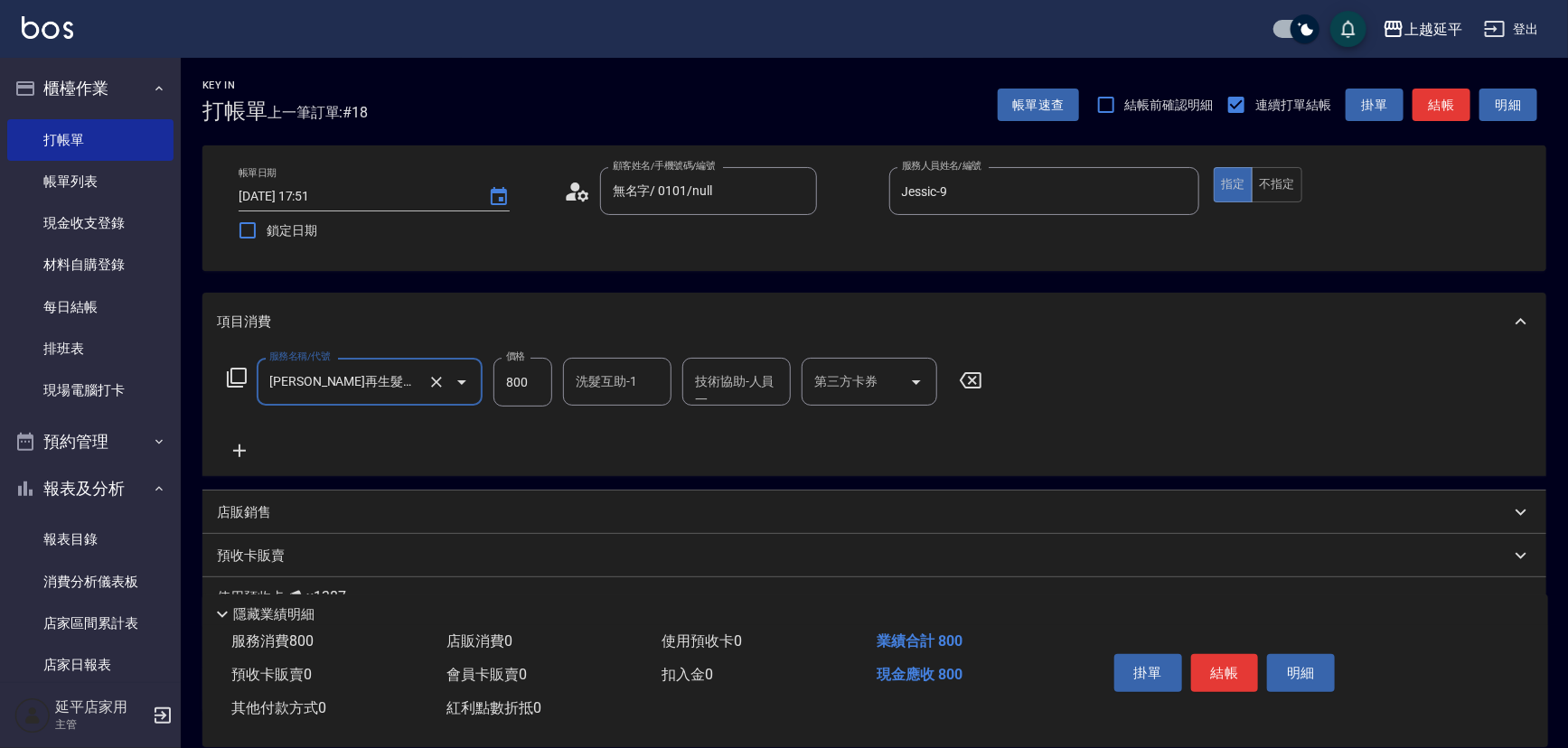
click at [605, 383] on div "洗髮互助-1 洗髮互助-1" at bounding box center [618, 381] width 109 height 48
click at [607, 422] on span "恩恩 -23" at bounding box center [635, 427] width 114 height 19
type input "恩恩-23"
click at [740, 384] on div "技術協助-人員一 技術協助-人員[PERSON_NAME]" at bounding box center [736, 381] width 109 height 48
click at [732, 427] on span "恩恩 -23" at bounding box center [754, 427] width 114 height 19
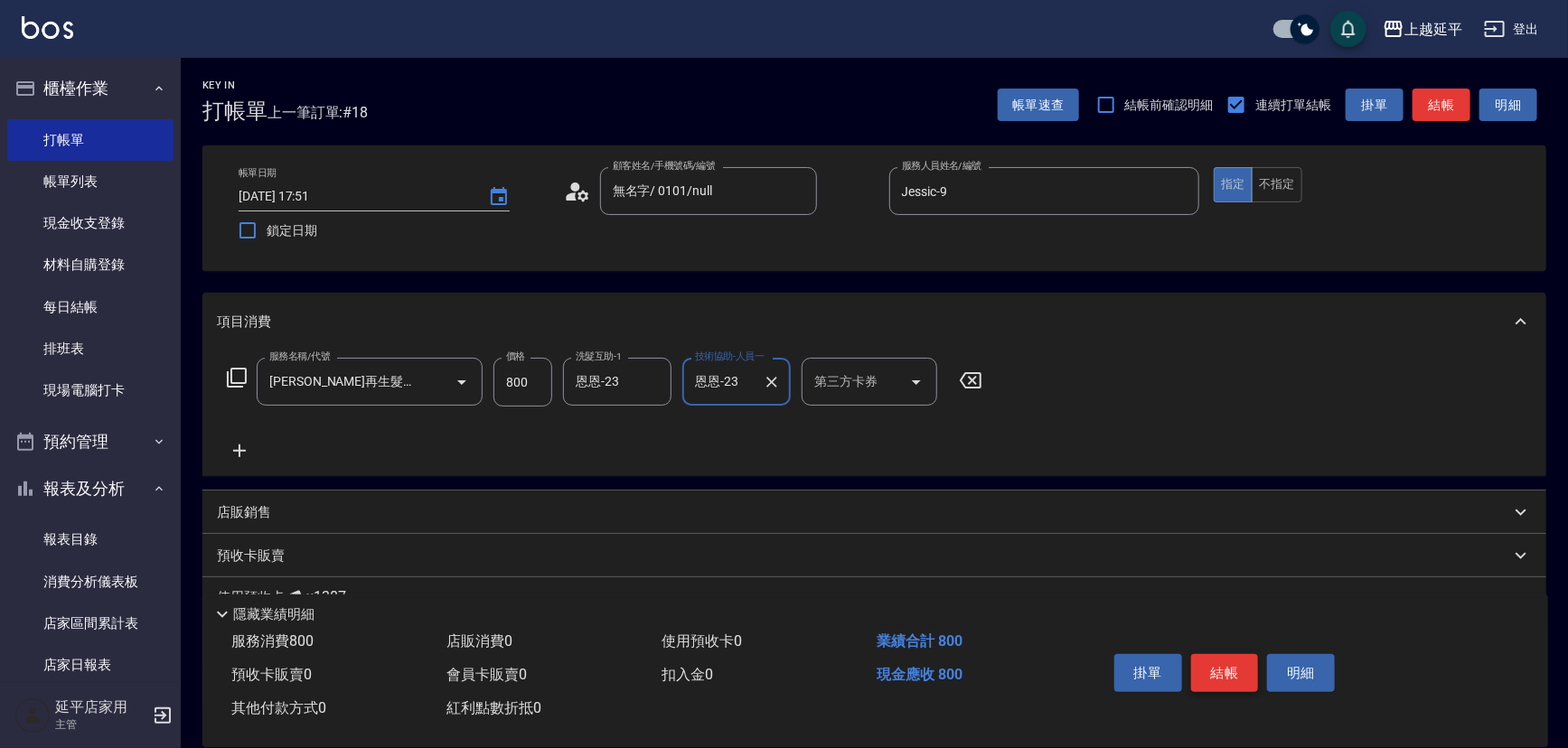
type input "恩恩-23"
click at [1222, 667] on button "結帳" at bounding box center [1225, 673] width 68 height 38
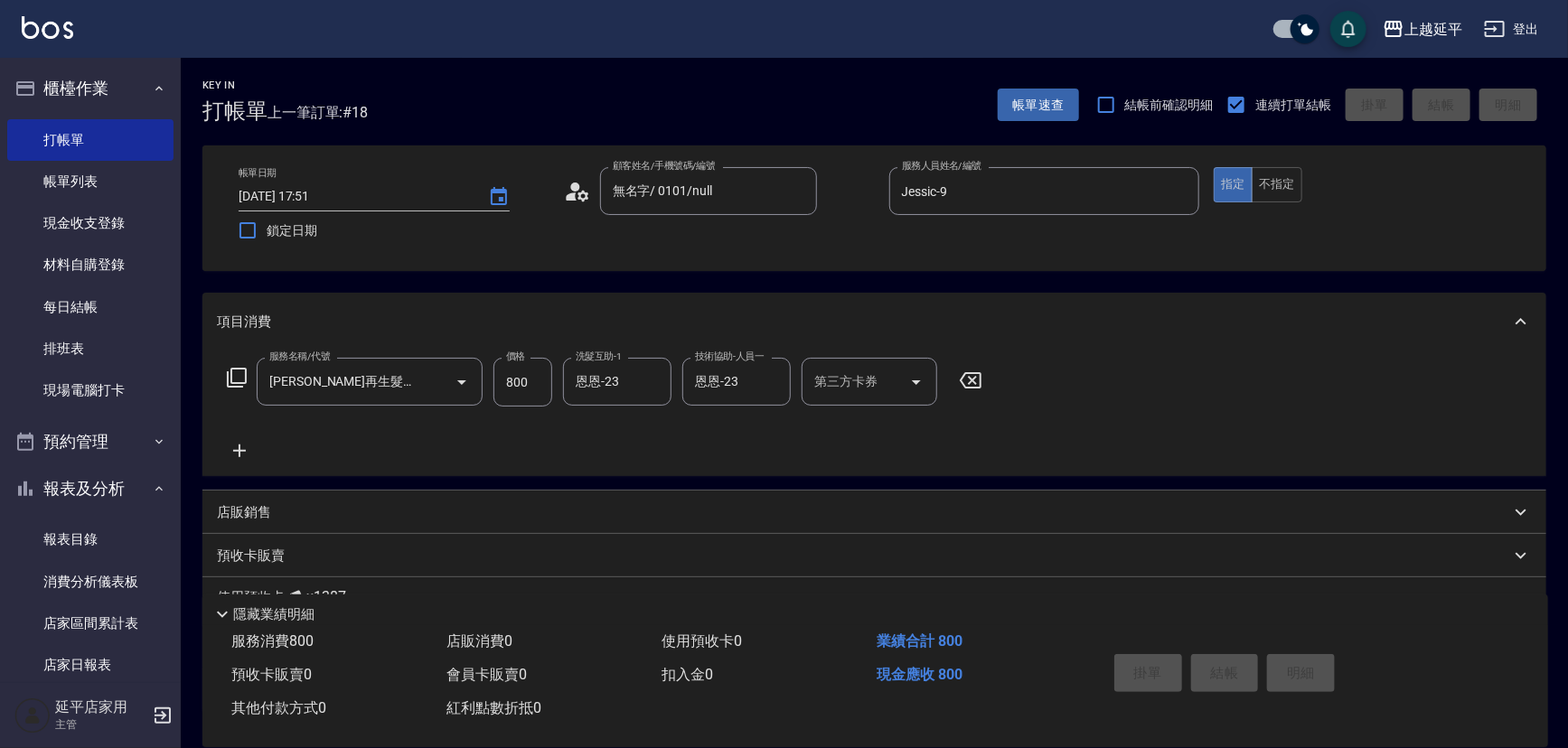
type input "[DATE] 17:52"
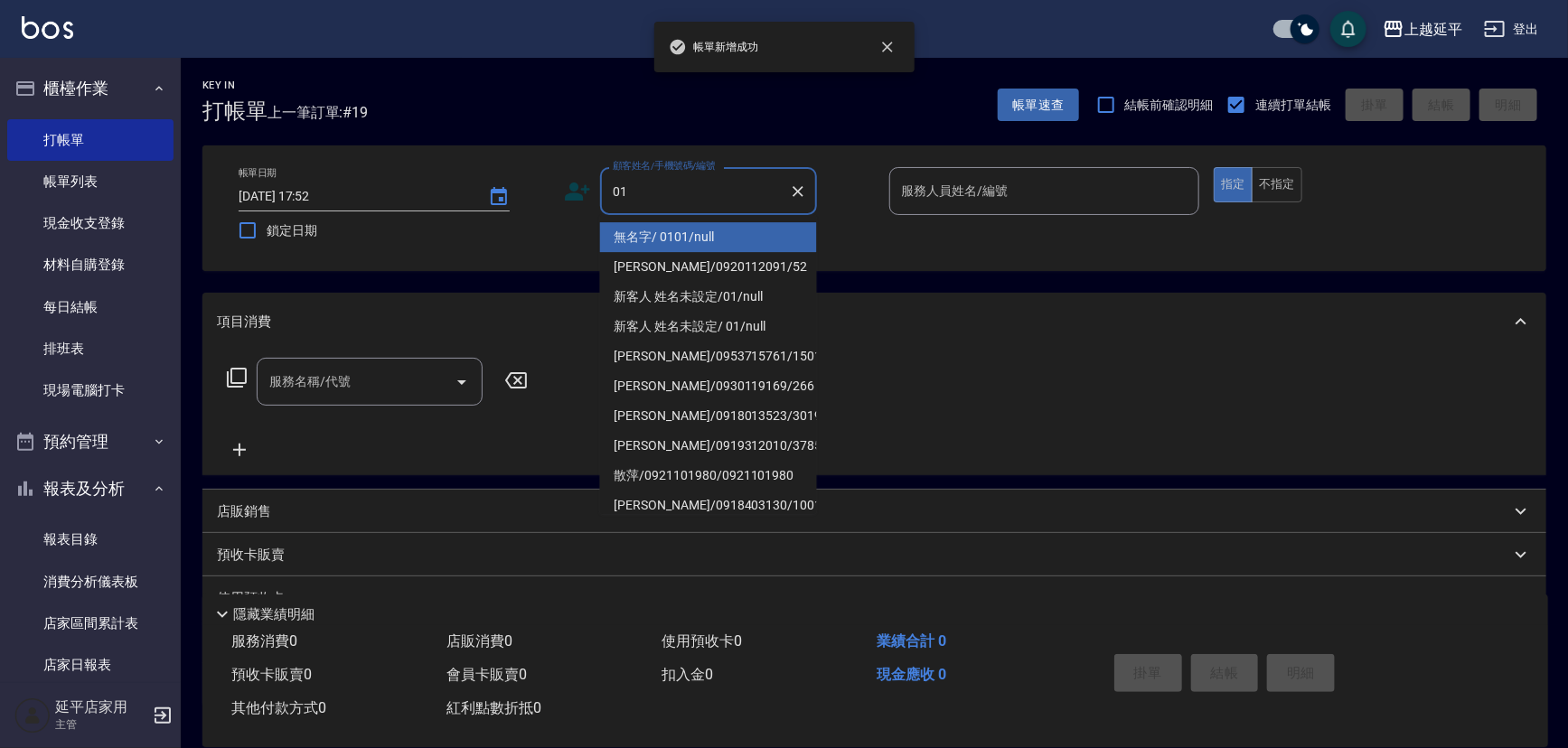
click at [644, 234] on li "無名字/ 0101/null" at bounding box center [707, 236] width 216 height 30
type input "無名字/ 0101/null"
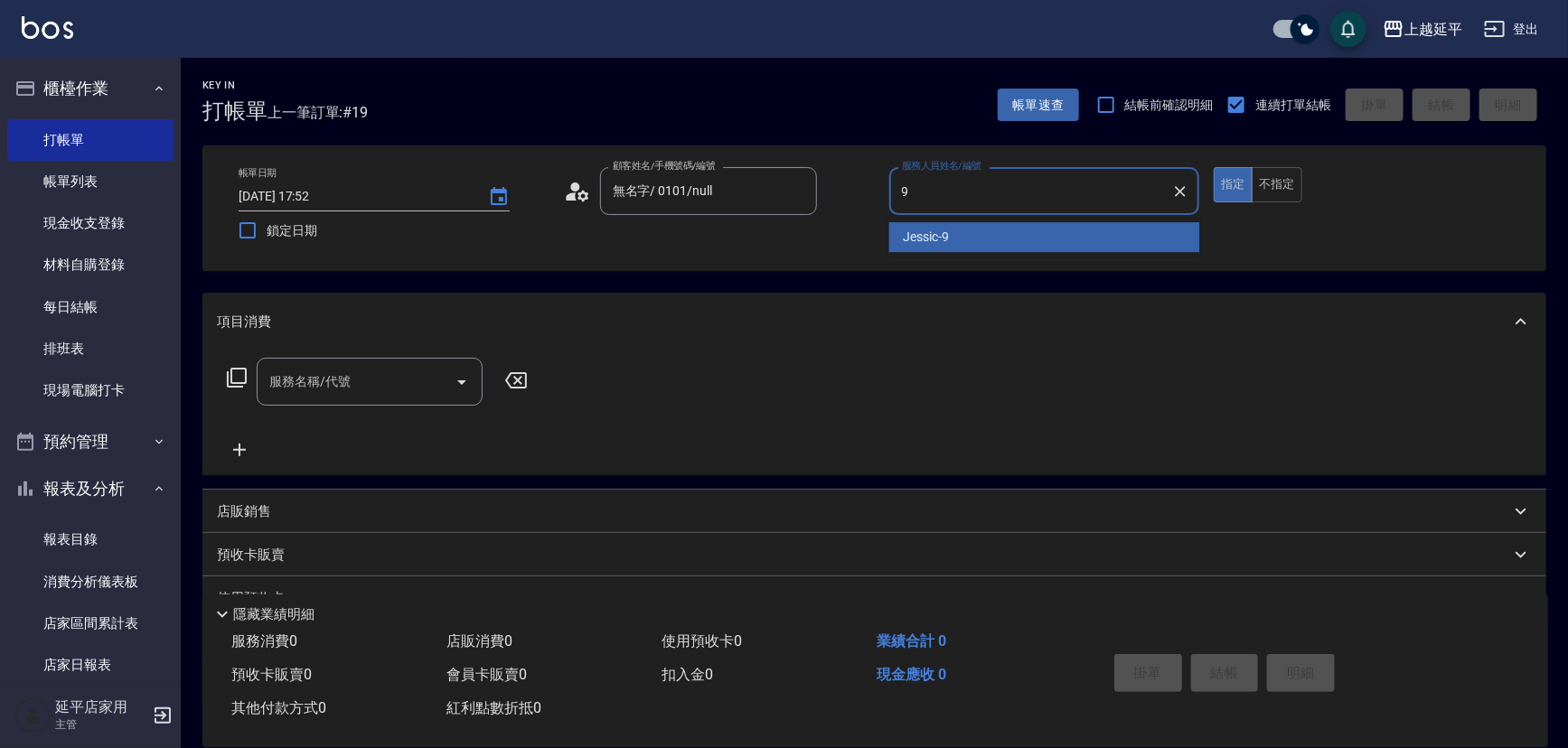
click at [1008, 245] on div "Jessic -9" at bounding box center [1044, 236] width 311 height 30
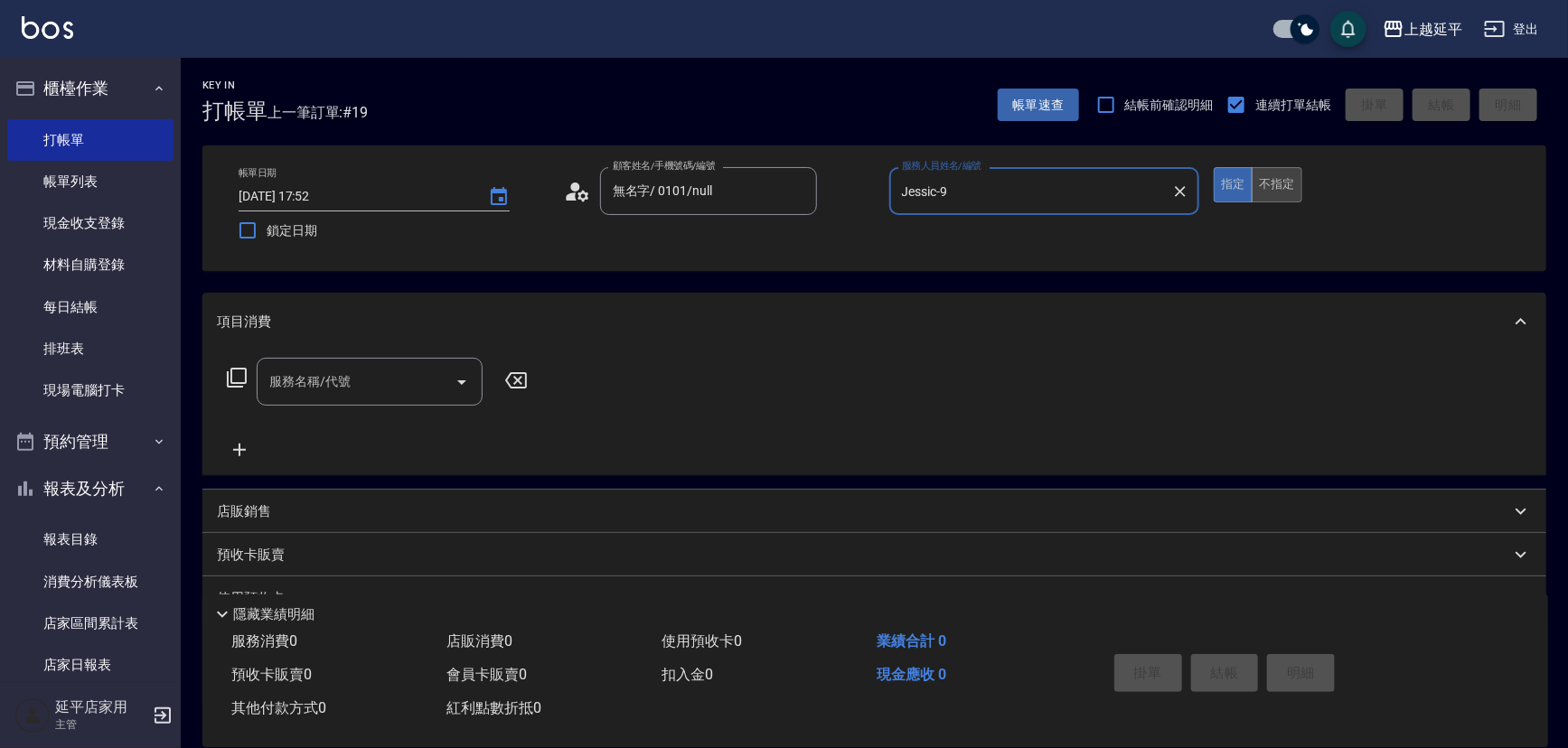
type input "Jessic-9"
click at [1275, 186] on button "不指定" at bounding box center [1277, 185] width 51 height 35
click at [386, 388] on input "服務名稱/代號" at bounding box center [356, 381] width 183 height 32
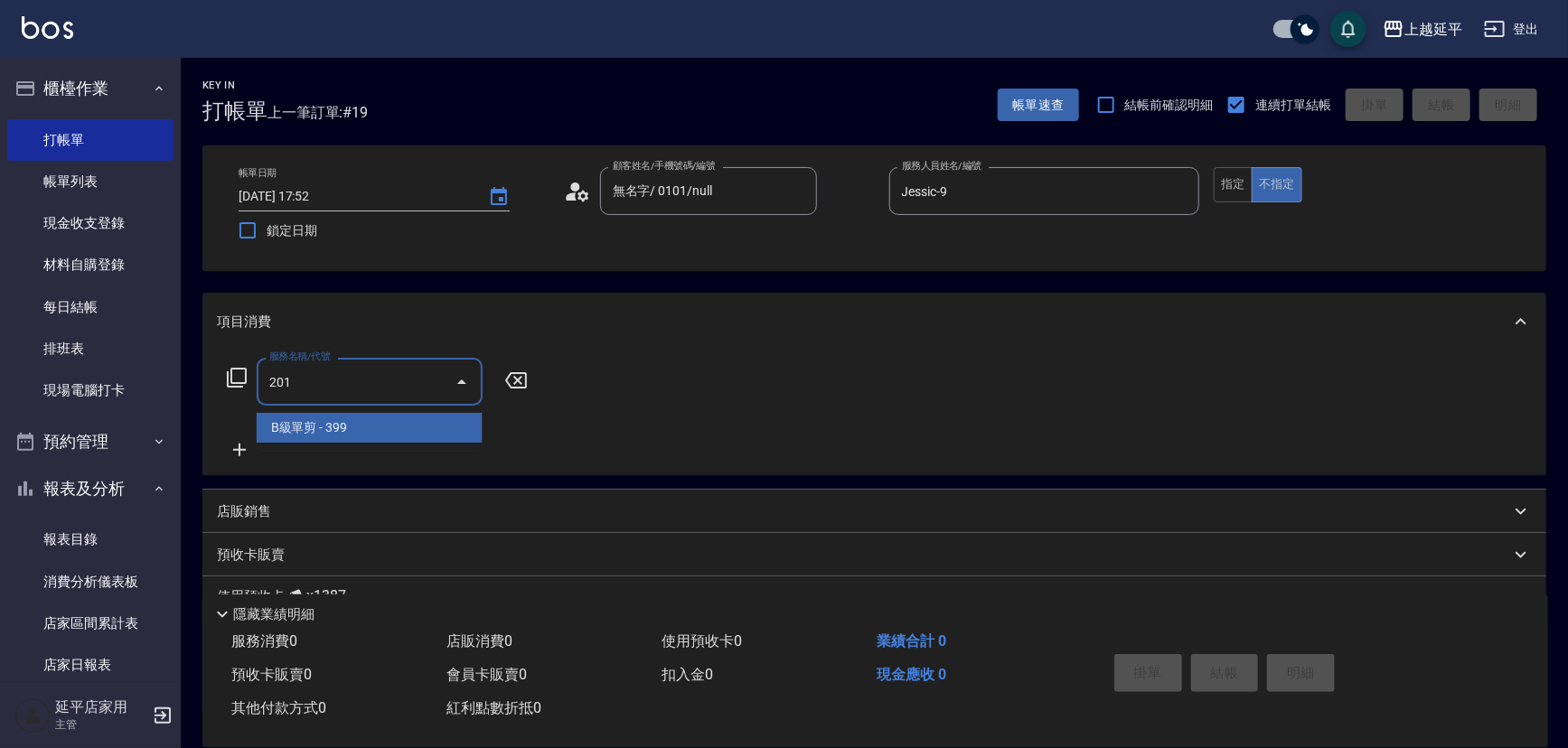
click at [397, 423] on span "B級單剪 - 399" at bounding box center [369, 427] width 226 height 30
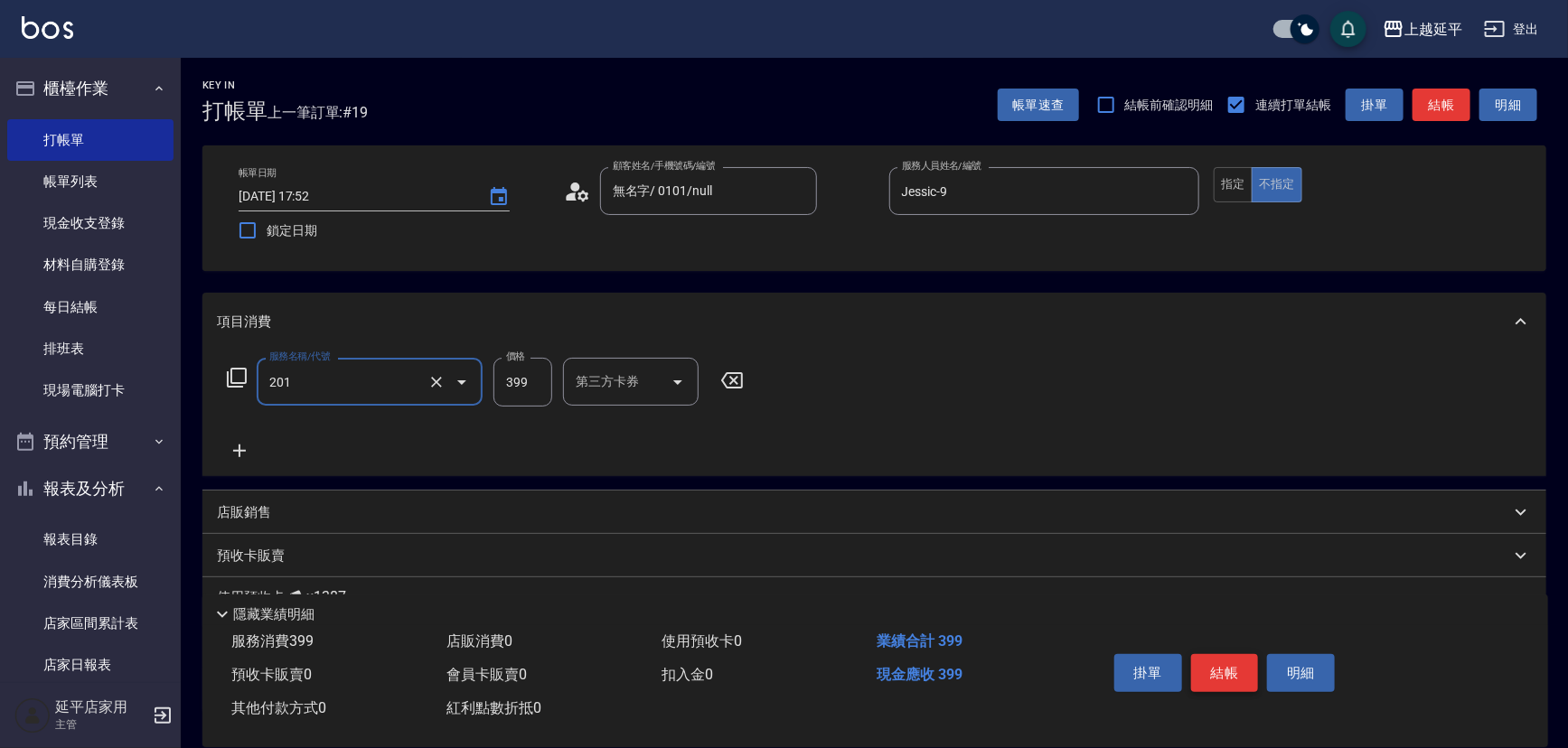
type input "B級單剪(201)"
click at [1207, 673] on button "結帳" at bounding box center [1225, 673] width 68 height 38
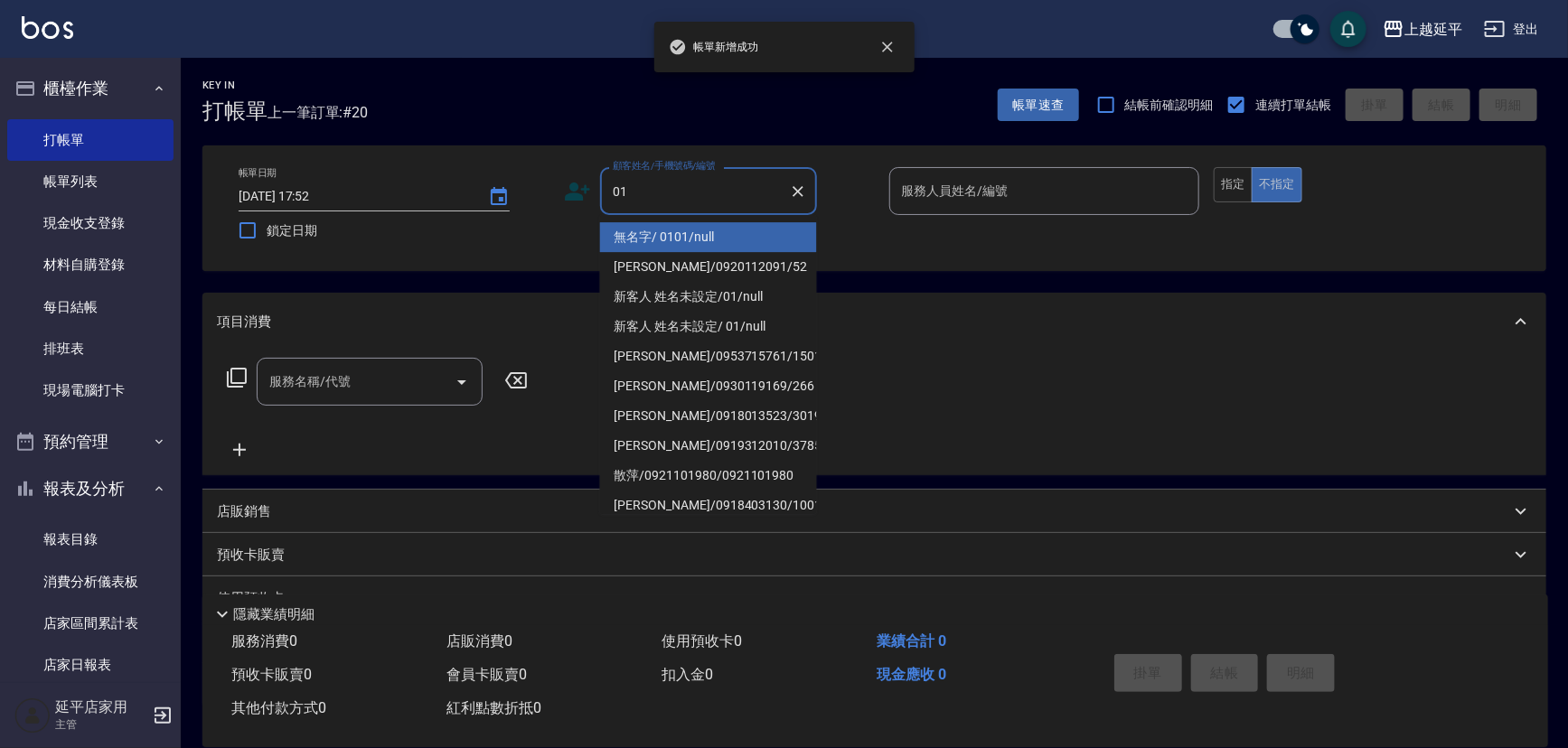
click at [670, 234] on li "無名字/ 0101/null" at bounding box center [707, 236] width 216 height 30
type input "無名字/ 0101/null"
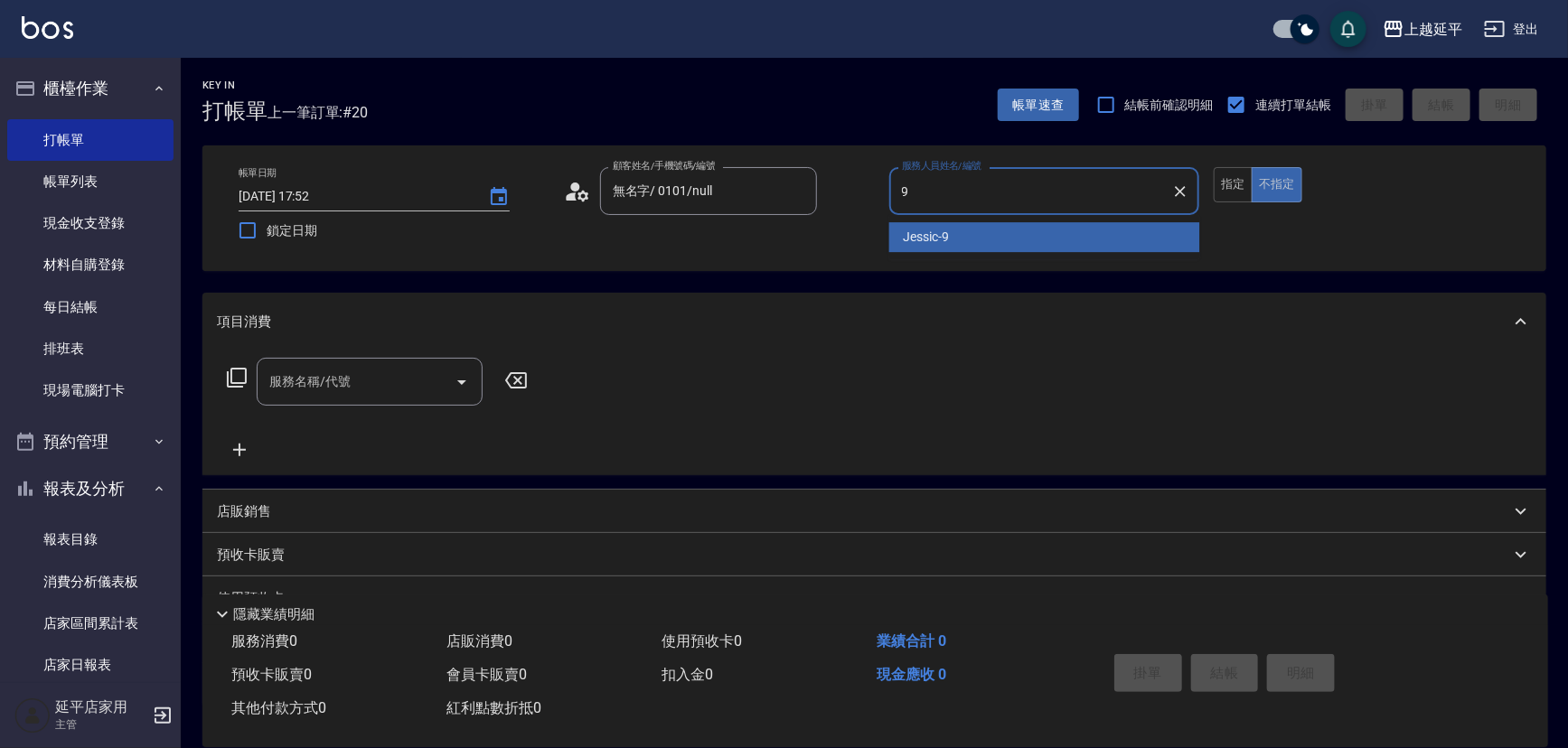
click at [924, 234] on span "Jessic -9" at bounding box center [927, 236] width 46 height 19
type input "Jessic-9"
click at [351, 377] on input "服務名稱/代號" at bounding box center [356, 381] width 183 height 32
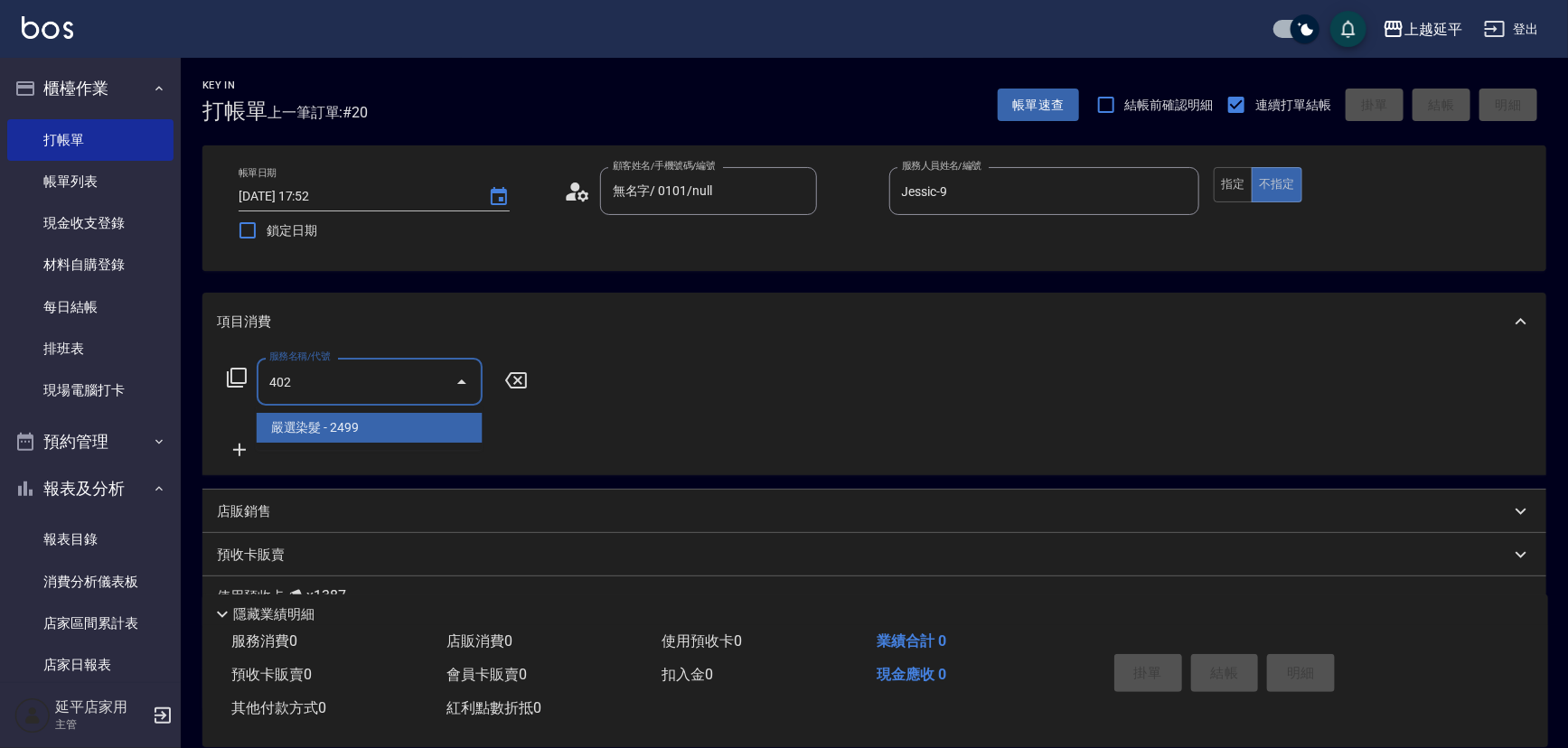
click at [365, 427] on span "嚴選染髮 - 2499" at bounding box center [369, 427] width 226 height 30
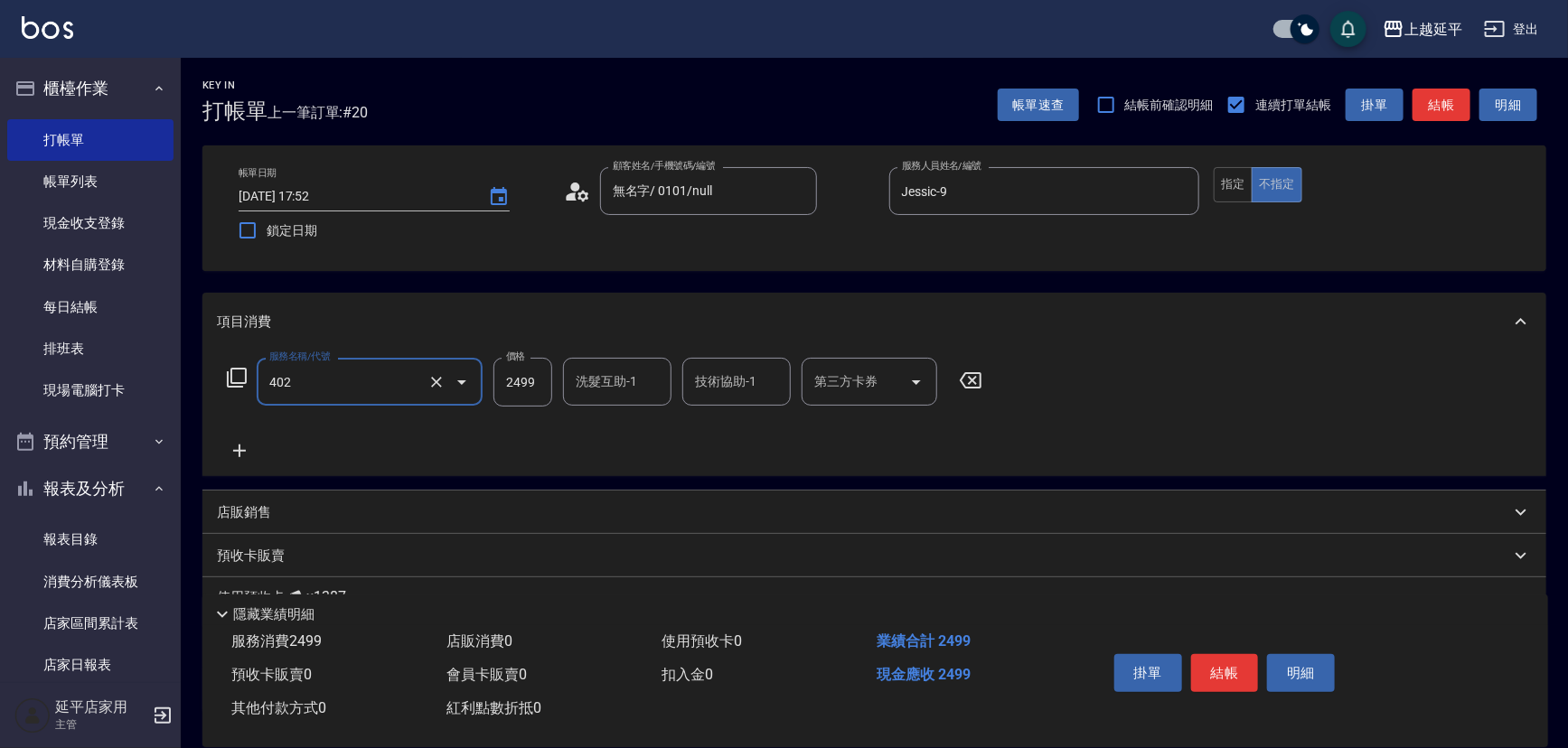
click at [599, 373] on div "洗髮互助-1 洗髮互助-1" at bounding box center [618, 381] width 109 height 48
type input "嚴選染髮(402)"
click at [627, 425] on div "恩恩 -23" at bounding box center [618, 427] width 109 height 30
type input "恩恩-23"
click at [731, 385] on input "技術協助-1" at bounding box center [736, 381] width 92 height 32
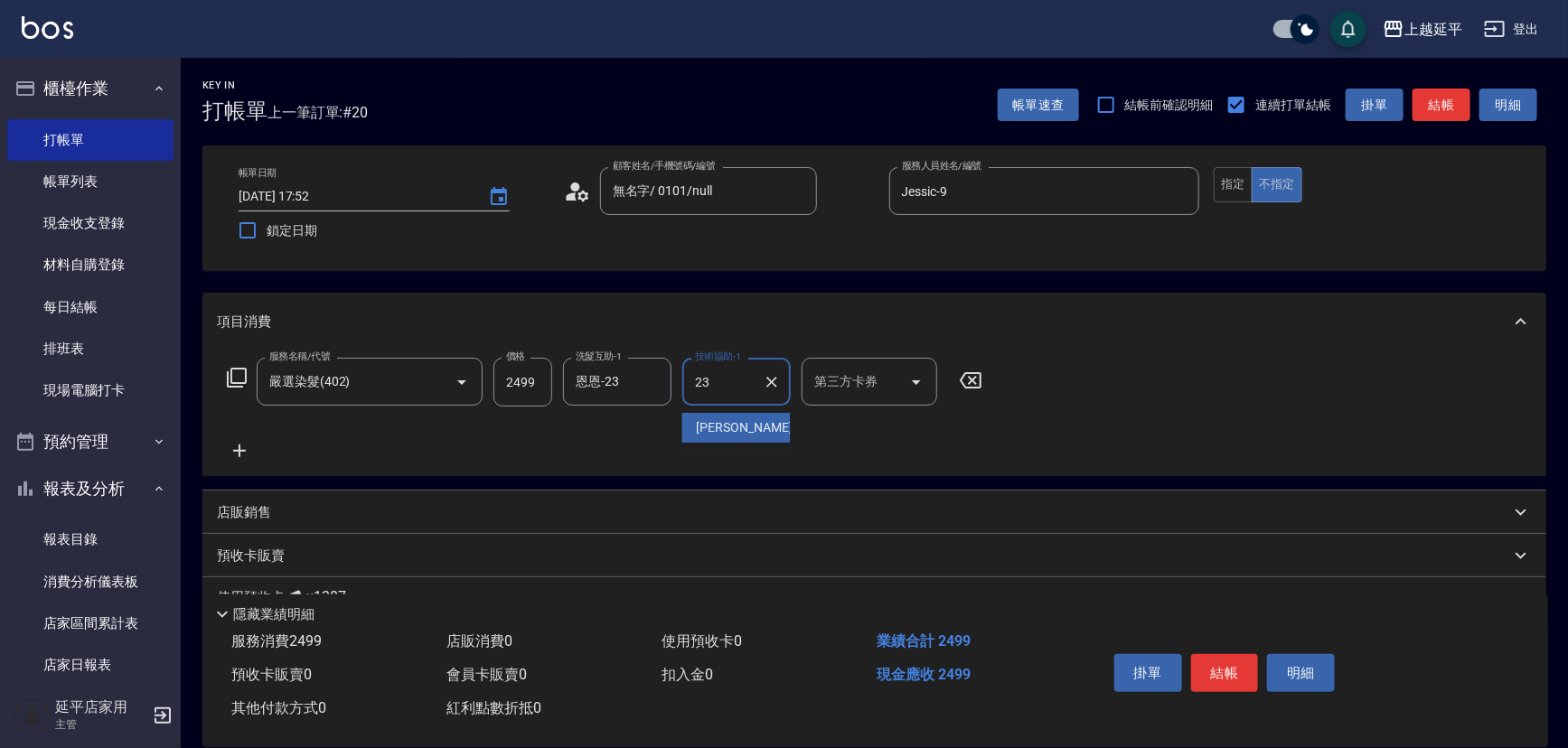
click at [730, 436] on span "恩恩 -23" at bounding box center [754, 427] width 114 height 19
type input "恩恩-23"
click at [1227, 672] on button "結帳" at bounding box center [1225, 673] width 68 height 38
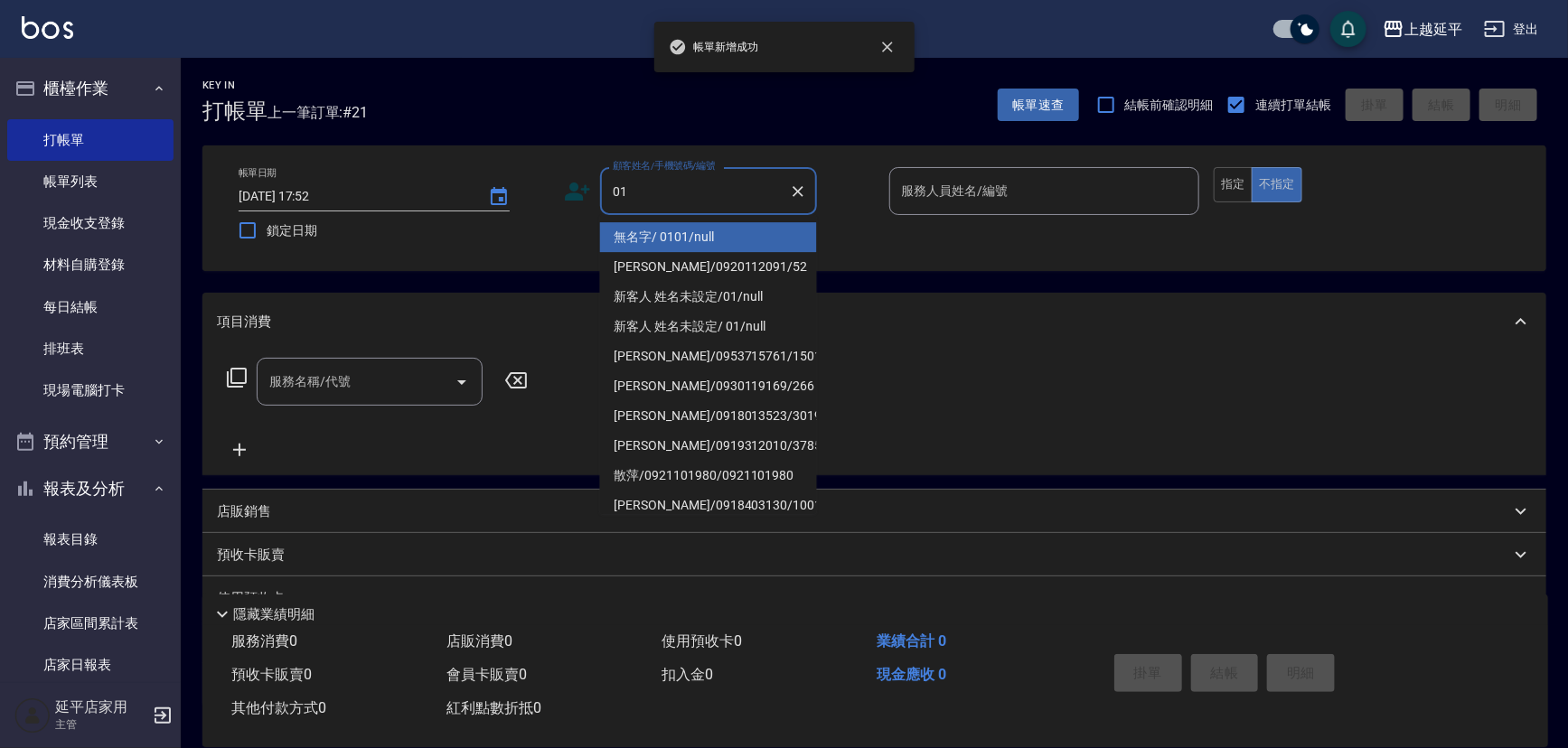
click at [679, 233] on li "無名字/ 0101/null" at bounding box center [707, 236] width 216 height 30
type input "無名字/ 0101/null"
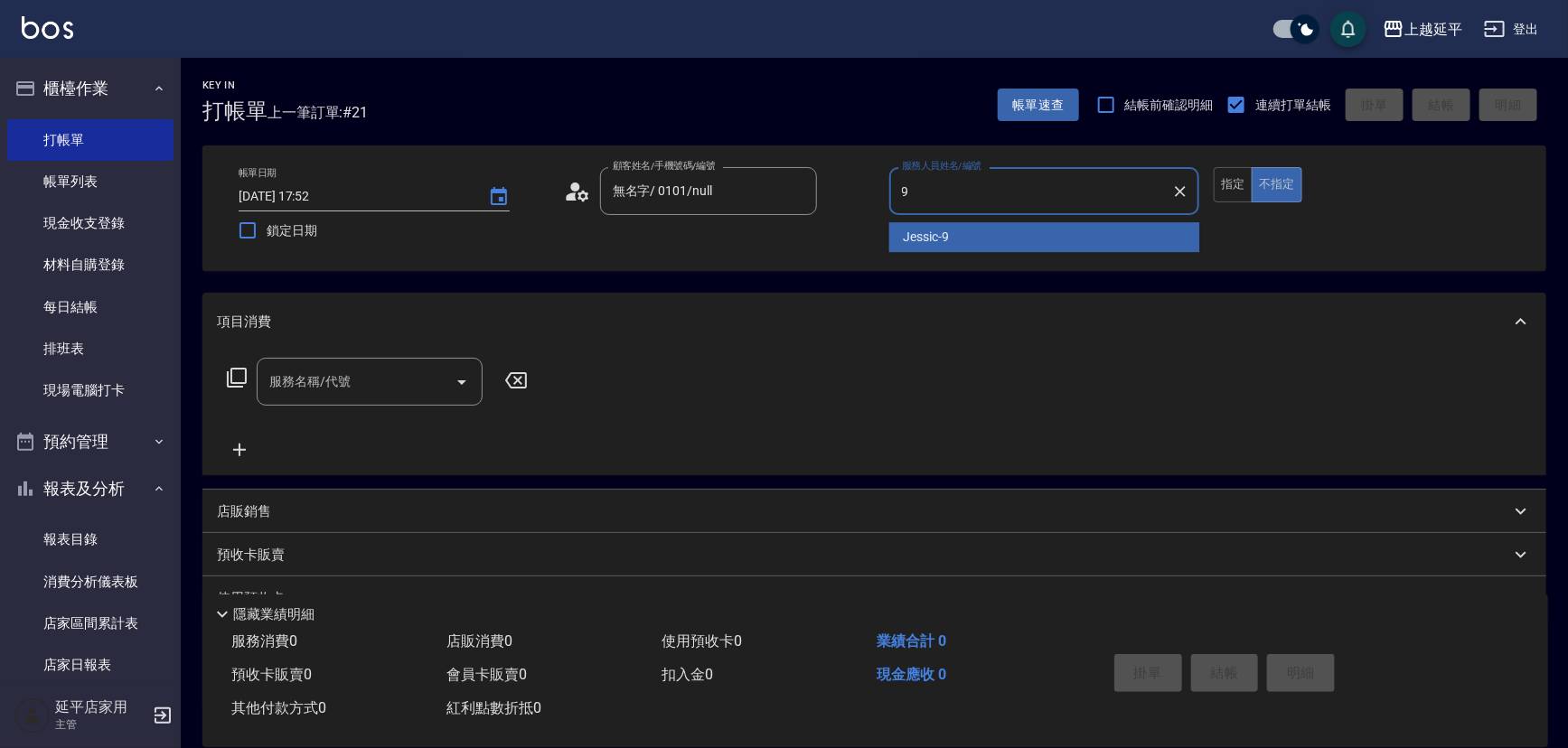
click at [902, 241] on div "Jessic -9" at bounding box center [1044, 236] width 311 height 30
type input "Jessic-9"
click at [302, 370] on div "服務名稱/代號 服務名稱/代號" at bounding box center [369, 381] width 226 height 48
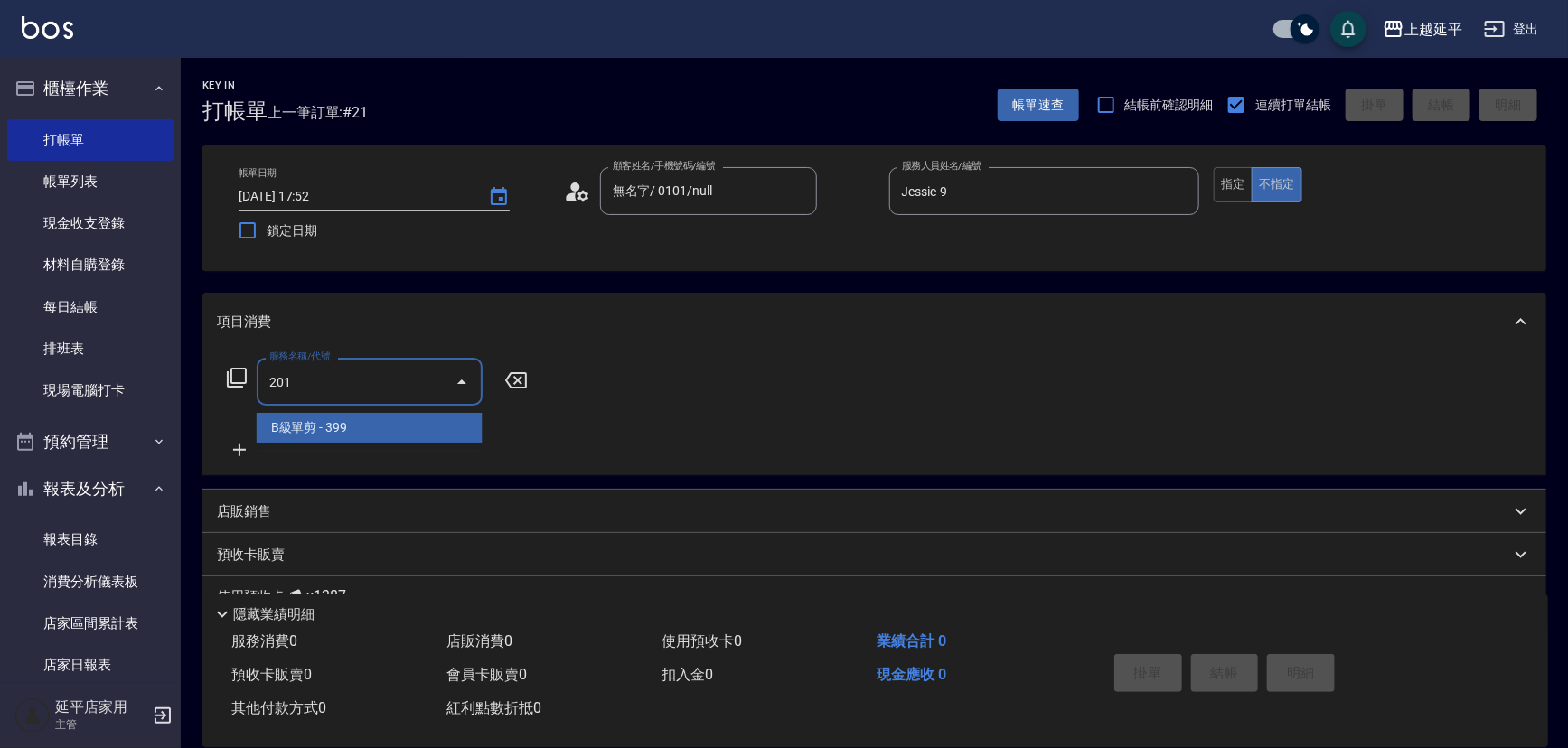
click at [317, 427] on span "B級單剪 - 399" at bounding box center [369, 427] width 226 height 30
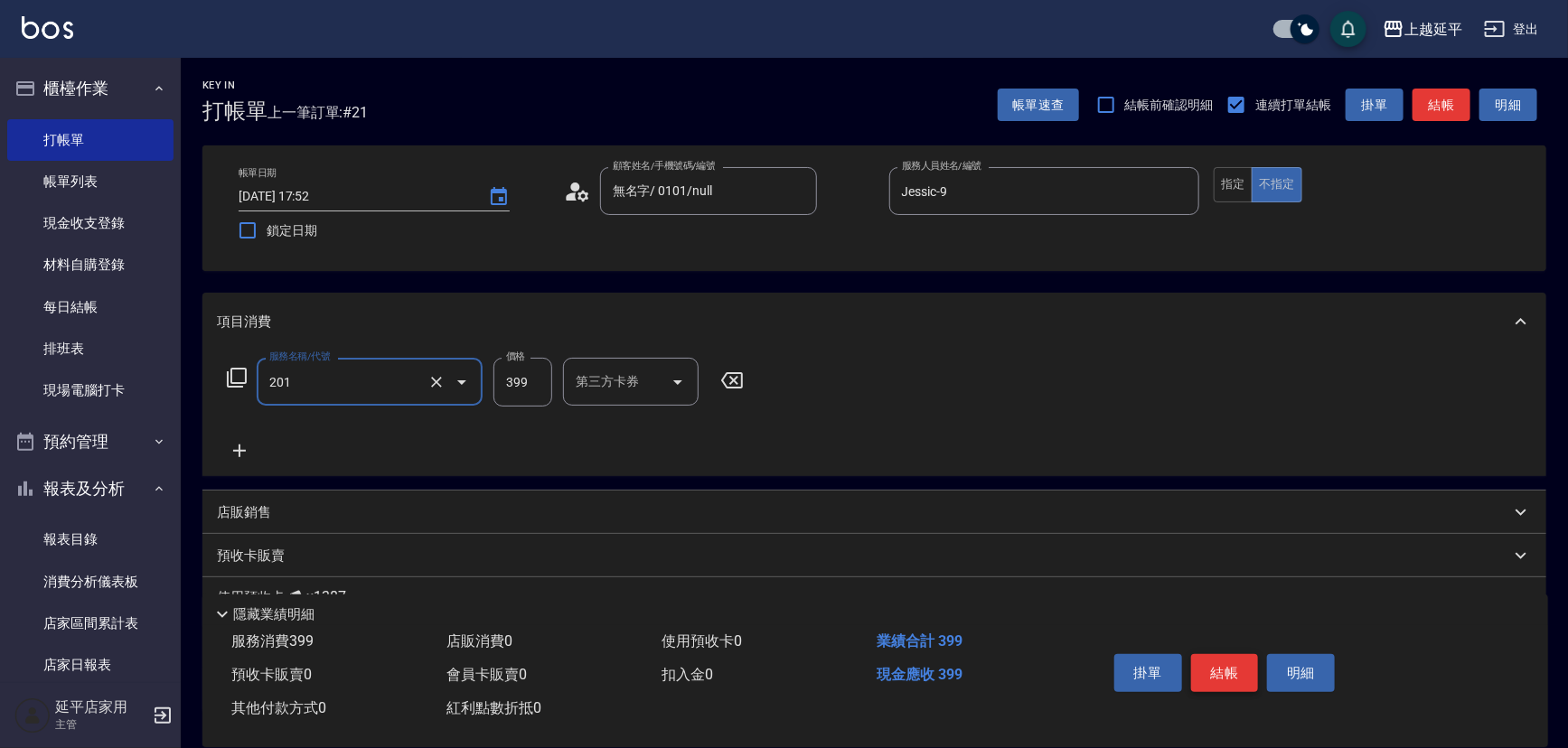
type input "B級單剪(201)"
click at [1215, 666] on button "結帳" at bounding box center [1225, 673] width 68 height 38
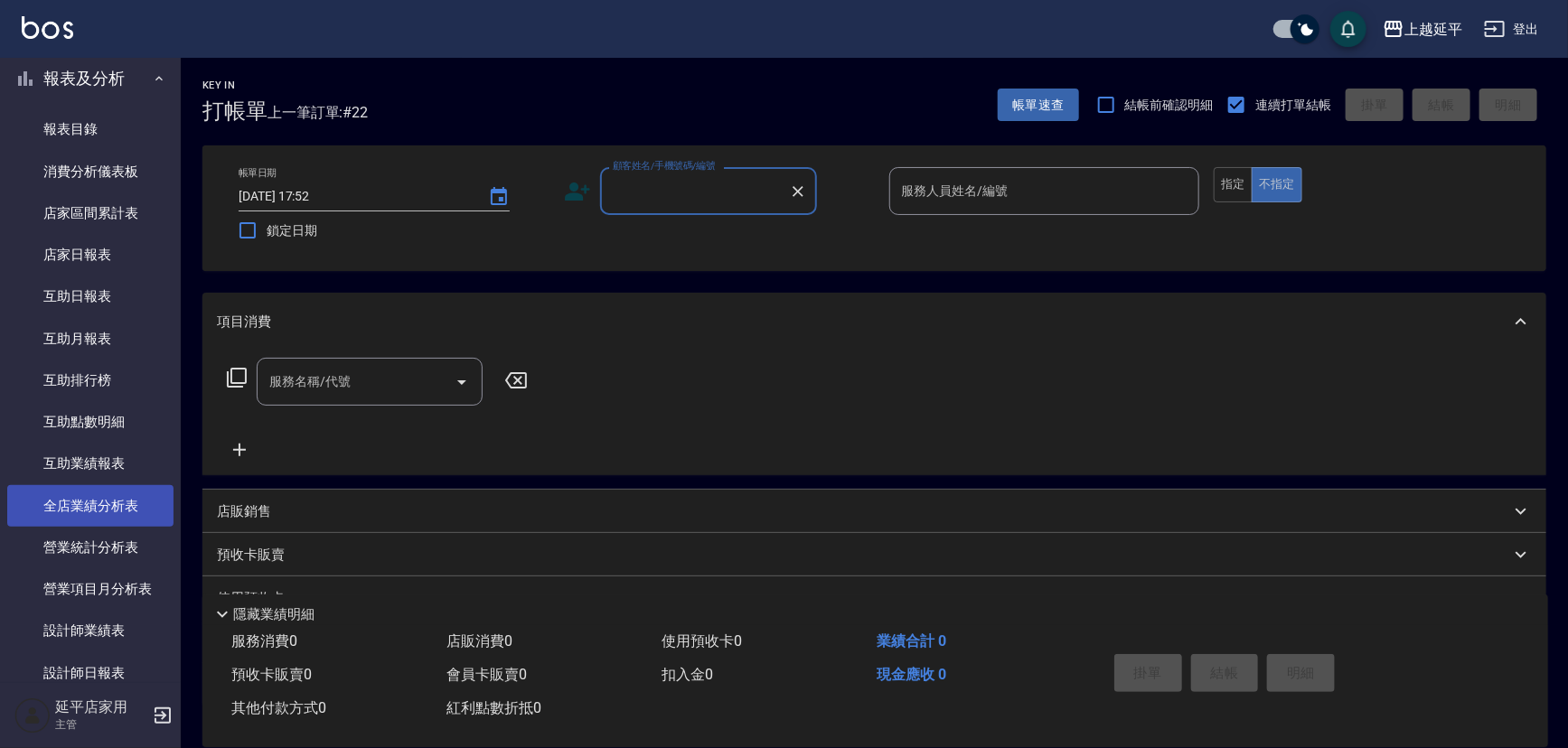
scroll to position [493, 0]
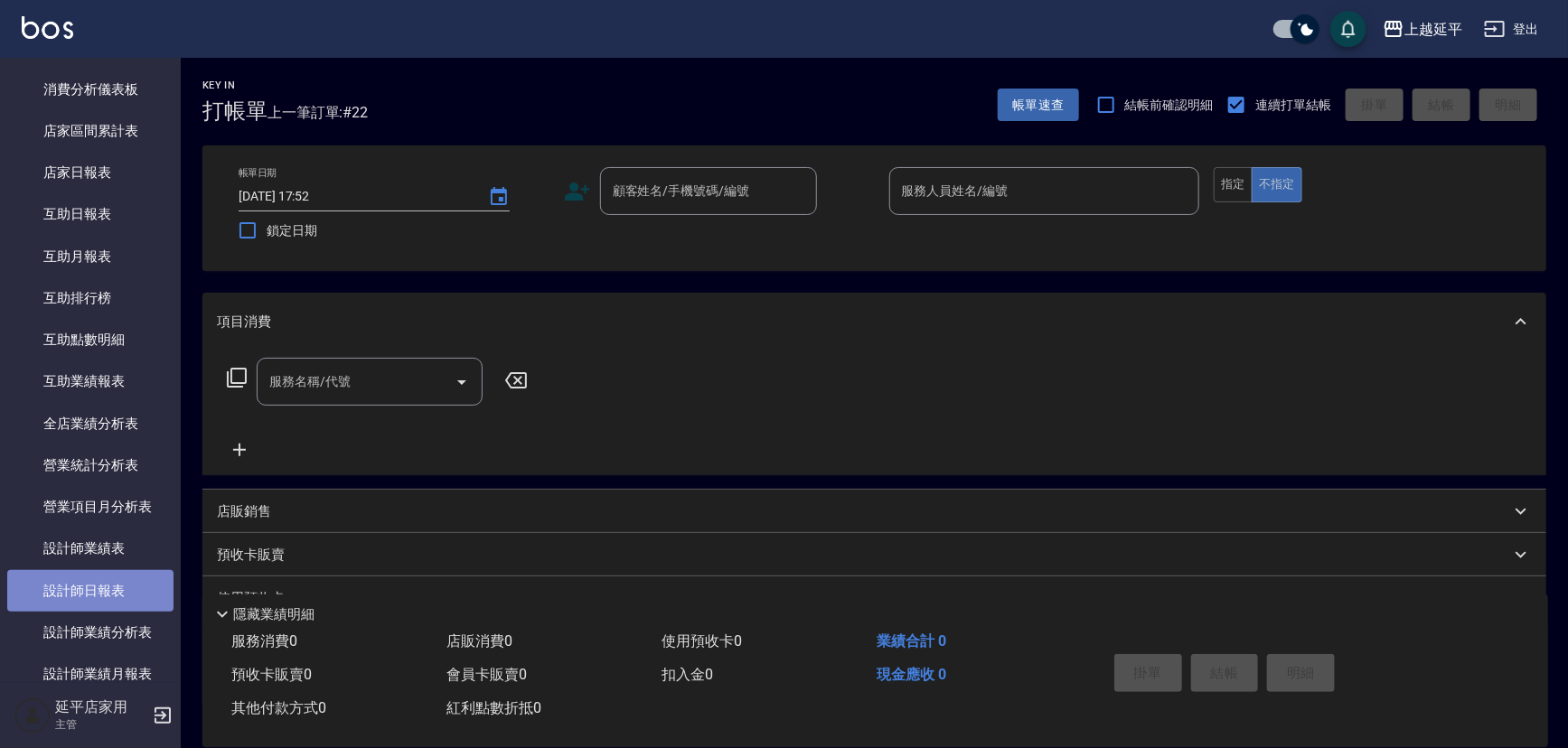
click at [113, 591] on link "設計師日報表" at bounding box center [91, 591] width 167 height 42
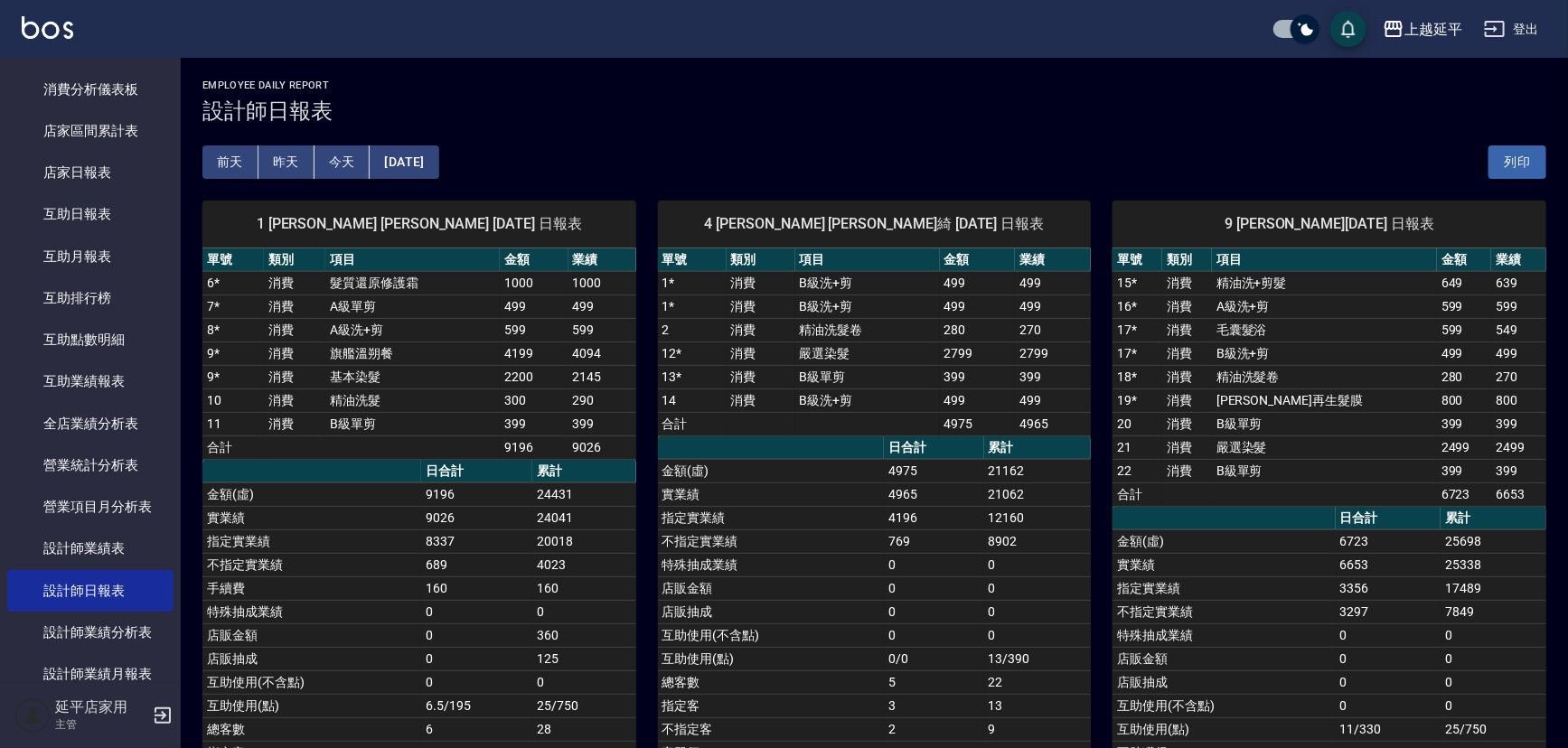
click at [300, 164] on button "昨天" at bounding box center [286, 162] width 56 height 34
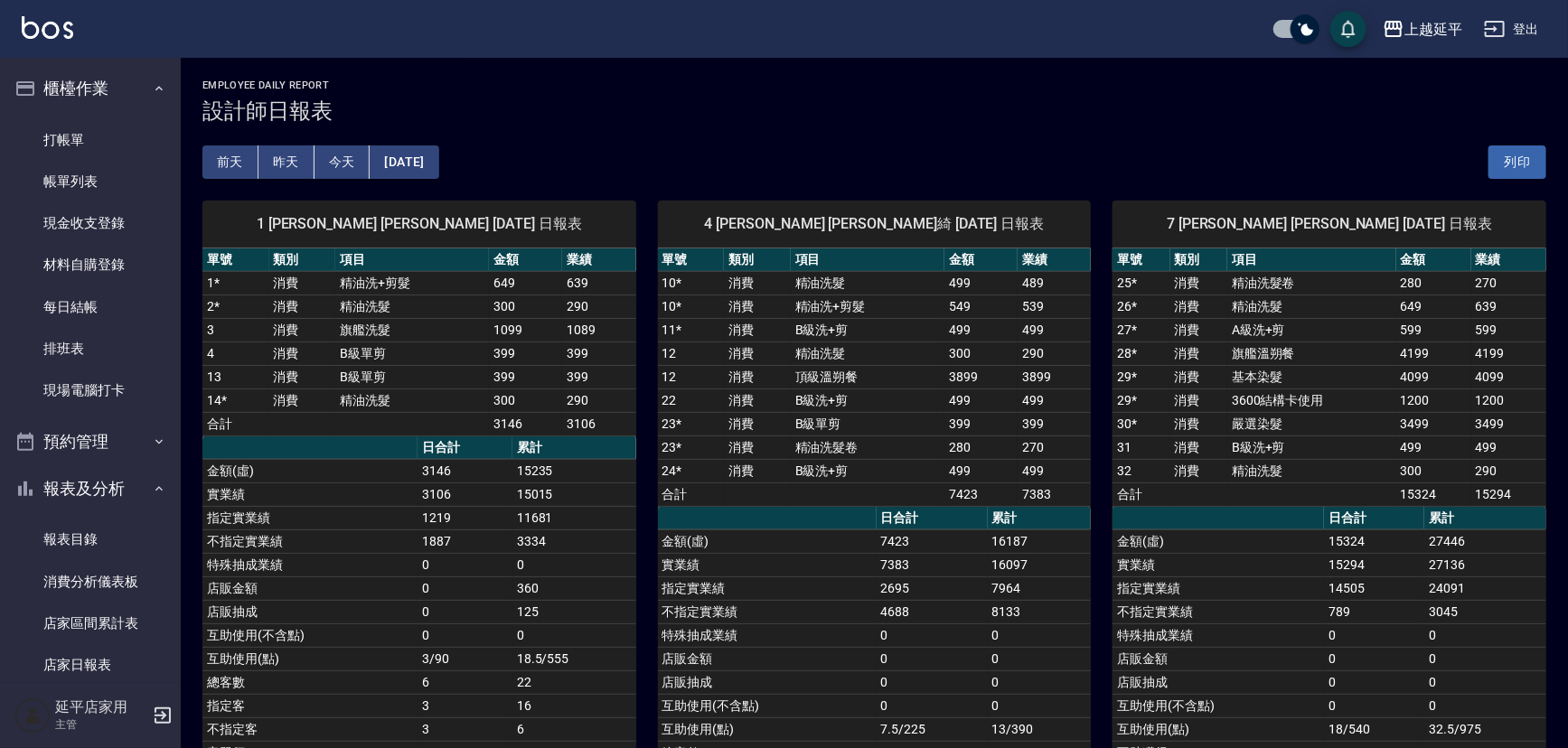
click at [349, 155] on button "今天" at bounding box center [342, 162] width 56 height 34
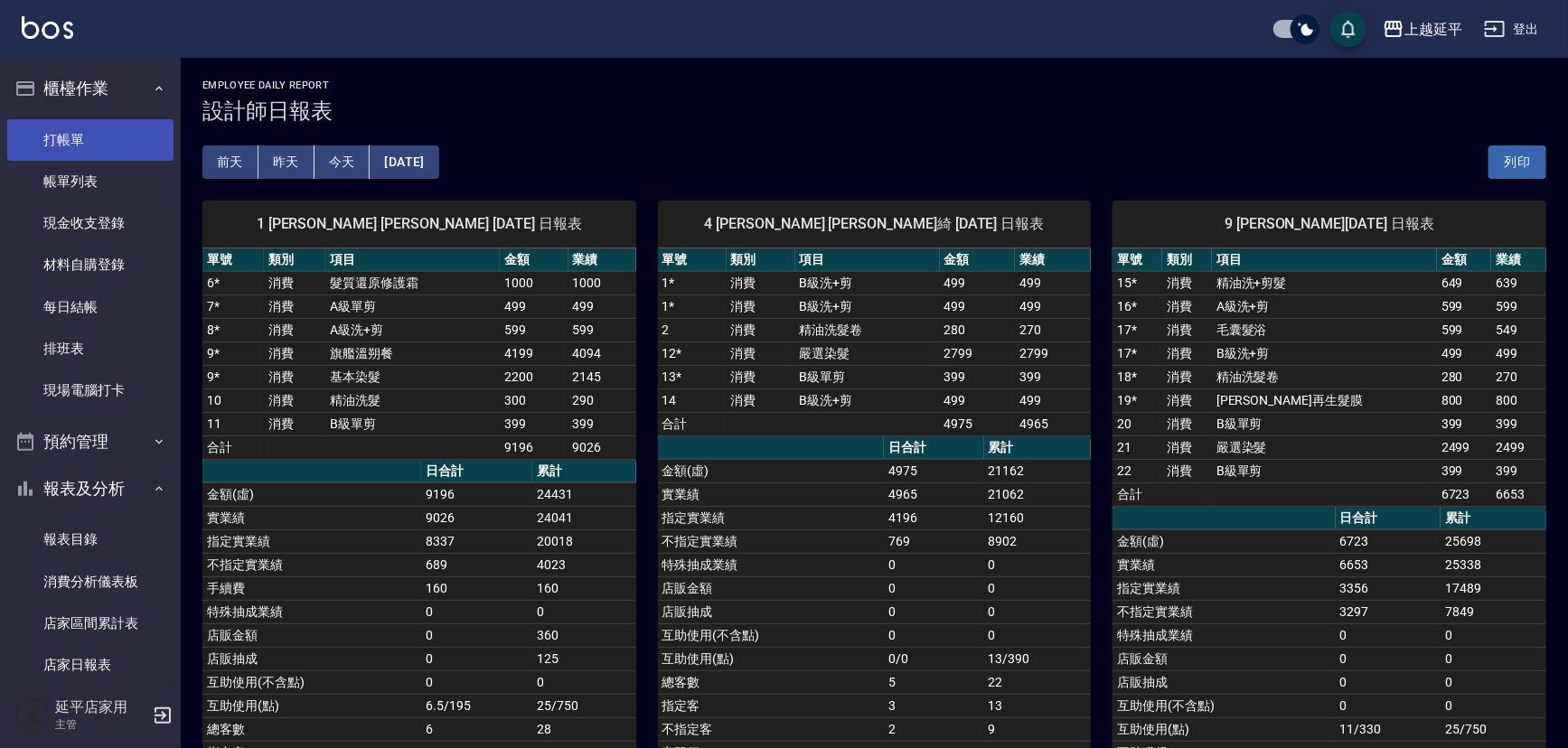
click at [94, 141] on link "打帳單" at bounding box center [91, 140] width 167 height 42
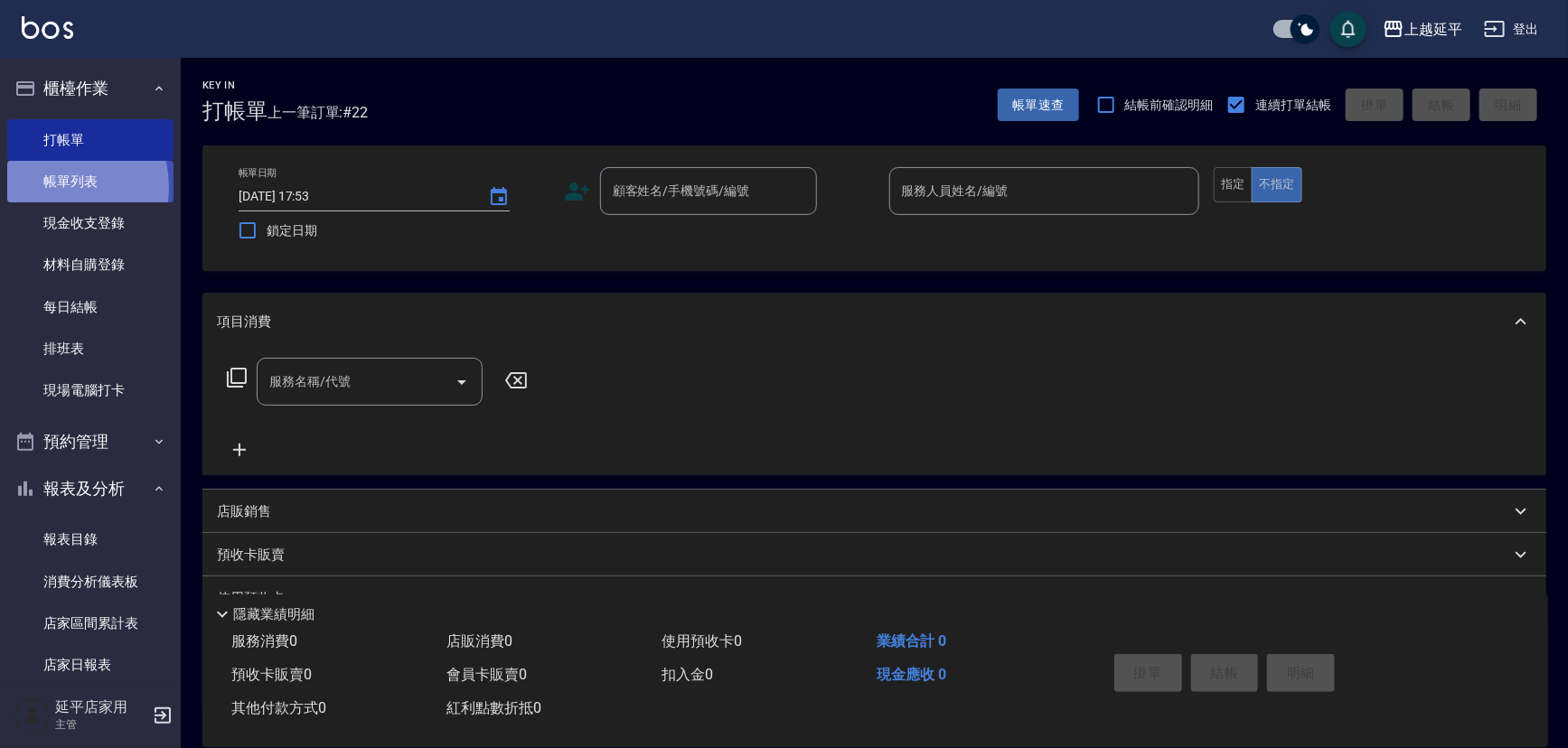
click at [49, 188] on link "帳單列表" at bounding box center [91, 182] width 167 height 42
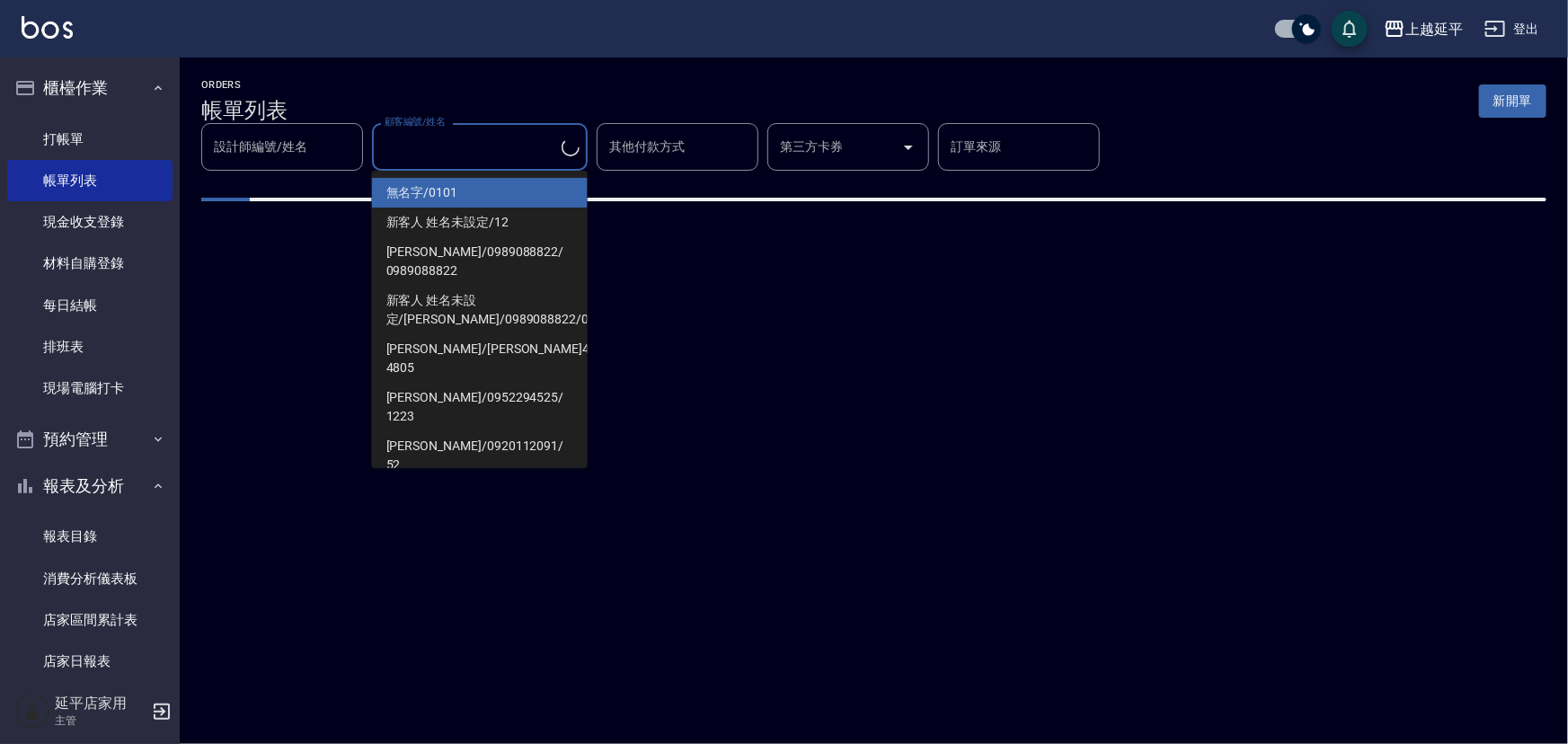
click at [490, 138] on input "顧客編號/姓名" at bounding box center [471, 147] width 182 height 32
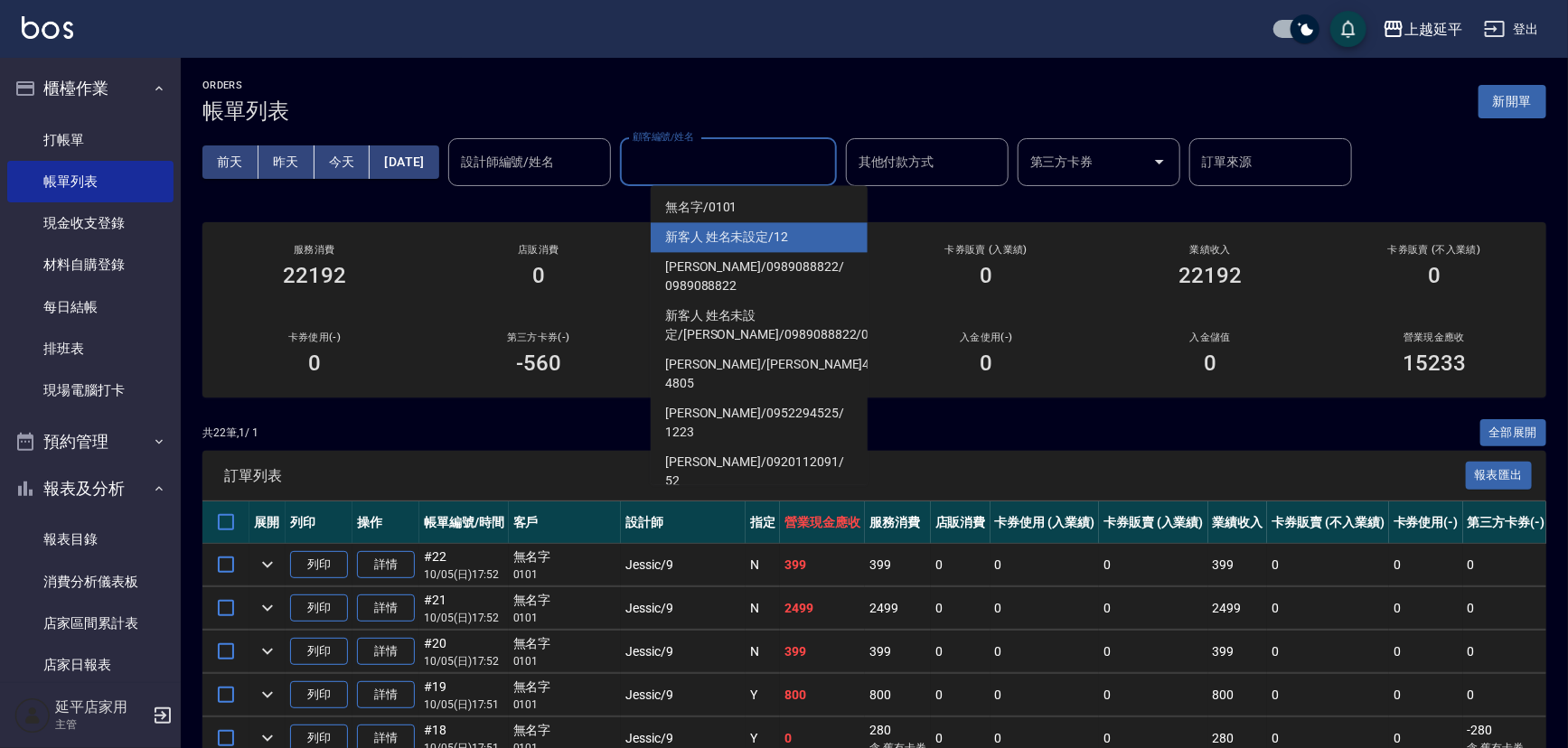
click at [571, 176] on input "設計師編號/姓名" at bounding box center [530, 162] width 147 height 32
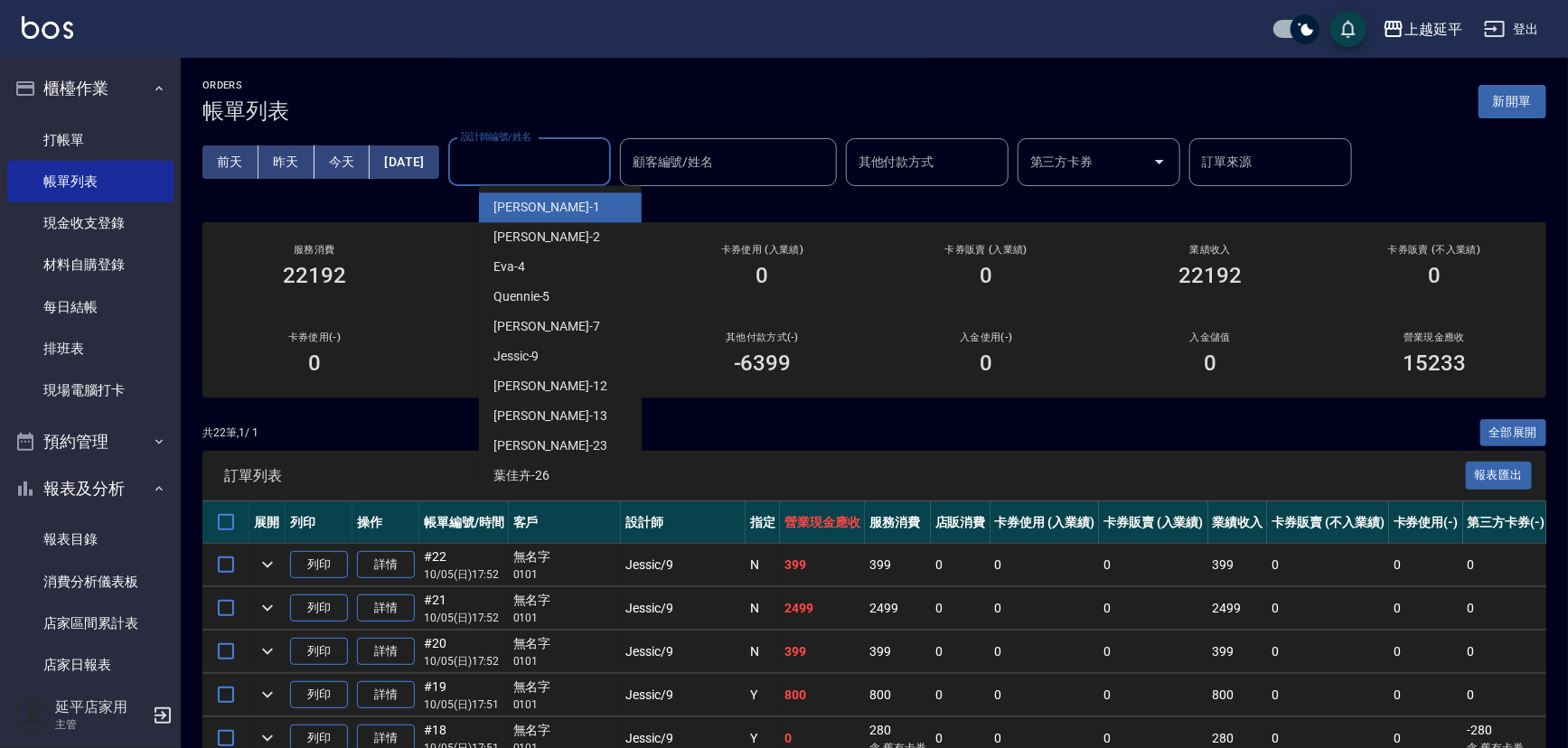
click at [524, 220] on div "[PERSON_NAME]-1" at bounding box center [561, 207] width 163 height 30
type input "[PERSON_NAME]-1"
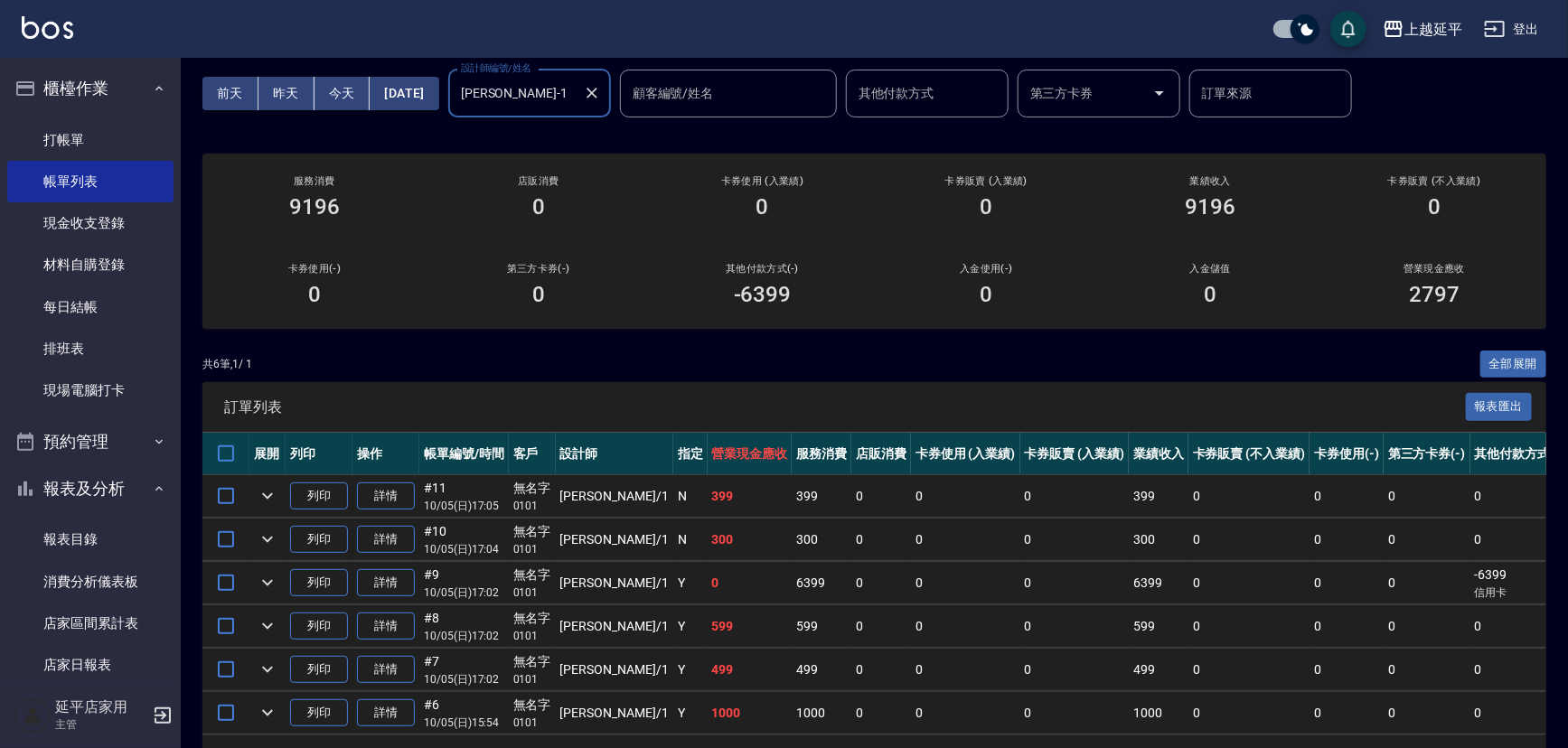
scroll to position [137, 0]
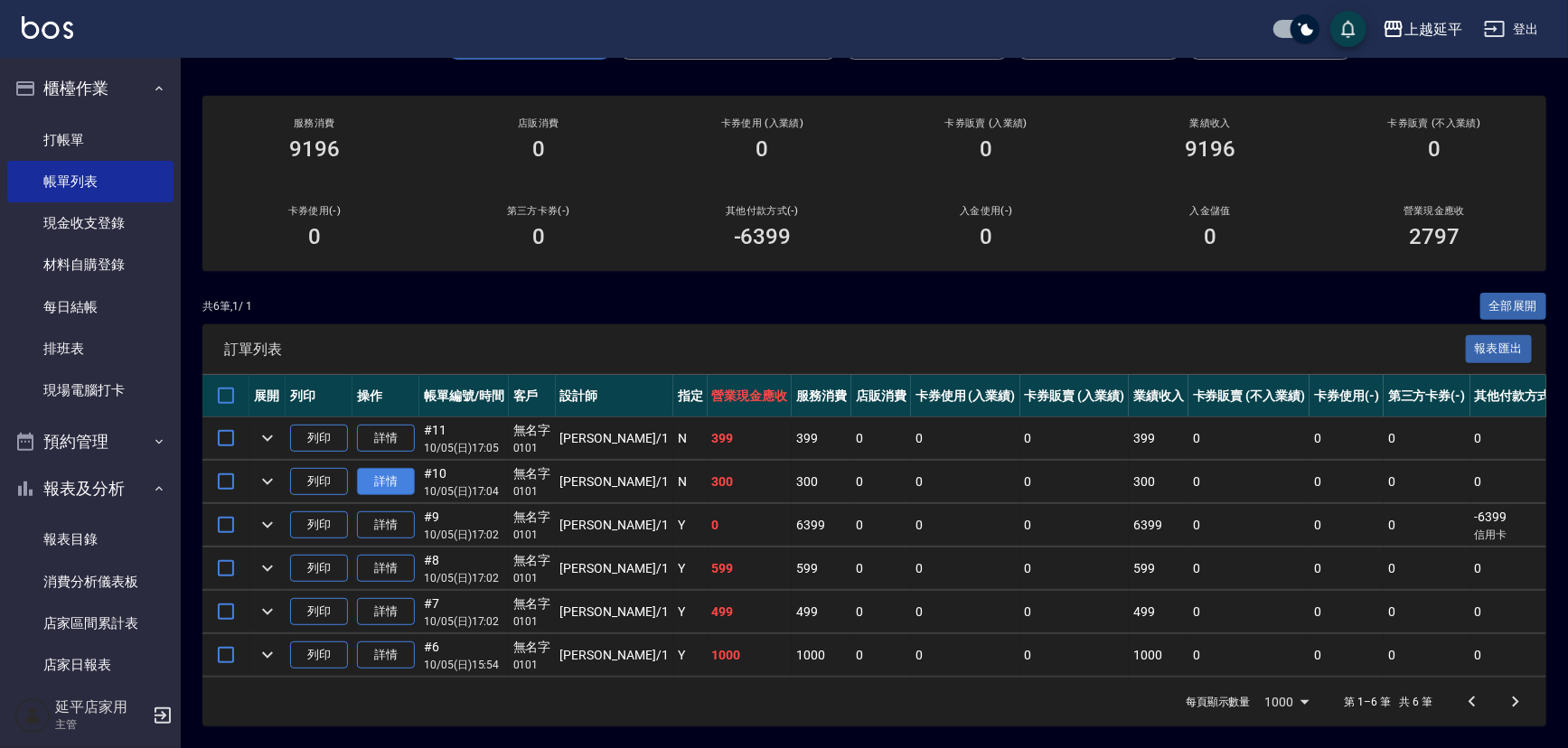
click at [378, 470] on link "詳情" at bounding box center [386, 482] width 58 height 28
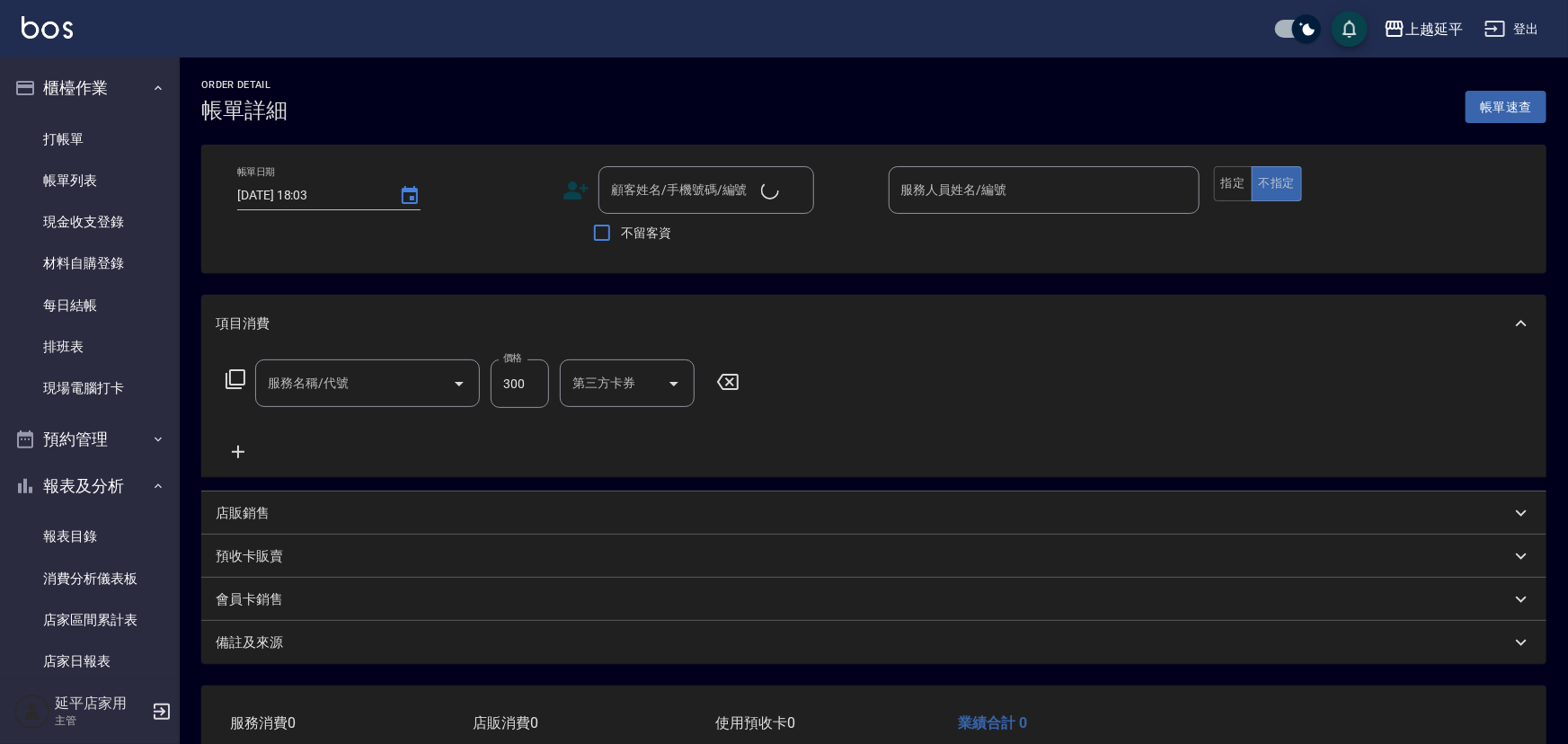
type input "[DATE] 17:04"
type input "[PERSON_NAME]-1"
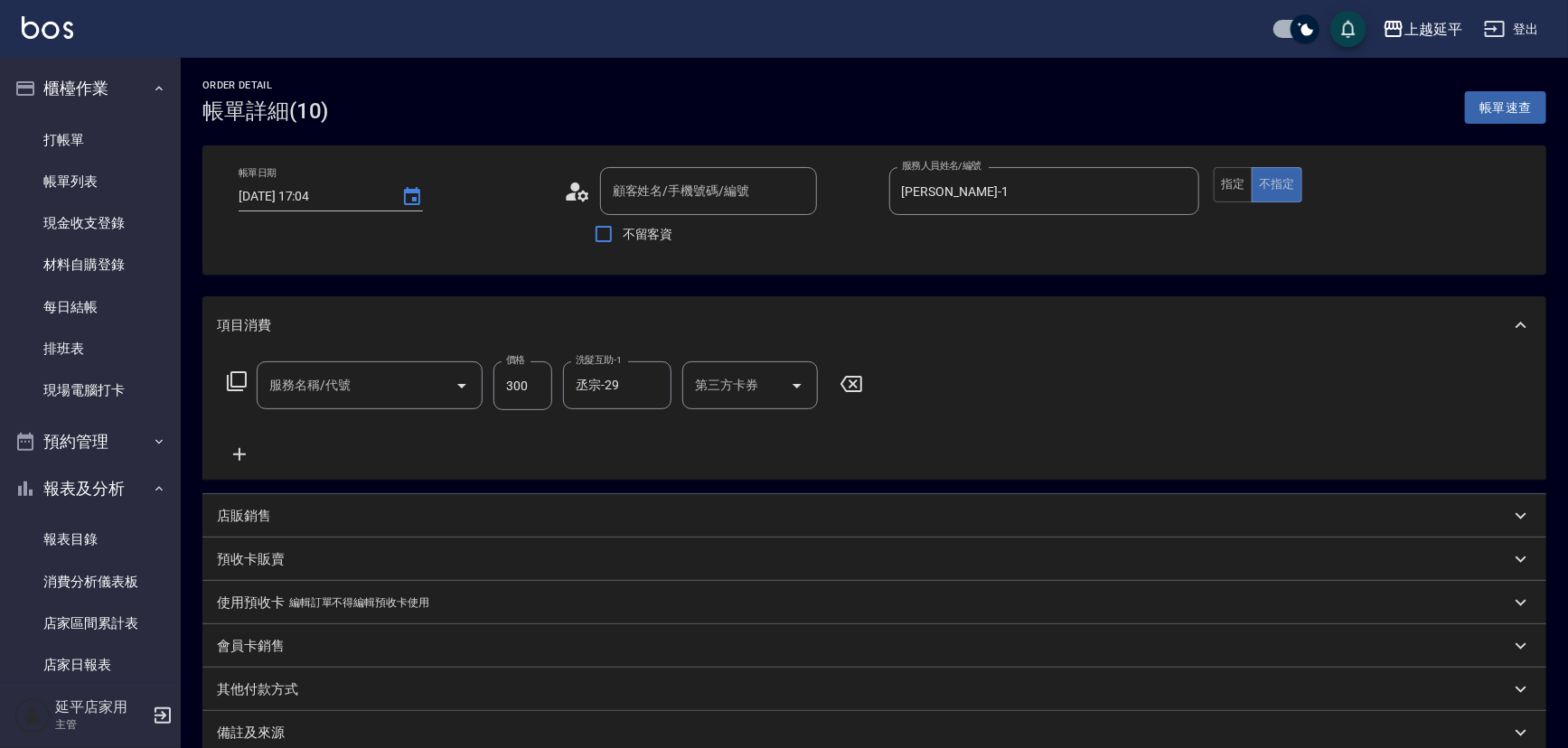
type input "精油洗髮(102)"
type input "無名字/ 0101/null"
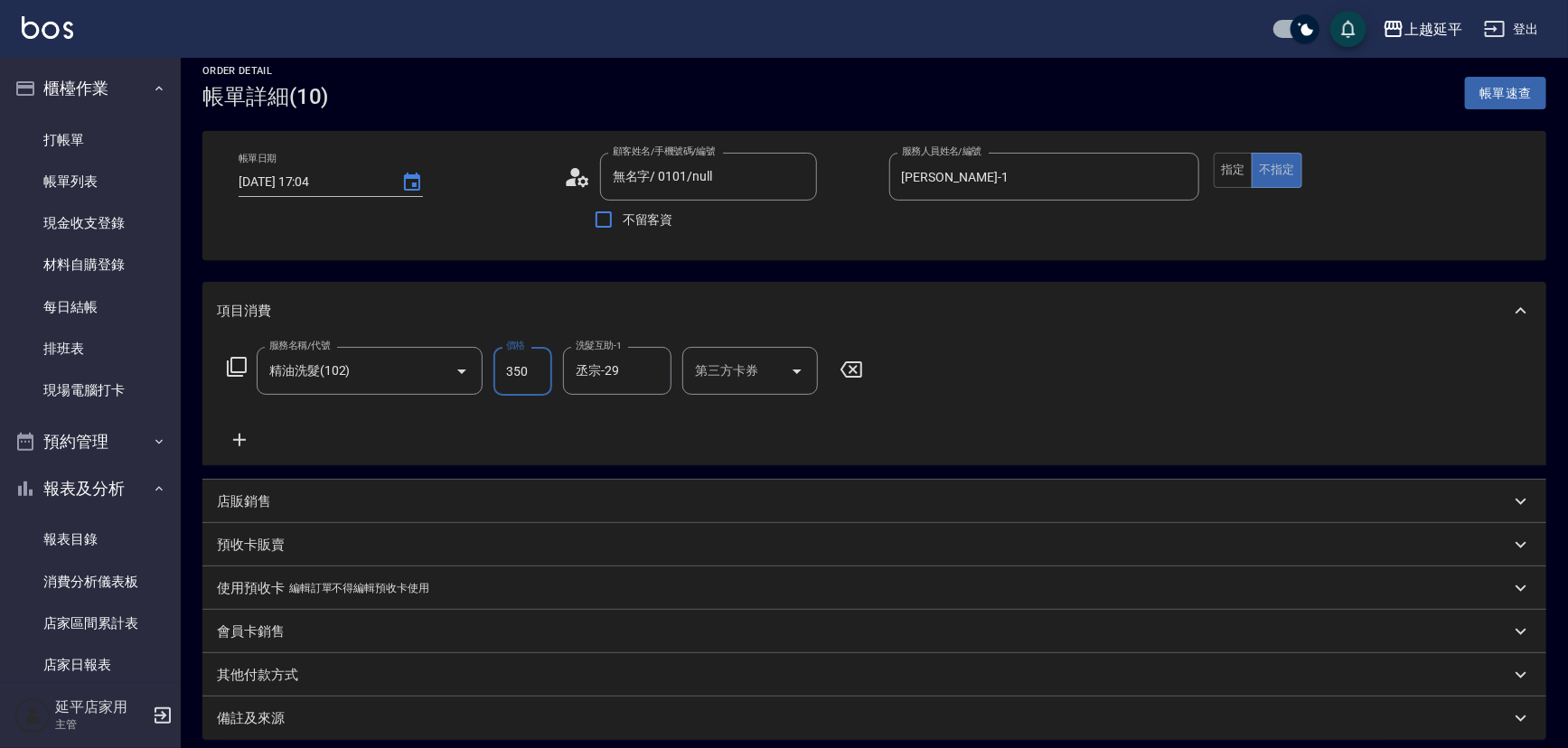
scroll to position [197, 0]
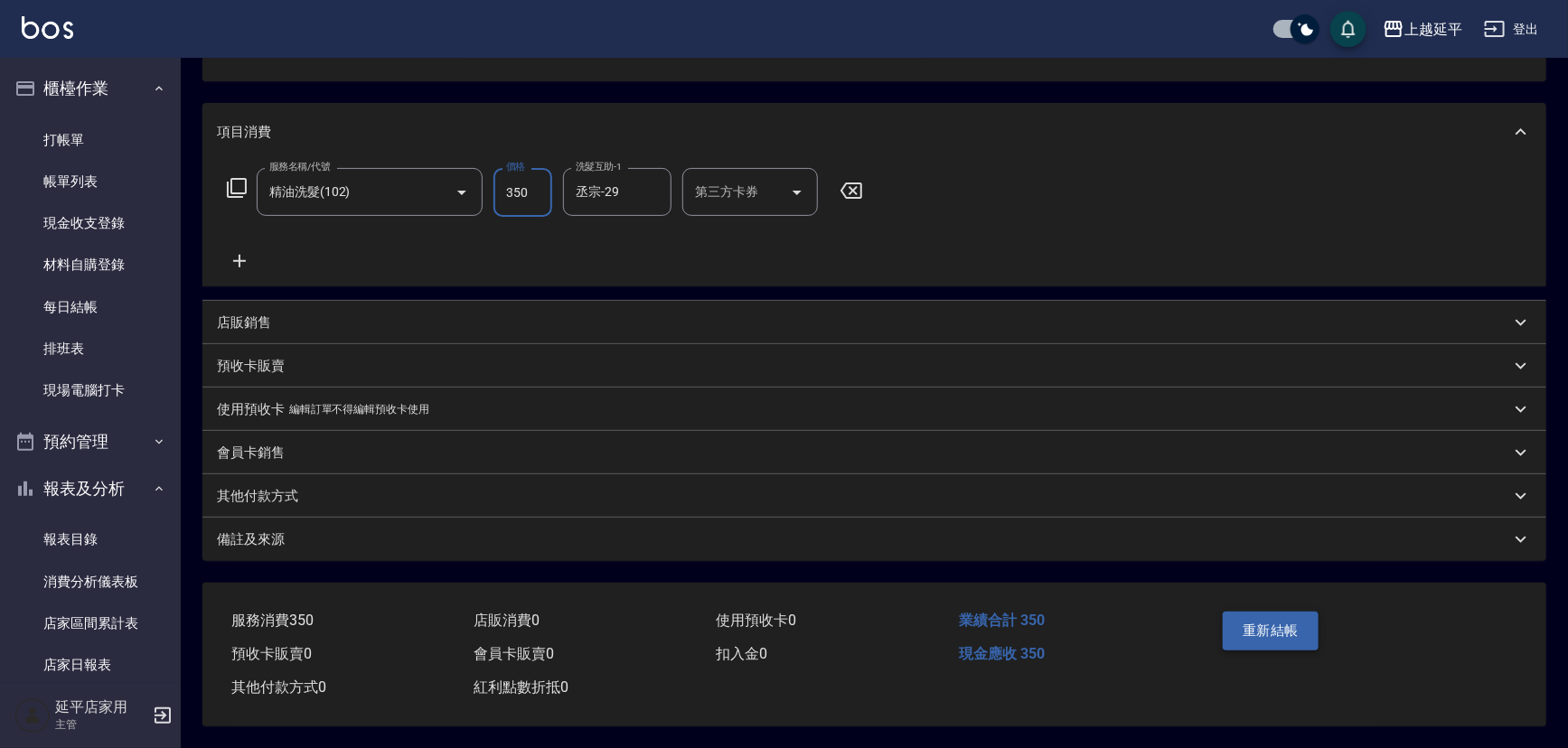
type input "350"
click at [1263, 611] on button "重新結帳" at bounding box center [1271, 630] width 96 height 38
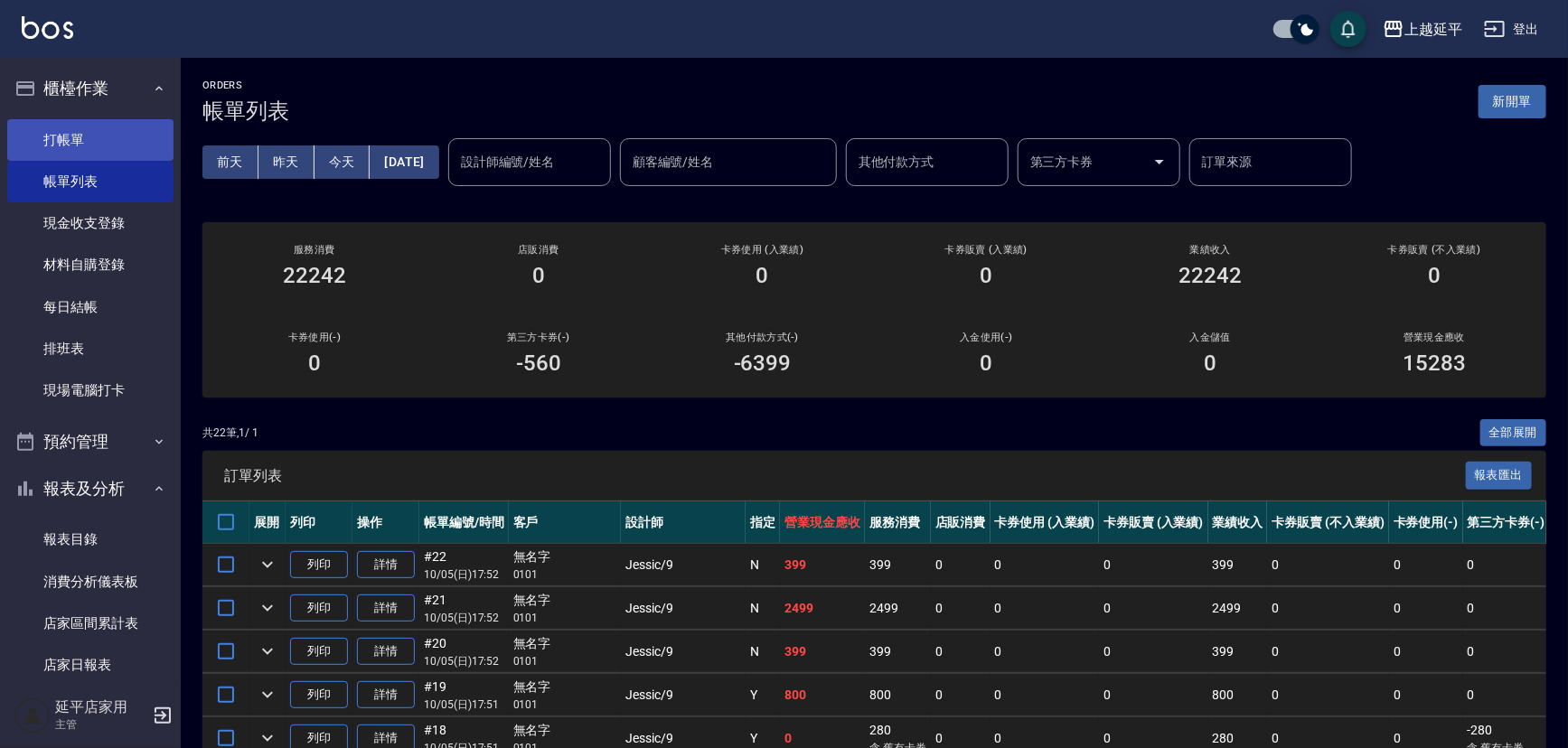
click at [82, 143] on link "打帳單" at bounding box center [91, 140] width 167 height 42
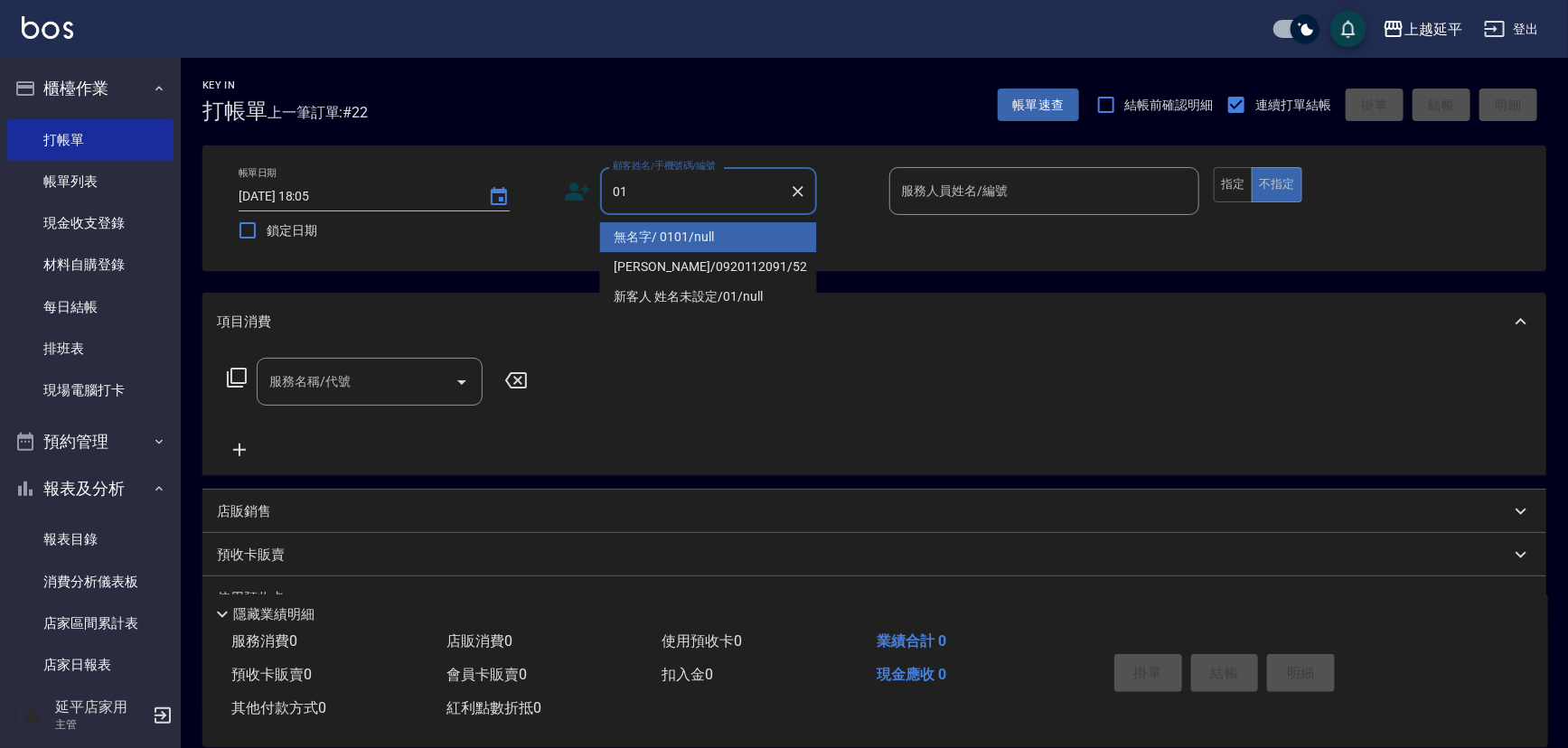
drag, startPoint x: 729, startPoint y: 234, endPoint x: 840, endPoint y: 228, distance: 111.2
click at [731, 234] on li "無名字/ 0101/null" at bounding box center [707, 236] width 216 height 30
type input "無名字/ 0101/null"
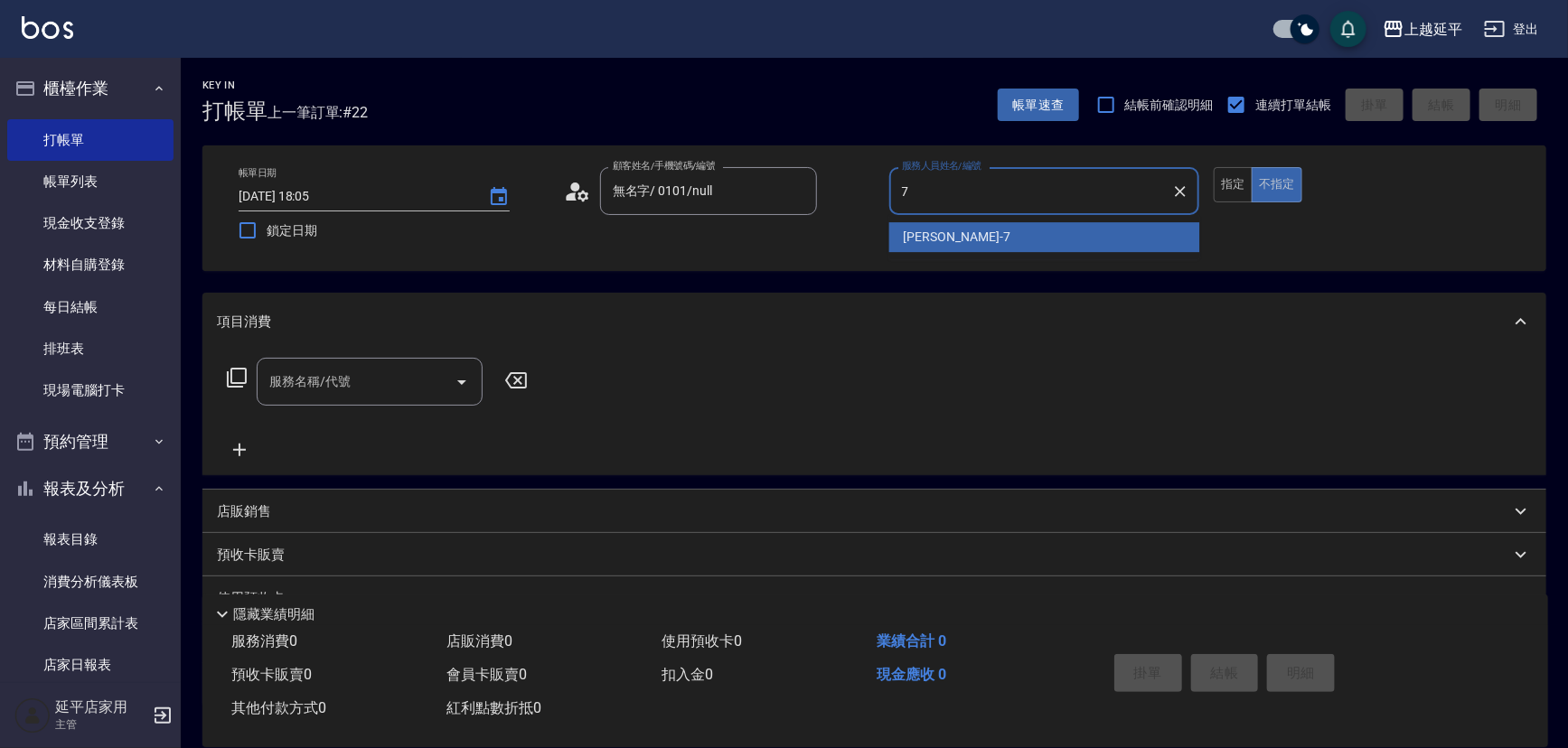
click at [1005, 239] on div "[PERSON_NAME] -7" at bounding box center [1044, 236] width 311 height 30
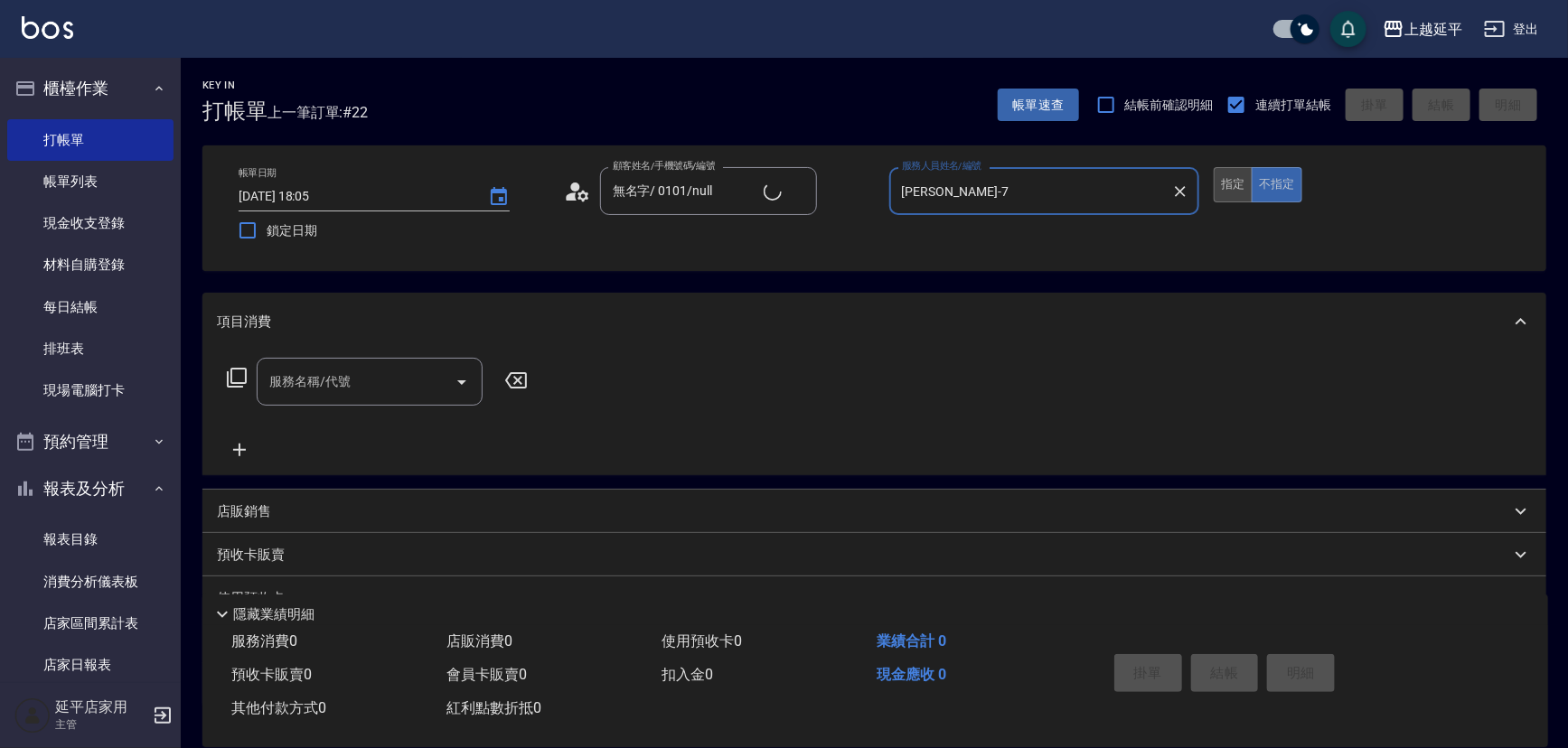
type input "[PERSON_NAME]-7"
click at [1245, 178] on button "指定" at bounding box center [1233, 185] width 39 height 35
click at [391, 390] on input "服務名稱/代號" at bounding box center [356, 381] width 183 height 32
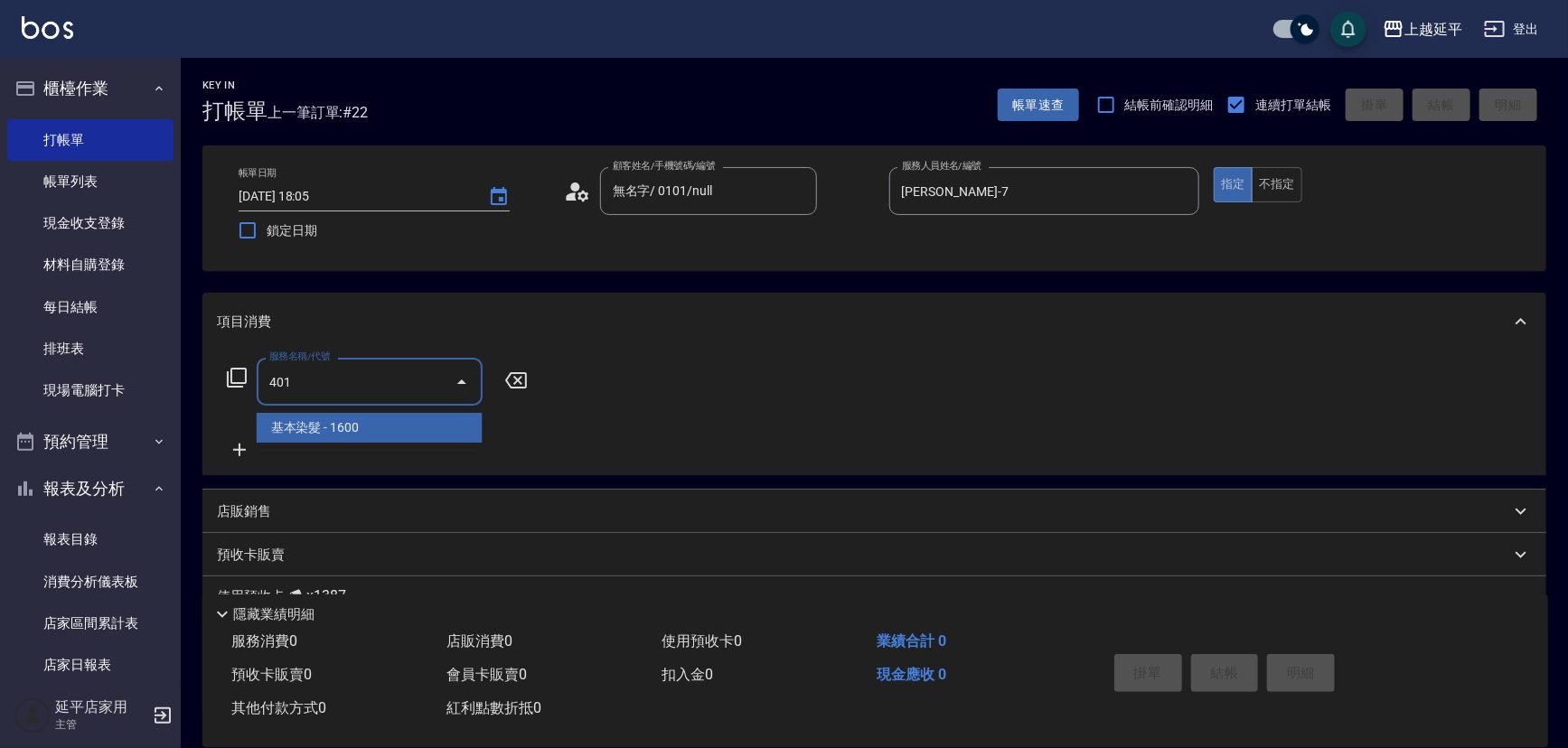
click at [411, 429] on span "基本染髮 - 1600" at bounding box center [369, 427] width 226 height 30
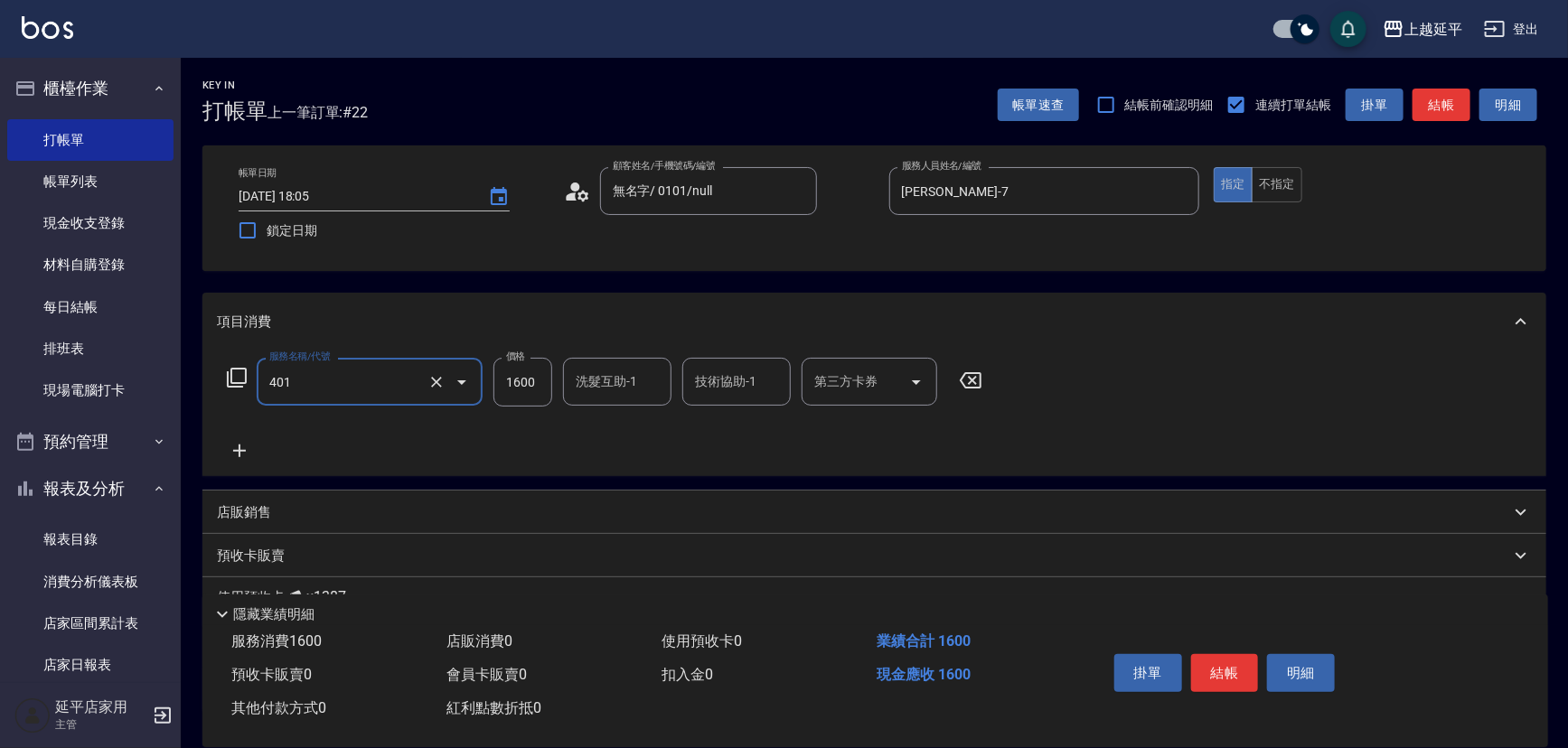
type input "基本染髮(401)"
click at [547, 373] on input "1600" at bounding box center [523, 382] width 59 height 49
type input "2199"
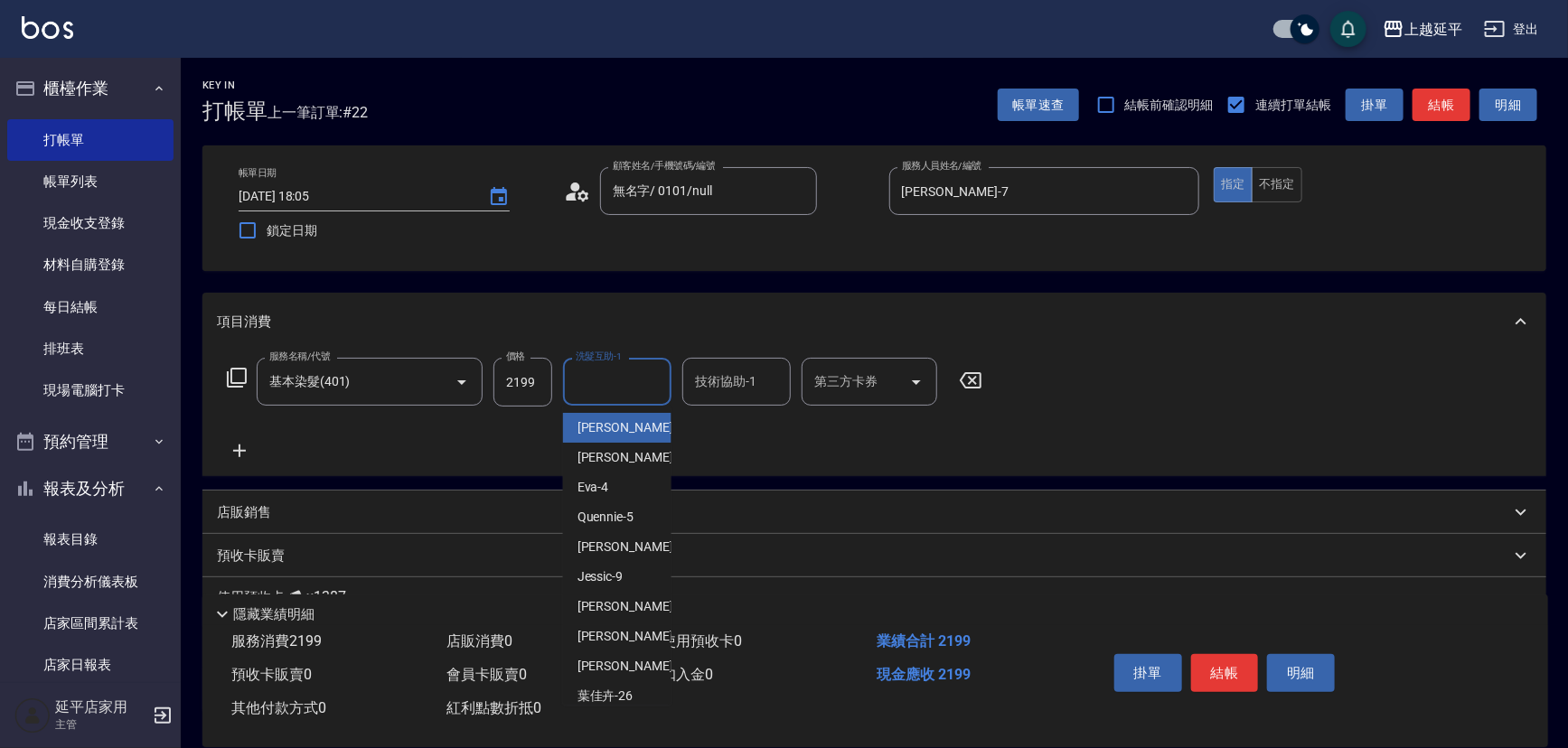
click at [597, 378] on div "洗髮互助-1 洗髮互助-1" at bounding box center [618, 381] width 109 height 48
type input "0"
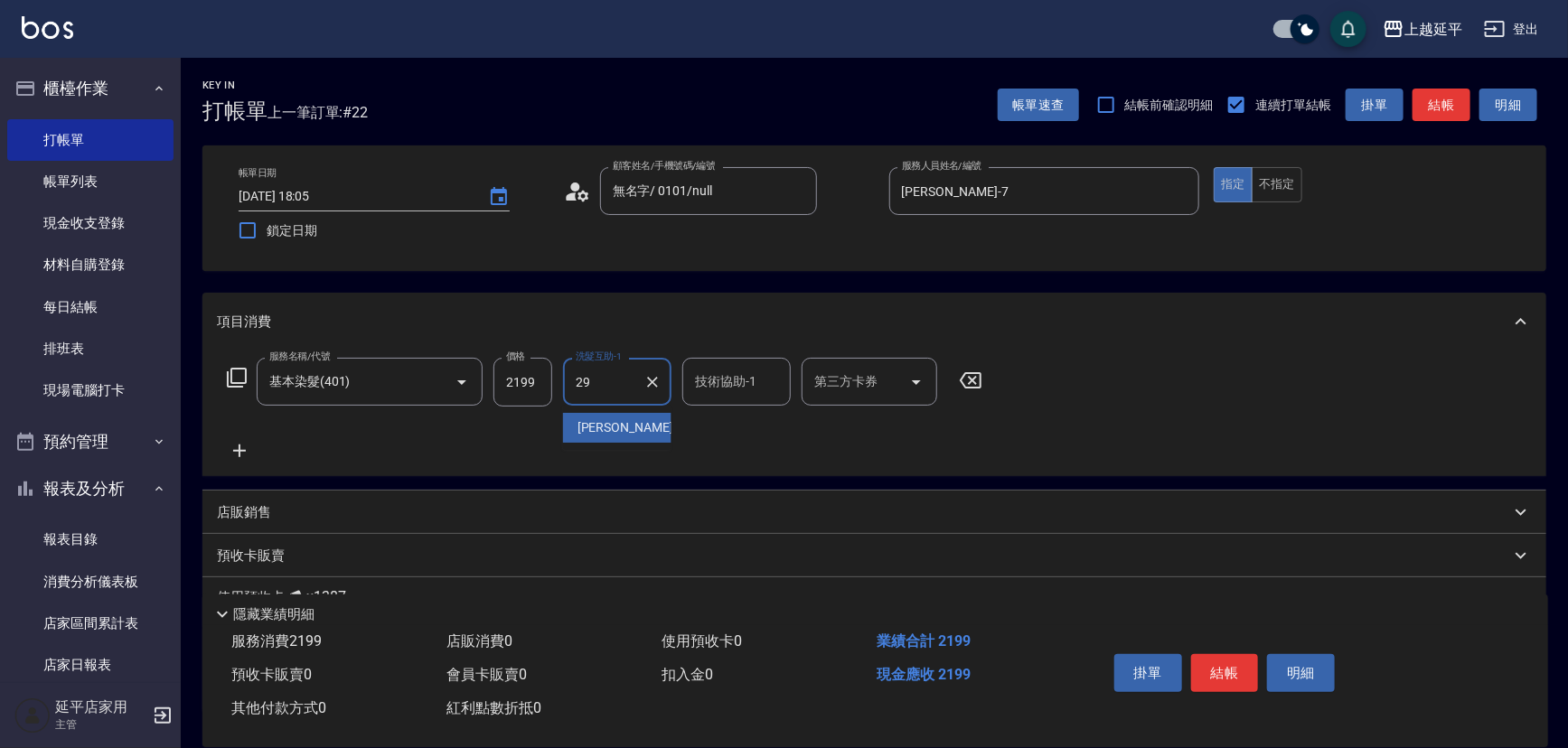
click at [603, 421] on span "丞宗 -29" at bounding box center [635, 427] width 114 height 19
click at [718, 400] on div "技術協助-1" at bounding box center [736, 381] width 109 height 48
type input "丞宗-29"
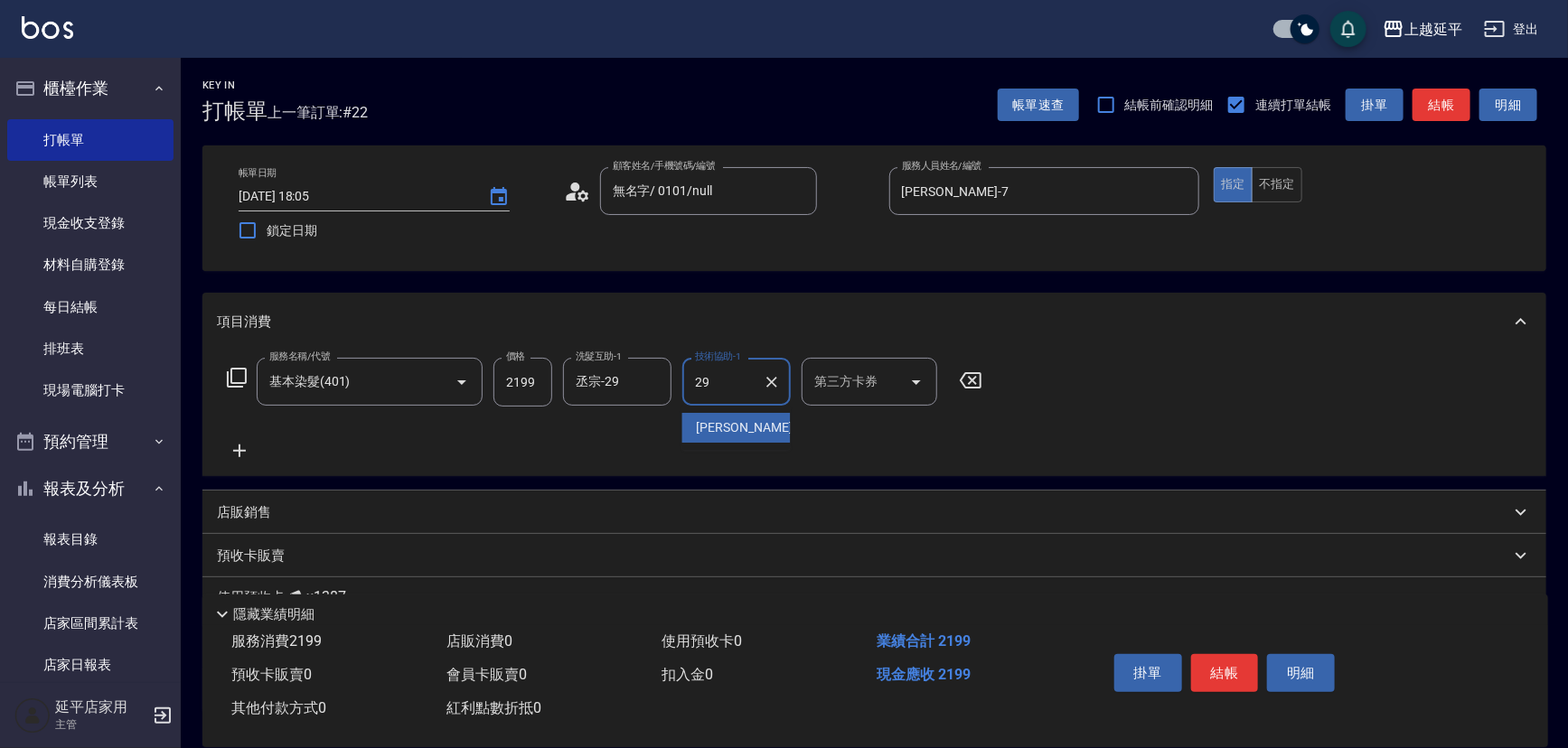
click at [718, 433] on span "丞宗 -29" at bounding box center [754, 427] width 114 height 19
type input "丞宗-29"
click at [718, 433] on div "服務名稱/代號 基本染髮(401) 服務名稱/代號 價格 2199 價格 洗髮互助-1 丞宗-29 洗髮互助-1 技術協助-1 丞宗-29 技術協助-1 第三…" at bounding box center [604, 409] width 776 height 104
click at [1233, 676] on button "結帳" at bounding box center [1225, 673] width 68 height 38
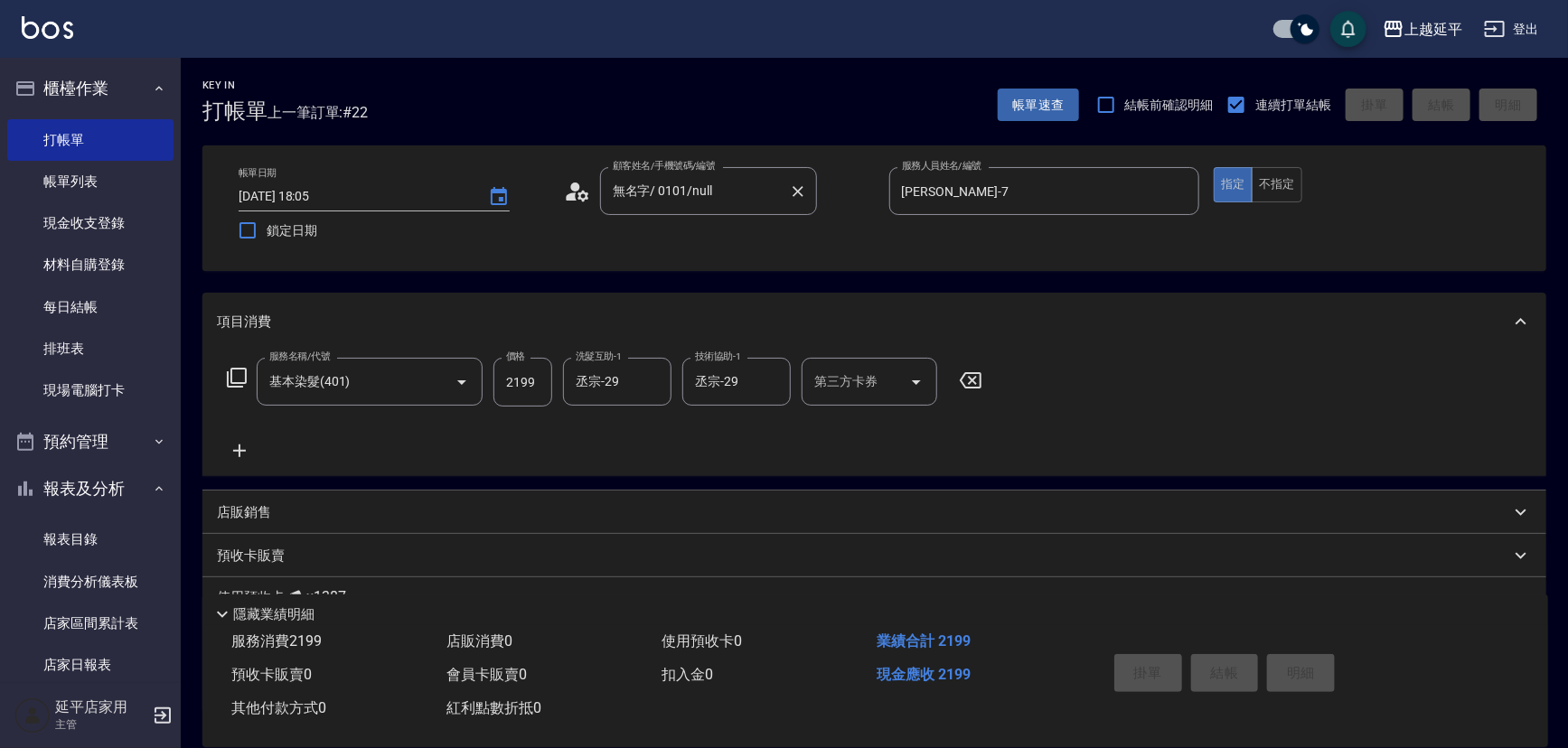
type input "[DATE] 18:06"
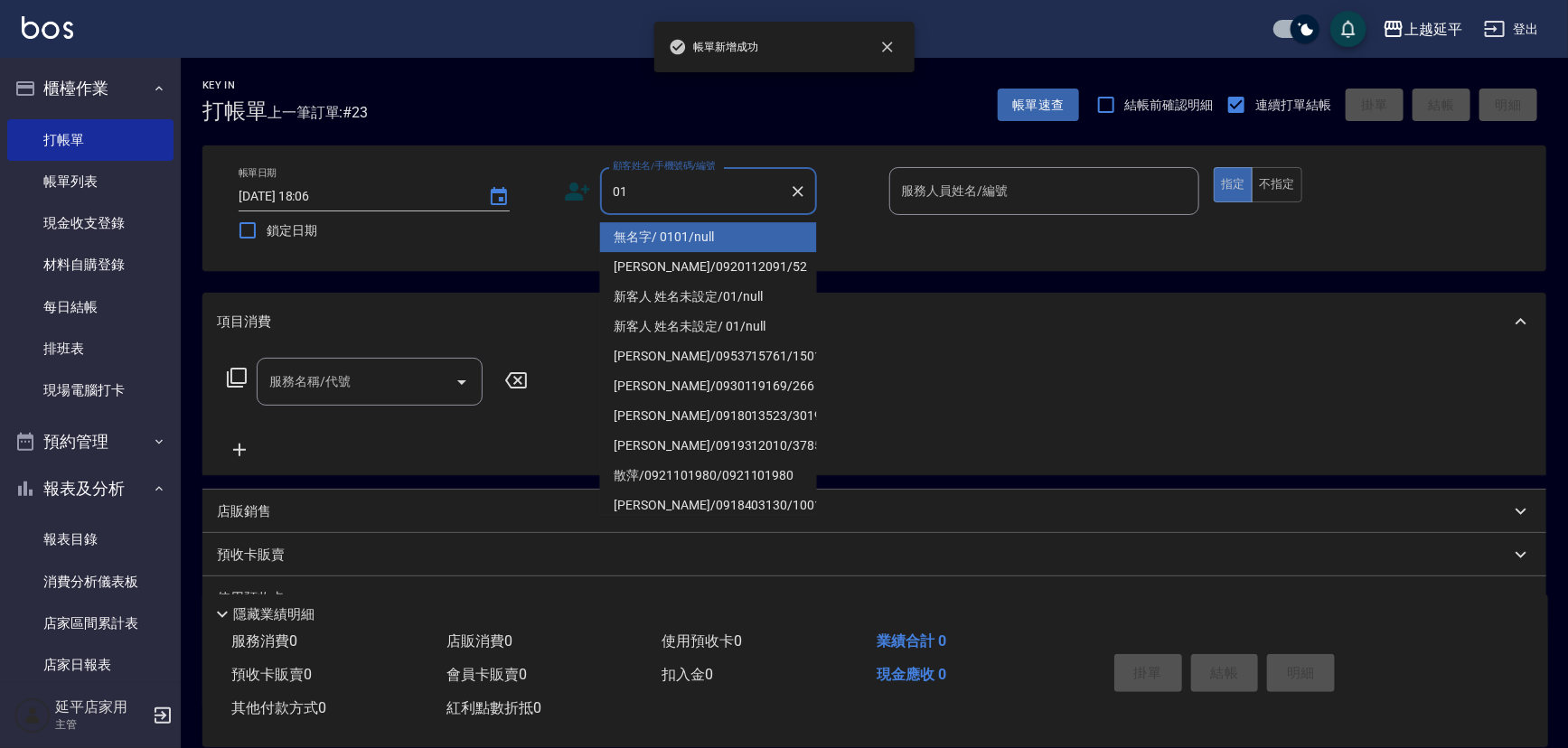
click at [724, 227] on li "無名字/ 0101/null" at bounding box center [707, 236] width 216 height 30
type input "無名字/ 0101/null"
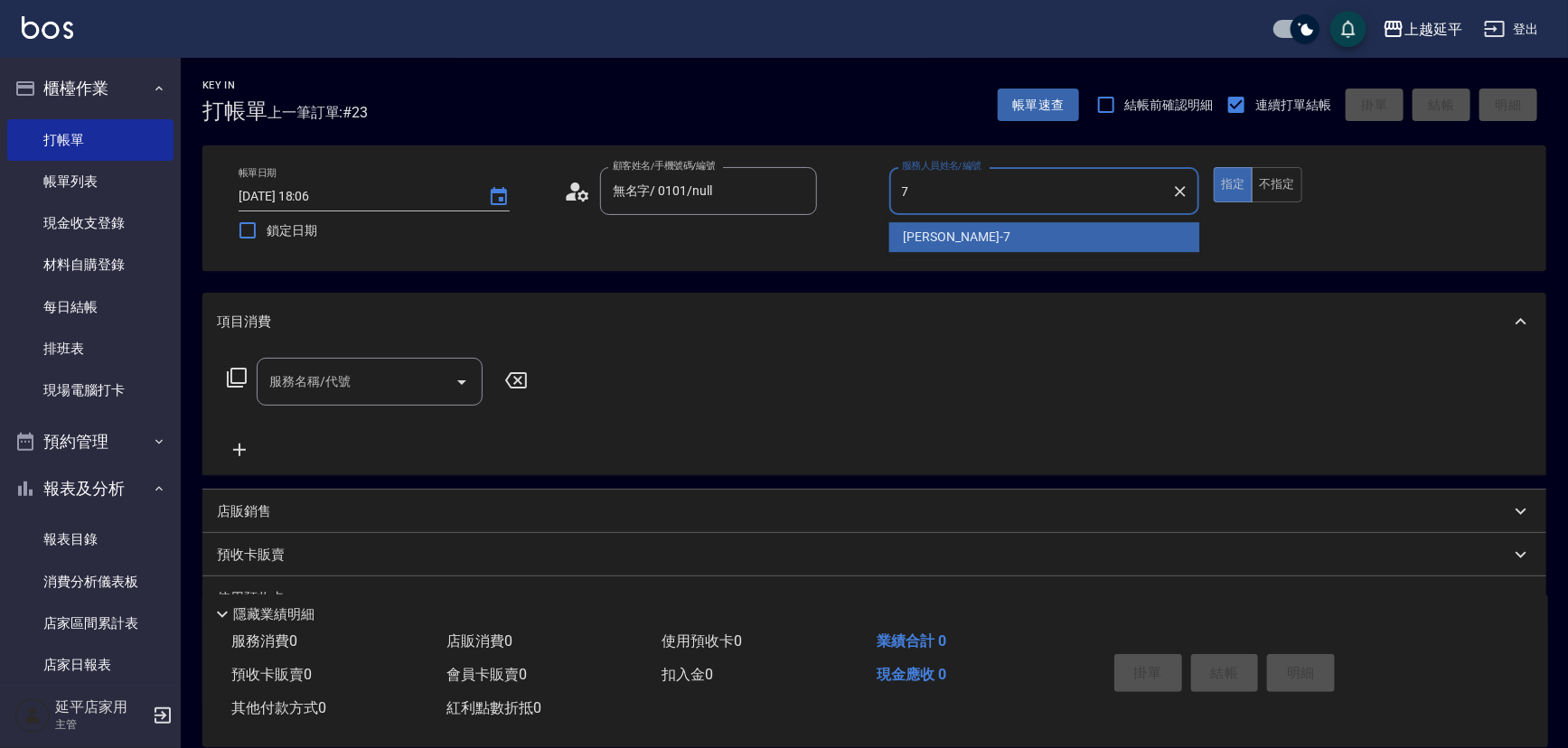
click at [918, 230] on span "[PERSON_NAME] -7" at bounding box center [957, 236] width 107 height 19
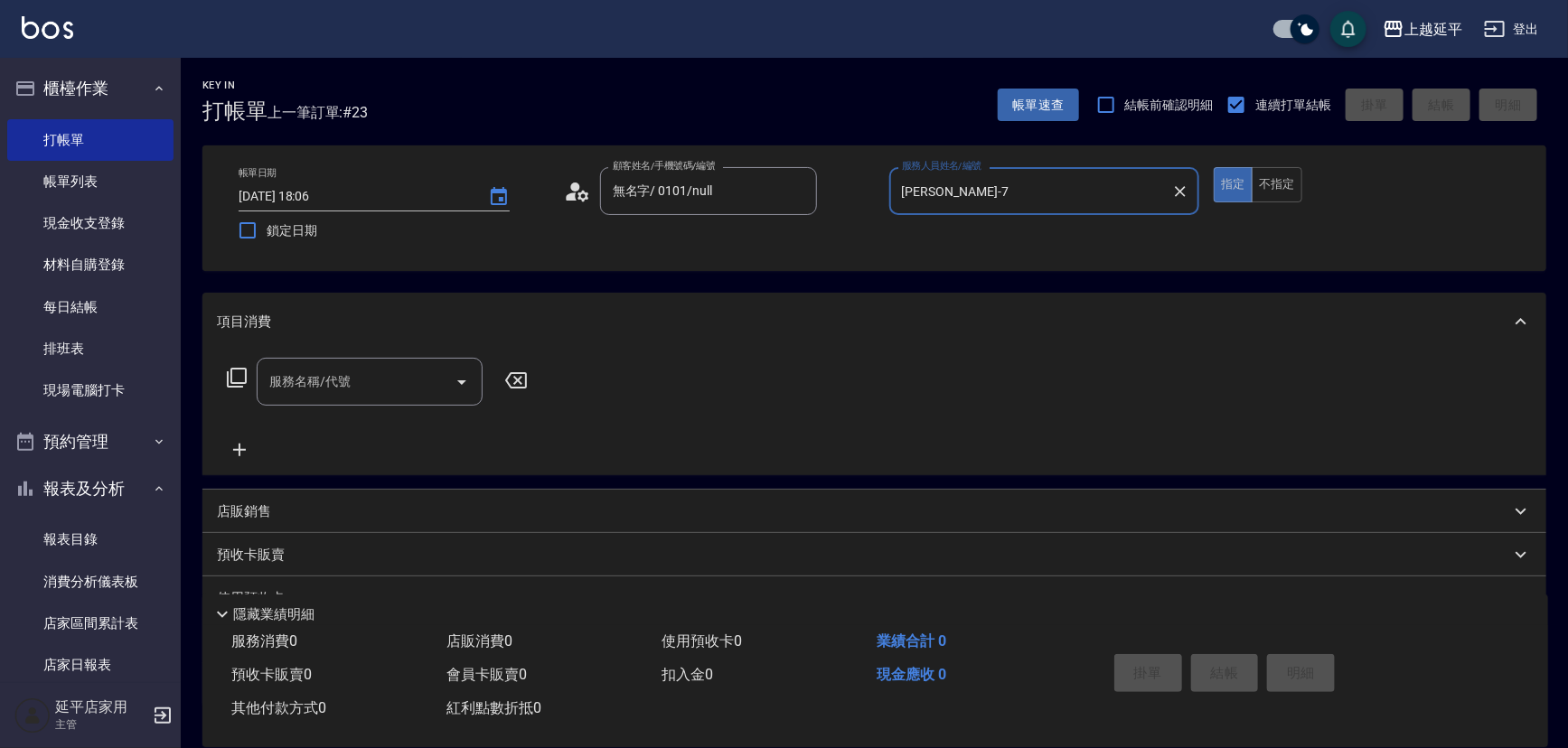
type input "[PERSON_NAME]-7"
click at [235, 375] on icon at bounding box center [236, 378] width 22 height 22
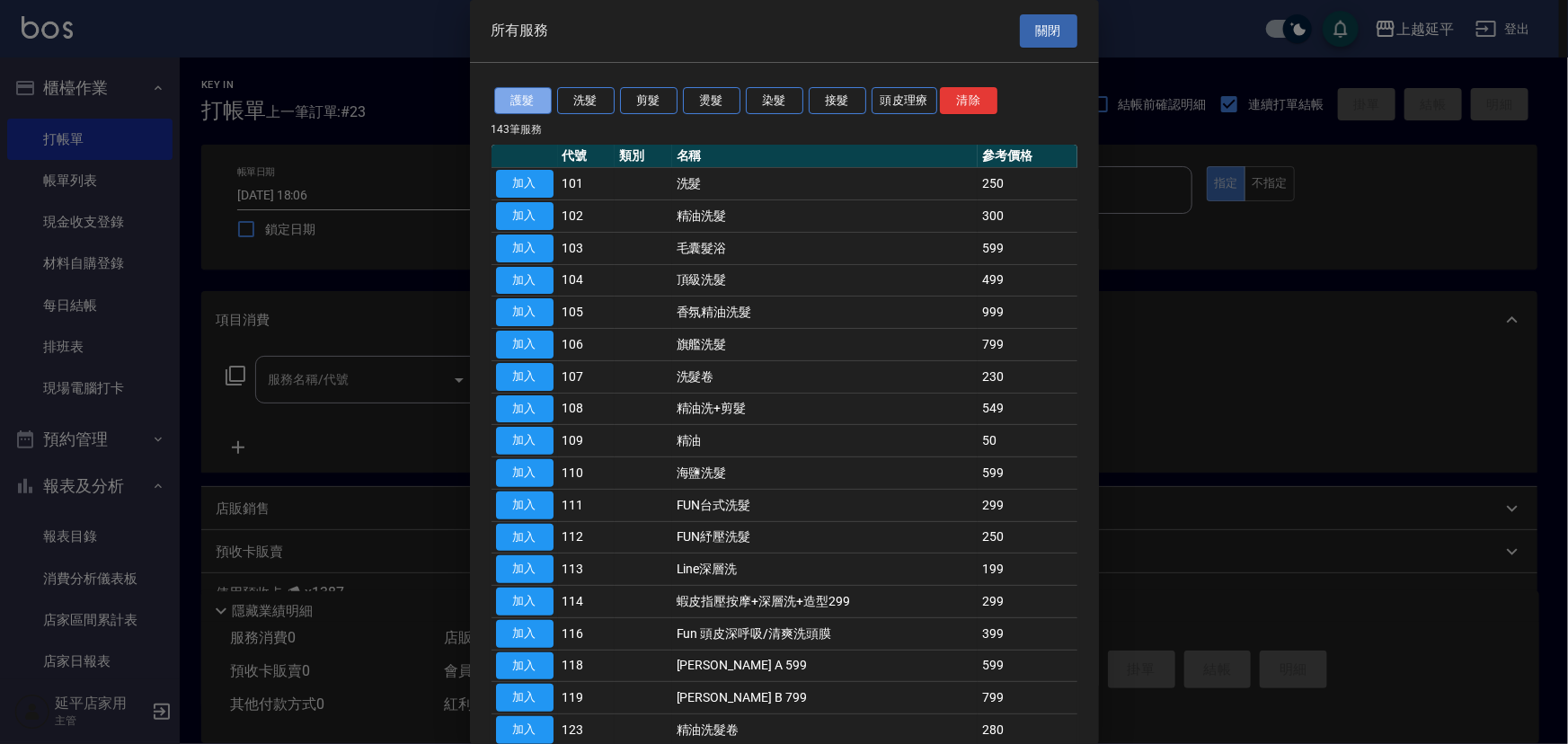
click at [531, 98] on button "護髮" at bounding box center [523, 101] width 58 height 28
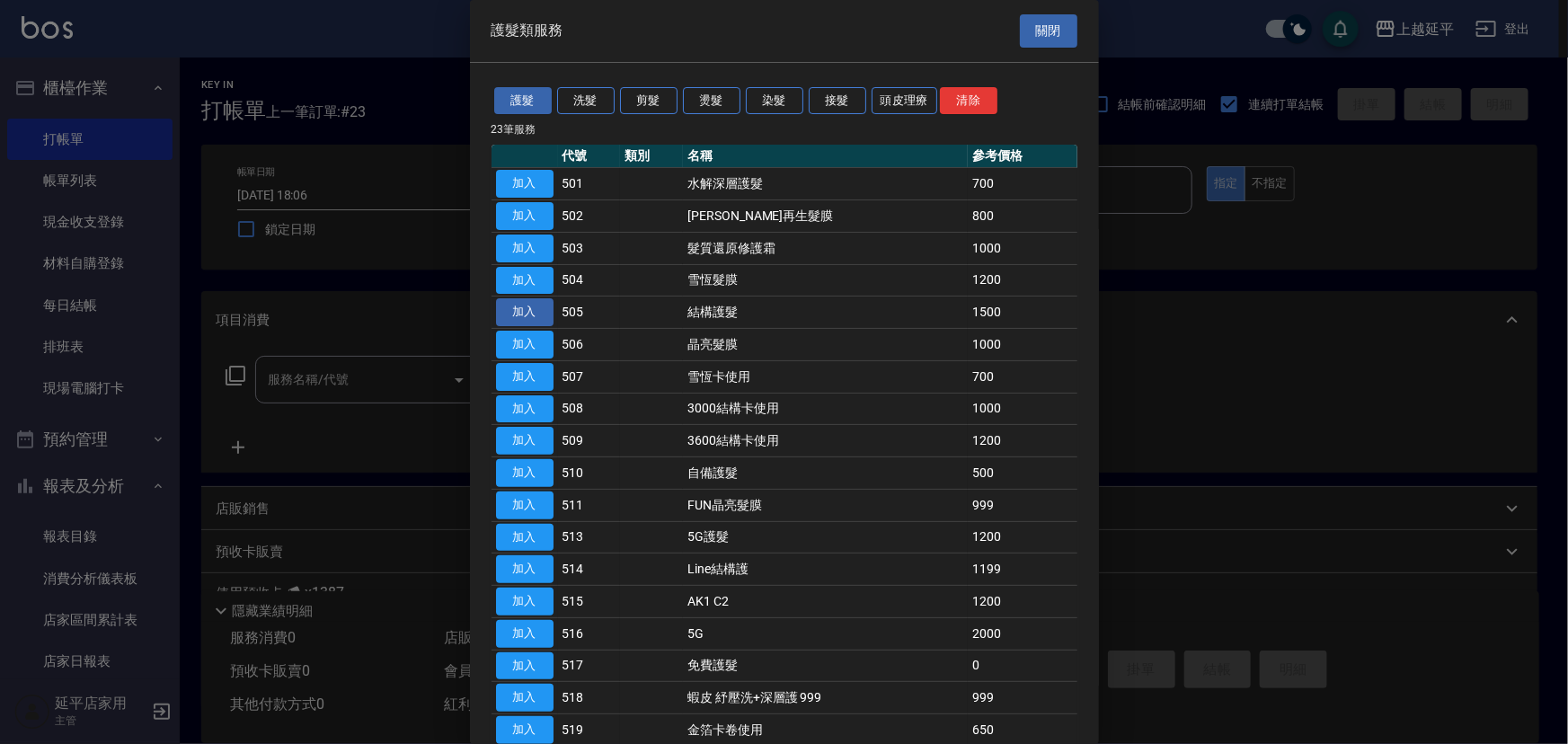
click at [541, 307] on button "加入" at bounding box center [525, 312] width 58 height 28
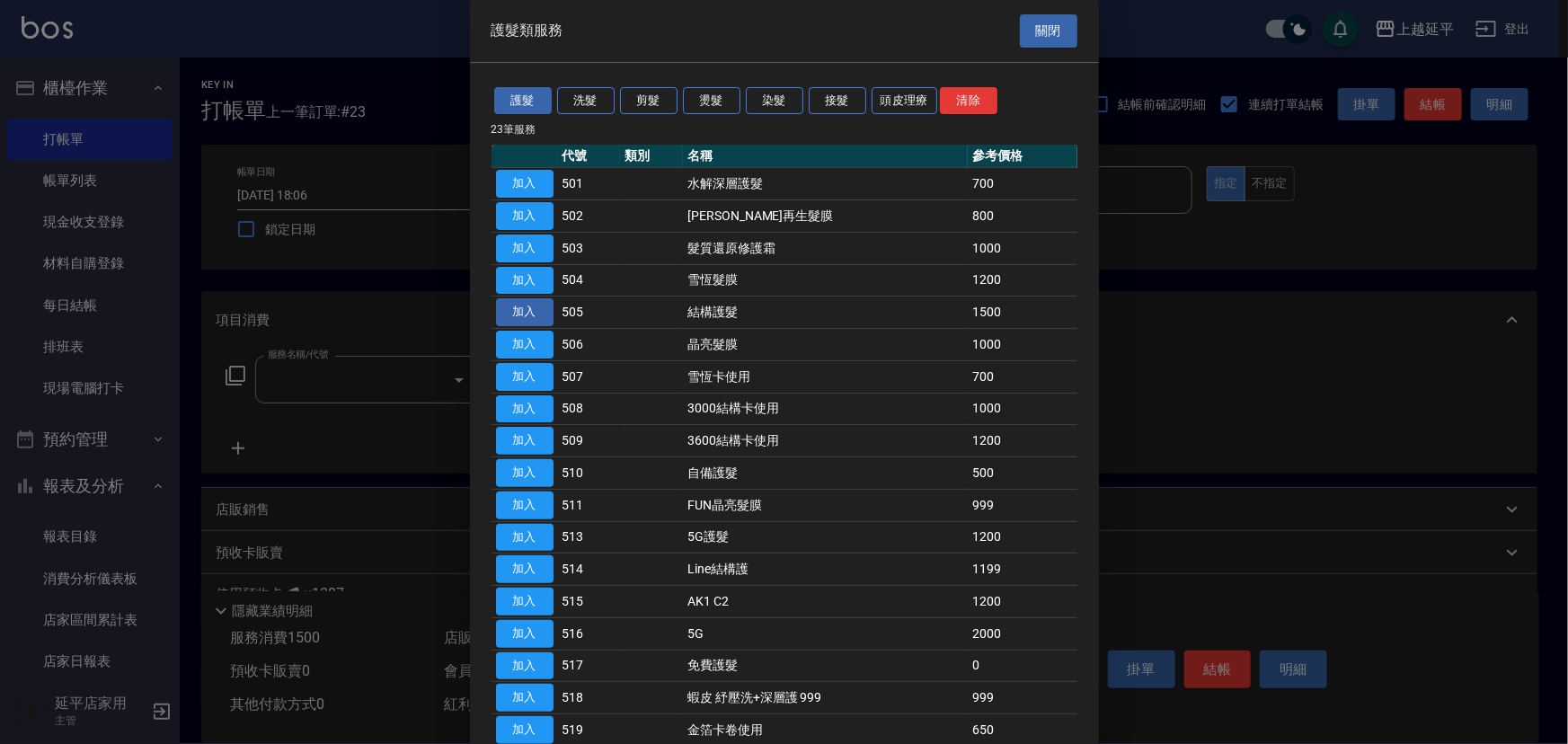
type input "結構護髮(505)"
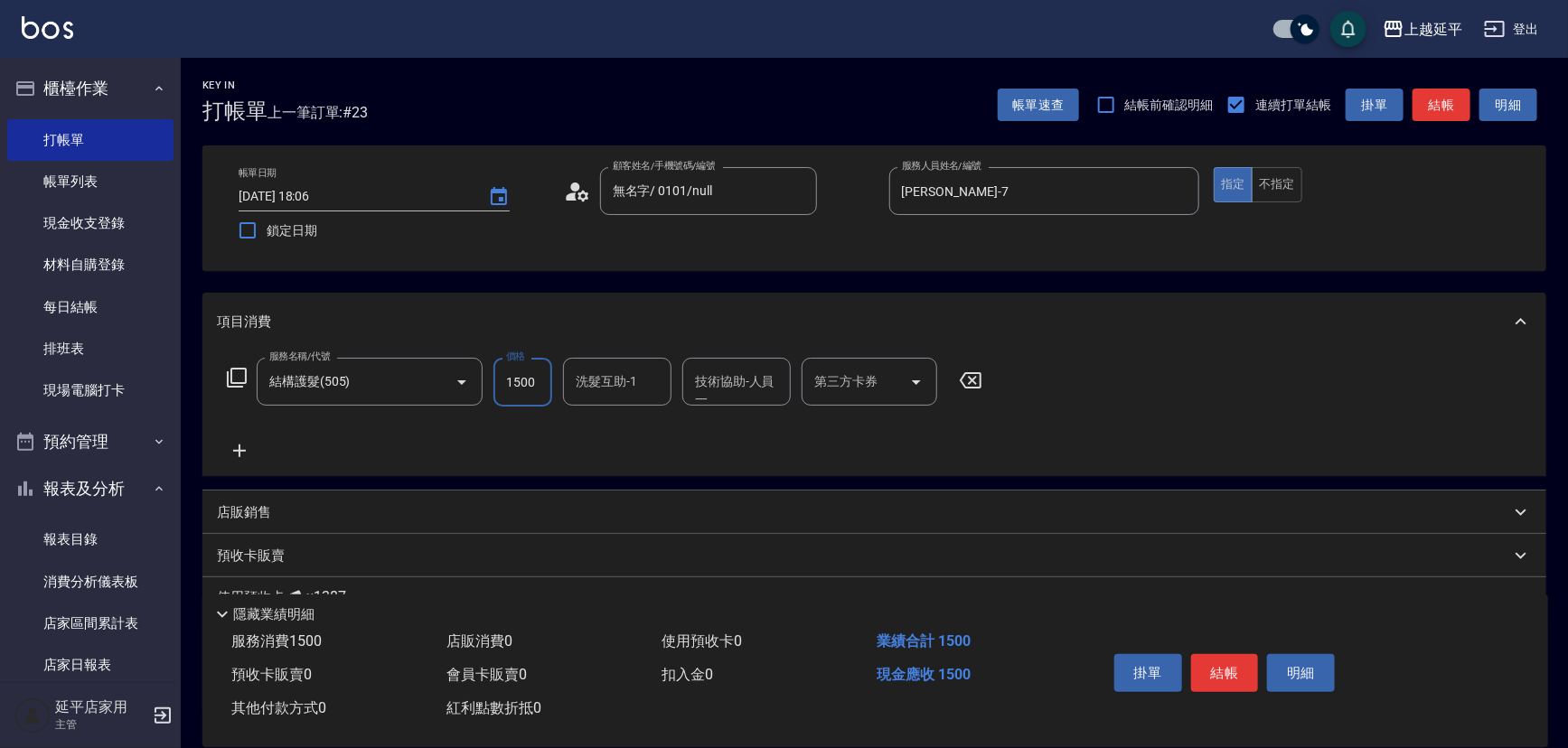
click at [501, 388] on input "1500" at bounding box center [523, 382] width 59 height 49
type input "1799"
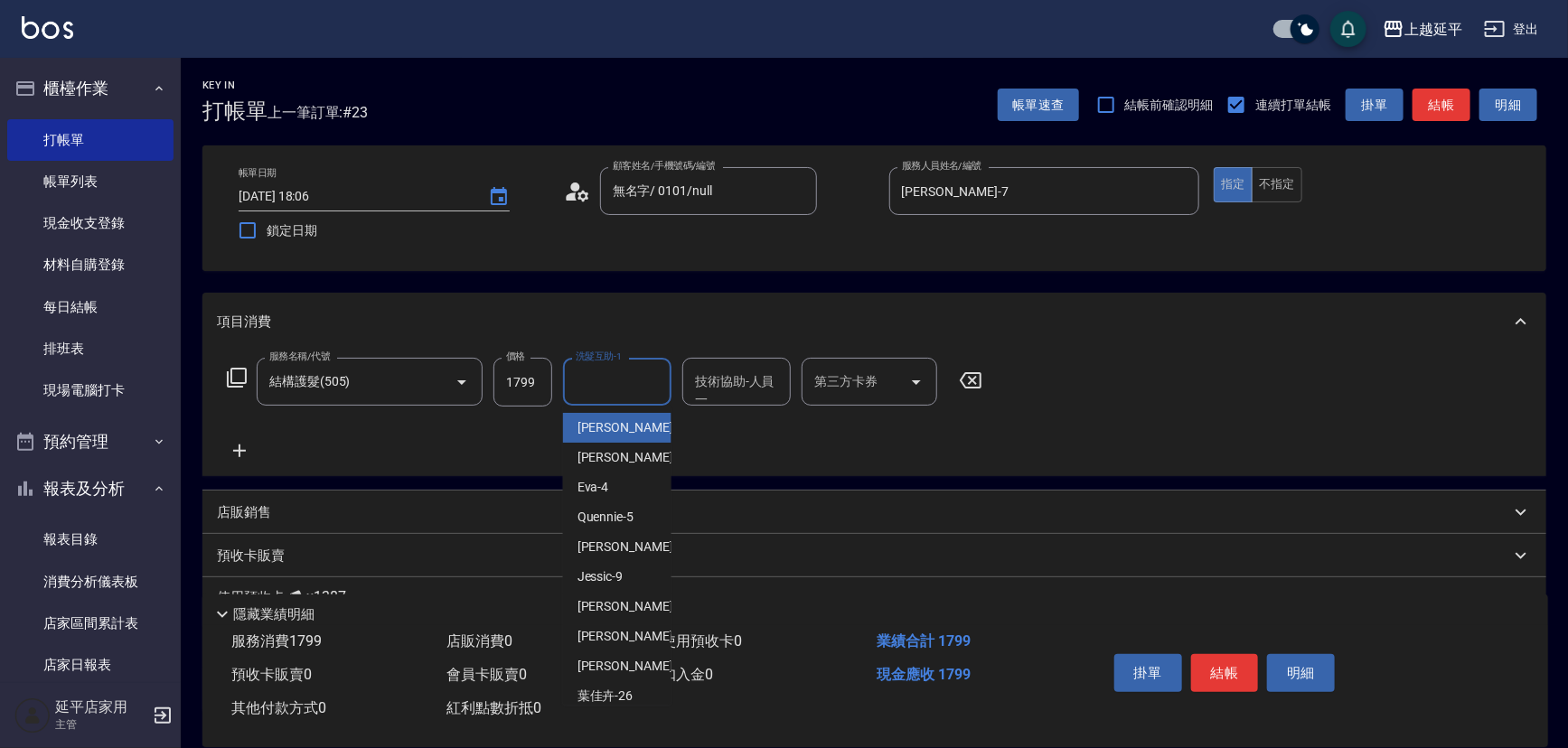
click at [641, 366] on input "洗髮互助-1" at bounding box center [618, 381] width 92 height 32
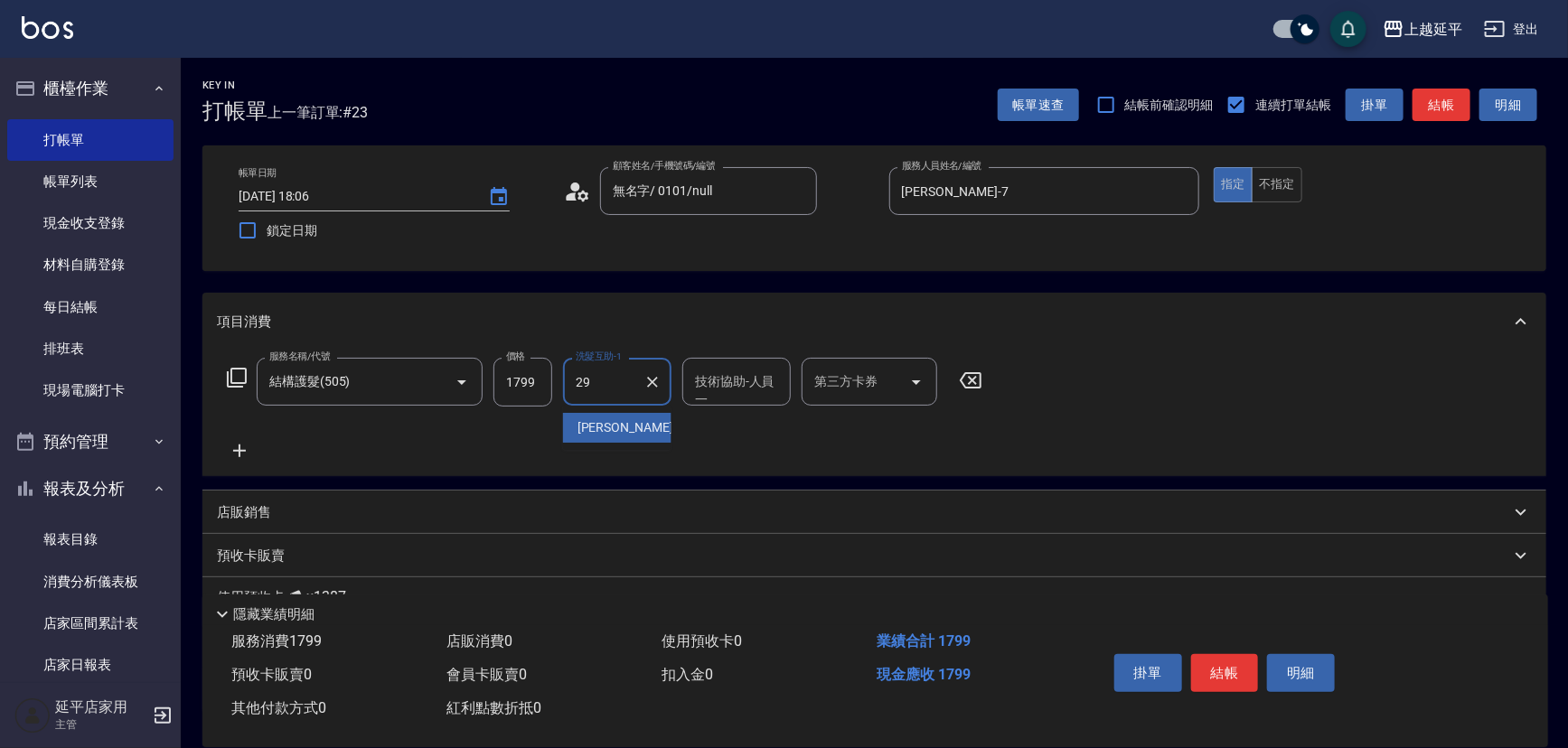
click at [636, 414] on div "丞宗 -29" at bounding box center [618, 427] width 109 height 30
type input "丞宗-29"
drag, startPoint x: 695, startPoint y: 387, endPoint x: 706, endPoint y: 381, distance: 12.5
click at [696, 387] on input "技術協助-人員一" at bounding box center [736, 381] width 92 height 32
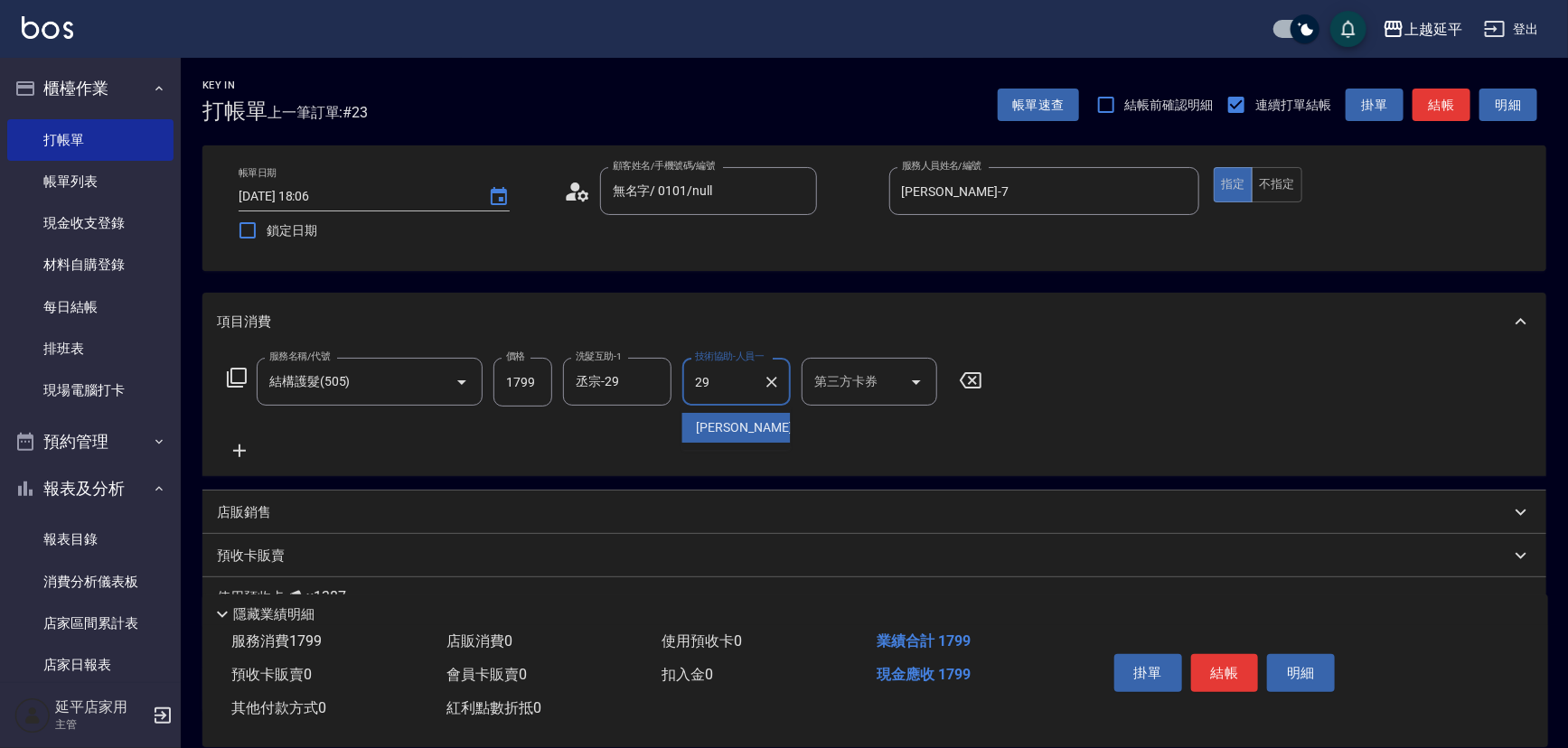
click at [712, 418] on span "丞宗 -29" at bounding box center [754, 427] width 114 height 19
type input "丞宗-29"
click at [1238, 672] on button "結帳" at bounding box center [1225, 673] width 68 height 38
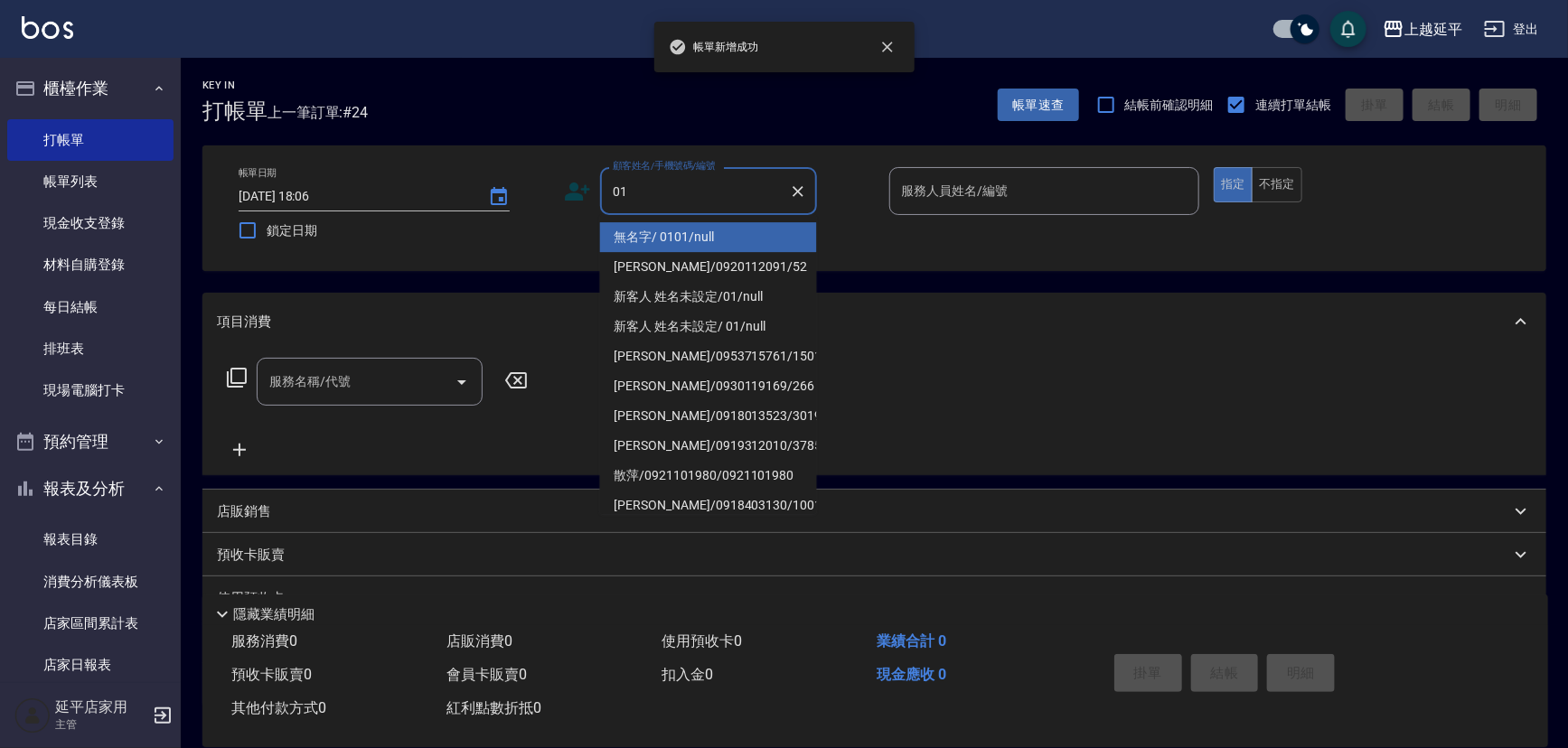
click at [739, 239] on li "無名字/ 0101/null" at bounding box center [707, 236] width 216 height 30
type input "無名字/ 0101/null"
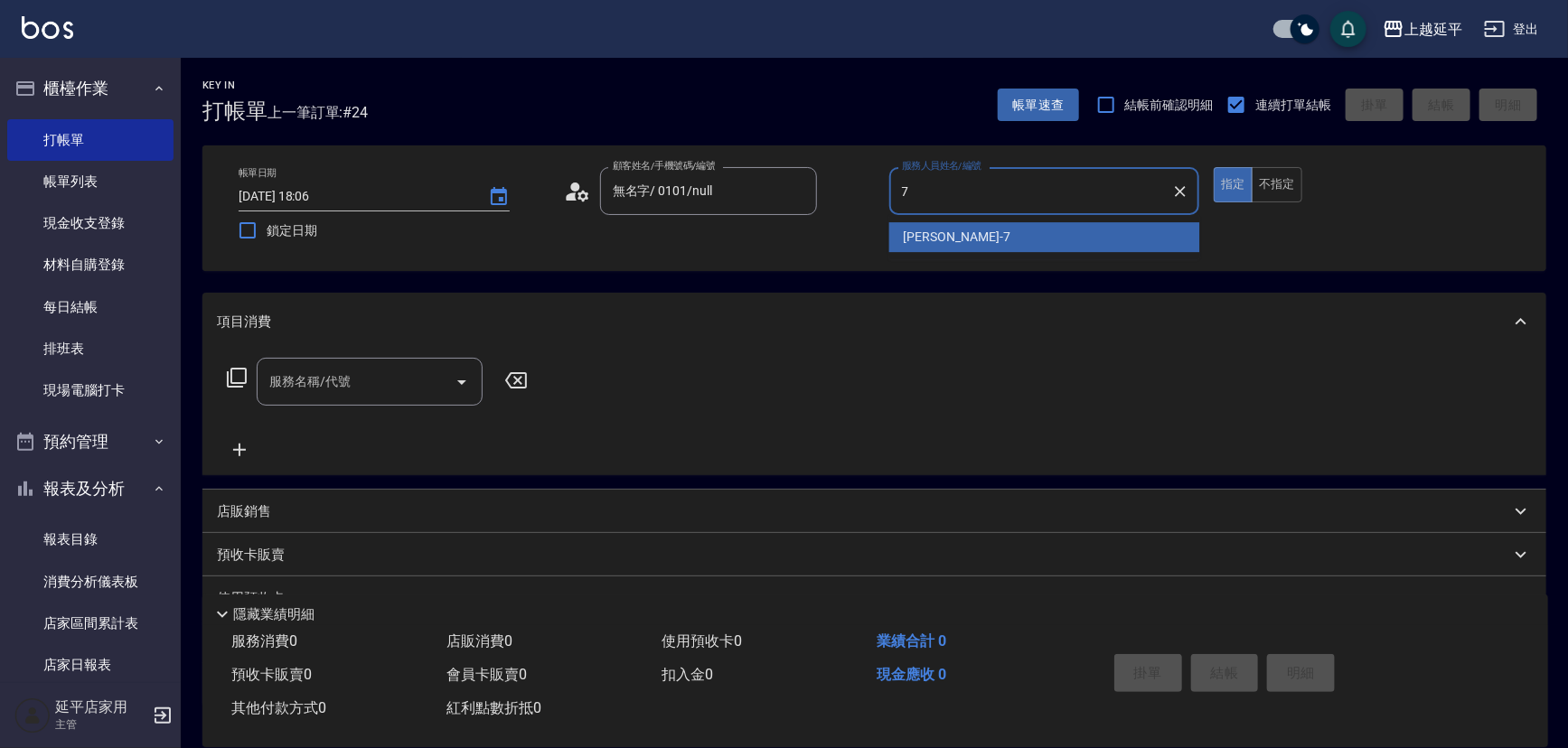
click at [940, 242] on span "[PERSON_NAME] -7" at bounding box center [957, 236] width 107 height 19
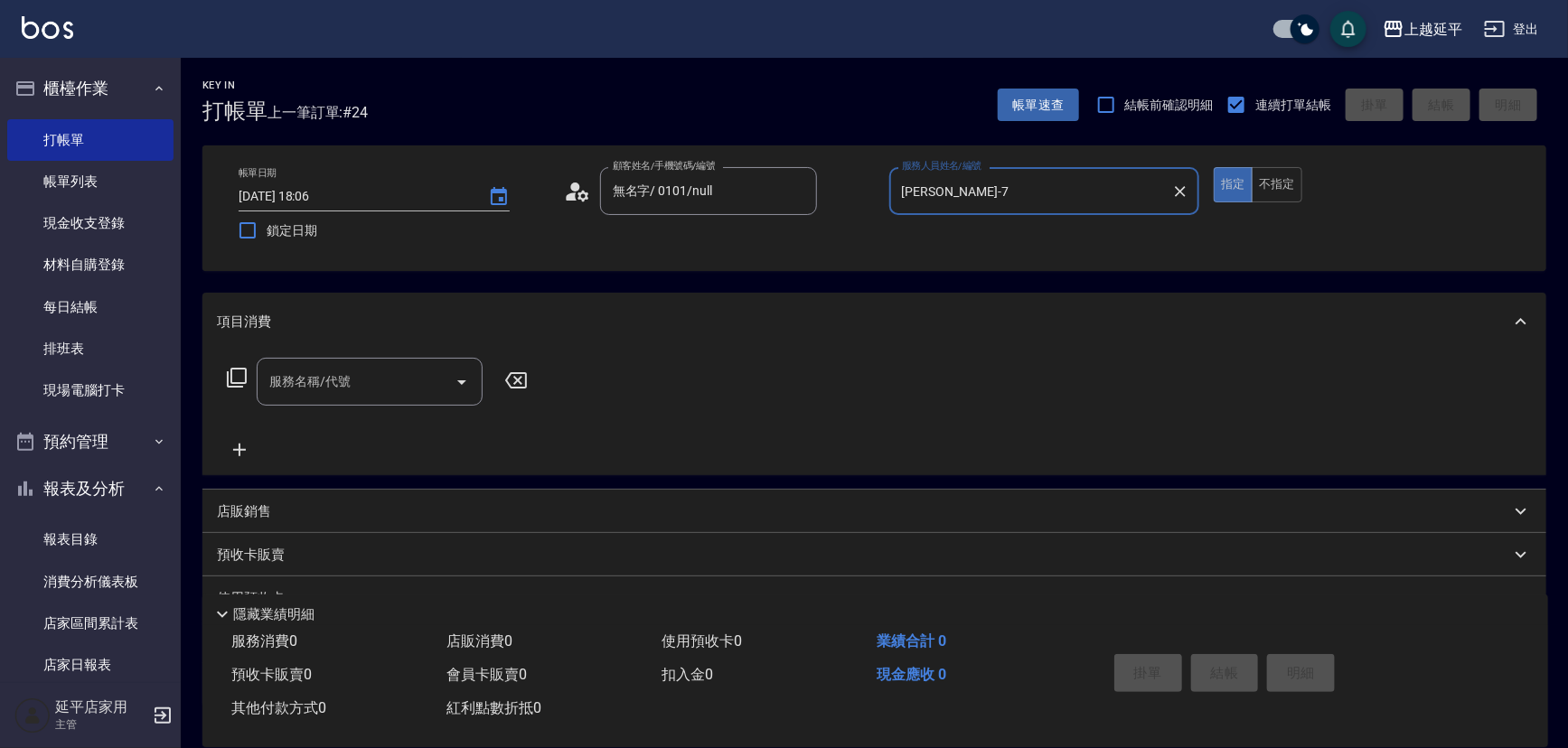
type input "[PERSON_NAME]-7"
click at [338, 376] on div "服務名稱/代號 服務名稱/代號" at bounding box center [369, 381] width 226 height 48
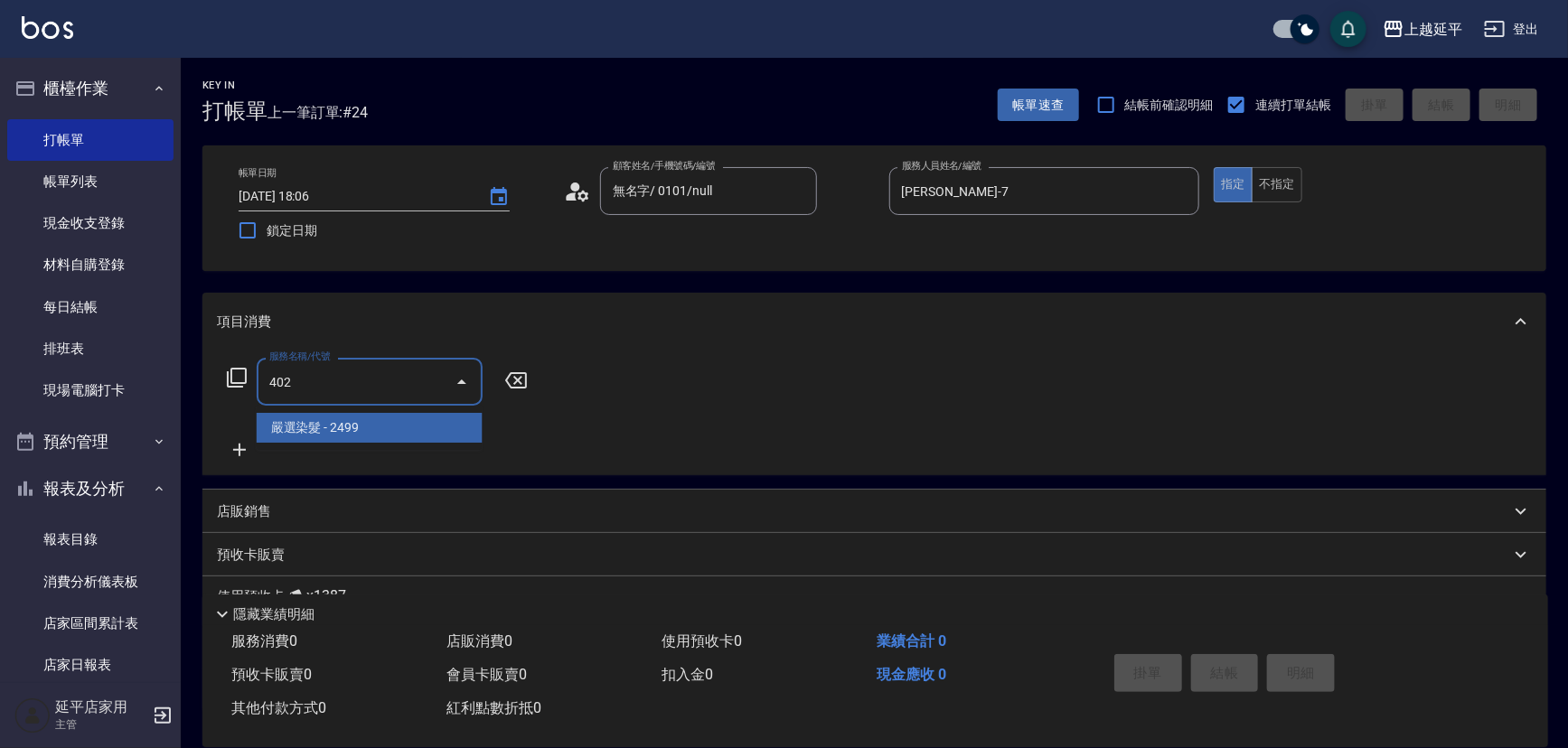
click at [388, 421] on span "嚴選染髮 - 2499" at bounding box center [369, 427] width 226 height 30
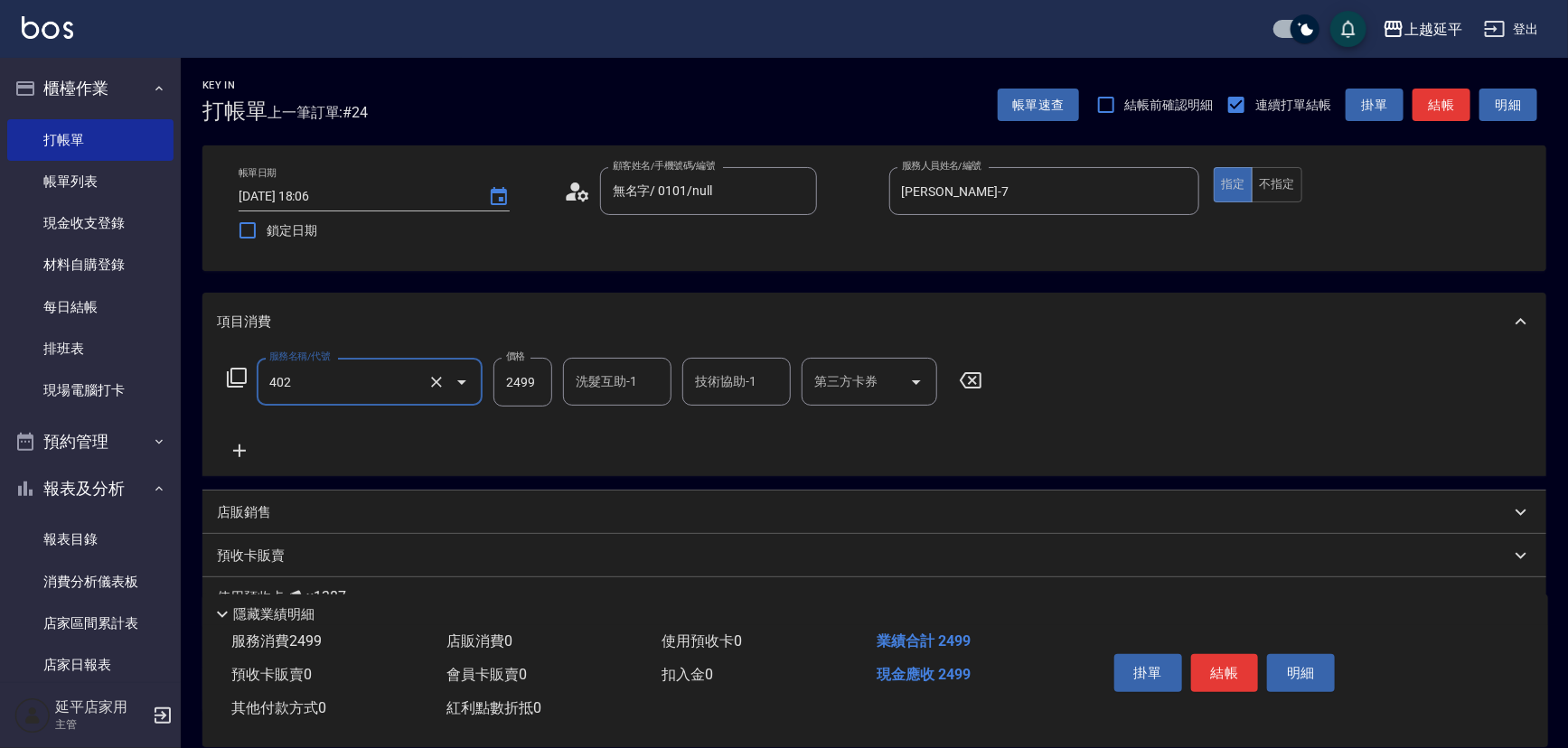
click at [614, 388] on div "洗髮互助-1 洗髮互助-1" at bounding box center [618, 381] width 109 height 48
type input "嚴選染髮(402)"
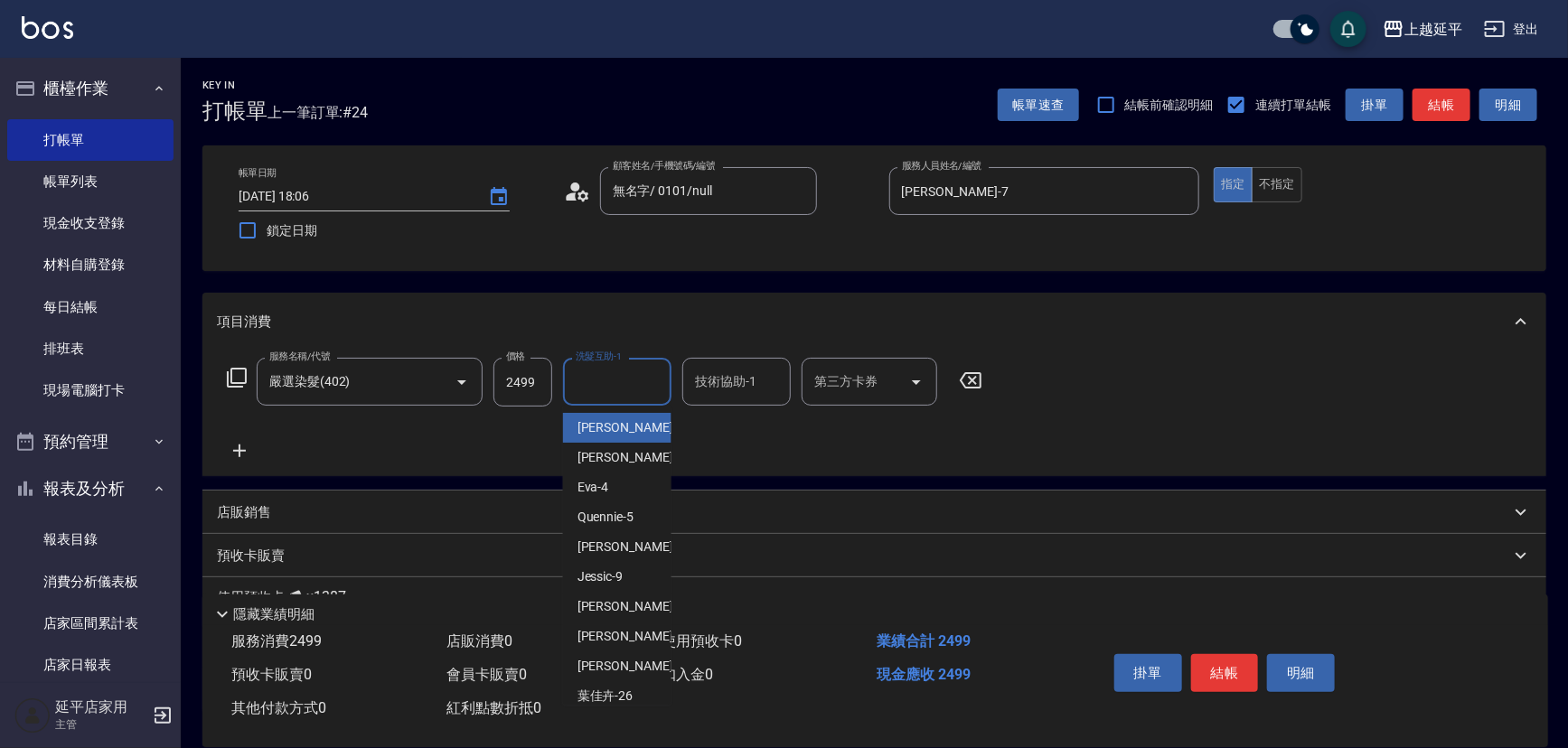
click at [614, 388] on input "洗髮互助-1" at bounding box center [618, 381] width 92 height 32
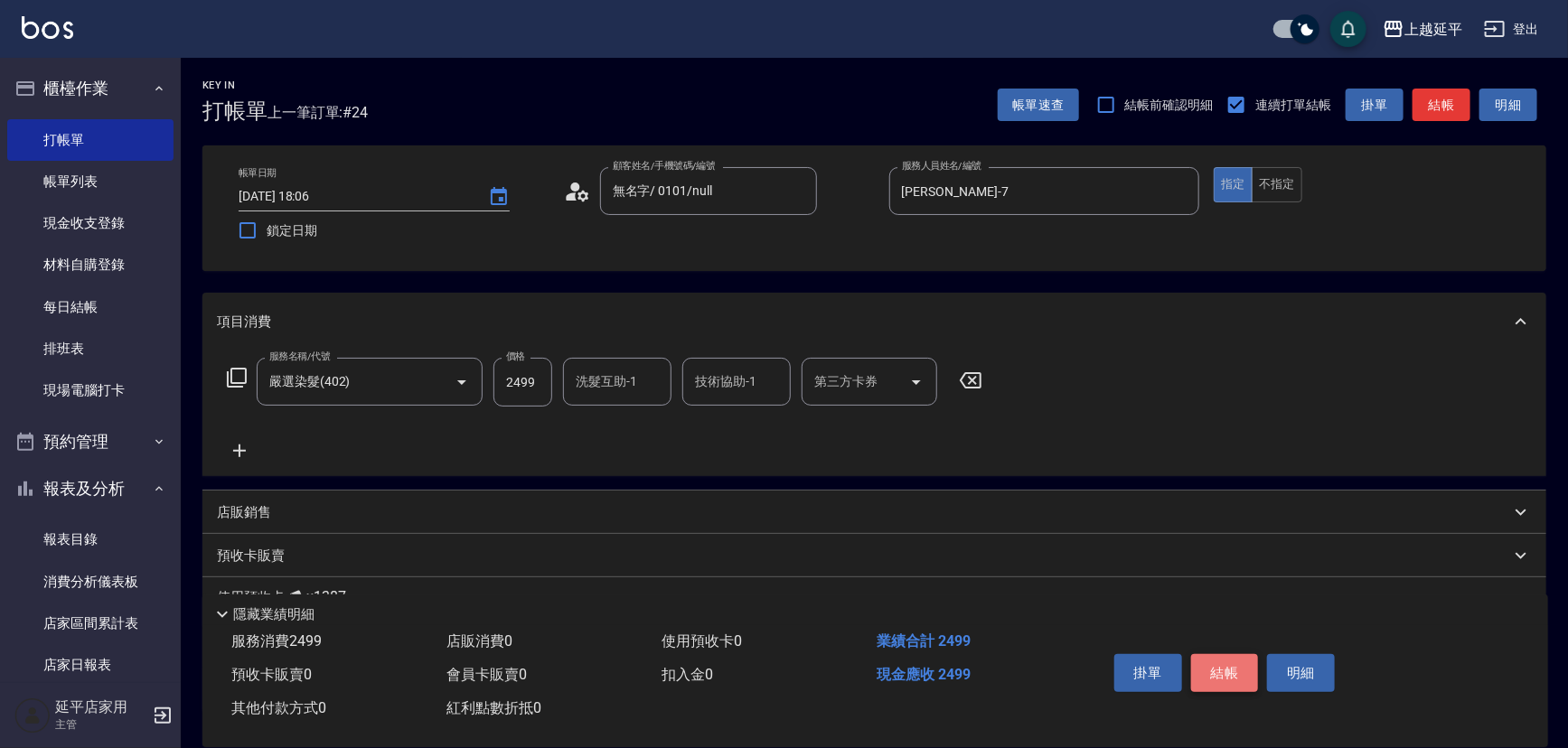
click at [1247, 667] on button "結帳" at bounding box center [1225, 673] width 68 height 38
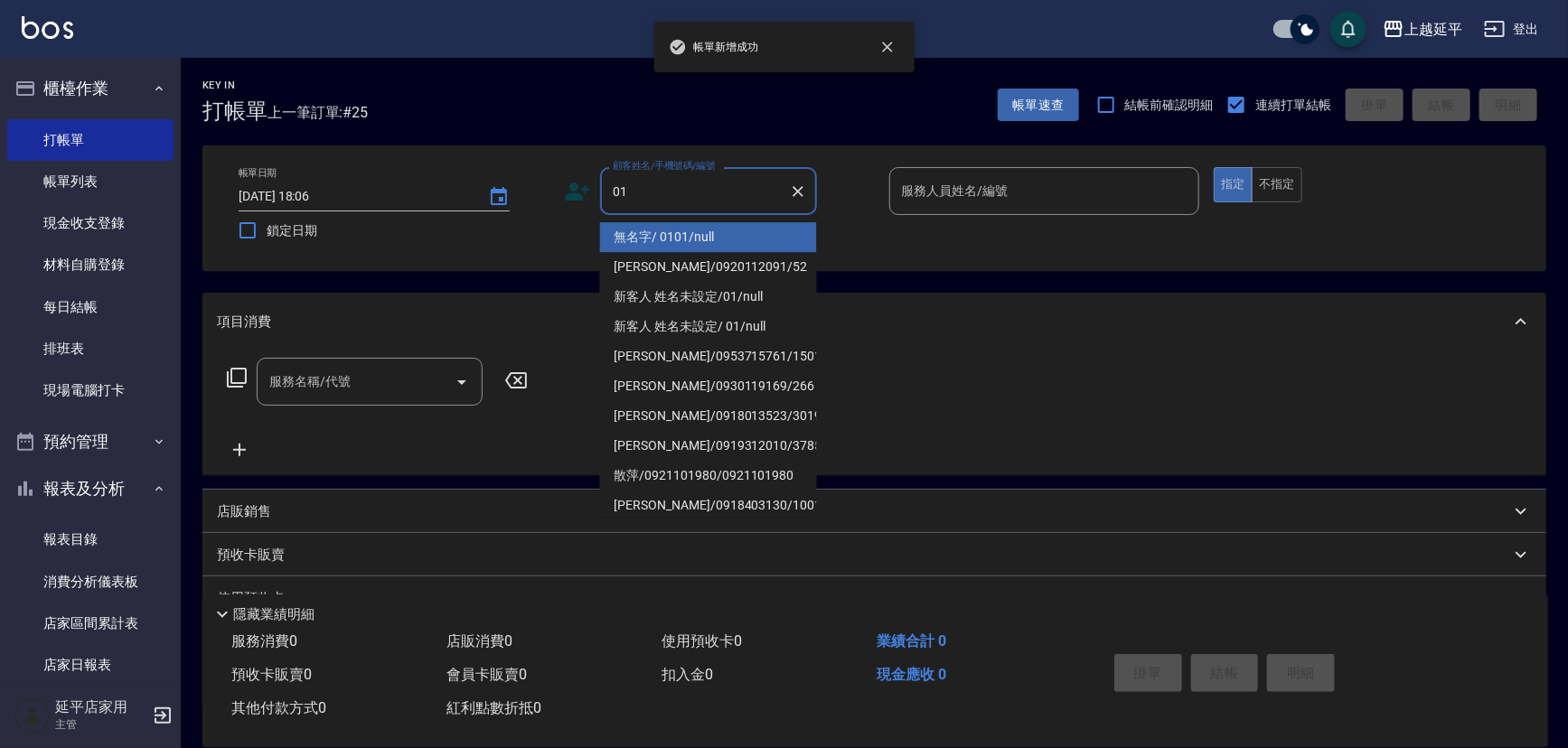
click at [717, 235] on li "無名字/ 0101/null" at bounding box center [707, 236] width 216 height 30
type input "無名字/ 0101/null"
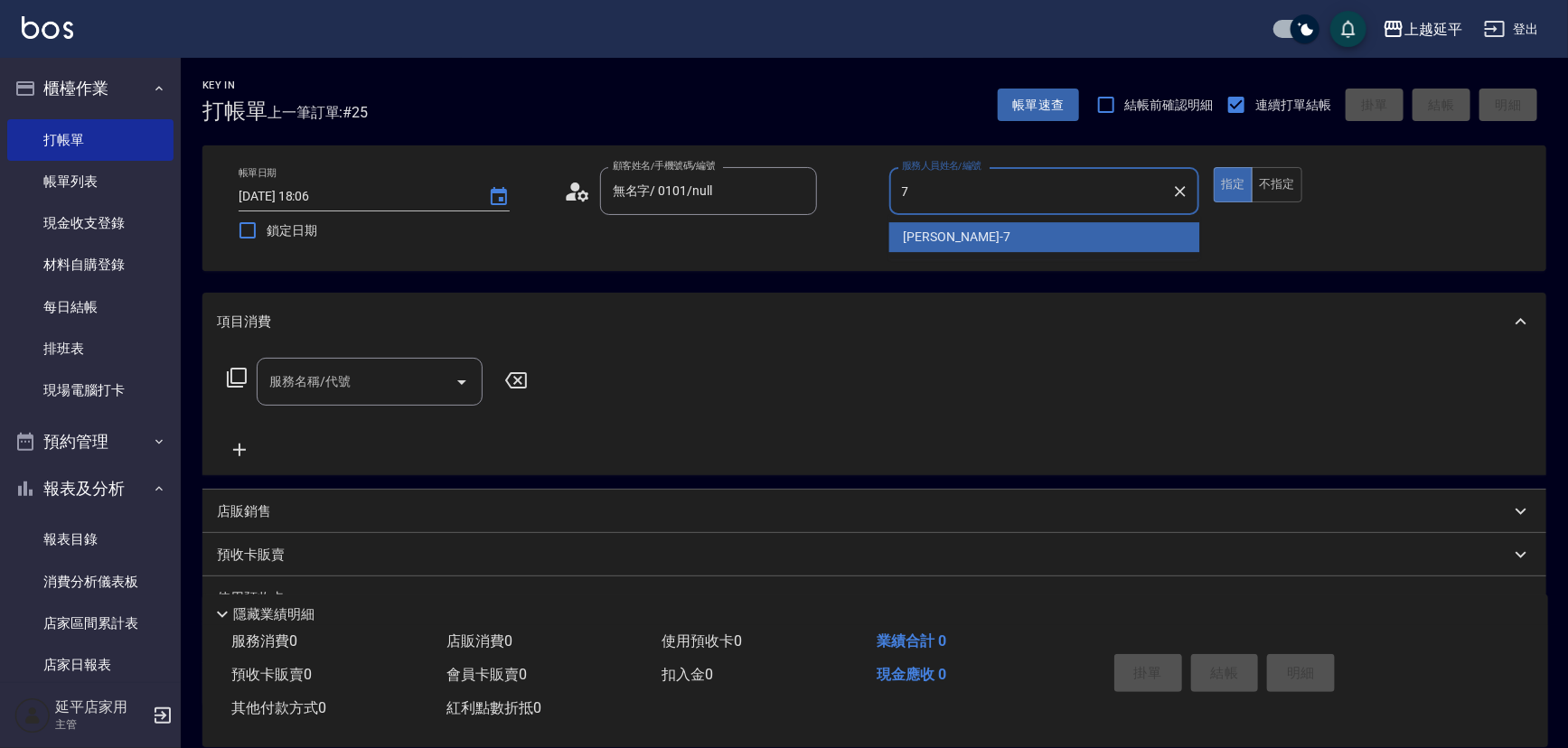
drag, startPoint x: 925, startPoint y: 229, endPoint x: 1001, endPoint y: 200, distance: 81.3
click at [929, 225] on div "[PERSON_NAME] -7" at bounding box center [1044, 236] width 311 height 30
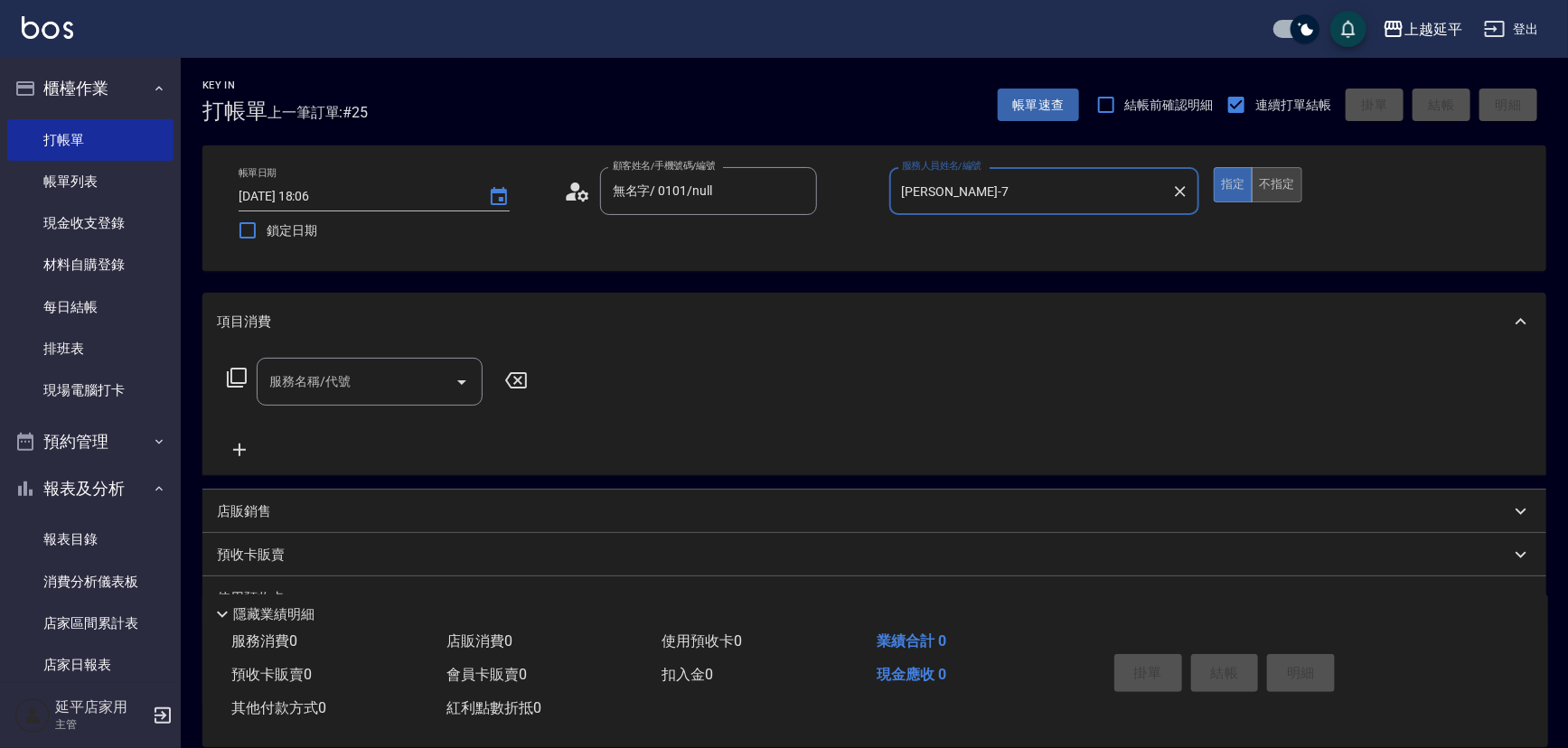
type input "[PERSON_NAME]-7"
click at [1278, 185] on button "不指定" at bounding box center [1277, 185] width 51 height 35
click at [237, 377] on icon at bounding box center [236, 378] width 22 height 22
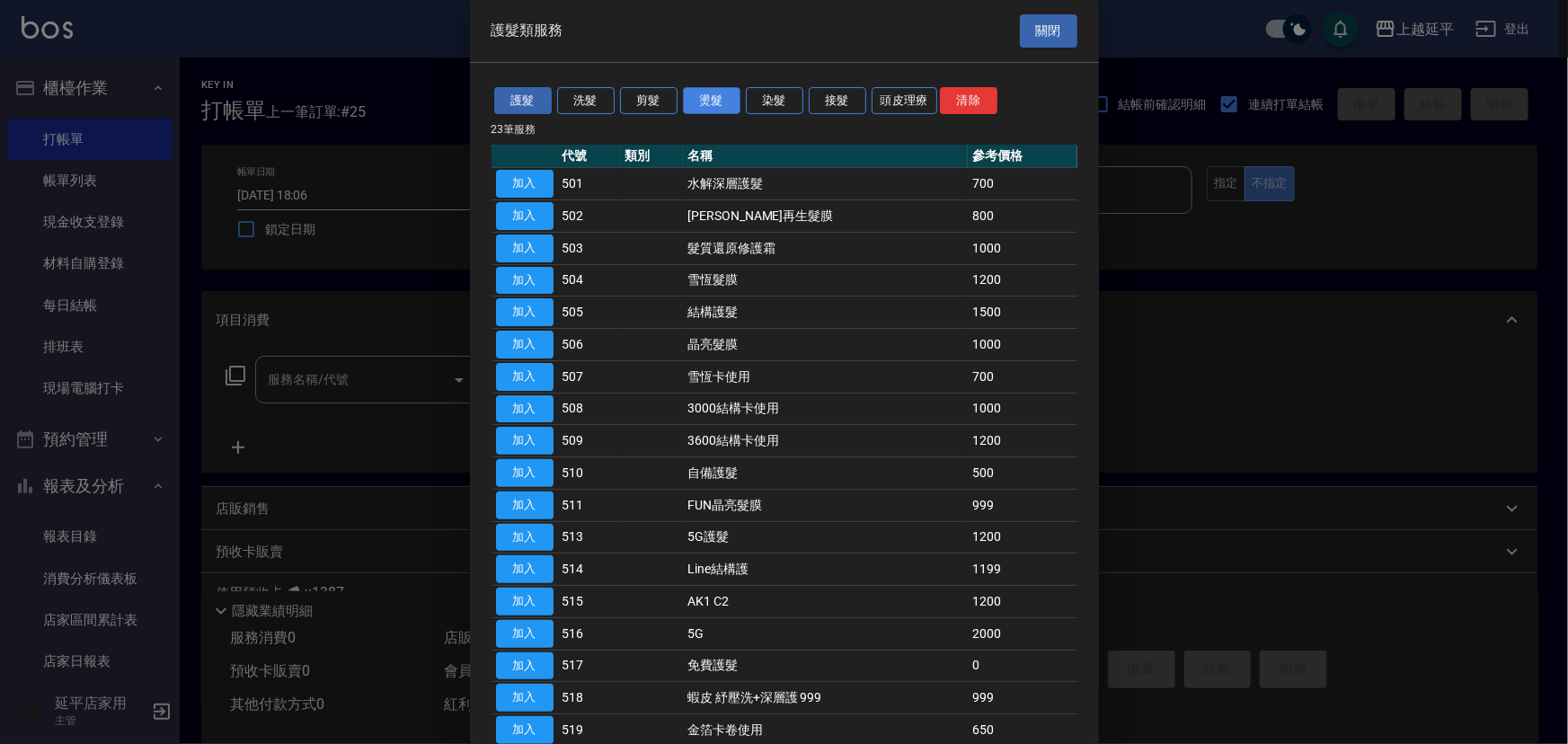
click at [730, 107] on button "燙髮" at bounding box center [711, 101] width 58 height 28
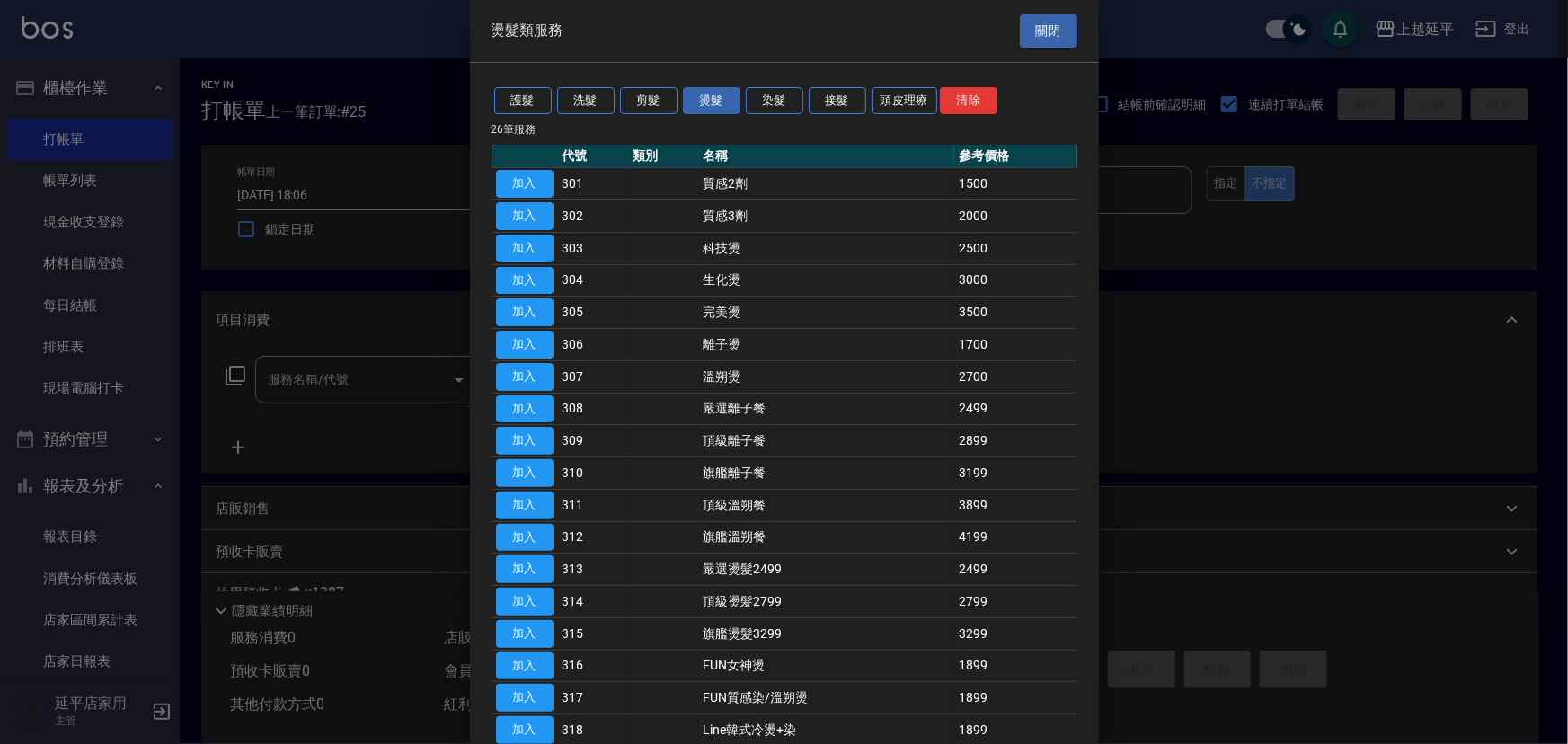
click at [555, 504] on td "加入" at bounding box center [525, 505] width 67 height 32
click at [539, 504] on button "加入" at bounding box center [525, 505] width 58 height 28
type input "頂級溫朔餐(311)"
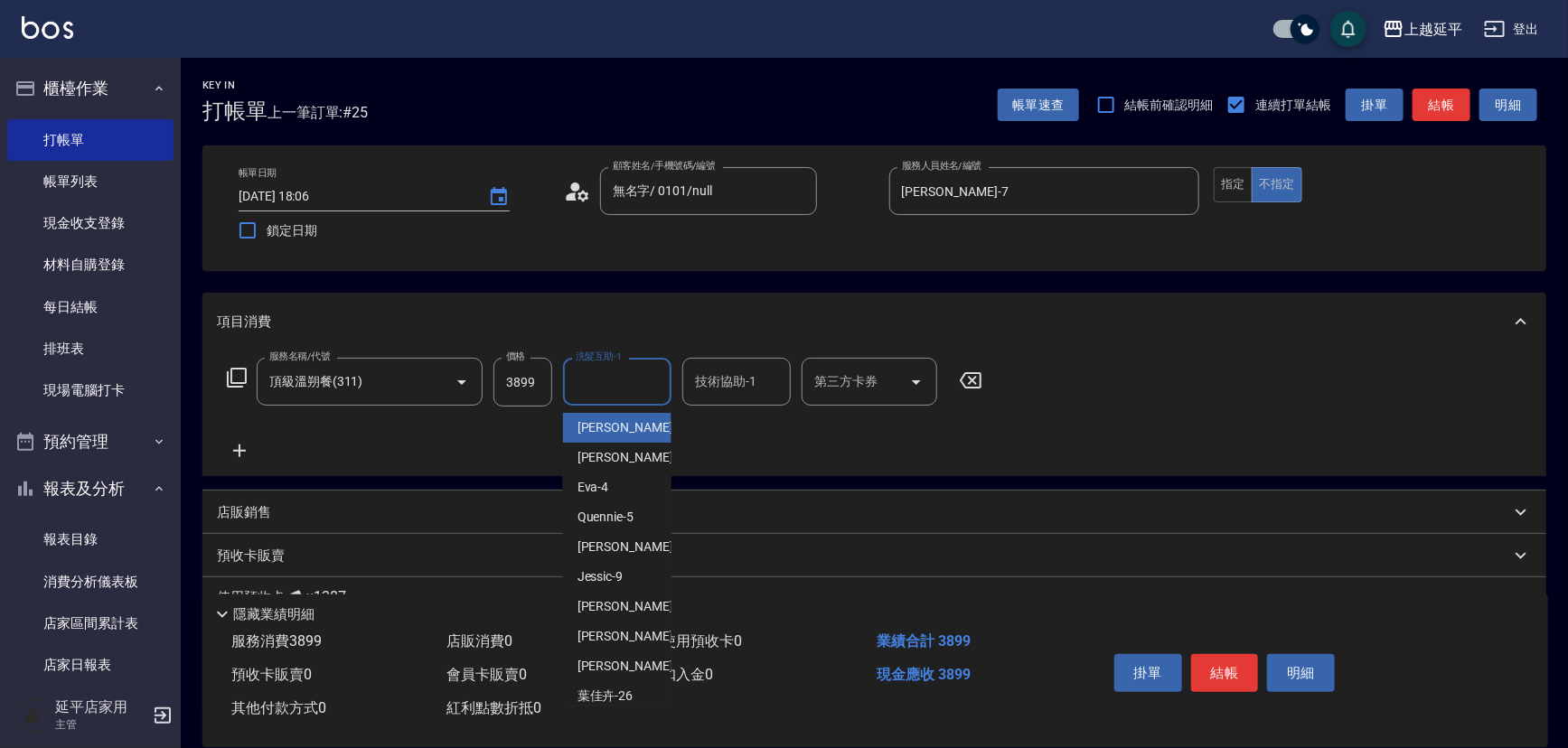
click at [623, 369] on input "洗髮互助-1" at bounding box center [618, 381] width 92 height 32
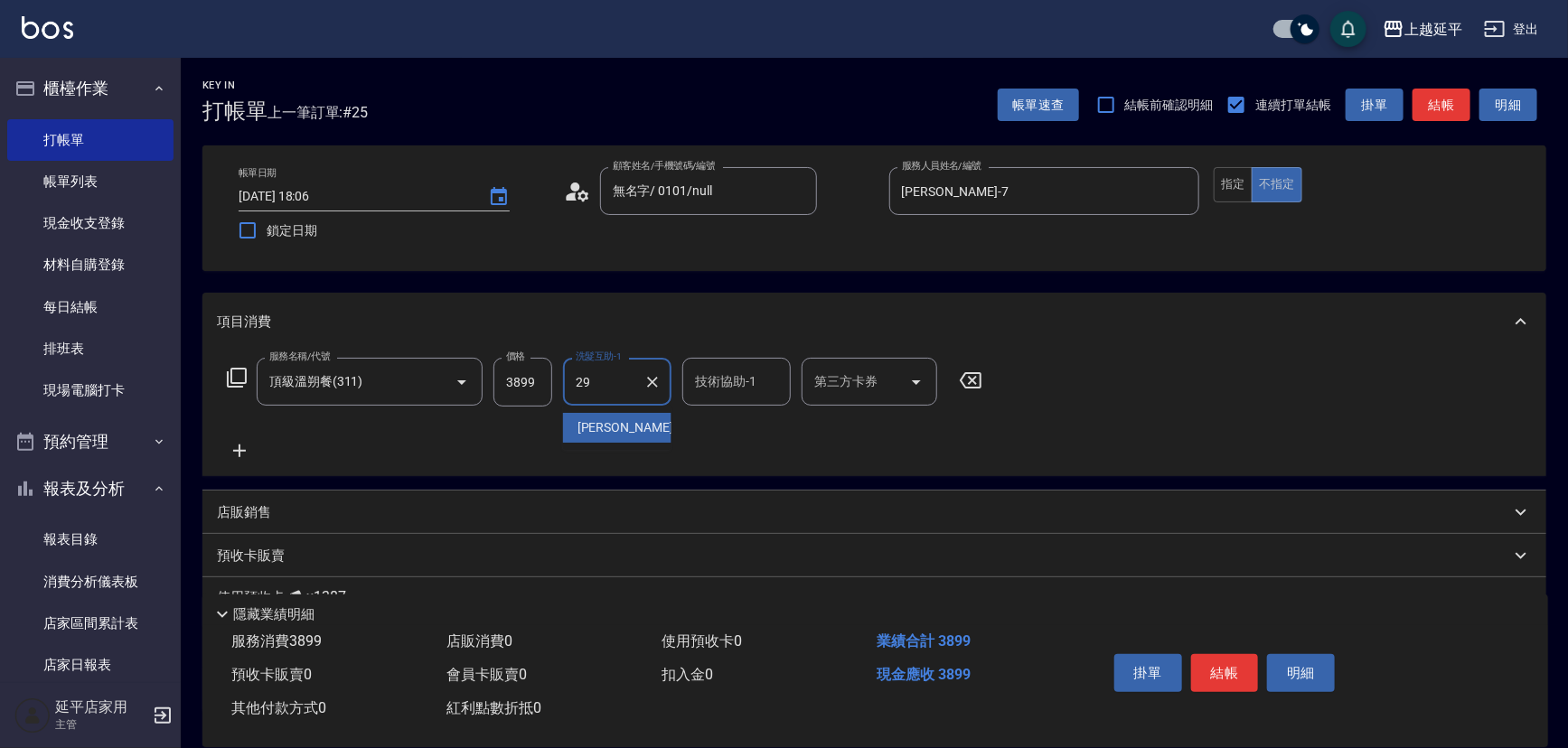
click at [639, 432] on div "丞宗 -29" at bounding box center [618, 427] width 109 height 30
type input "丞宗-29"
click at [714, 389] on input "技術協助-1" at bounding box center [736, 381] width 92 height 32
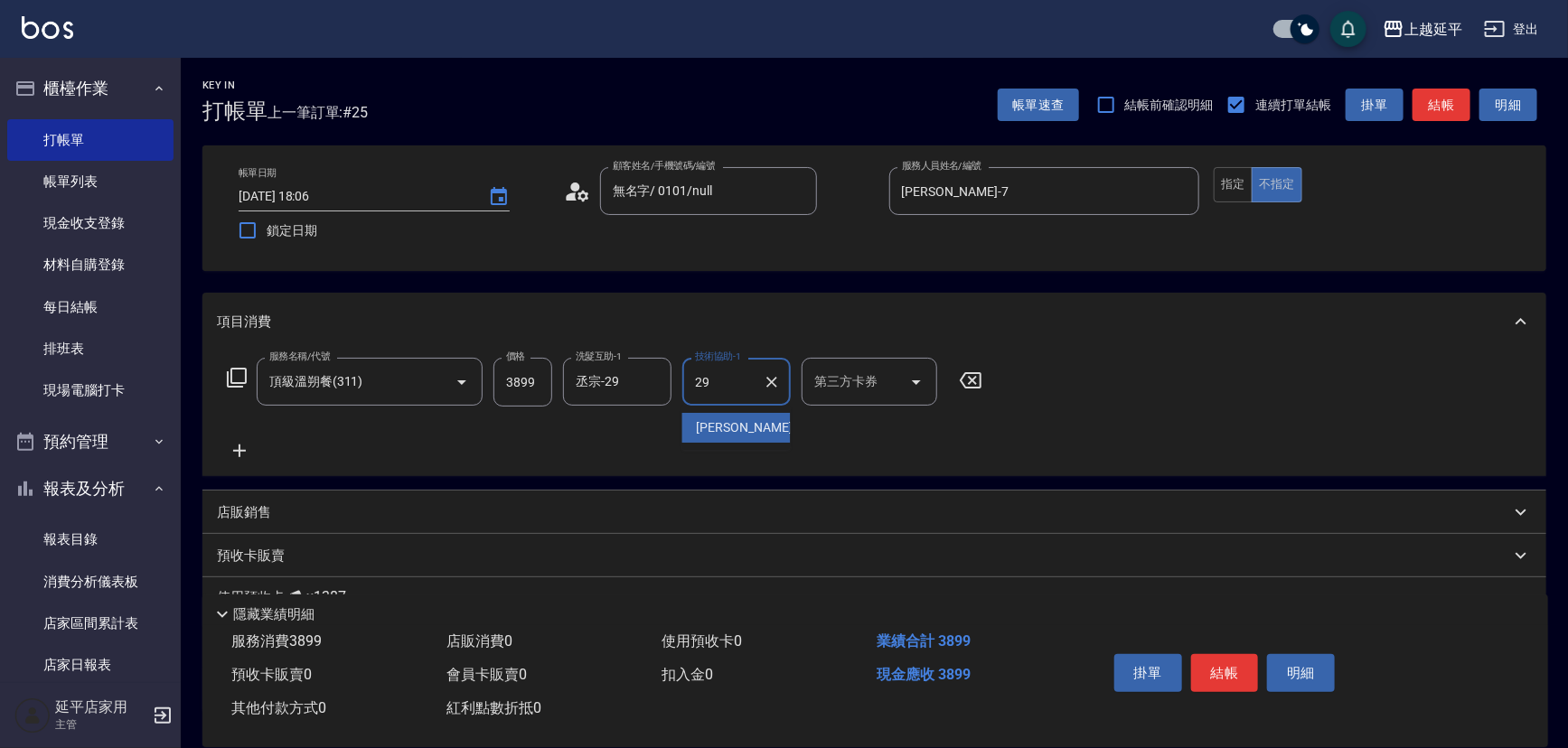
click at [715, 429] on span "丞宗 -29" at bounding box center [754, 427] width 114 height 19
type input "丞宗-29"
click at [1239, 676] on button "結帳" at bounding box center [1225, 673] width 68 height 38
click at [1239, 676] on div "掛單 結帳 明細" at bounding box center [1225, 675] width 236 height 57
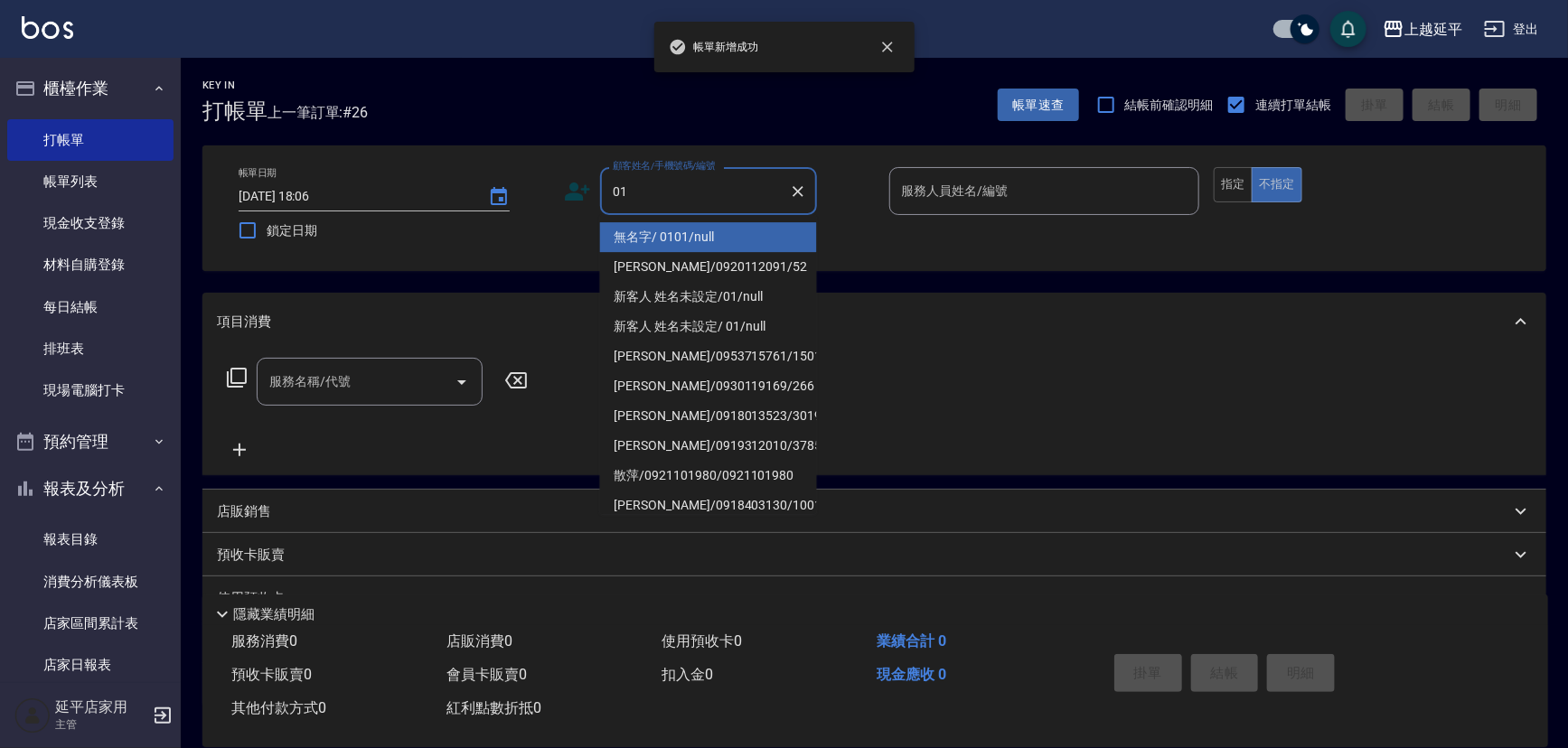
click at [764, 232] on li "無名字/ 0101/null" at bounding box center [707, 236] width 216 height 30
type input "無名字/ 0101/null"
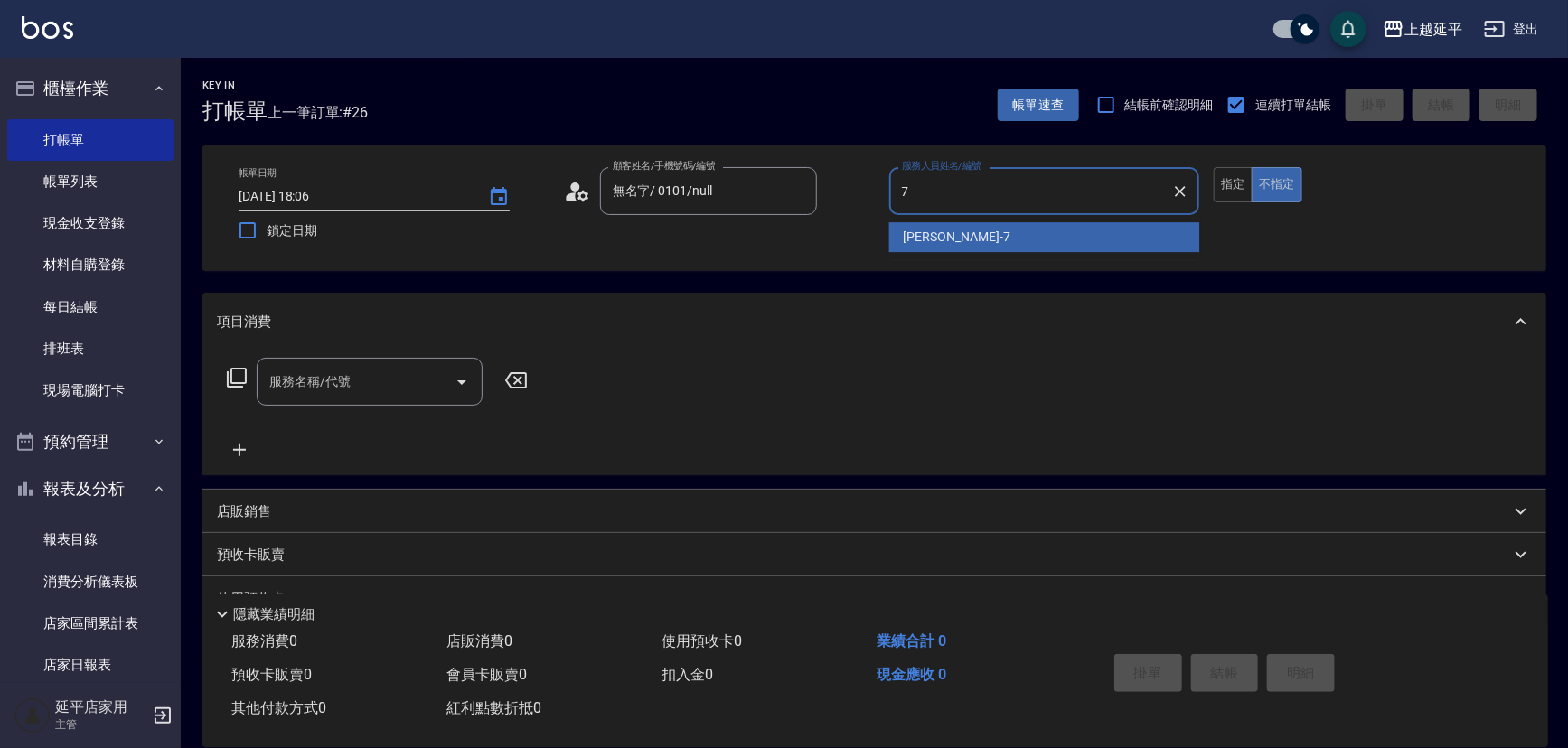
click at [970, 236] on div "[PERSON_NAME] -7" at bounding box center [1044, 236] width 311 height 30
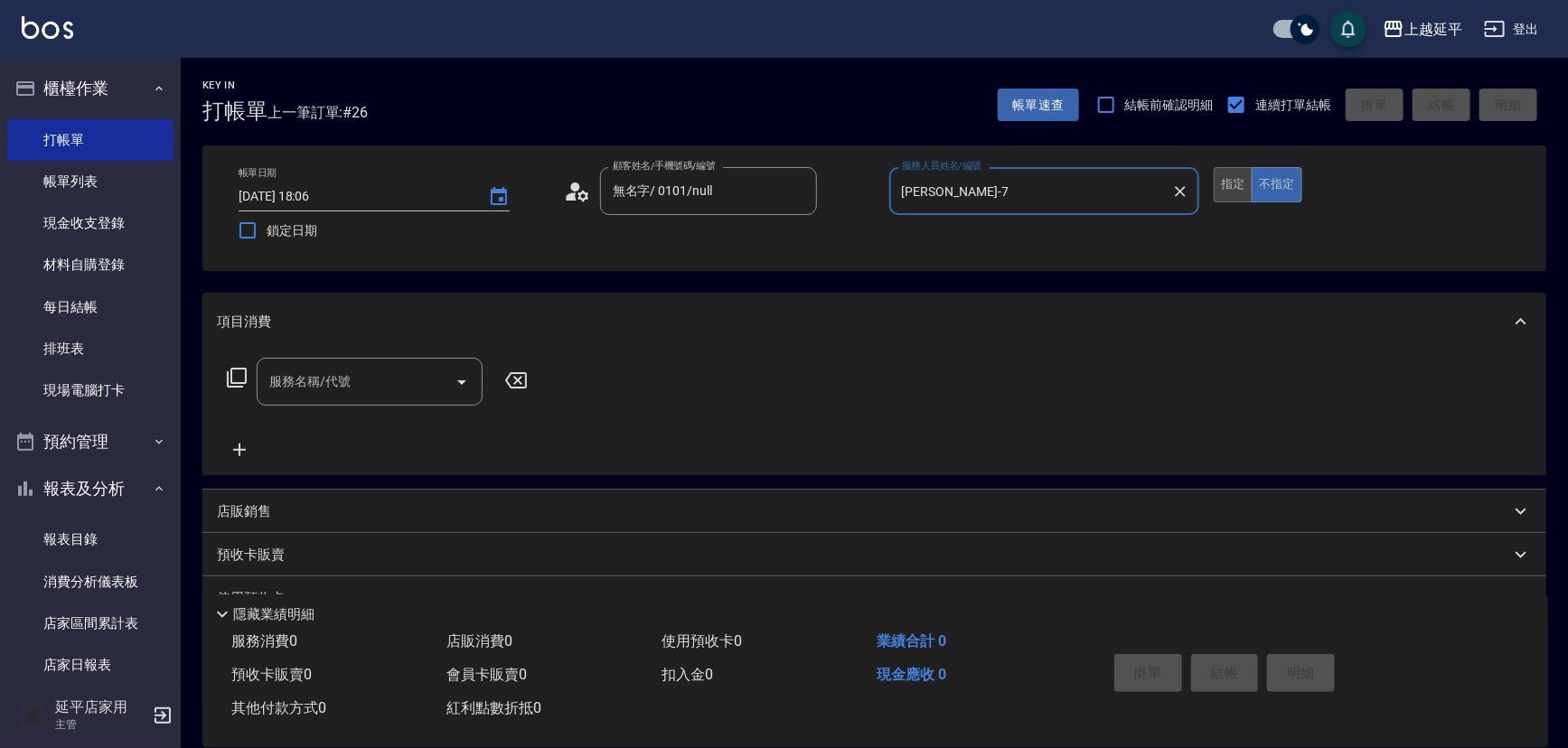
type input "[PERSON_NAME]-7"
click at [1234, 172] on button "指定" at bounding box center [1233, 185] width 39 height 35
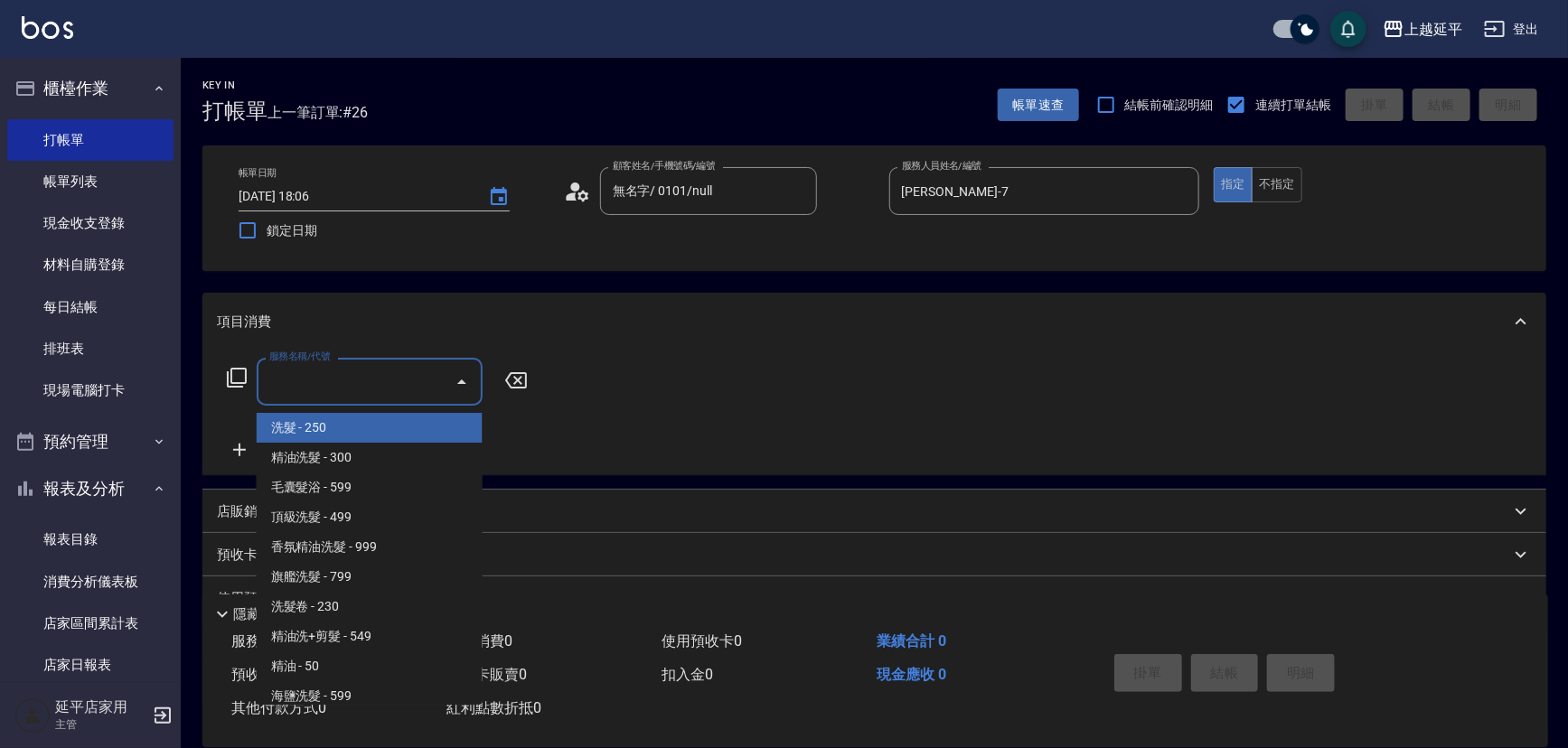
click at [390, 381] on input "服務名稱/代號" at bounding box center [356, 381] width 183 height 32
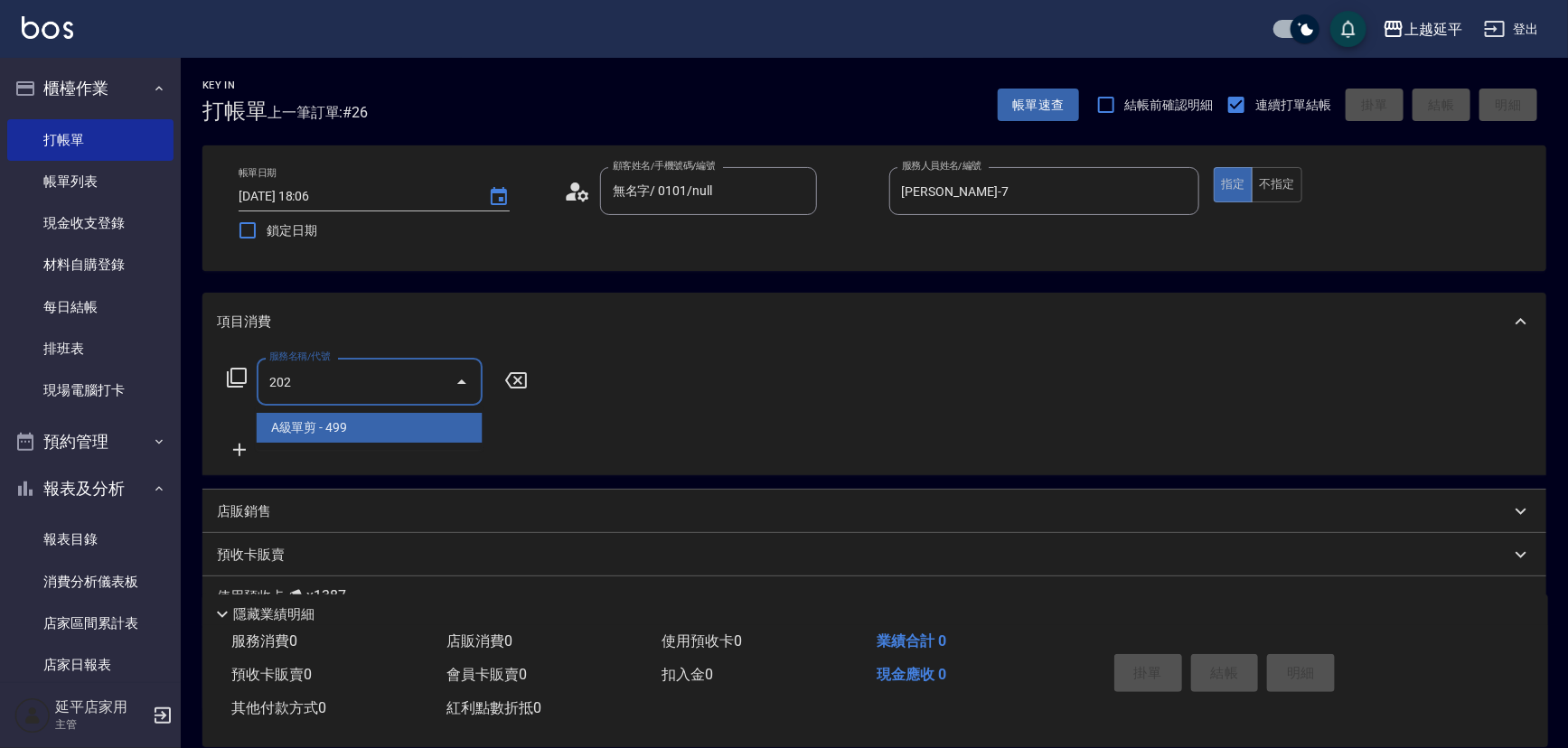
click at [397, 428] on span "A級單剪 - 499" at bounding box center [369, 427] width 226 height 30
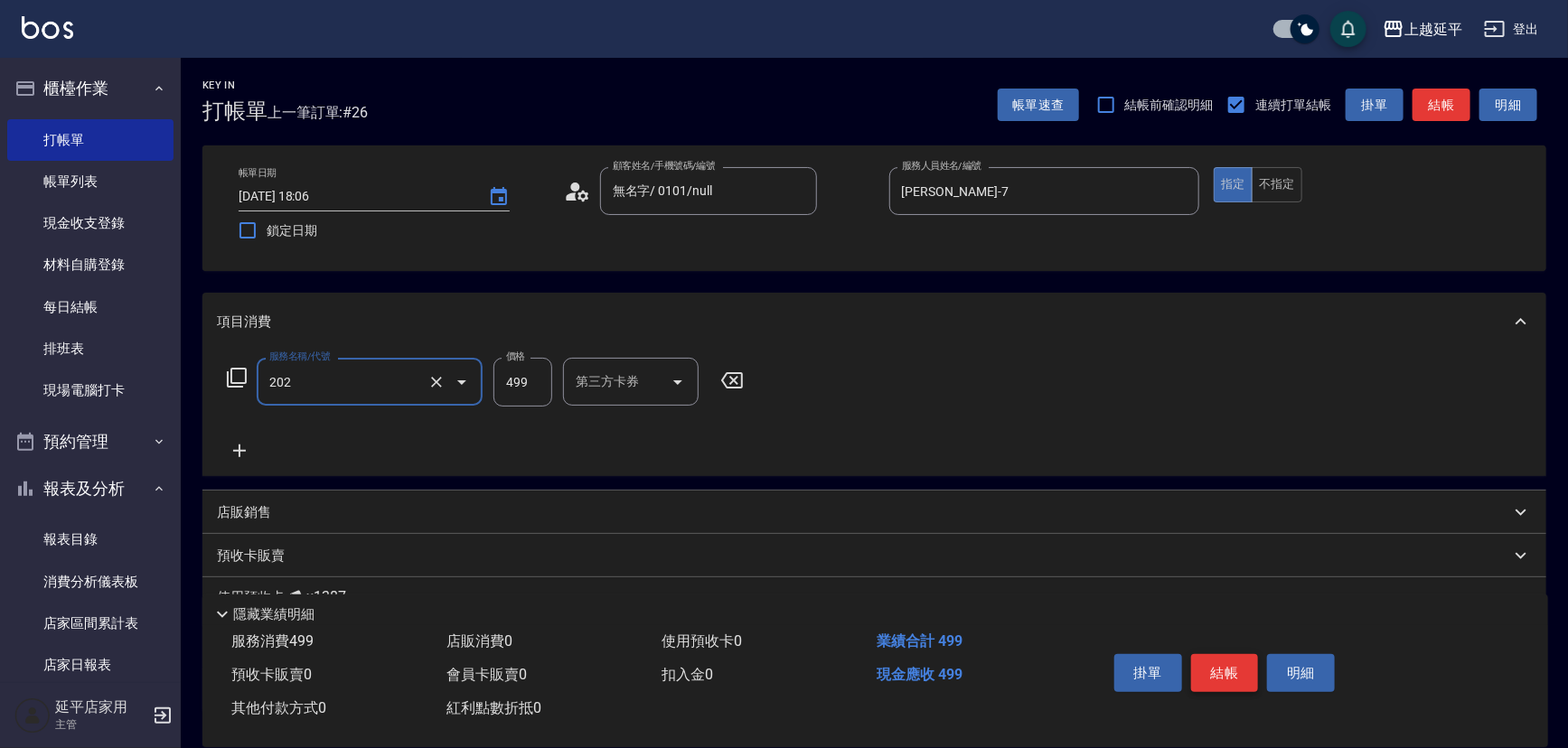
type input "A級單剪(202)"
click at [1203, 666] on button "結帳" at bounding box center [1225, 673] width 68 height 38
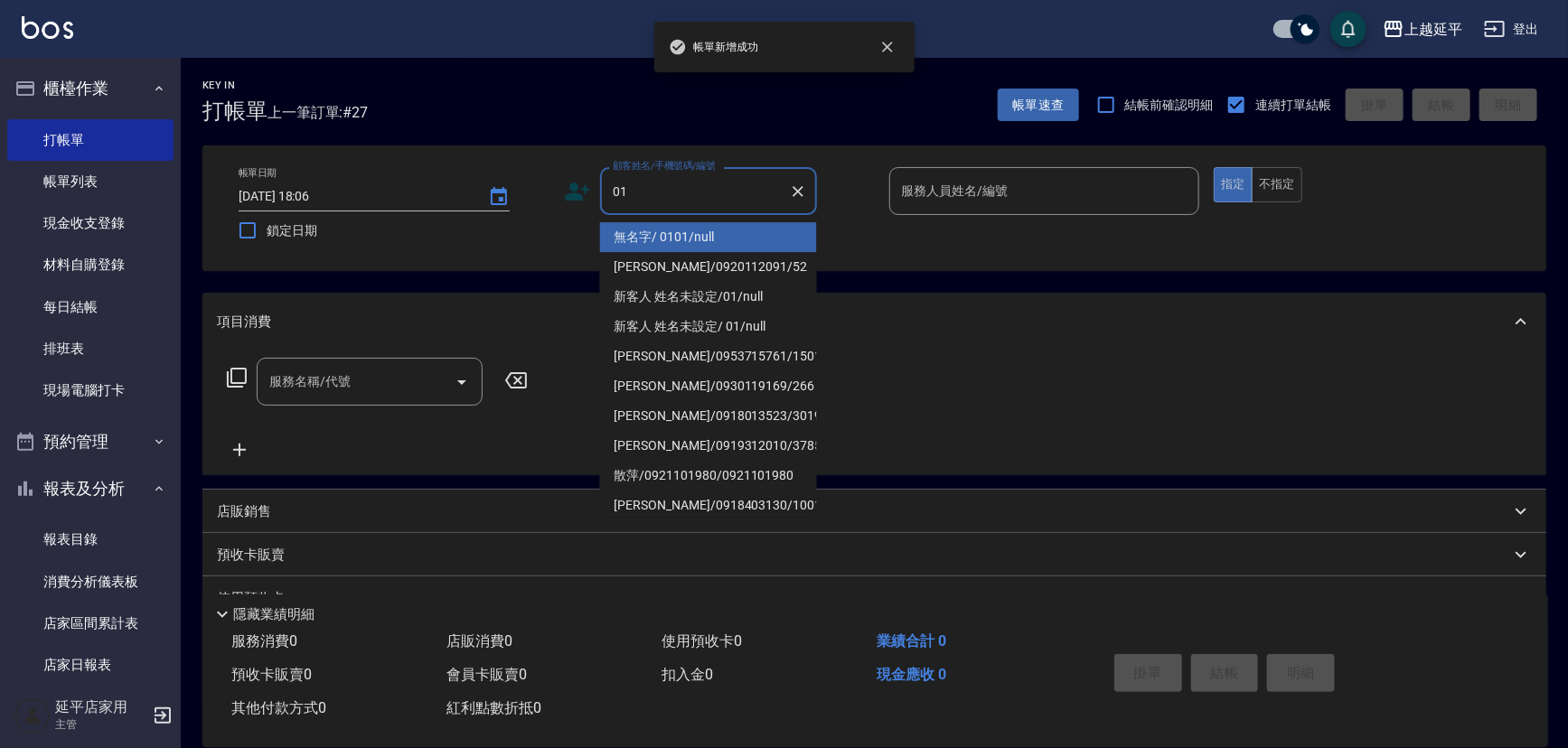
click at [744, 241] on li "無名字/ 0101/null" at bounding box center [707, 236] width 216 height 30
type input "無名字/ 0101/null"
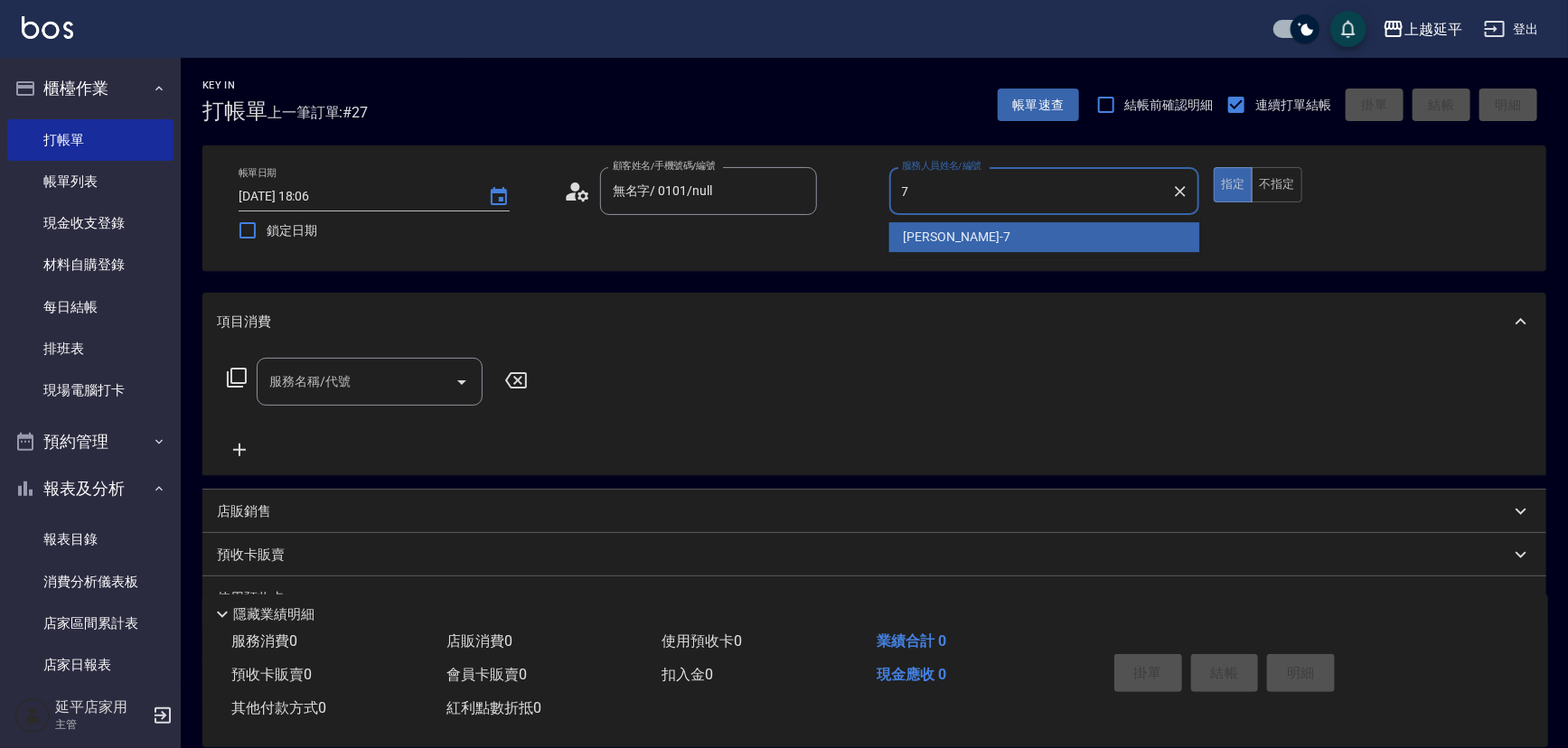
click at [919, 229] on span "[PERSON_NAME] -7" at bounding box center [957, 236] width 107 height 19
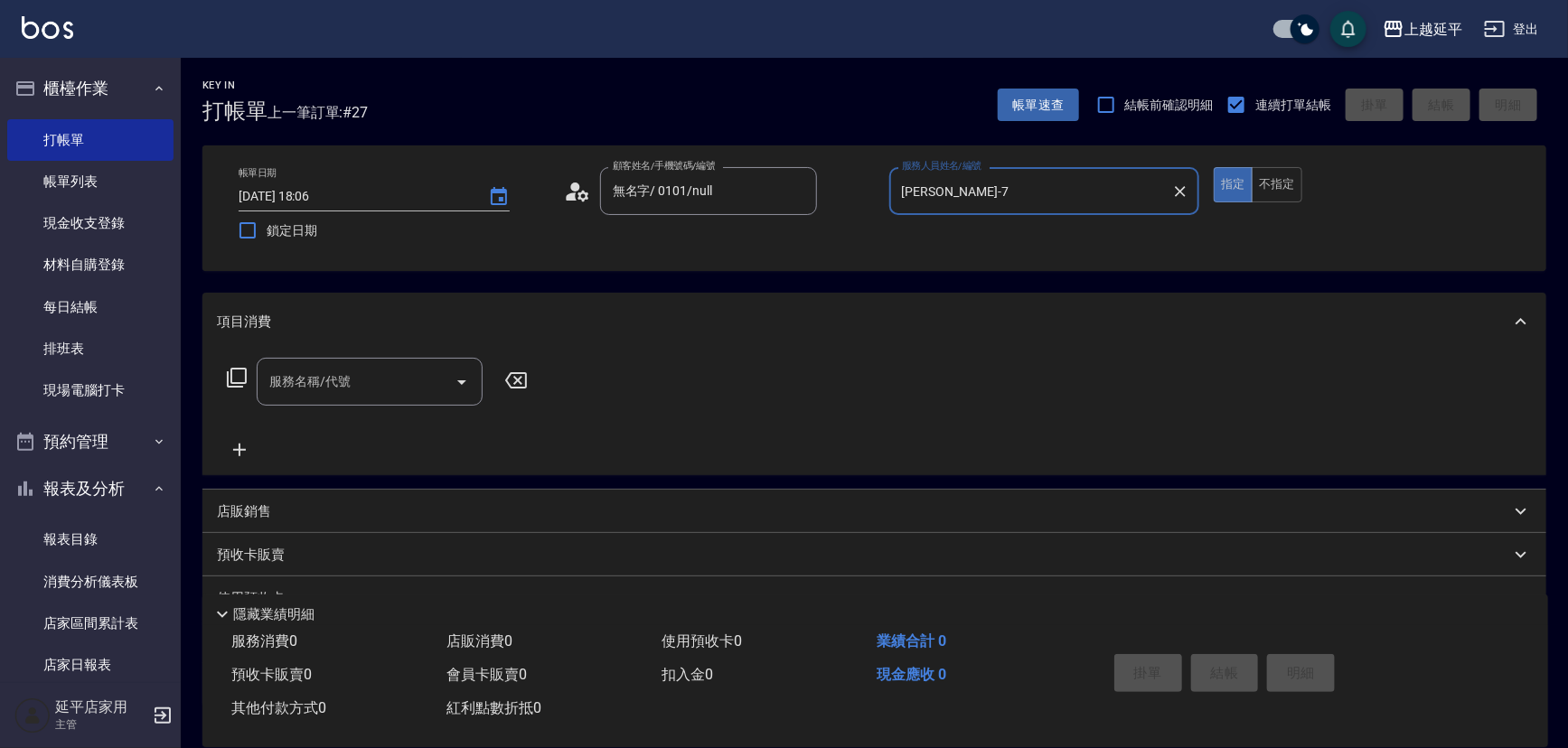
type input "[PERSON_NAME]-7"
click at [373, 390] on input "服務名稱/代號" at bounding box center [356, 381] width 183 height 32
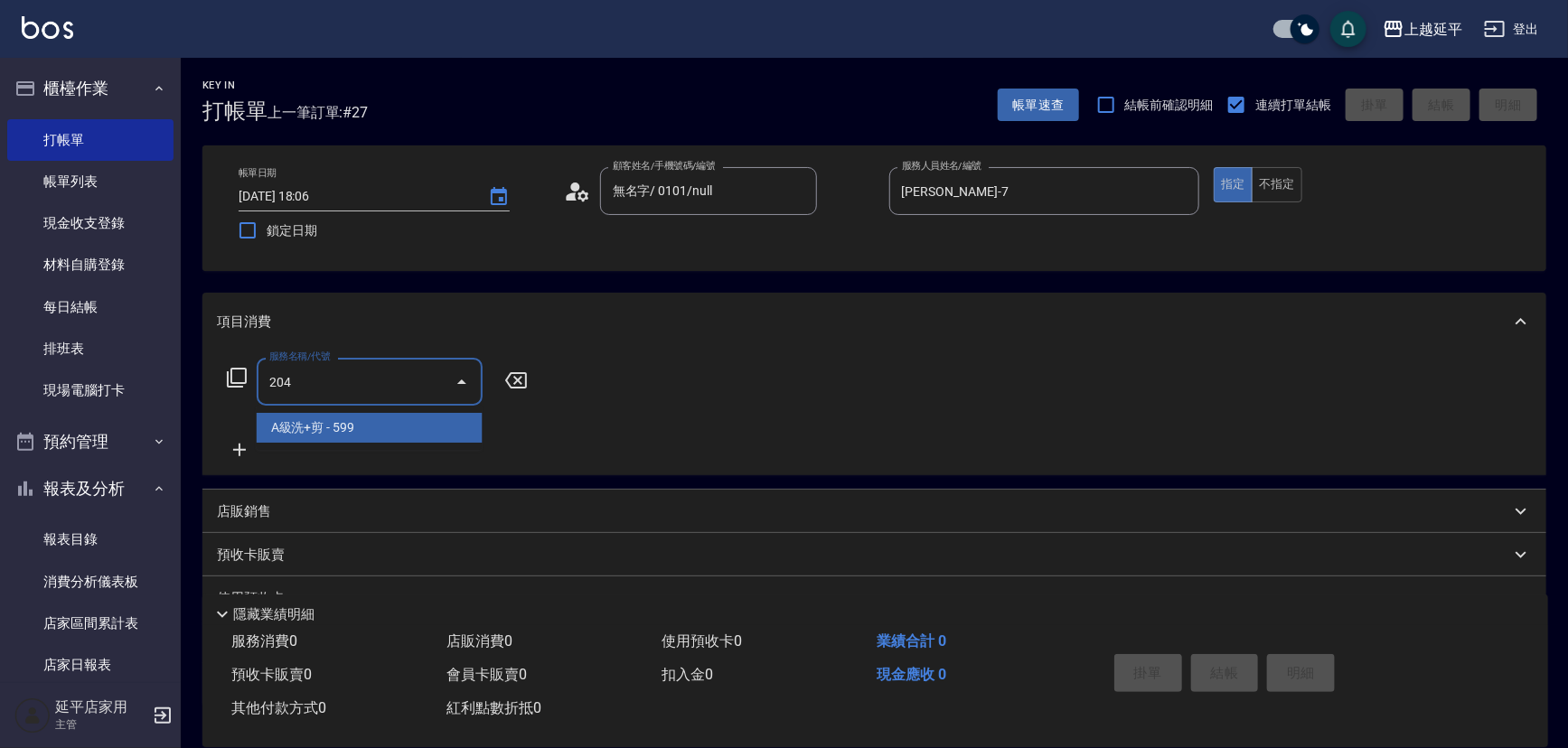
drag, startPoint x: 432, startPoint y: 425, endPoint x: 465, endPoint y: 398, distance: 42.6
click at [433, 424] on span "A級洗+剪 - 599" at bounding box center [369, 427] width 226 height 30
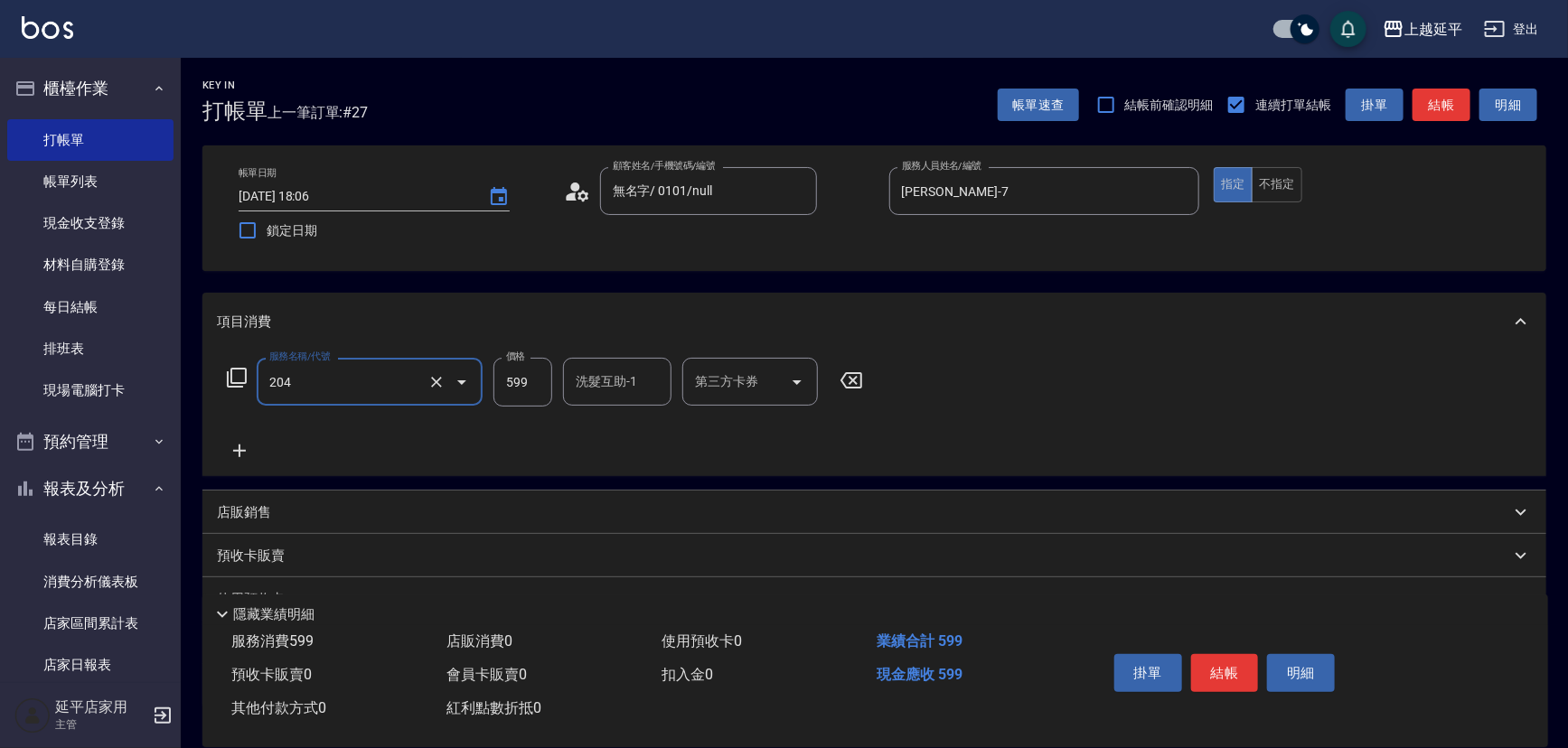
type input "A級洗+剪(204)"
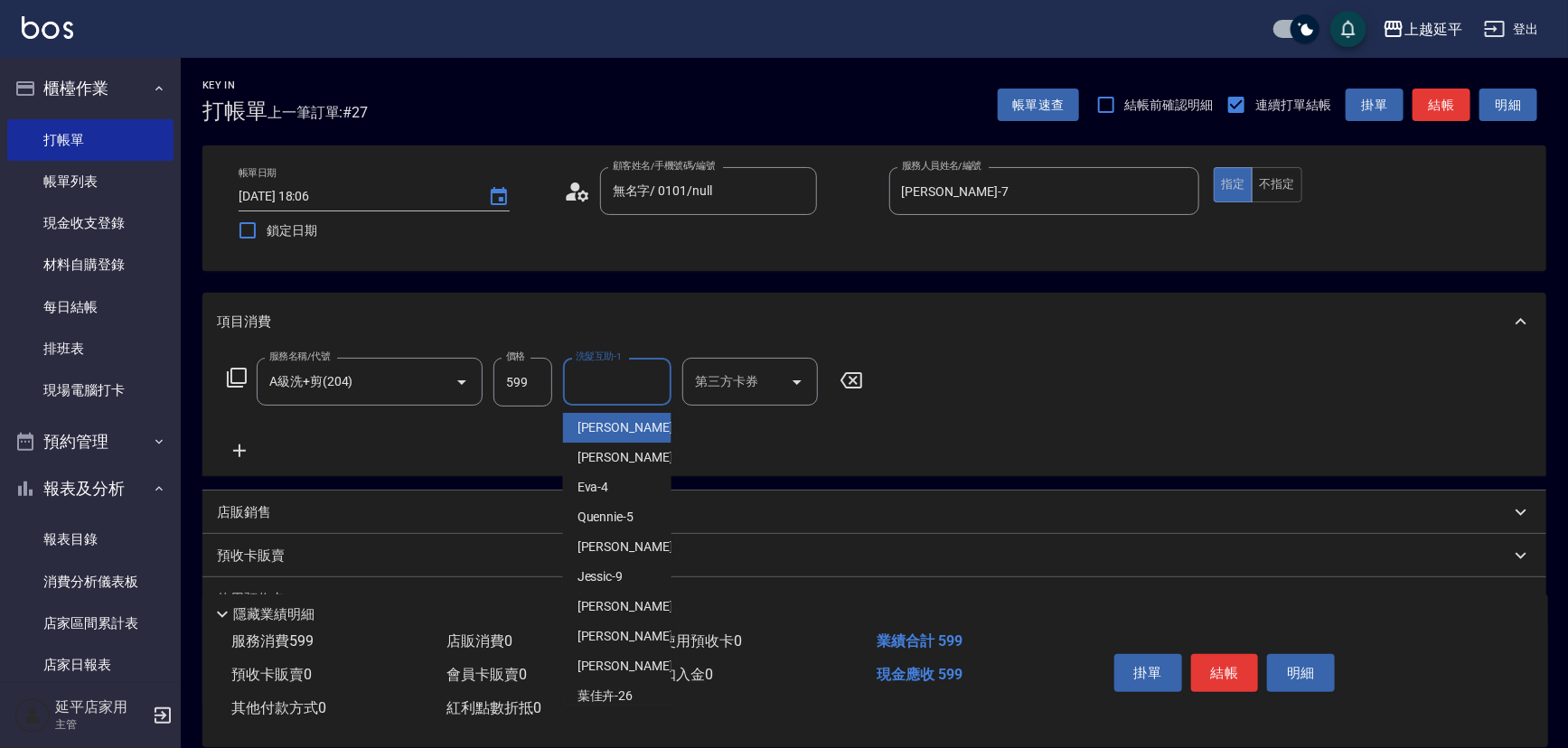
click at [611, 392] on input "洗髮互助-1" at bounding box center [618, 381] width 92 height 32
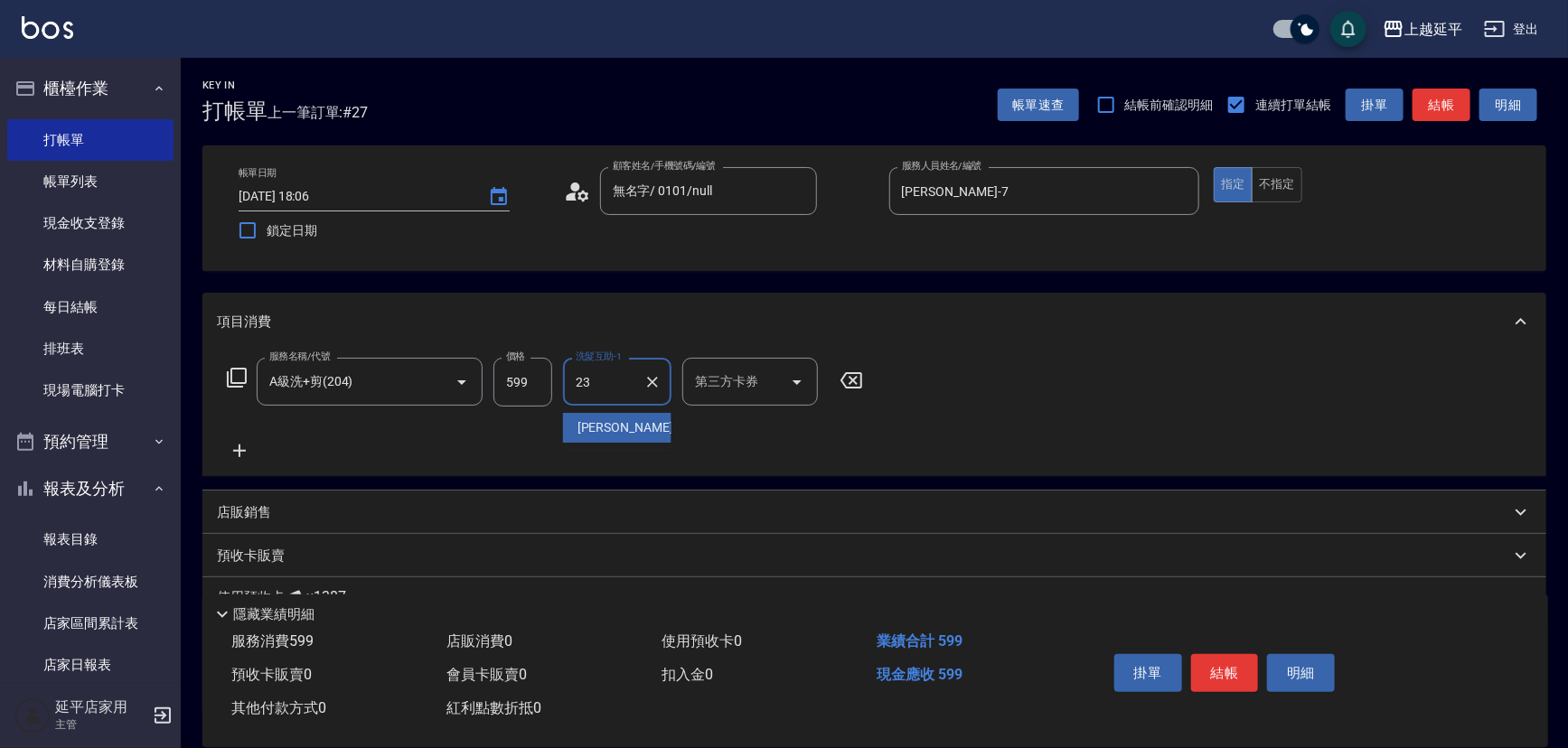
click at [611, 416] on div "恩恩 -23" at bounding box center [618, 427] width 109 height 30
type input "恩恩-23"
click at [1235, 677] on button "結帳" at bounding box center [1225, 673] width 68 height 38
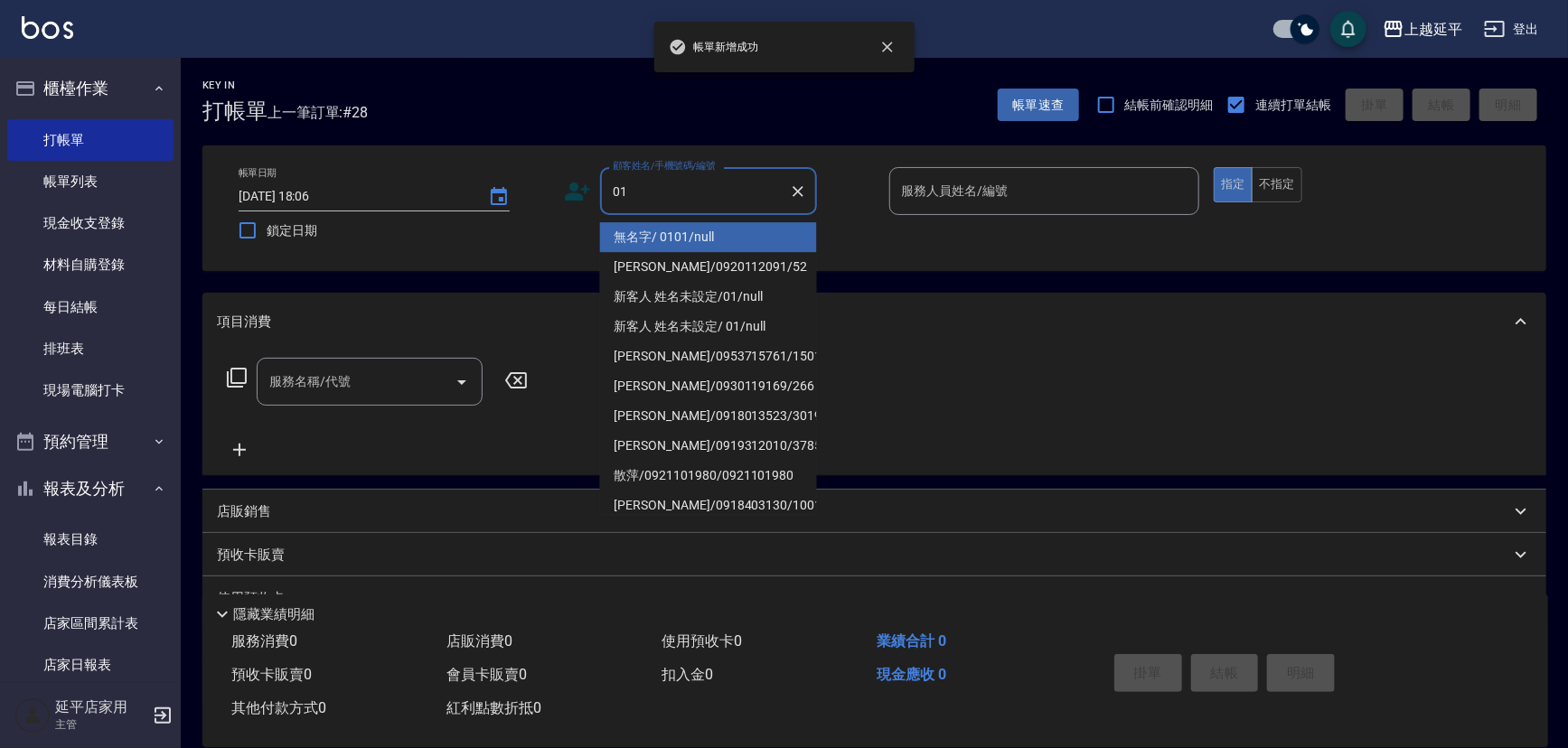
click at [696, 229] on li "無名字/ 0101/null" at bounding box center [707, 236] width 216 height 30
type input "無名字/ 0101/null"
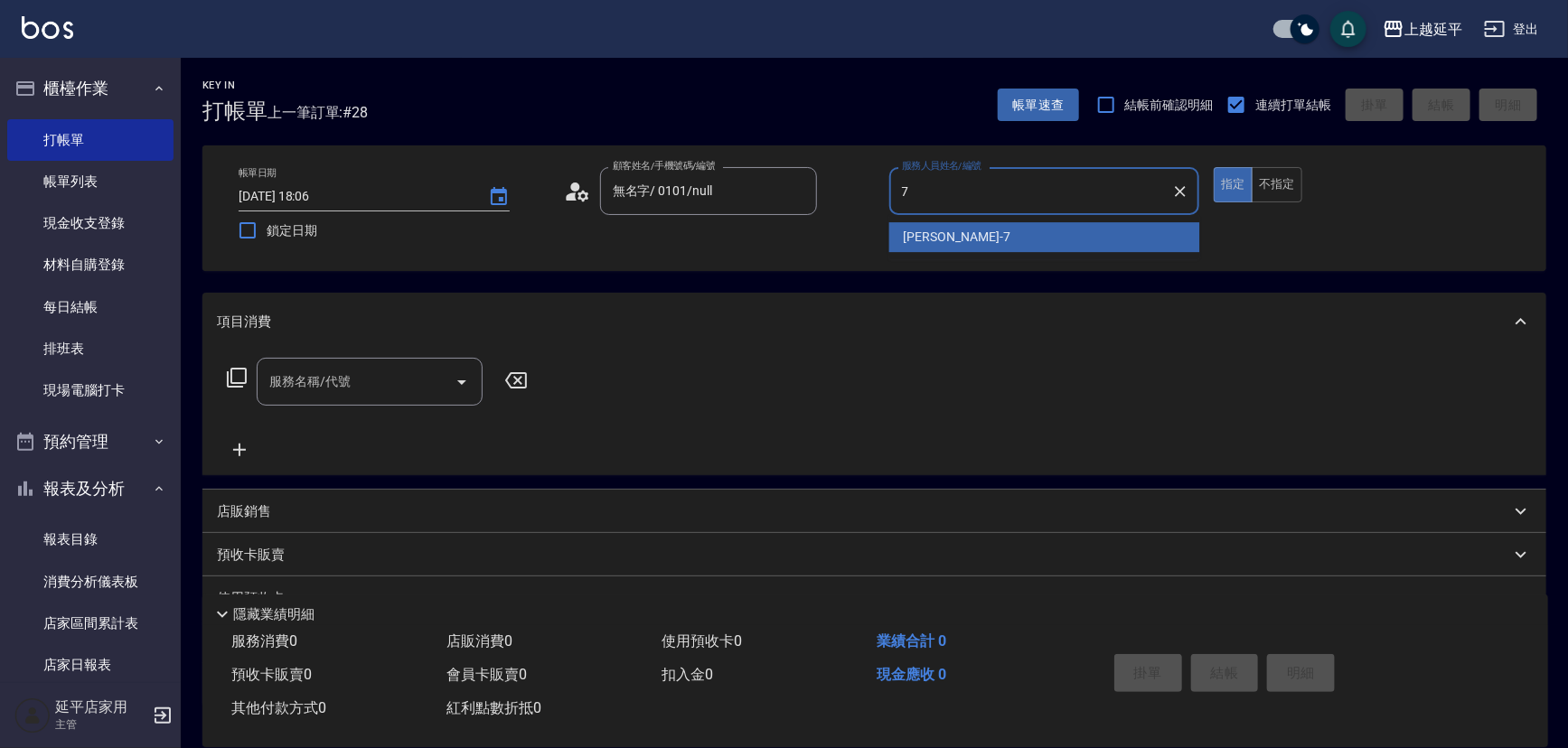
click at [950, 244] on span "[PERSON_NAME] -7" at bounding box center [957, 236] width 107 height 19
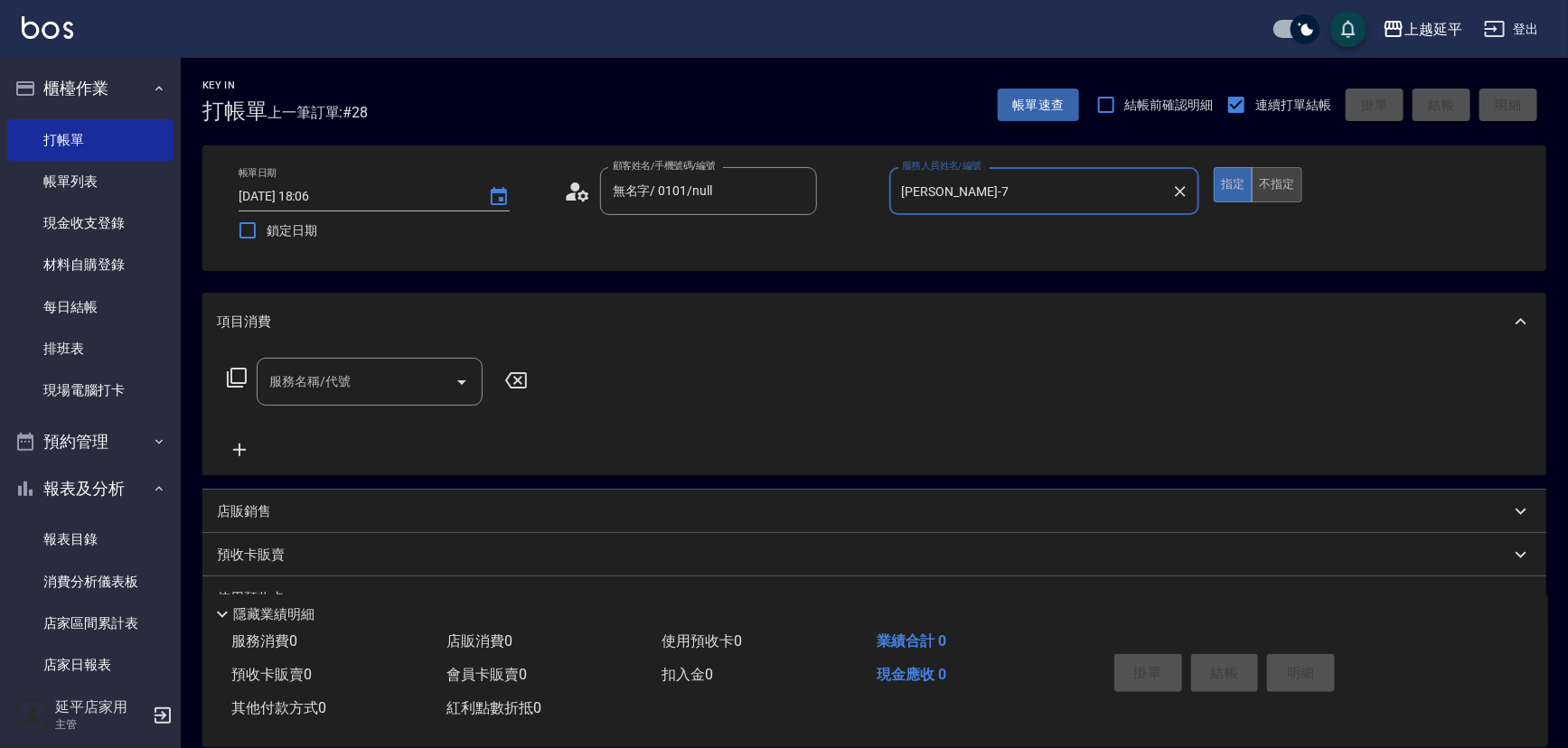
type input "[PERSON_NAME]-7"
click at [1294, 181] on button "不指定" at bounding box center [1277, 185] width 51 height 35
click at [457, 380] on icon "Open" at bounding box center [462, 382] width 9 height 5
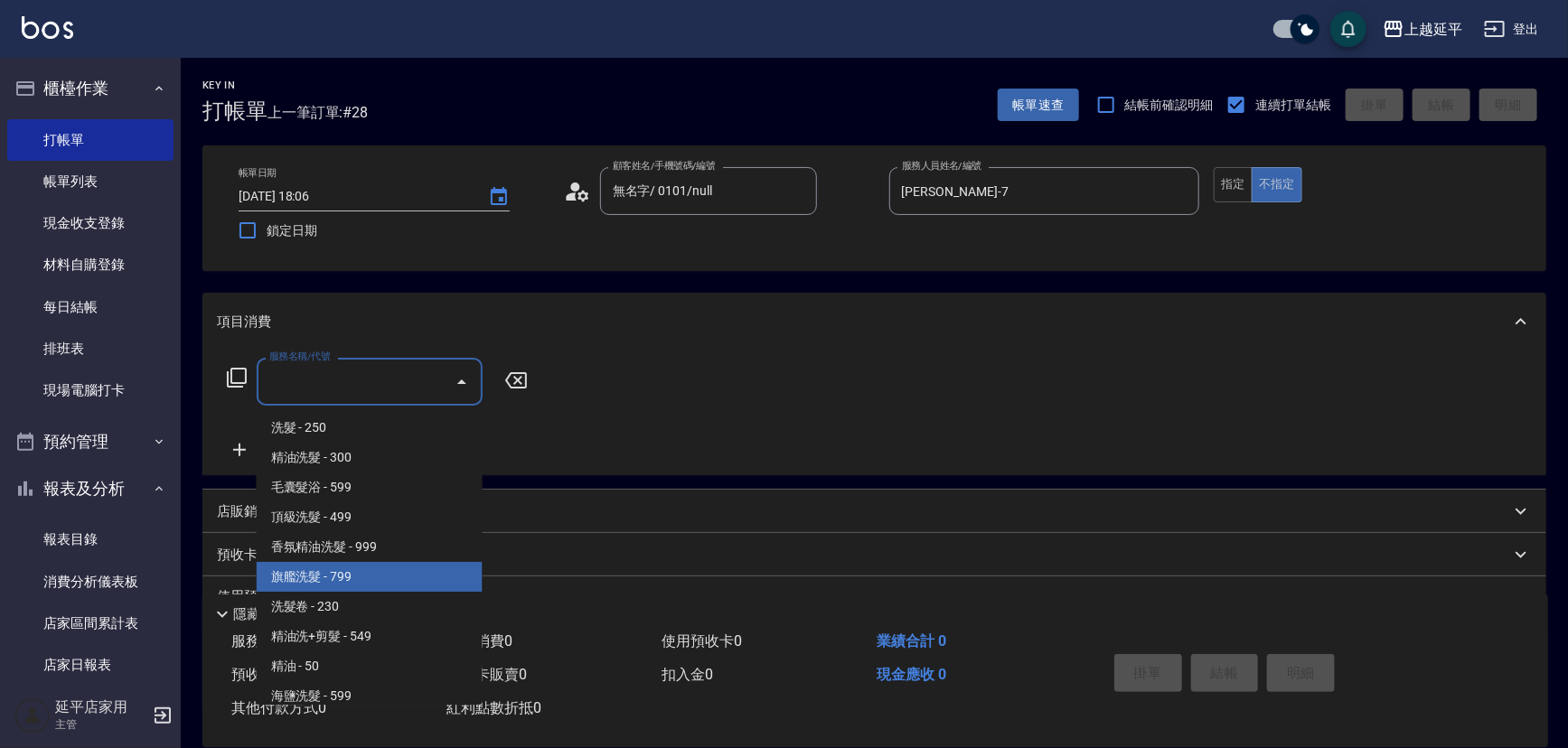
click at [403, 574] on span "旗艦洗髮 - 799" at bounding box center [369, 577] width 226 height 30
type input "旗艦洗髮(106)"
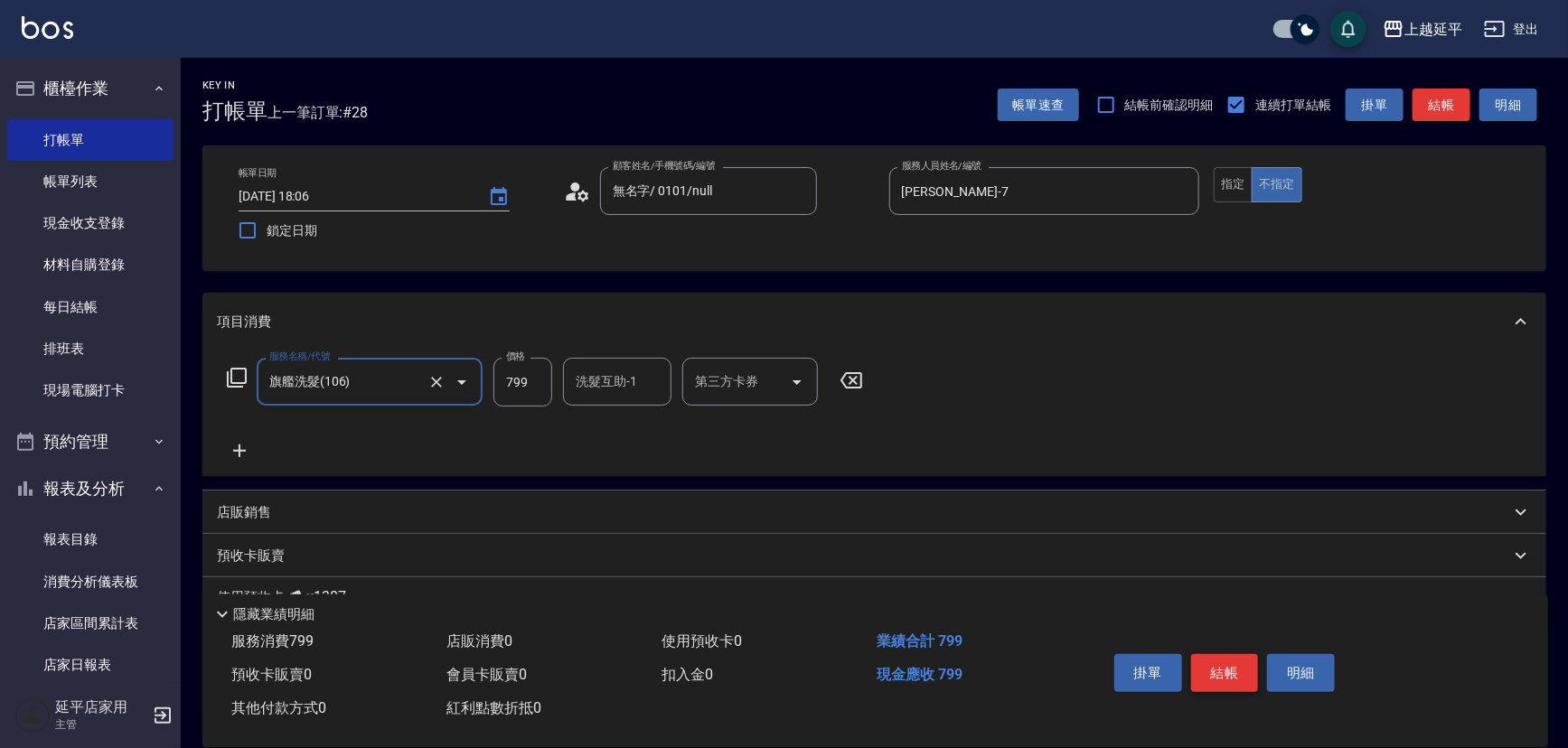
click at [1228, 659] on button "結帳" at bounding box center [1225, 673] width 68 height 38
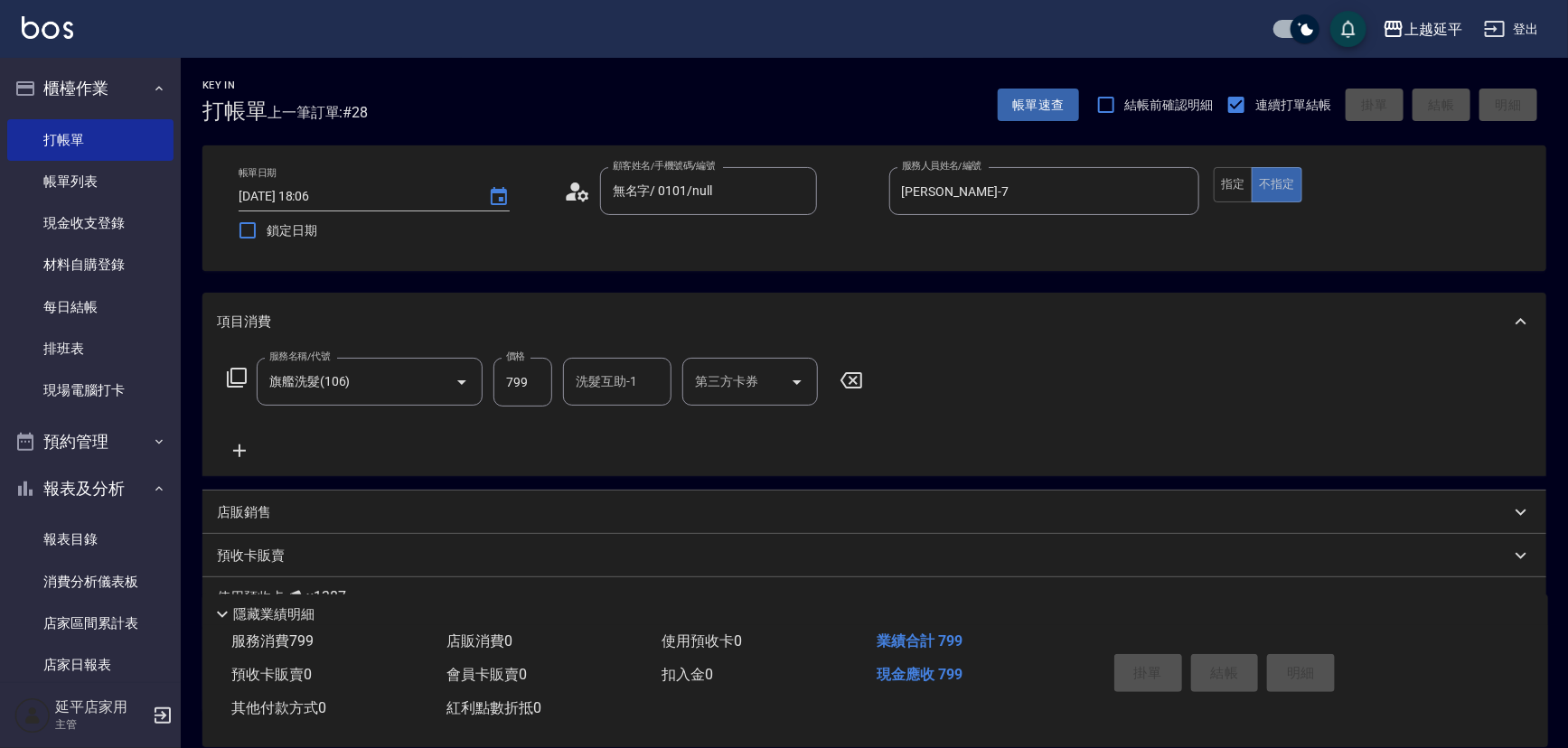
type input "[DATE] 18:07"
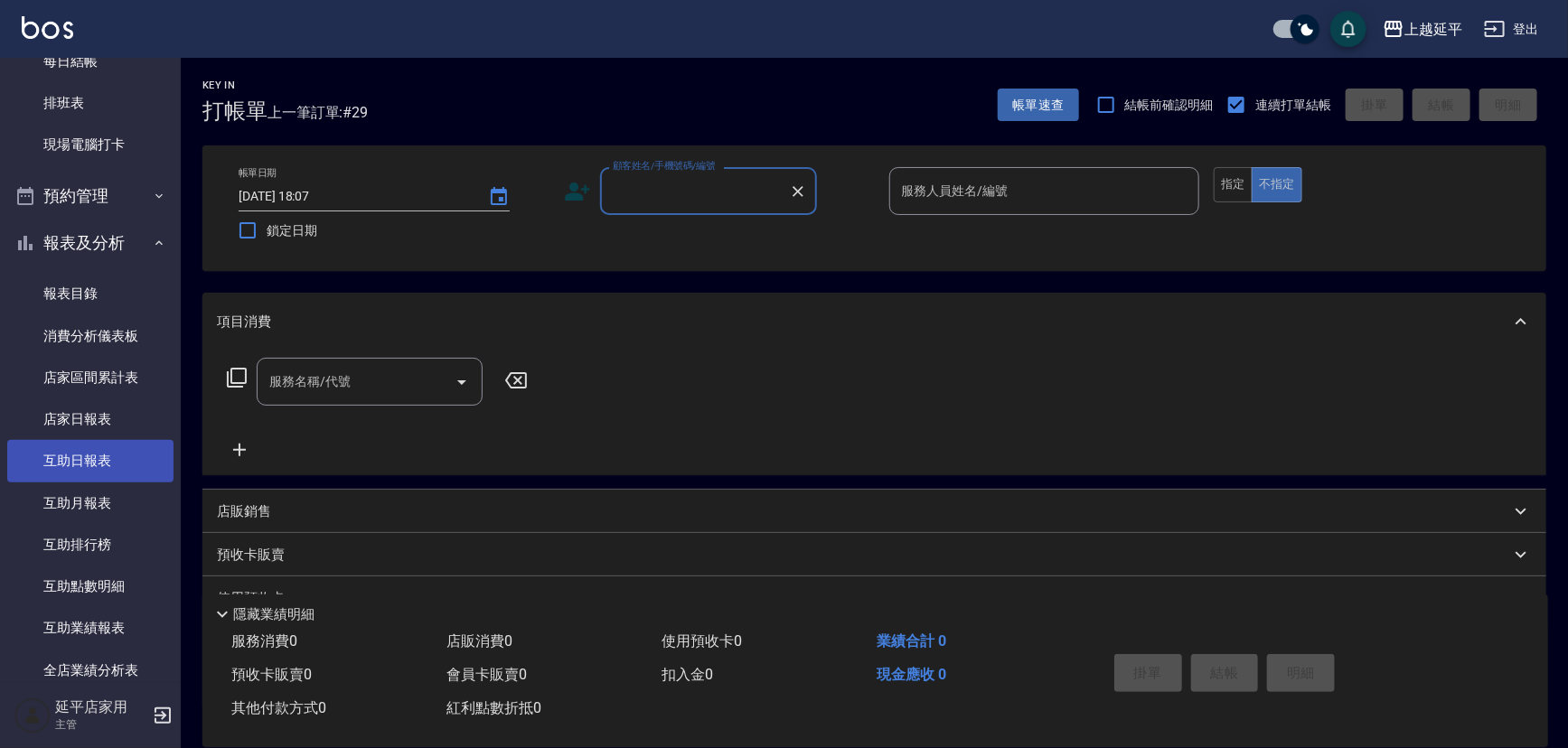
scroll to position [493, 0]
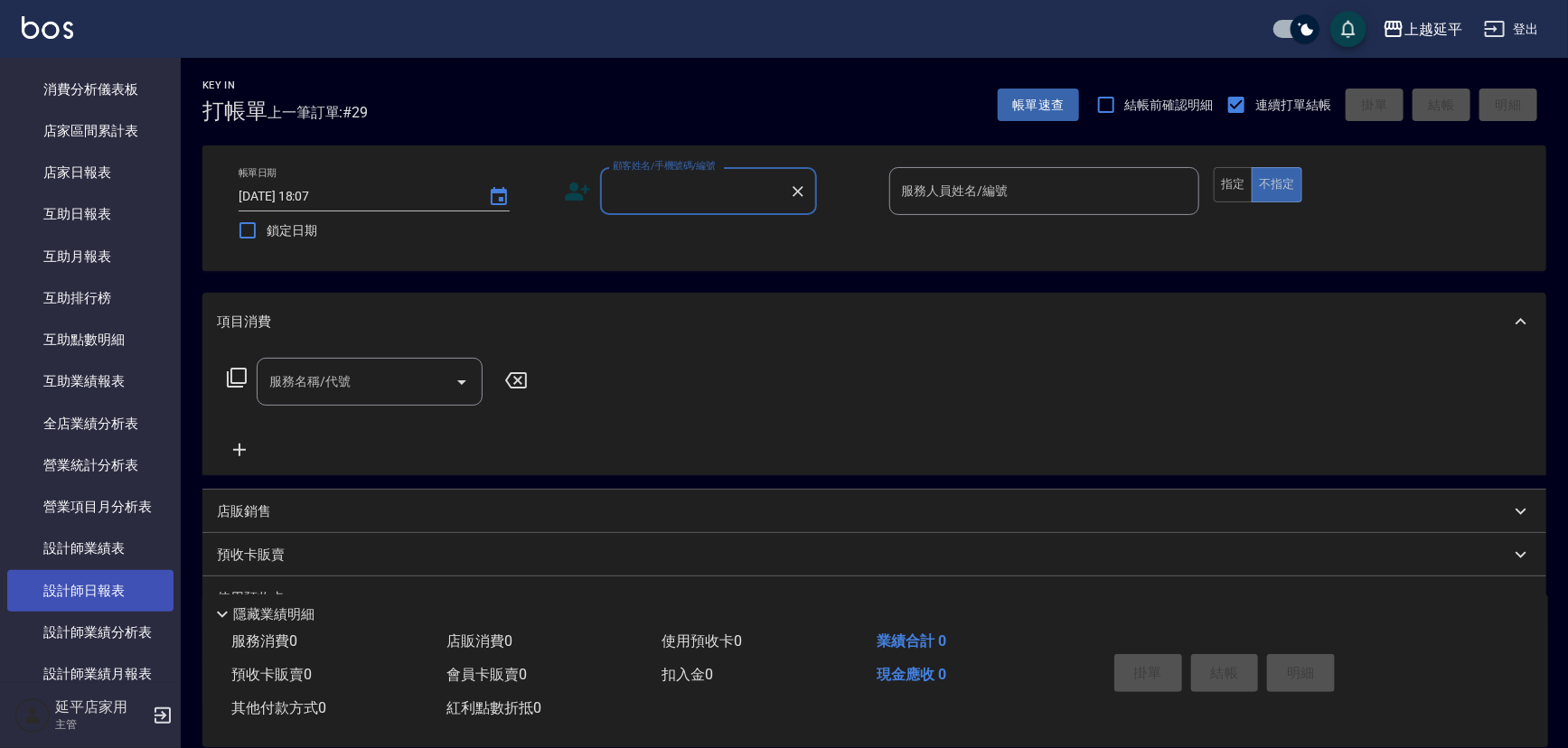
click at [98, 578] on link "設計師日報表" at bounding box center [91, 591] width 167 height 42
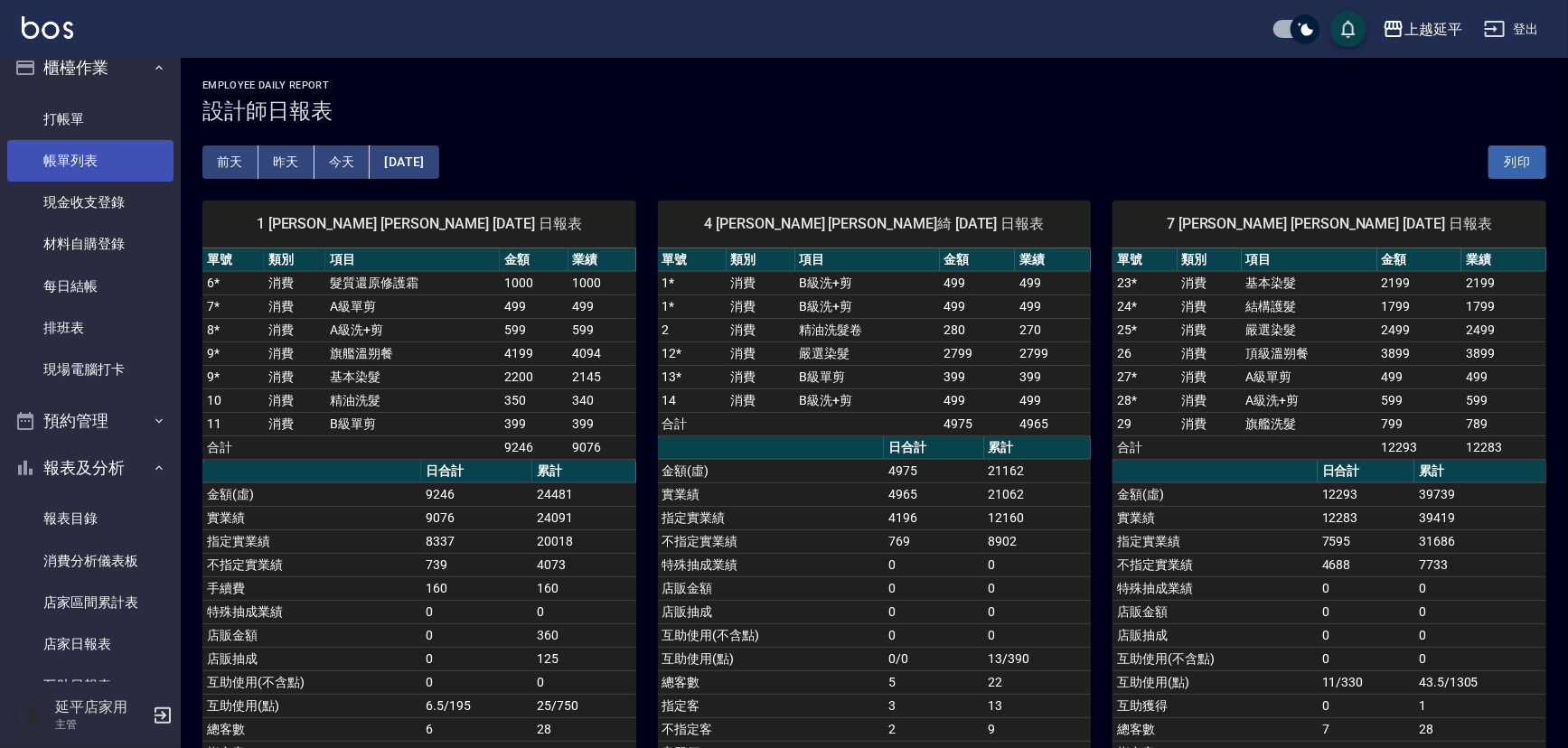
drag, startPoint x: 90, startPoint y: 217, endPoint x: 101, endPoint y: 197, distance: 22.8
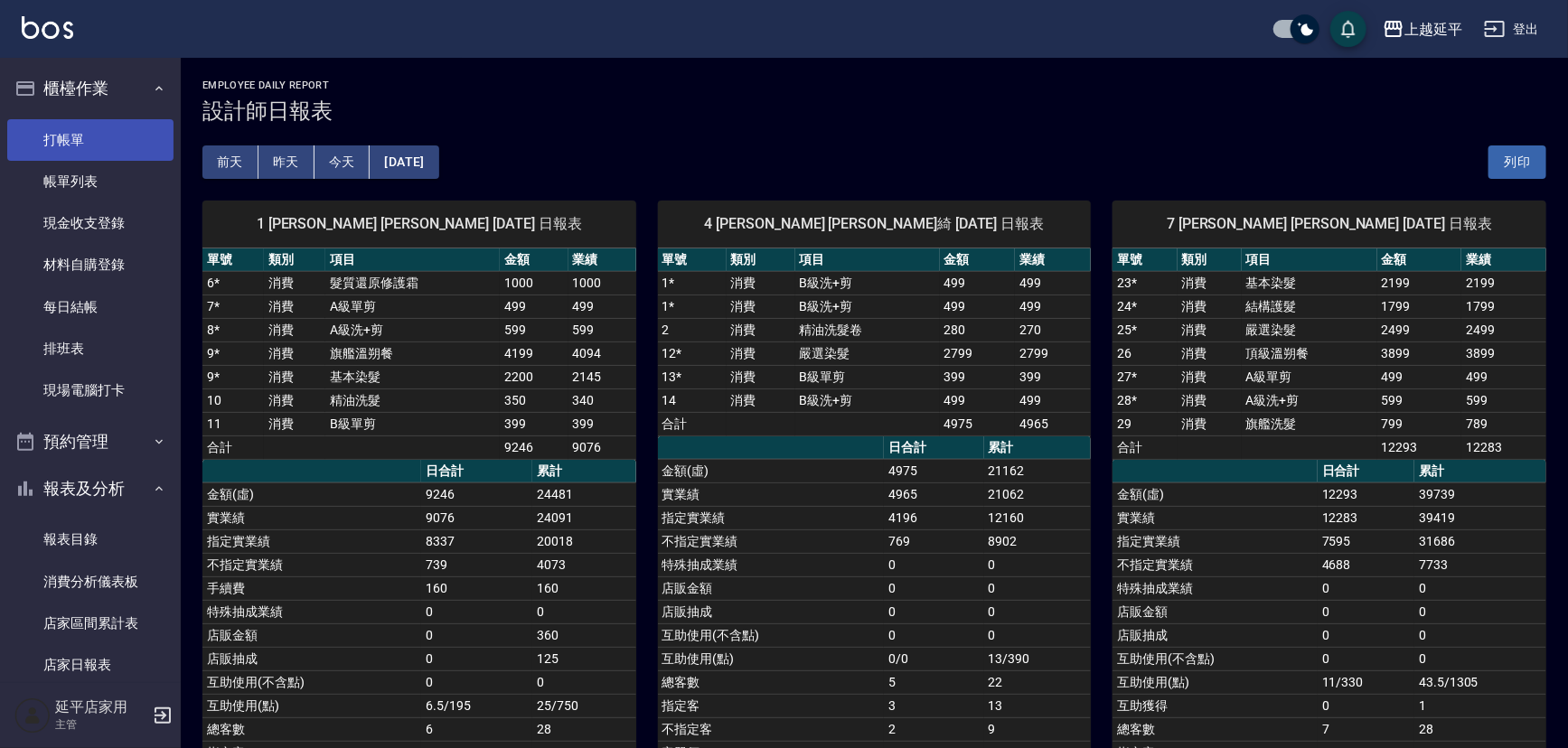
click at [82, 130] on link "打帳單" at bounding box center [91, 140] width 167 height 42
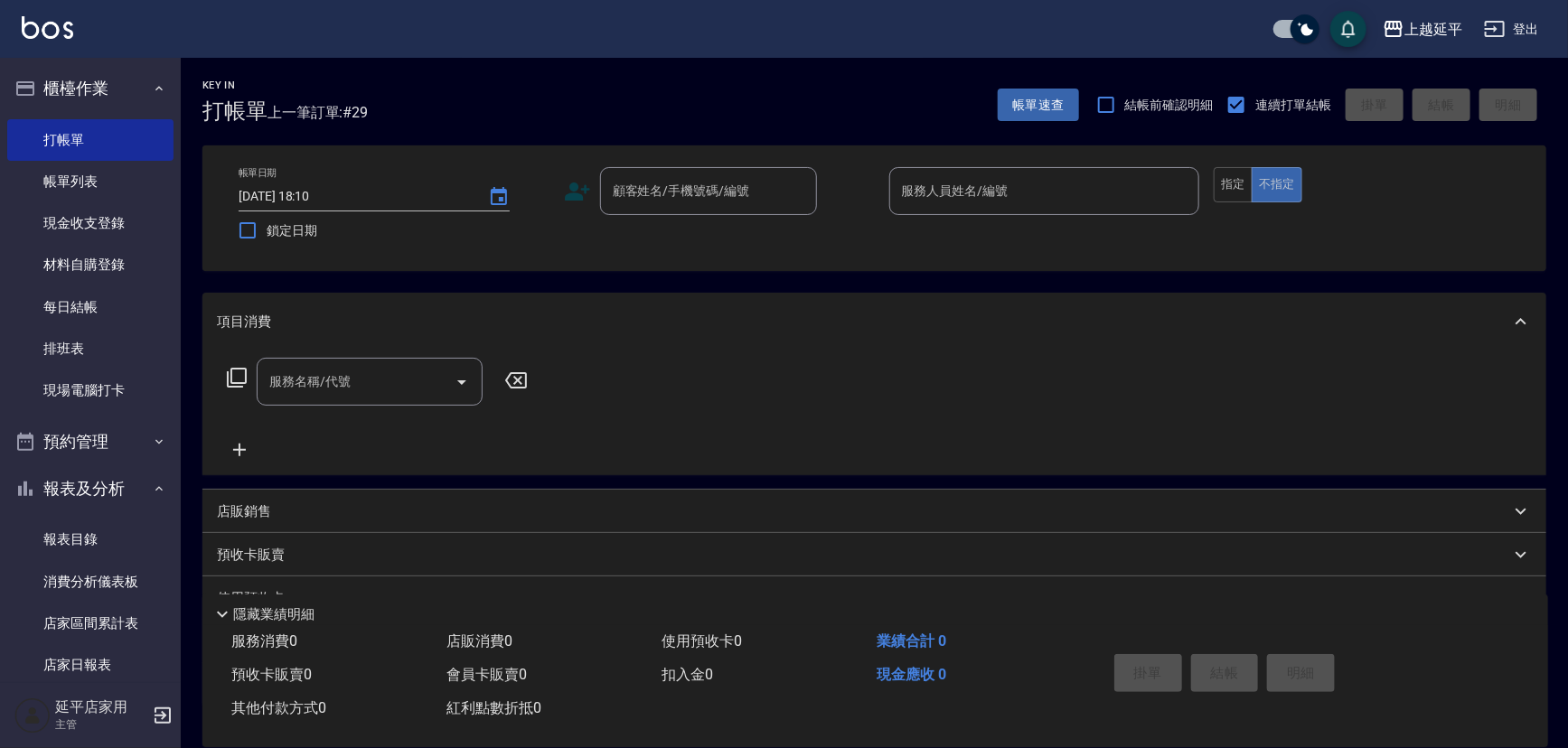
click at [7, 120] on link "打帳單" at bounding box center [91, 140] width 167 height 42
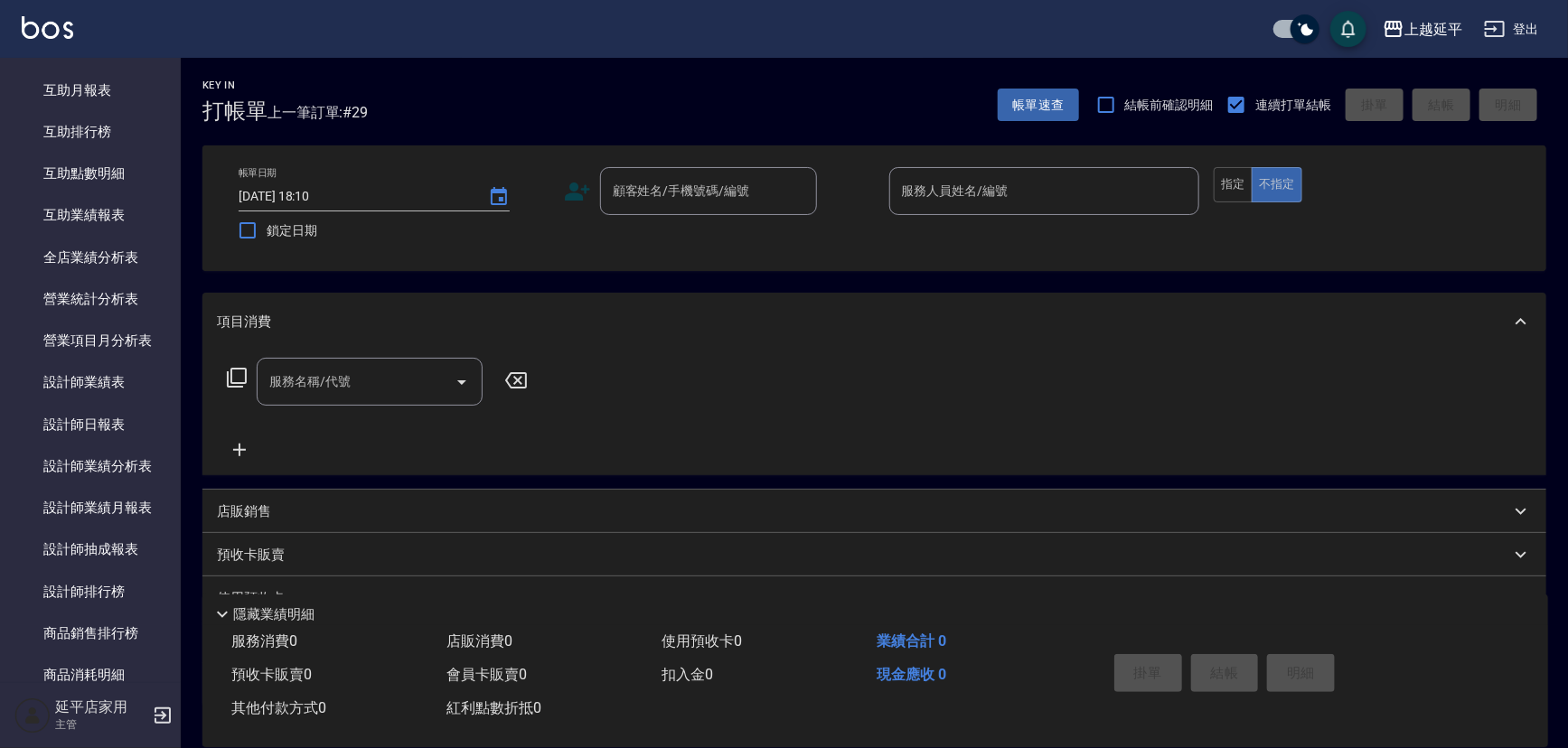
scroll to position [1092, 0]
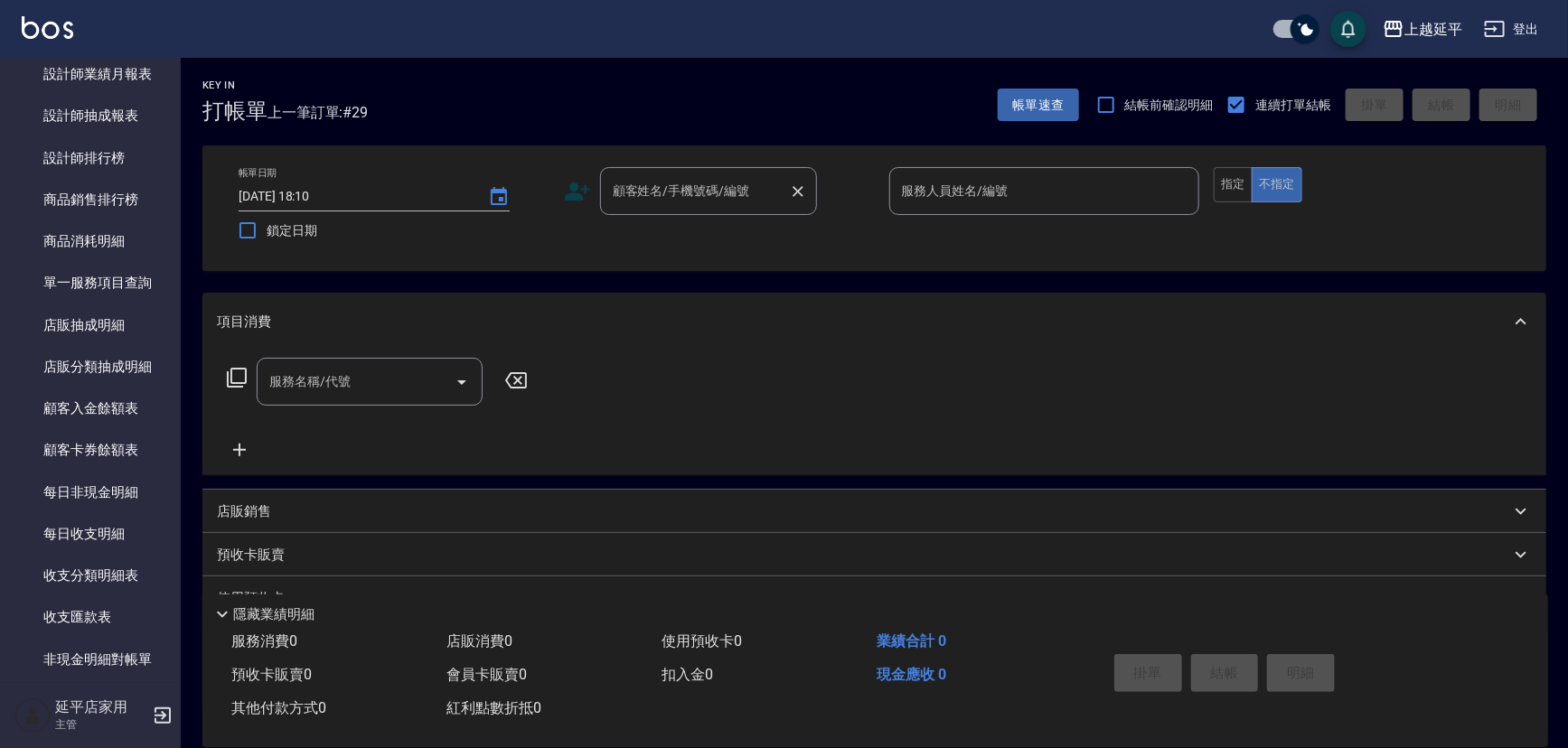
click at [738, 188] on input "顧客姓名/手機號碼/編號" at bounding box center [695, 191] width 174 height 32
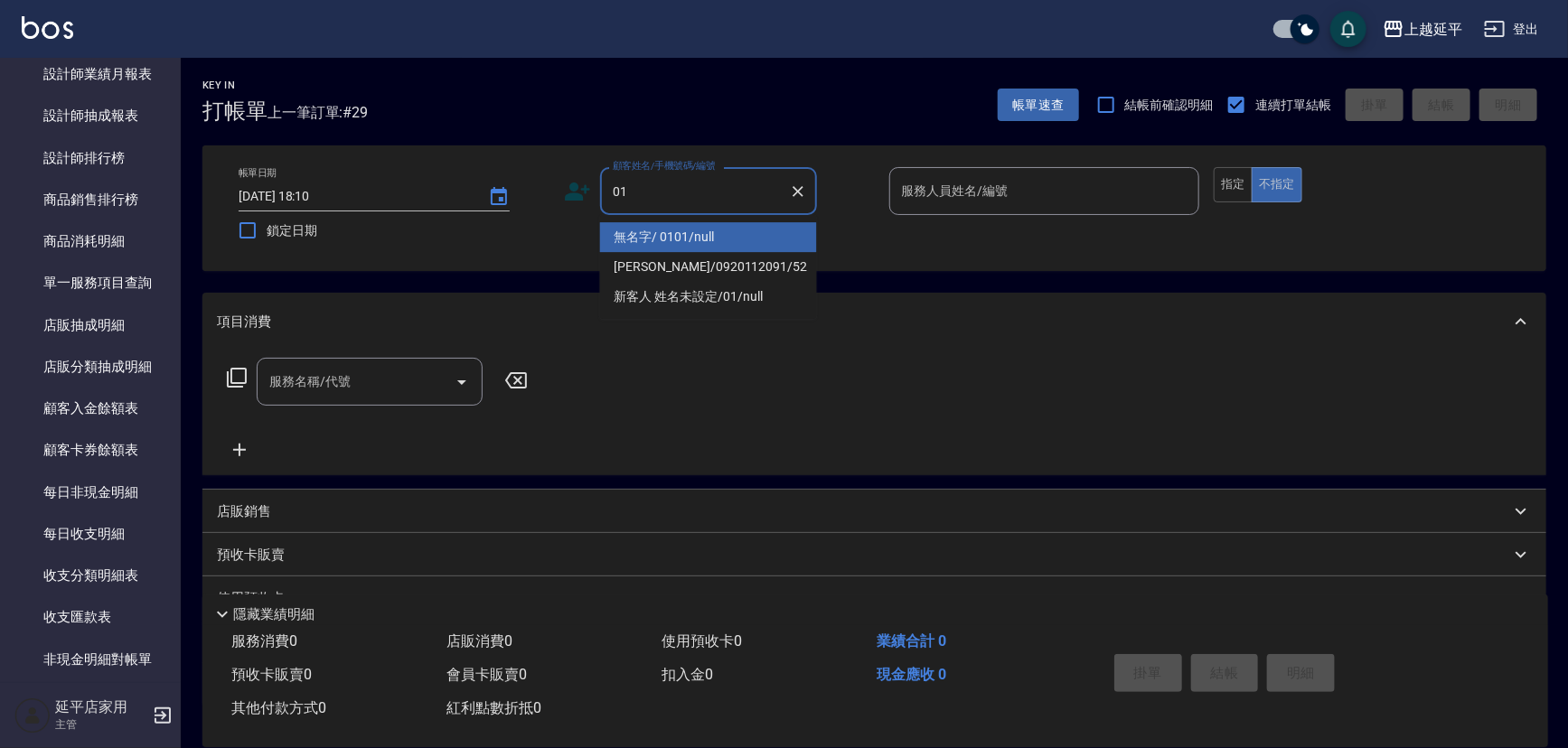
click at [750, 234] on li "無名字/ 0101/null" at bounding box center [707, 236] width 216 height 30
type input "無名字/ 0101/null"
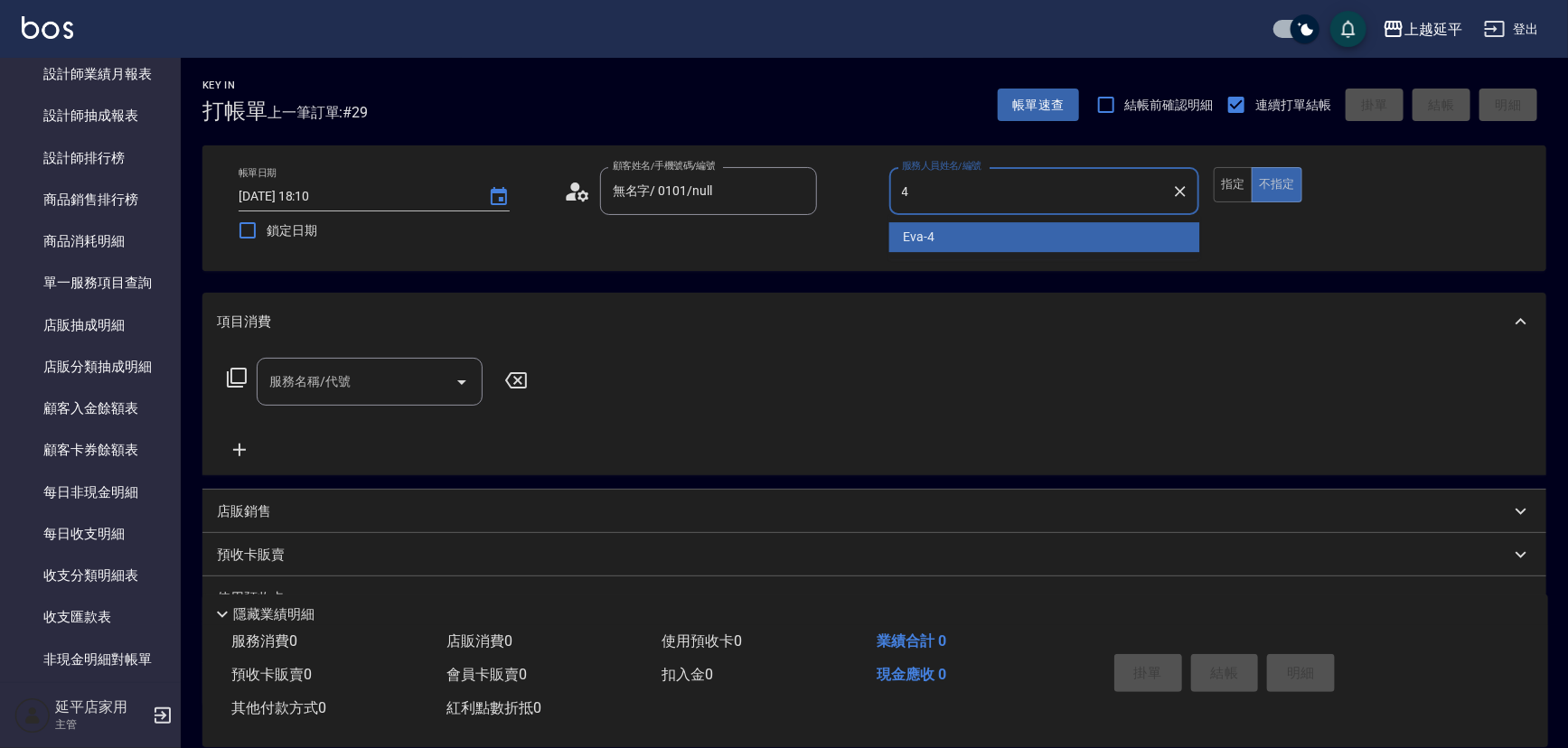
click at [1035, 195] on input "4" at bounding box center [1031, 191] width 267 height 32
click at [1037, 237] on div "[PERSON_NAME] -4" at bounding box center [1044, 236] width 311 height 30
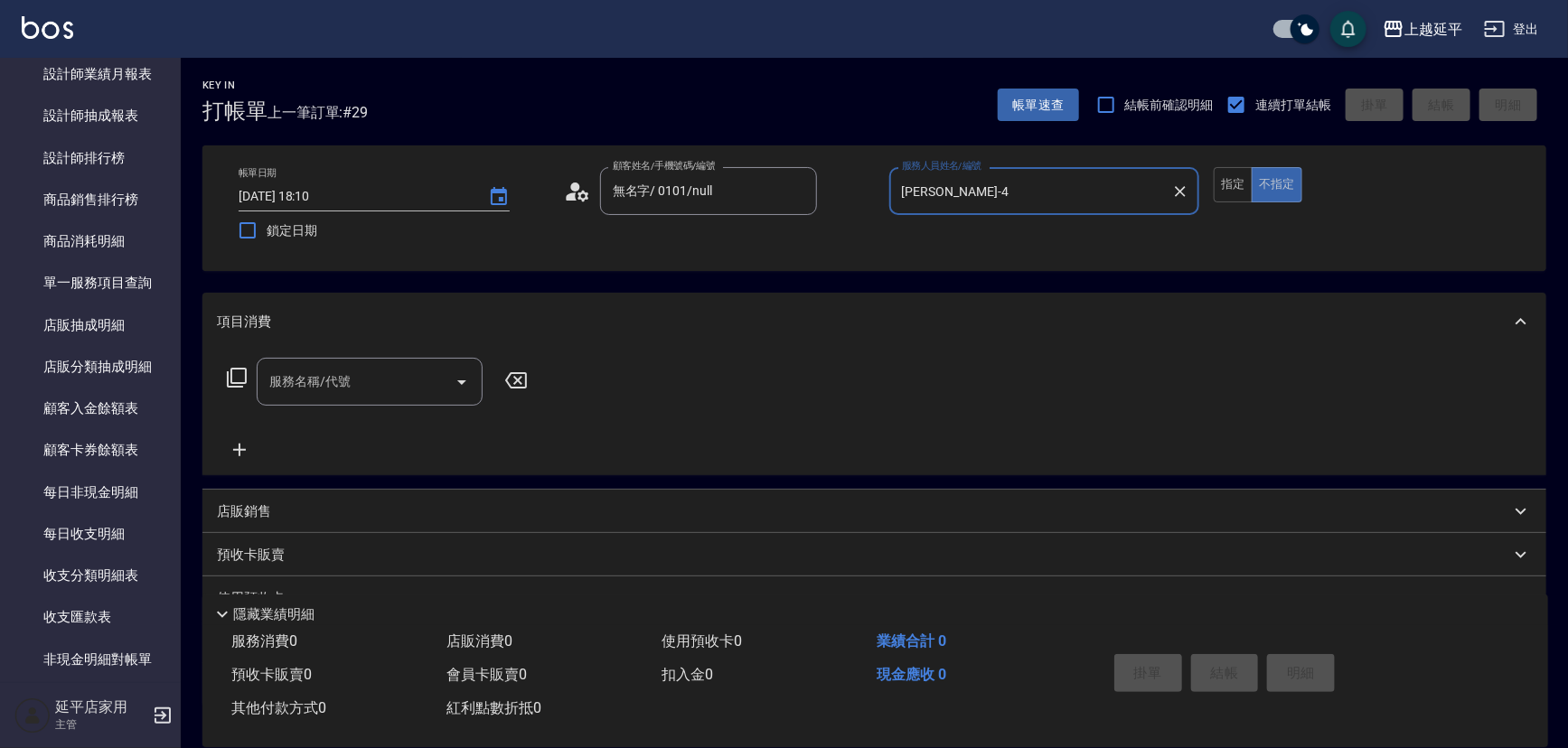
type input "[PERSON_NAME]-4"
click at [395, 386] on input "服務名稱/代號" at bounding box center [356, 381] width 183 height 32
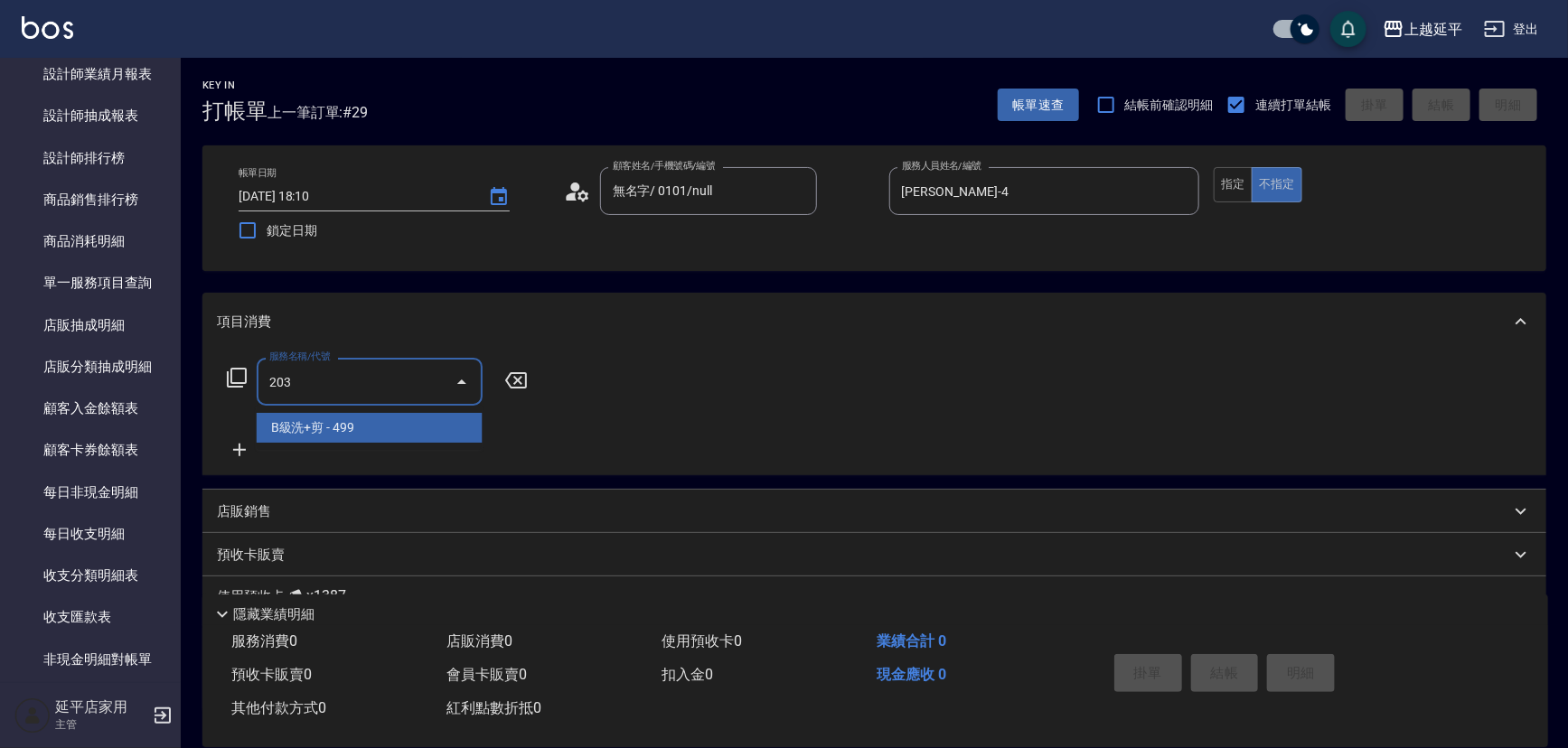
click at [406, 432] on span "B級洗+剪 - 499" at bounding box center [369, 427] width 226 height 30
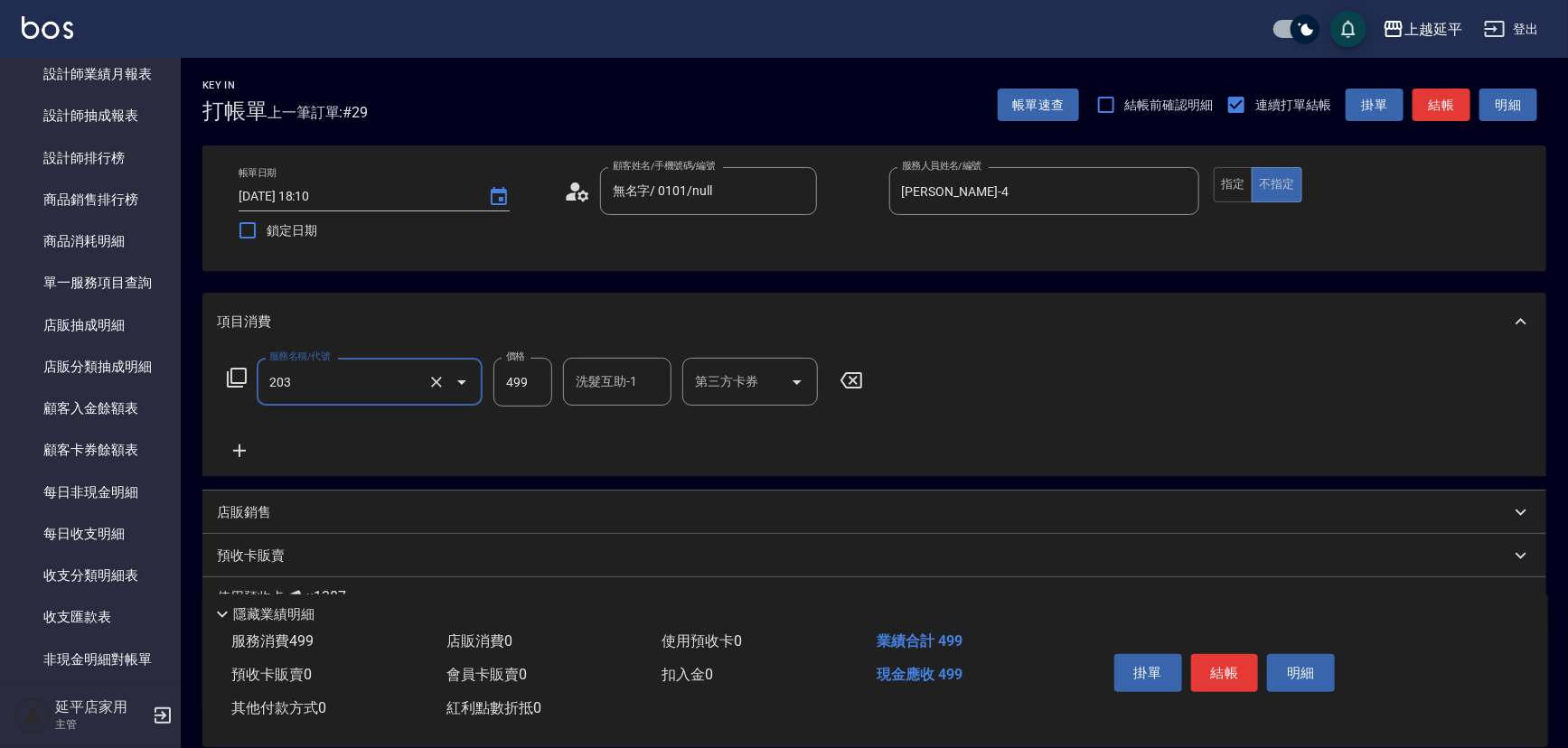
type input "B級洗+剪(203)"
click at [507, 387] on input "499" at bounding box center [523, 382] width 59 height 49
type input "600"
click at [1235, 182] on button "指定" at bounding box center [1233, 185] width 39 height 35
click at [1439, 106] on button "結帳" at bounding box center [1441, 105] width 58 height 34
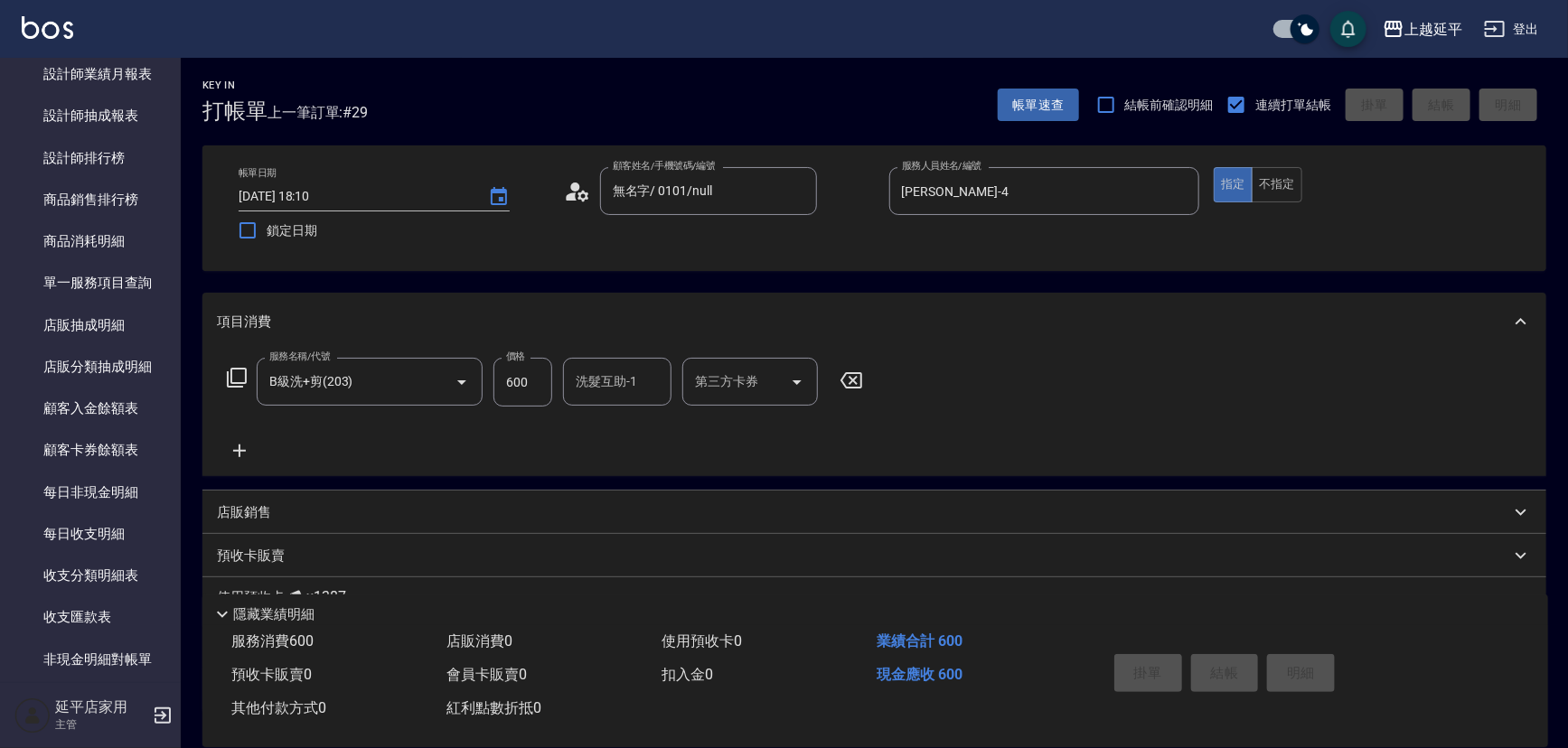
type input "[DATE] 18:25"
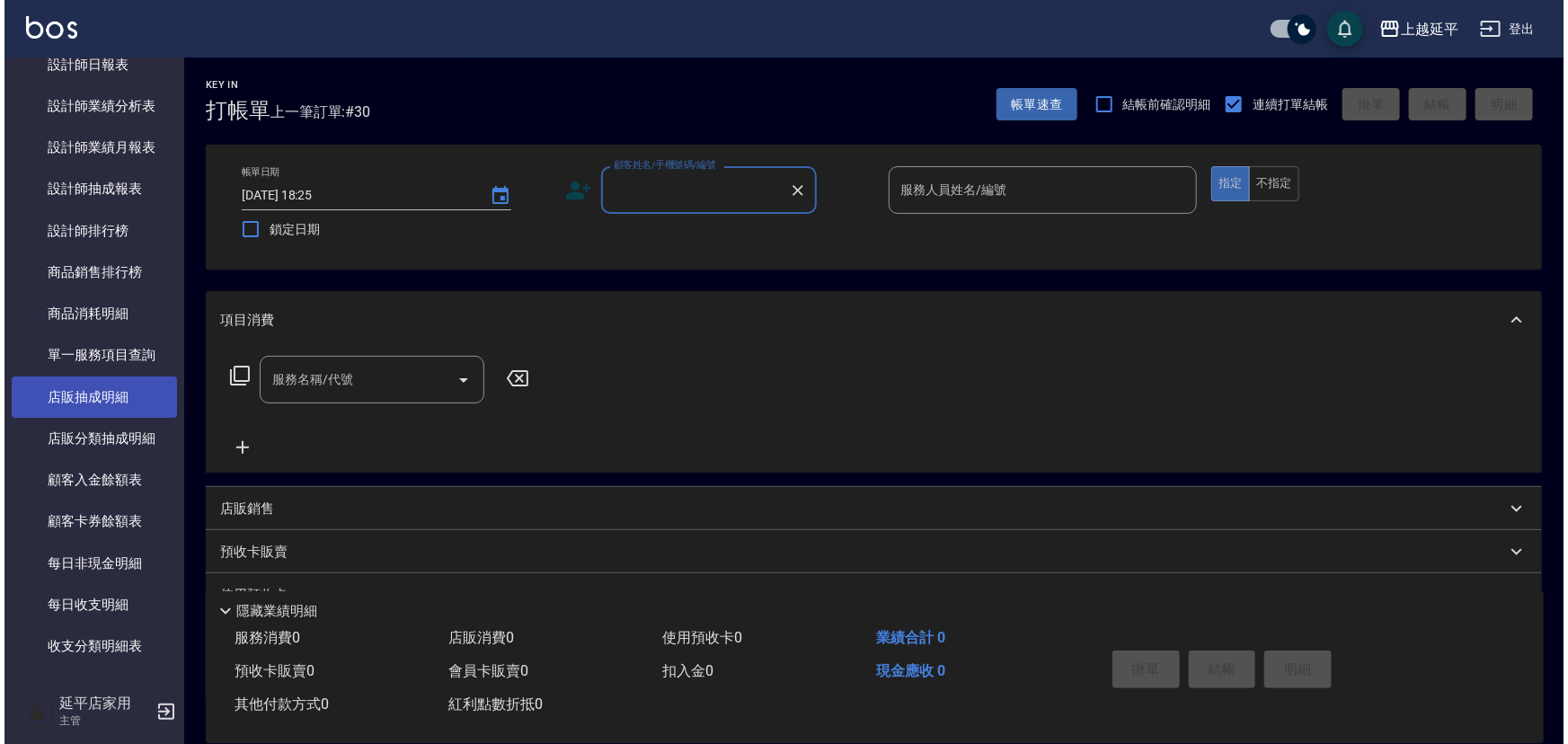
scroll to position [767, 0]
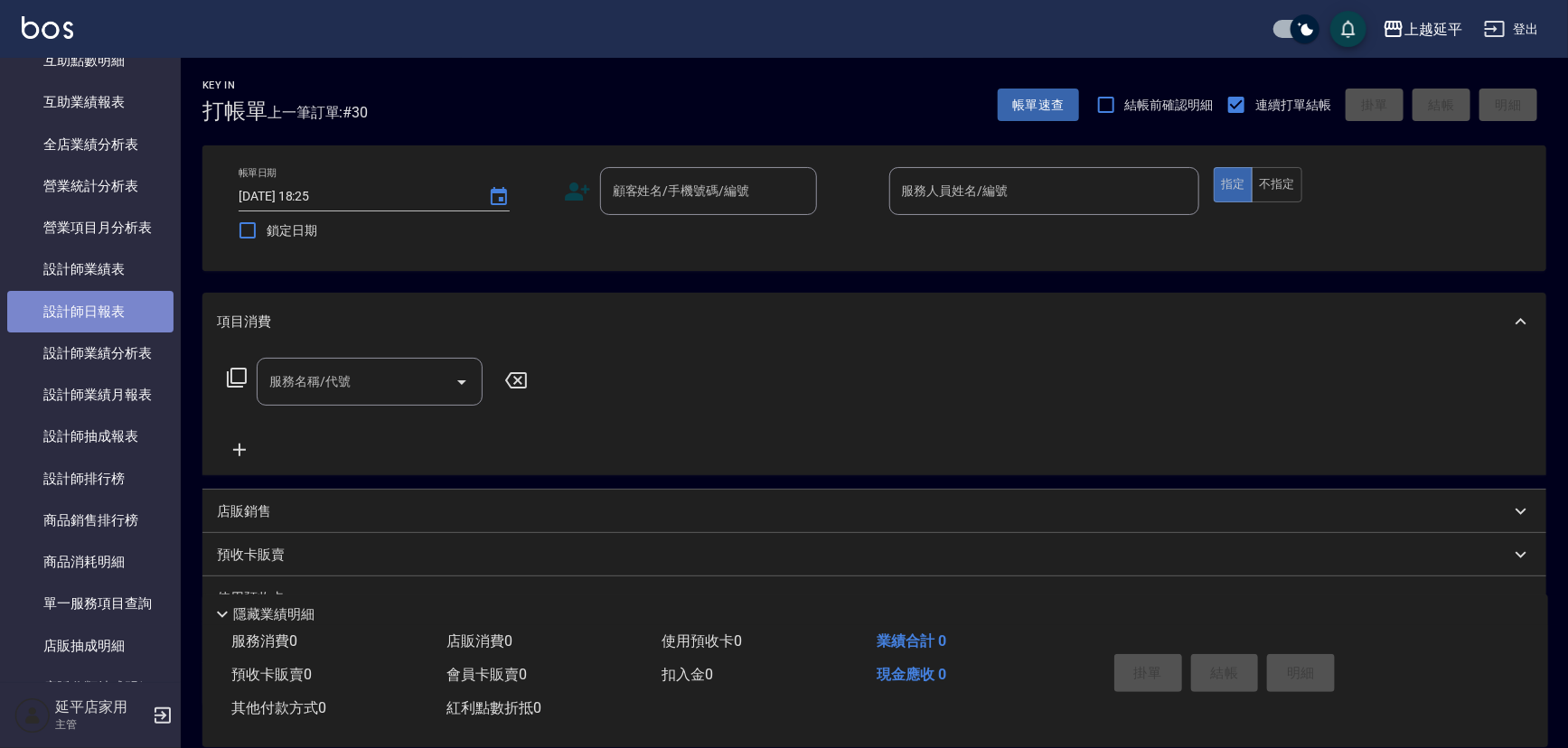
click at [127, 316] on link "設計師日報表" at bounding box center [91, 312] width 167 height 42
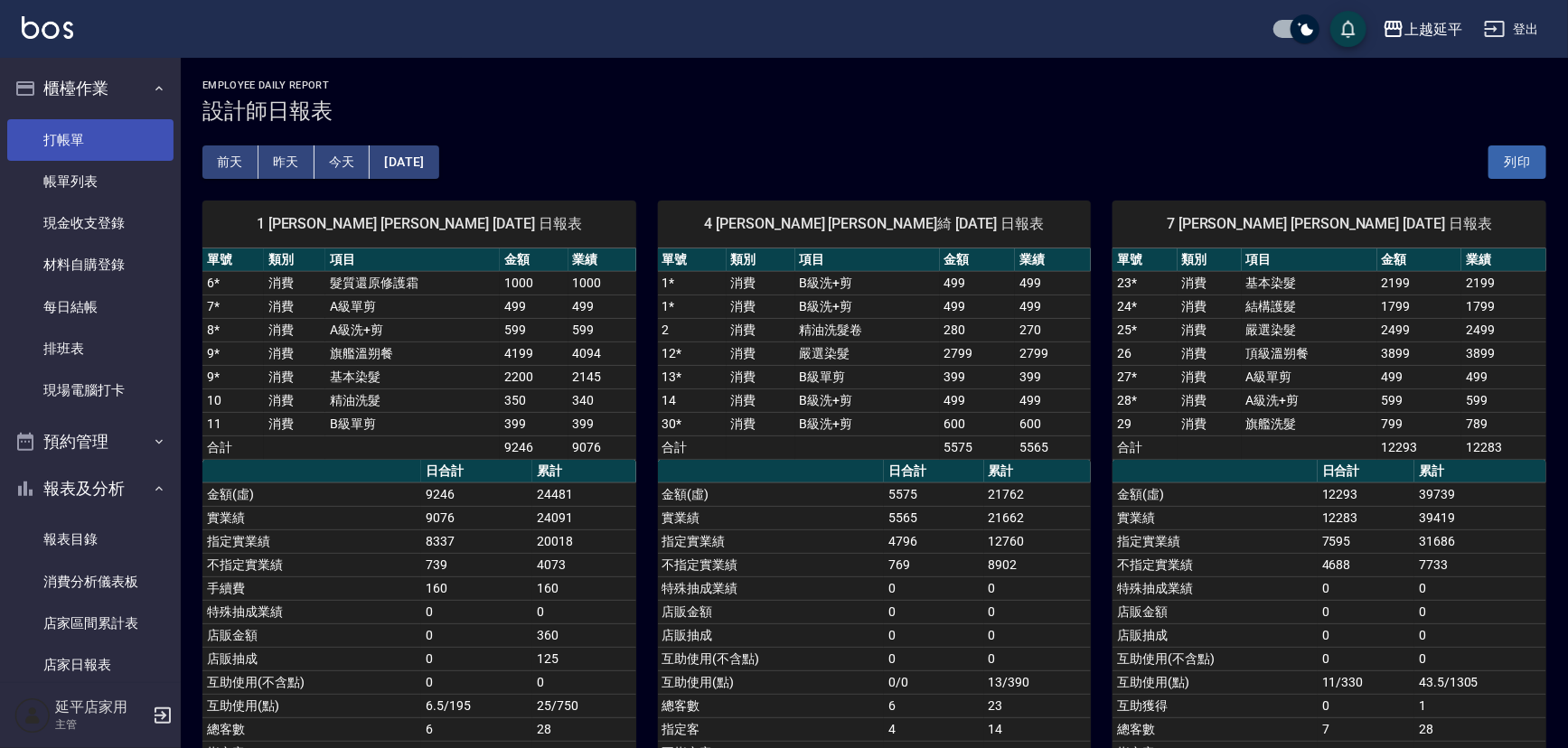
click at [49, 132] on link "打帳單" at bounding box center [91, 140] width 167 height 42
